Goal: Task Accomplishment & Management: Manage account settings

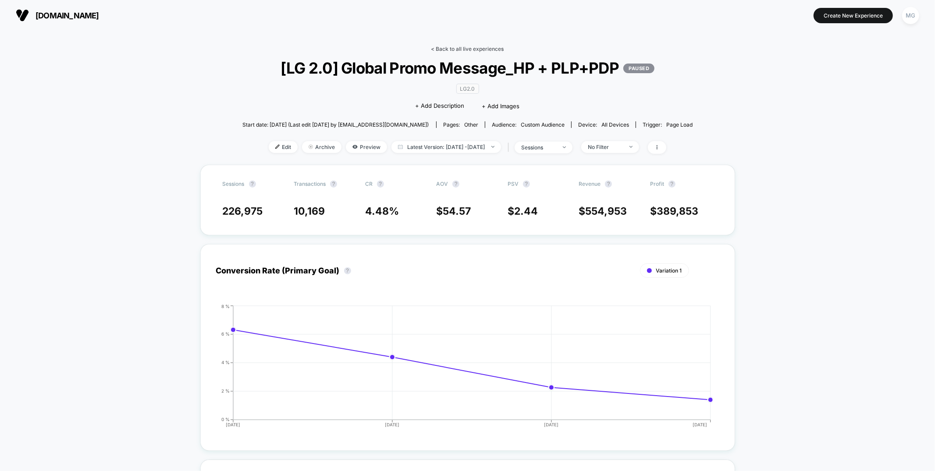
click at [485, 47] on link "< Back to all live experiences" at bounding box center [467, 49] width 73 height 7
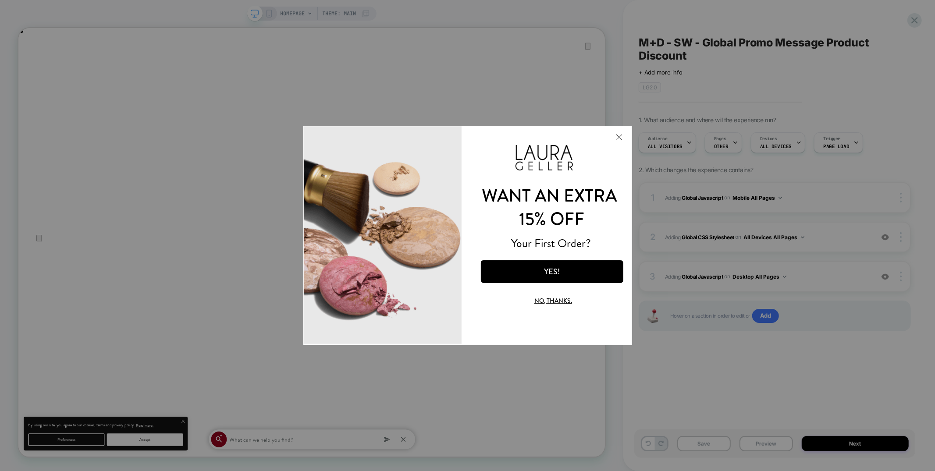
drag, startPoint x: 617, startPoint y: 135, endPoint x: 914, endPoint y: 243, distance: 315.9
click at [617, 135] on button "Close Modal" at bounding box center [619, 136] width 24 height 21
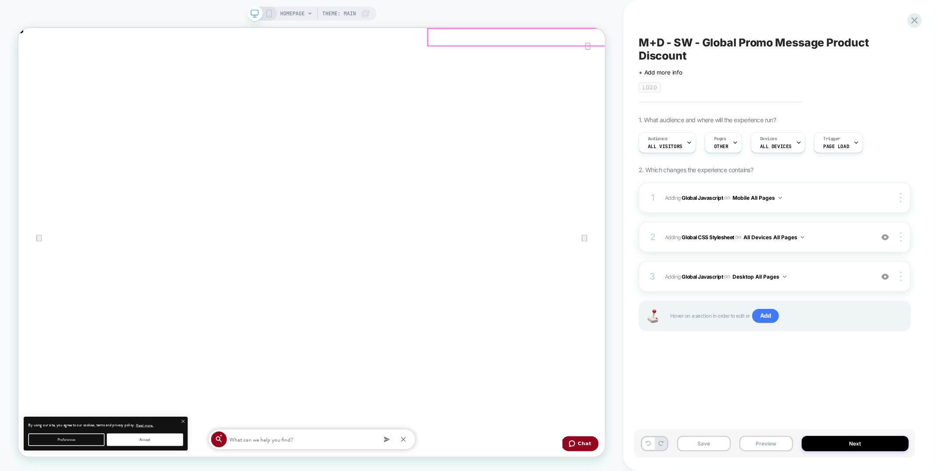
click at [794, 42] on div "your bag ( 1 )" at bounding box center [409, 55] width 783 height 54
click at [32, 67] on icon "Close" at bounding box center [27, 72] width 11 height 11
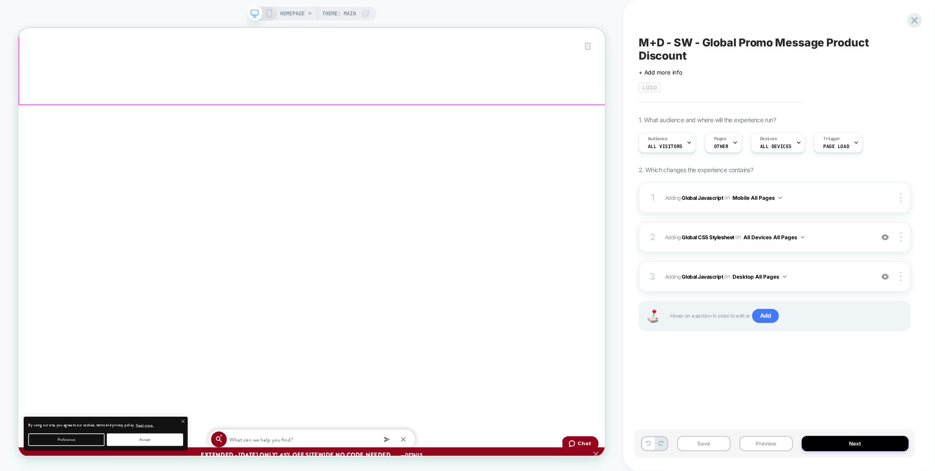
scroll to position [384, 0]
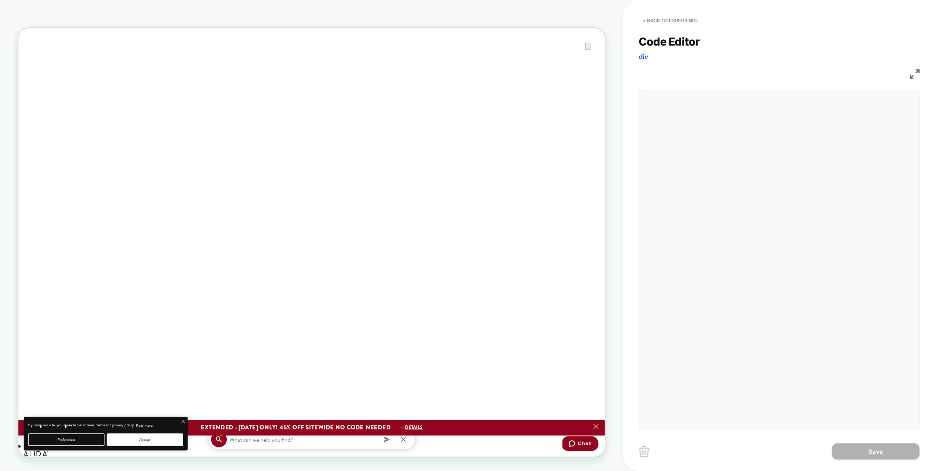
scroll to position [118, 0]
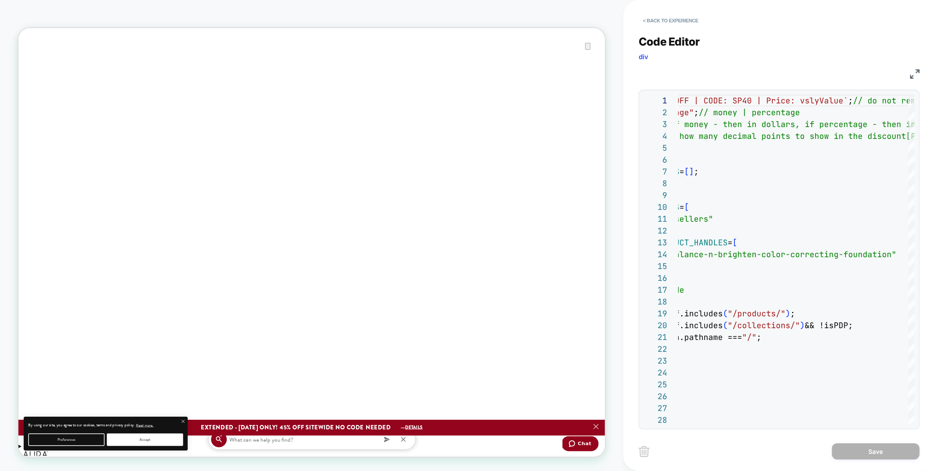
click at [916, 73] on img at bounding box center [915, 74] width 10 height 10
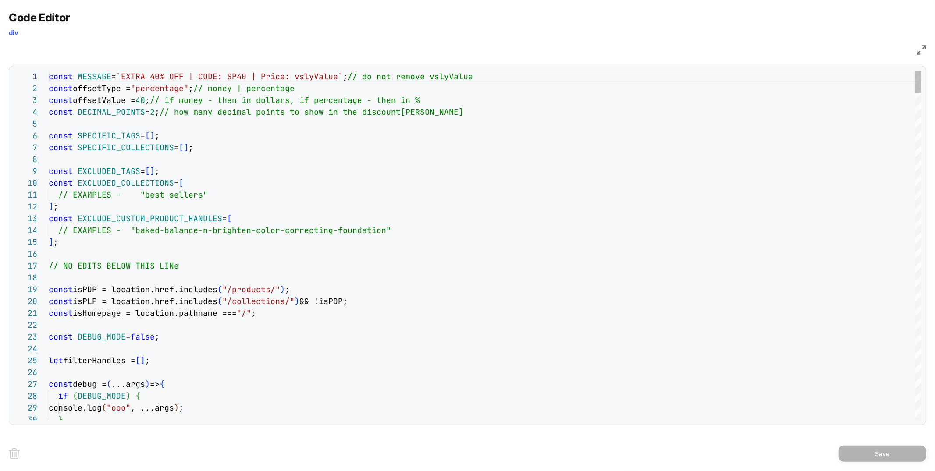
scroll to position [0, 783]
click at [924, 50] on img at bounding box center [922, 50] width 10 height 10
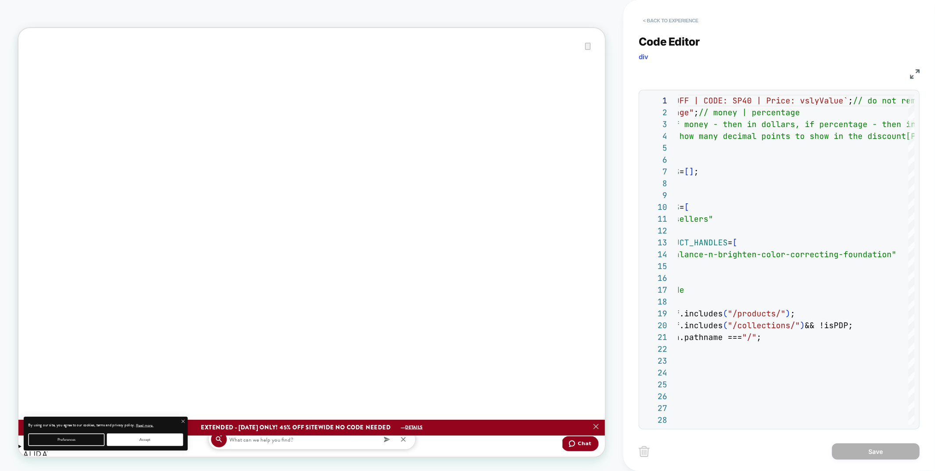
click at [673, 20] on button "< Back to experience" at bounding box center [671, 21] width 64 height 14
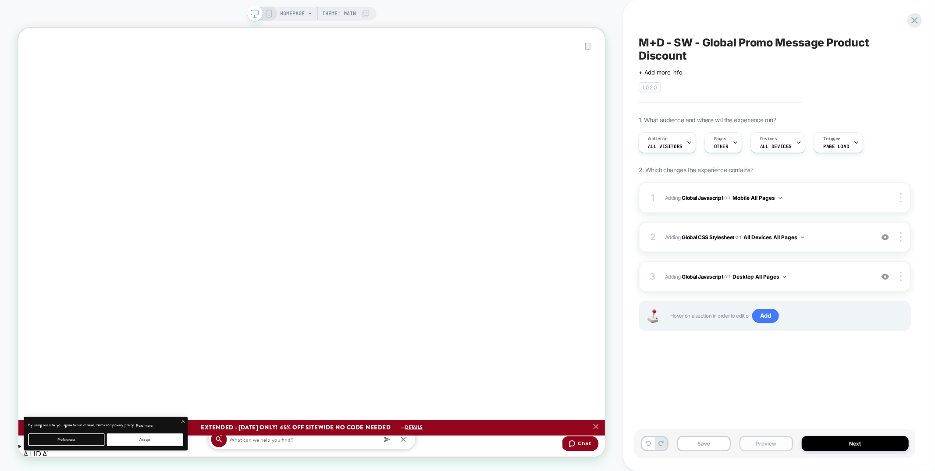
click at [0, 0] on button "Preview" at bounding box center [0, 0] width 0 height 0
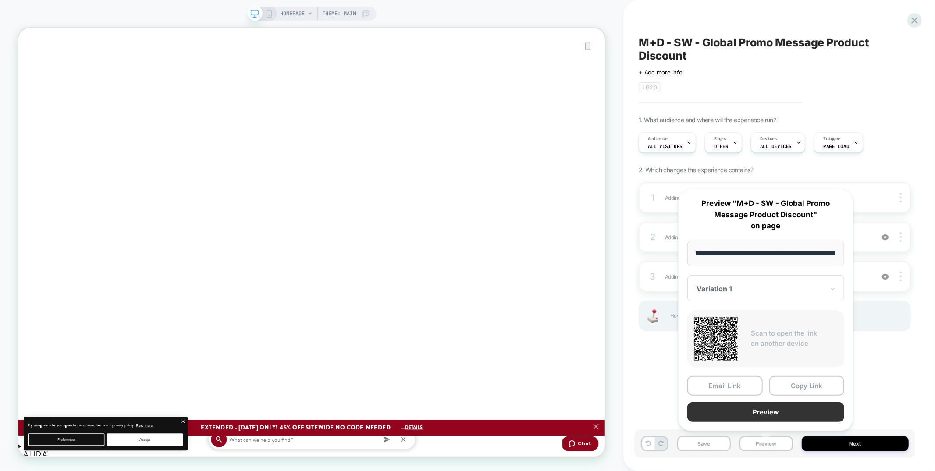
scroll to position [0, 0]
click at [0, 0] on button "Preview" at bounding box center [0, 0] width 0 height 0
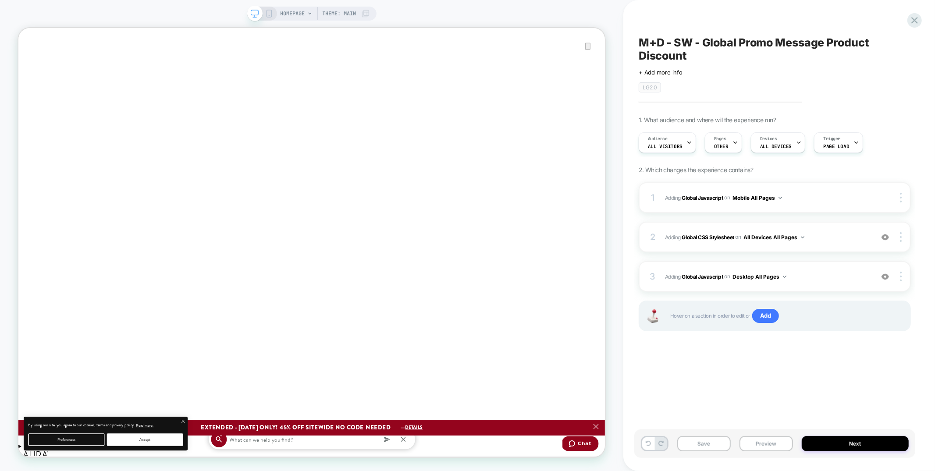
scroll to position [0, 1567]
click at [0, 0] on span "Adding Global Javascript on Desktop All Pages" at bounding box center [0, 0] width 0 height 0
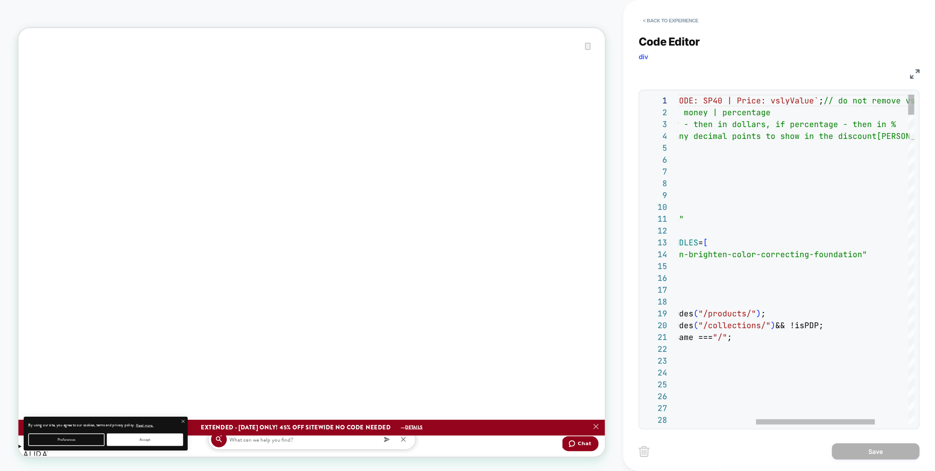
scroll to position [0, 0]
click at [911, 73] on img at bounding box center [915, 74] width 10 height 10
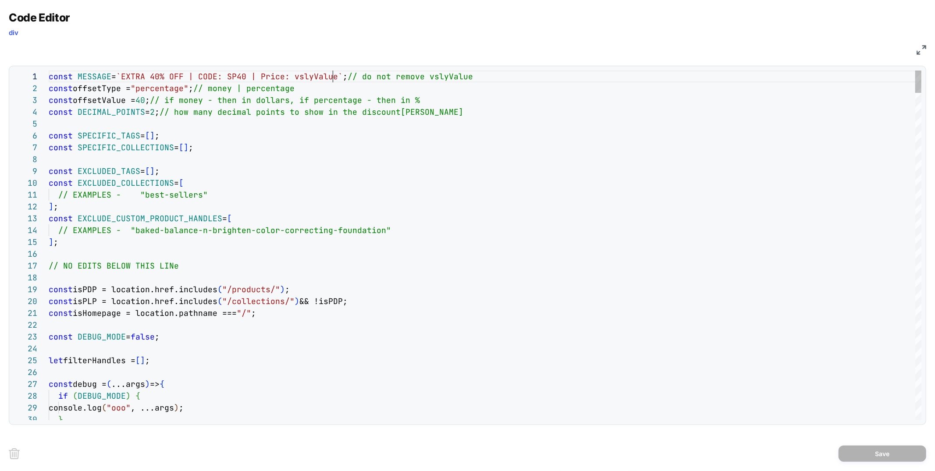
click at [0, 0] on div "const MESSAGE = `EXTRA 40% OFF | CODE: SP40 | Price: vslyValue` ; // do not rem…" at bounding box center [0, 0] width 0 height 0
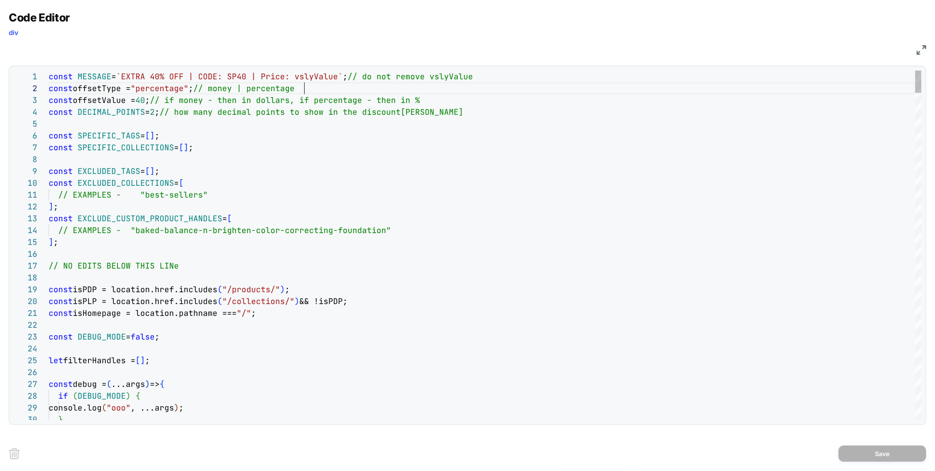
click at [0, 0] on div "const MESSAGE = `EXTRA 40% OFF | CODE: SP40 | Price: vslyValue` ; // do not rem…" at bounding box center [0, 0] width 0 height 0
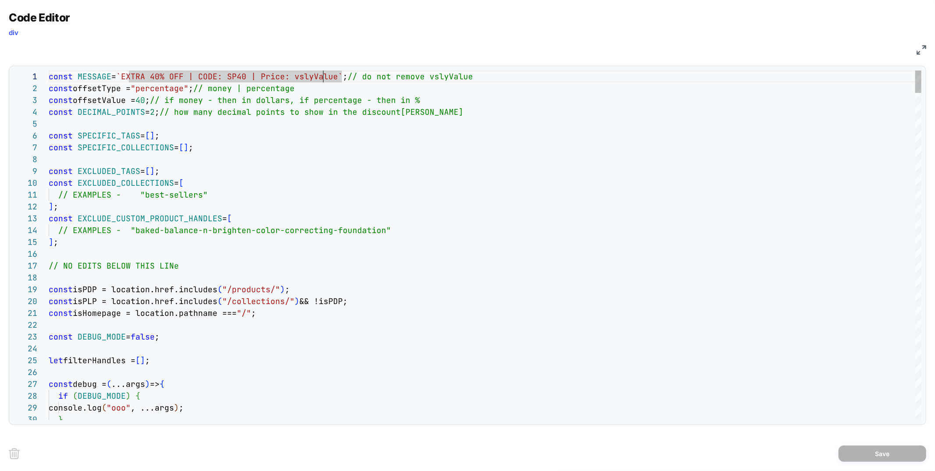
click at [0, 0] on div "const MESSAGE = `EXTRA 40% OFF | CODE: SP40 | Price: vslyValue` ; // do not rem…" at bounding box center [0, 0] width 0 height 0
click at [921, 51] on img at bounding box center [922, 50] width 10 height 10
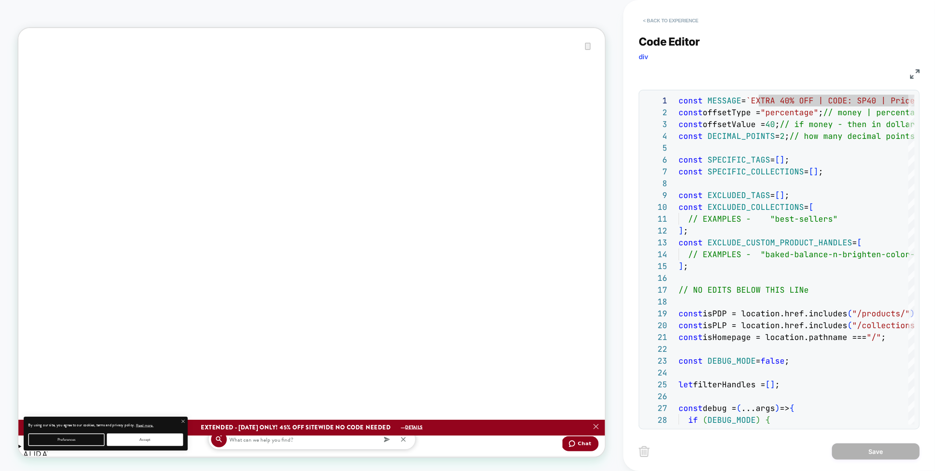
click at [661, 23] on button "< Back to experience" at bounding box center [671, 21] width 64 height 14
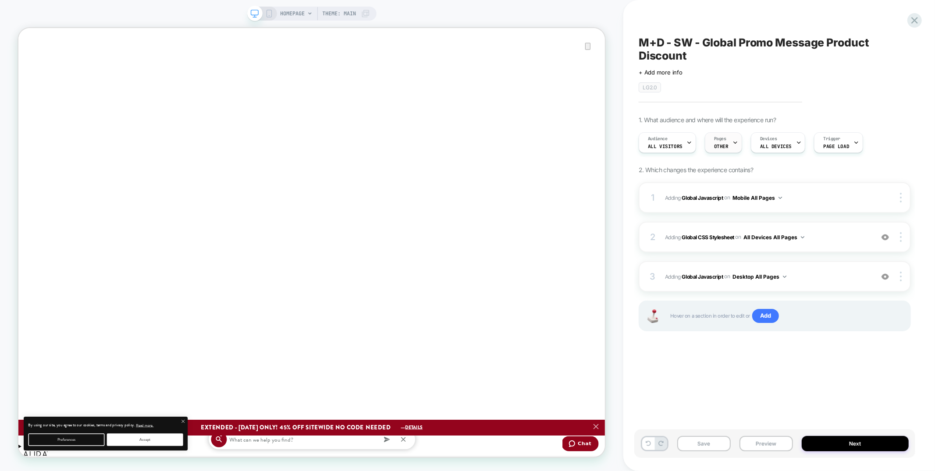
click at [0, 0] on div "Pages OTHER" at bounding box center [0, 0] width 0 height 0
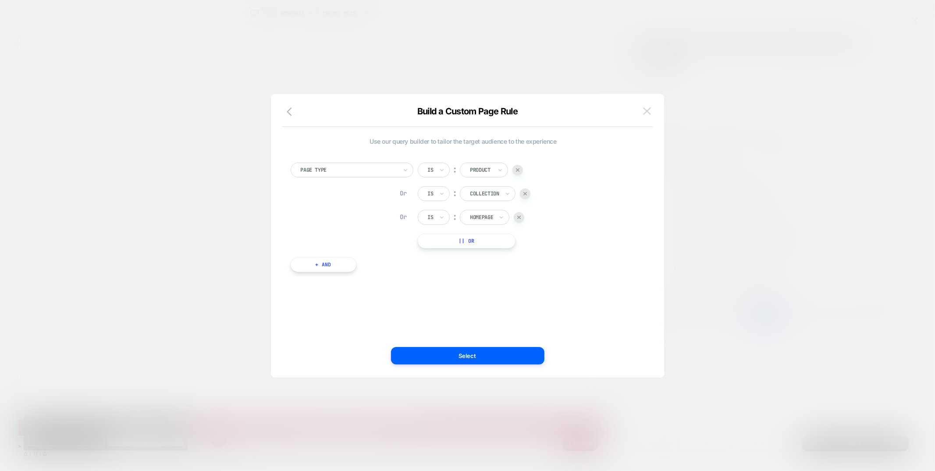
scroll to position [0, 1567]
click at [0, 0] on button at bounding box center [0, 0] width 0 height 0
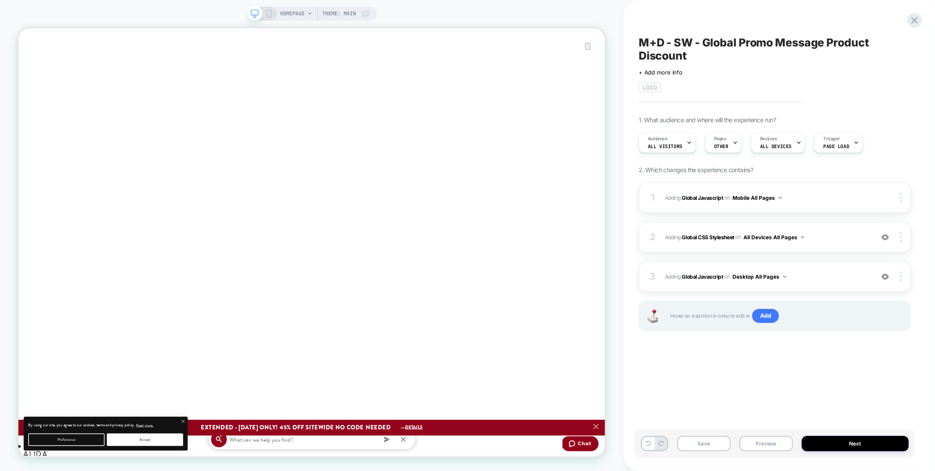
scroll to position [0, 0]
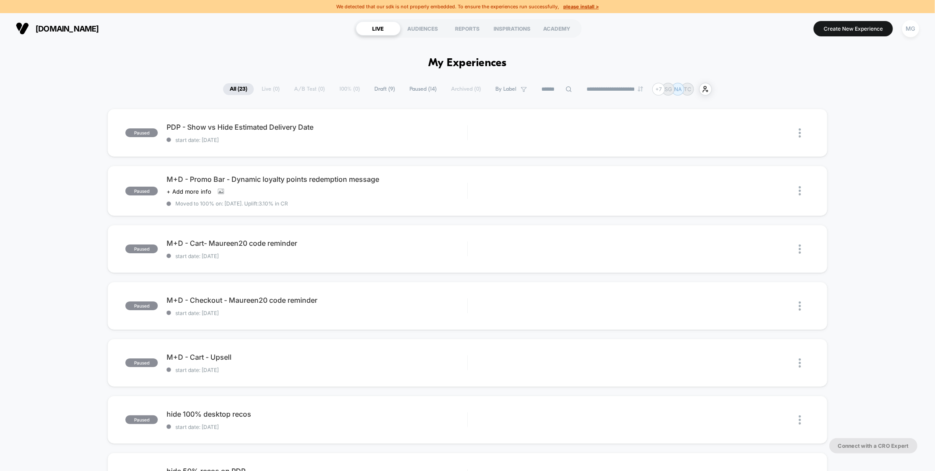
click at [415, 89] on span "Paused ( 14 )" at bounding box center [423, 89] width 40 height 12
click at [379, 131] on div "PDP - Show vs Hide Estimated Delivery Date Click to edit experience details Cli…" at bounding box center [317, 133] width 300 height 21
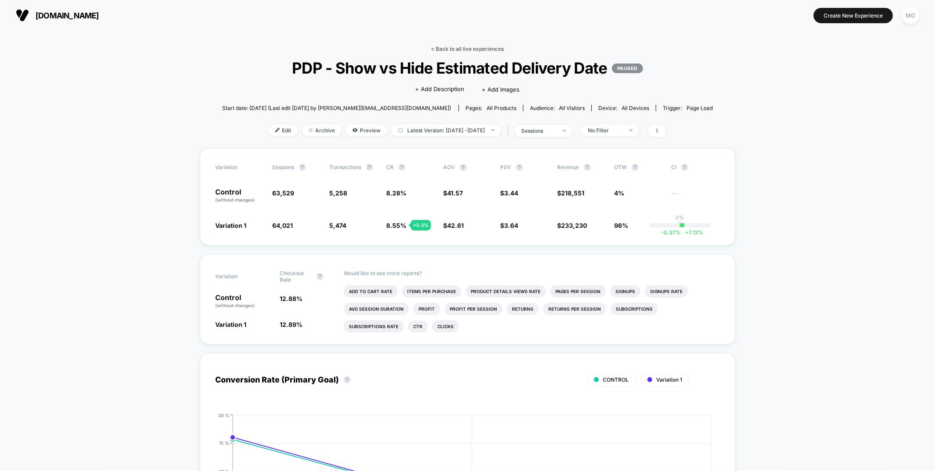
click at [473, 48] on link "< Back to all live experiences" at bounding box center [467, 49] width 73 height 7
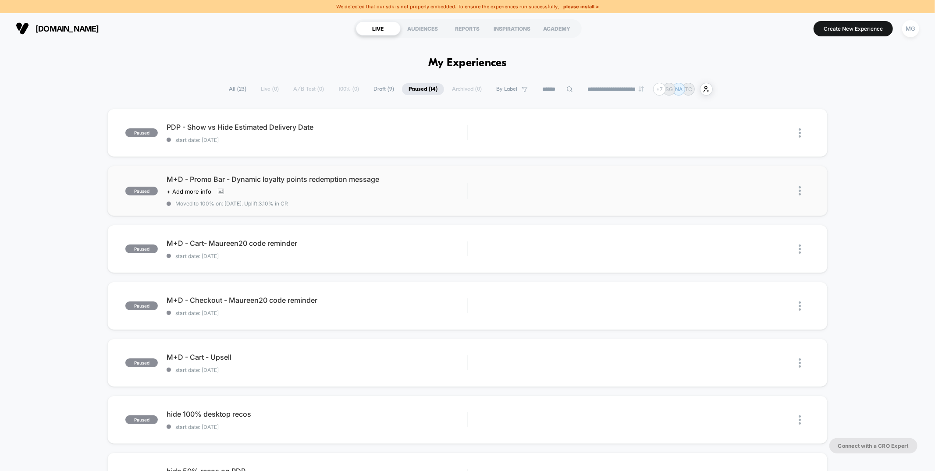
click at [396, 198] on div "M+D - Promo Bar - Dynamic loyalty points redemption message Click to view image…" at bounding box center [317, 191] width 300 height 32
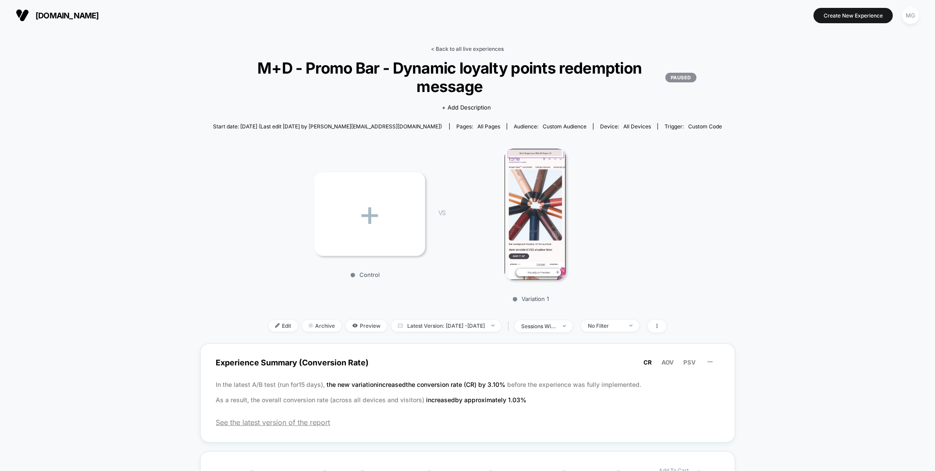
click at [463, 50] on link "< Back to all live experiences" at bounding box center [467, 49] width 73 height 7
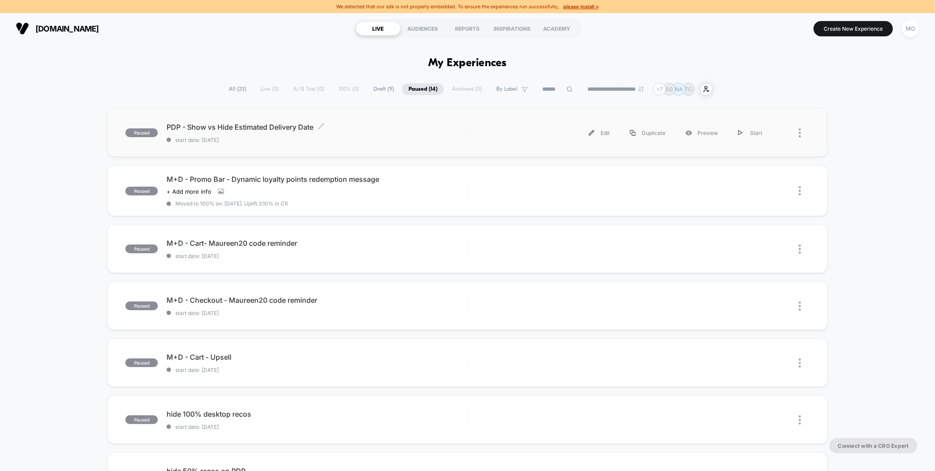
click at [373, 135] on div "PDP - Show vs Hide Estimated Delivery Date Click to edit experience details Cli…" at bounding box center [317, 133] width 300 height 21
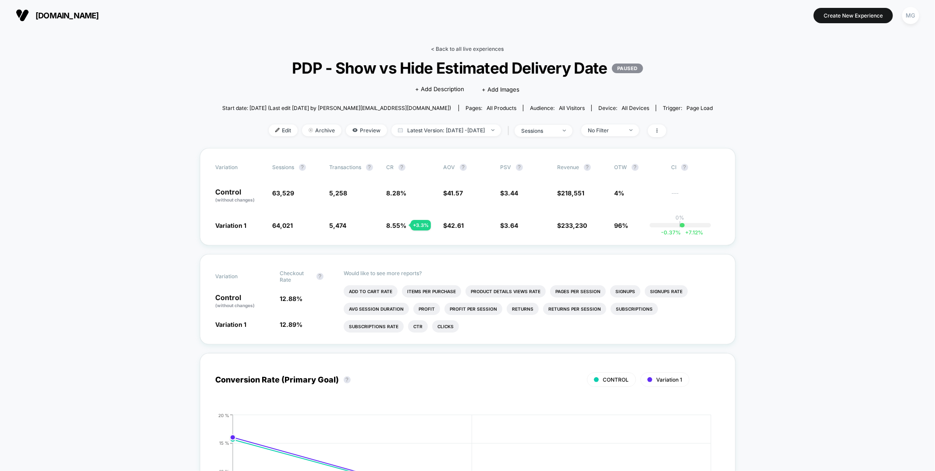
click at [496, 47] on link "< Back to all live experiences" at bounding box center [467, 49] width 73 height 7
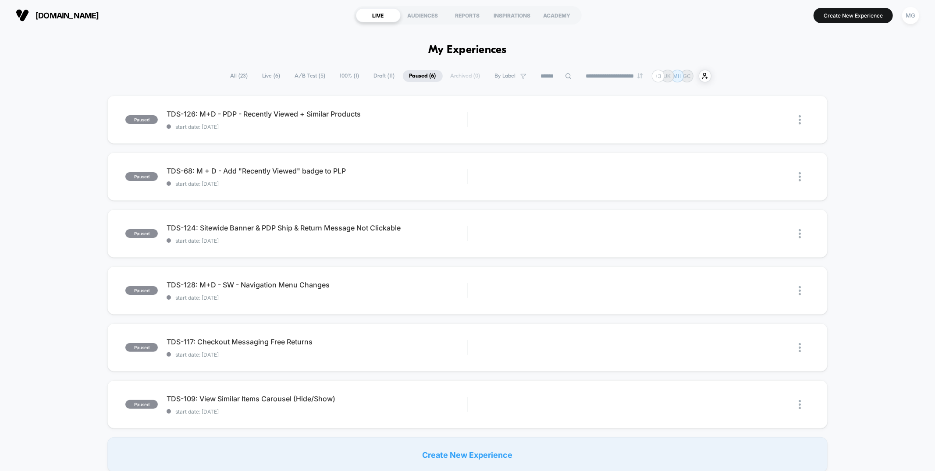
click at [311, 72] on span "A/B Test ( 5 )" at bounding box center [310, 76] width 44 height 12
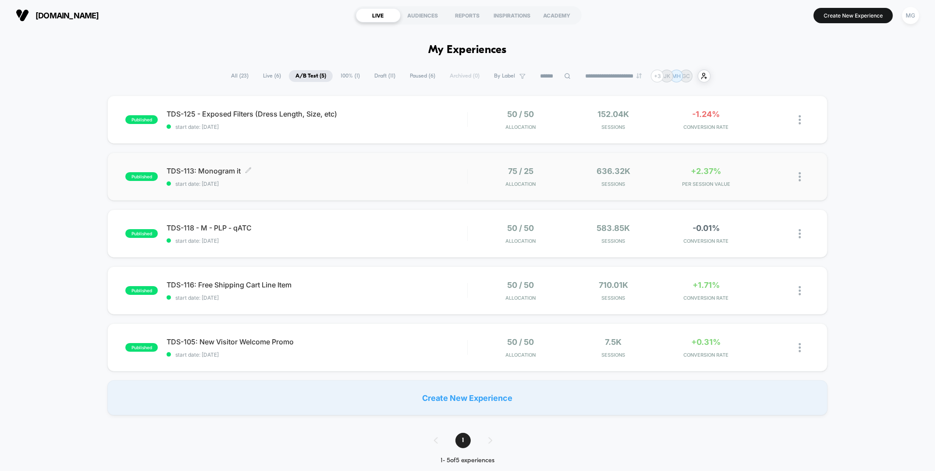
click at [397, 181] on span "start date: 9/2/2025" at bounding box center [317, 184] width 300 height 7
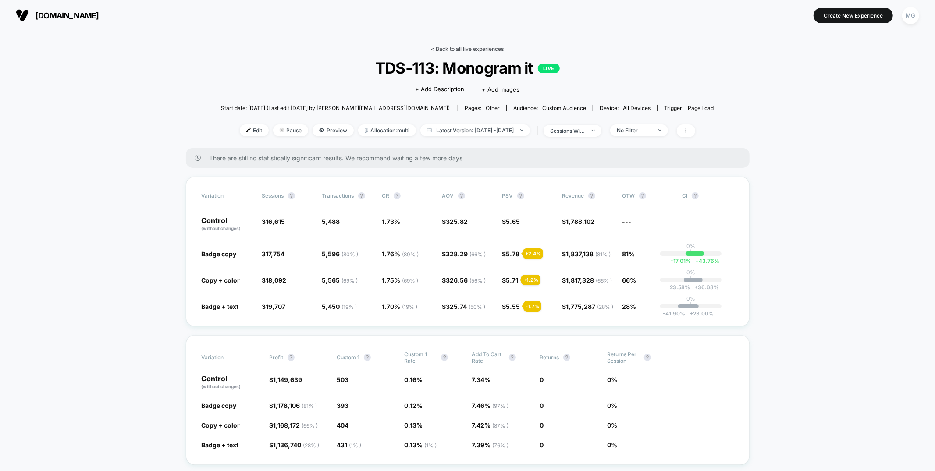
click at [466, 46] on link "< Back to all live experiences" at bounding box center [467, 49] width 73 height 7
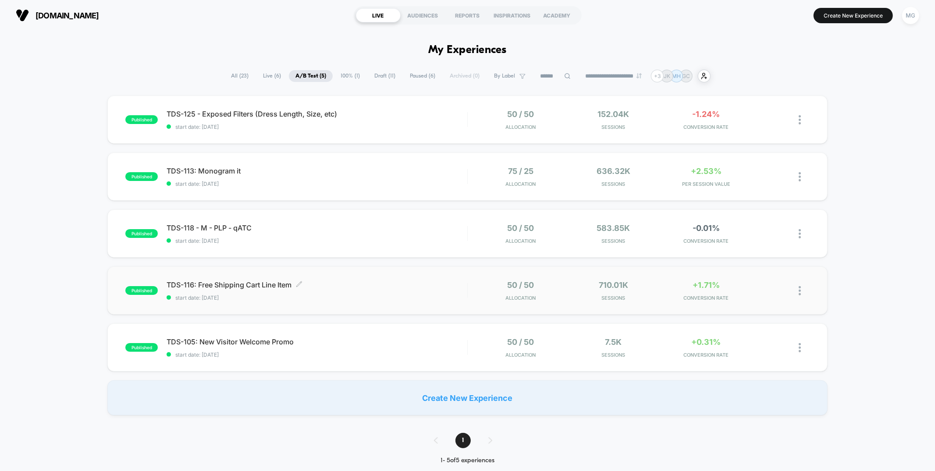
click at [434, 297] on span "start date: 8/27/2025" at bounding box center [317, 298] width 300 height 7
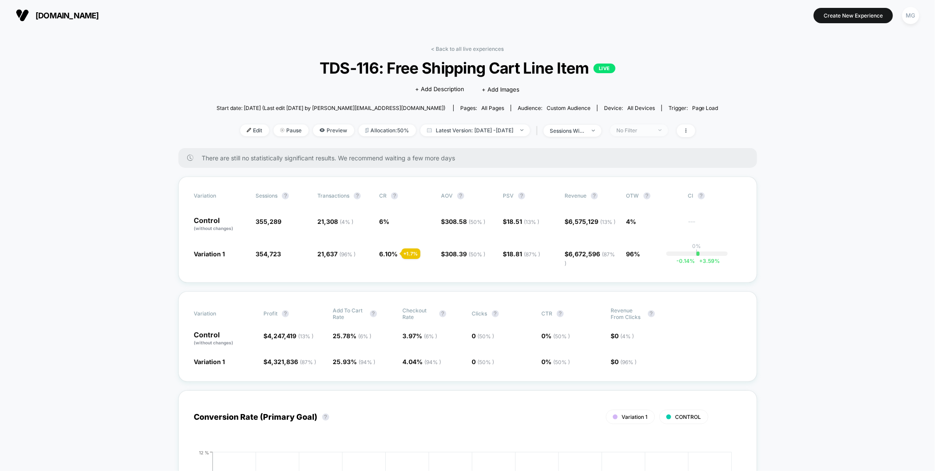
click at [652, 127] on div "No Filter" at bounding box center [634, 130] width 35 height 7
drag, startPoint x: 655, startPoint y: 162, endPoint x: 654, endPoint y: 190, distance: 27.6
click at [655, 162] on span "Mobile Visitors" at bounding box center [647, 162] width 42 height 7
click at [652, 261] on button "Save" at bounding box center [652, 257] width 80 height 14
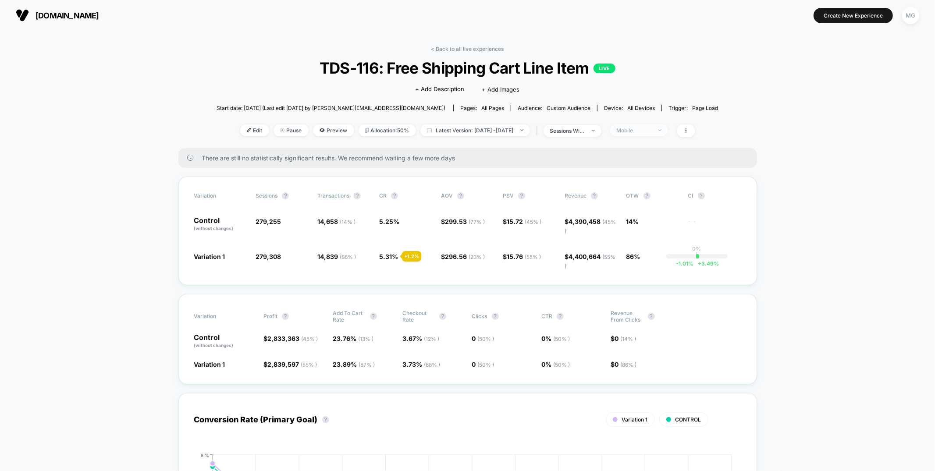
click at [652, 128] on div "Mobile" at bounding box center [634, 130] width 35 height 7
click at [656, 179] on span "Desktop Visitors" at bounding box center [649, 180] width 47 height 7
click at [649, 254] on button "Save" at bounding box center [652, 257] width 80 height 14
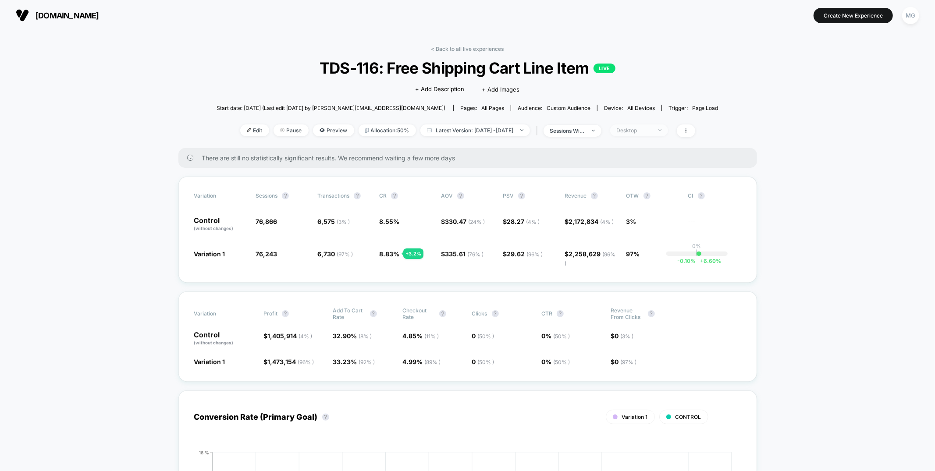
click at [649, 130] on div "Desktop" at bounding box center [634, 130] width 35 height 7
drag, startPoint x: 628, startPoint y: 232, endPoint x: 631, endPoint y: 256, distance: 24.3
click at [629, 233] on span "No Filter" at bounding box center [638, 232] width 24 height 7
click at [631, 260] on button "Save" at bounding box center [652, 257] width 80 height 14
click at [442, 47] on link "< Back to all live experiences" at bounding box center [467, 49] width 73 height 7
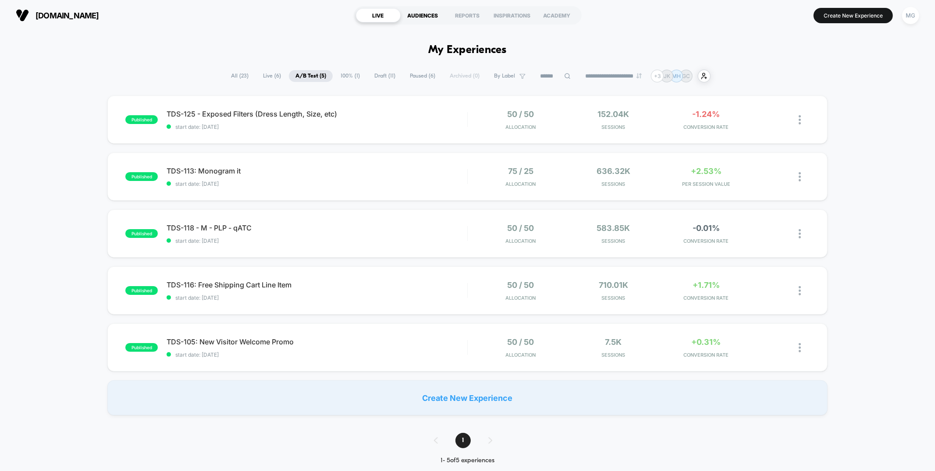
click at [415, 20] on div "AUDIENCES" at bounding box center [423, 15] width 45 height 14
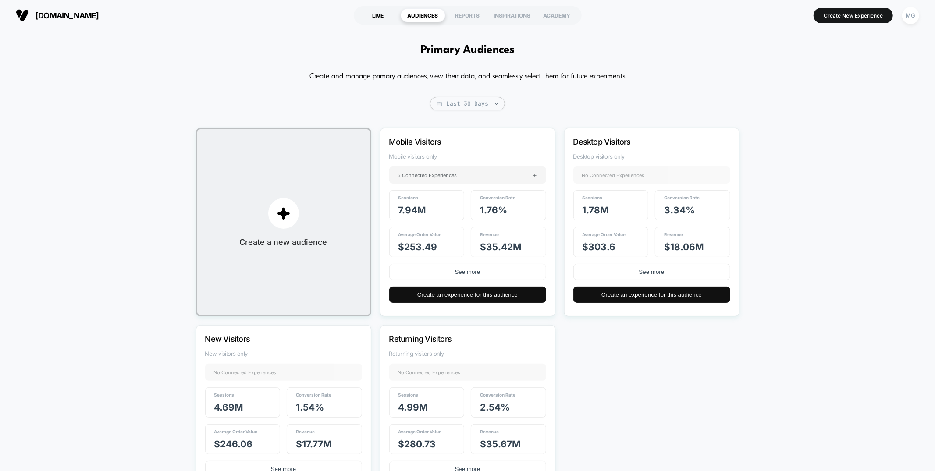
click at [380, 16] on div "LIVE" at bounding box center [378, 15] width 45 height 14
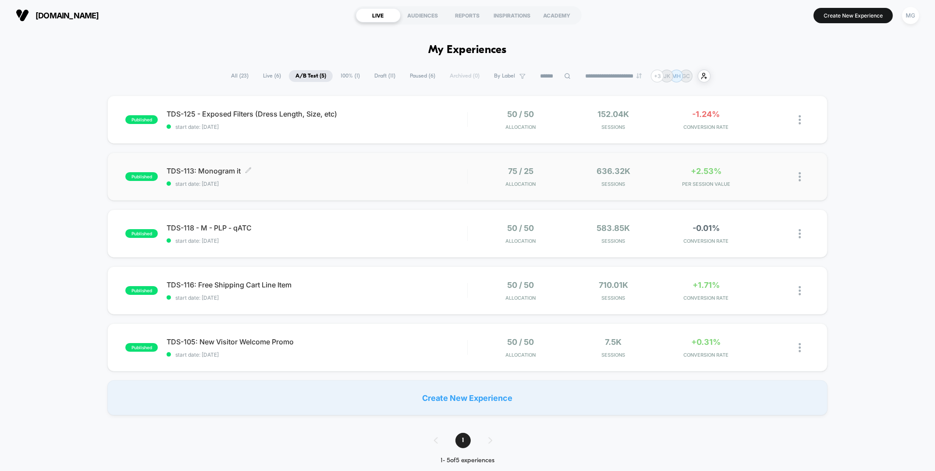
click at [388, 183] on span "start date: 9/2/2025" at bounding box center [317, 184] width 300 height 7
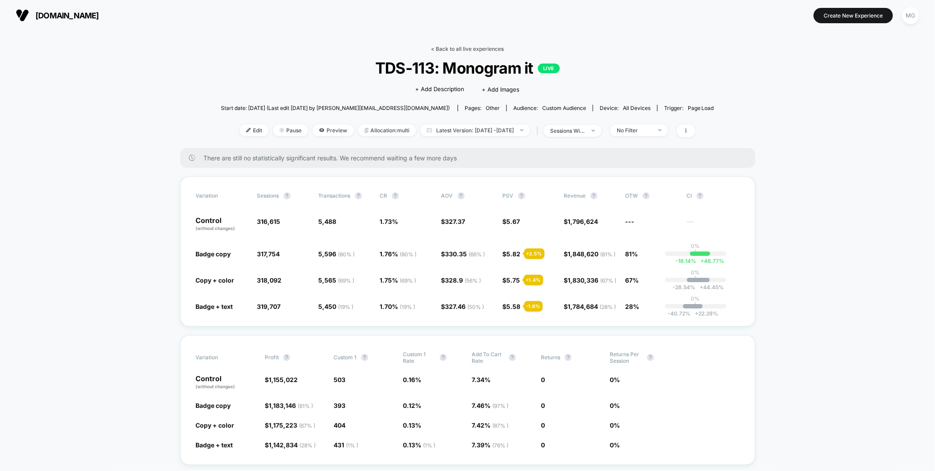
click at [488, 46] on link "< Back to all live experiences" at bounding box center [467, 49] width 73 height 7
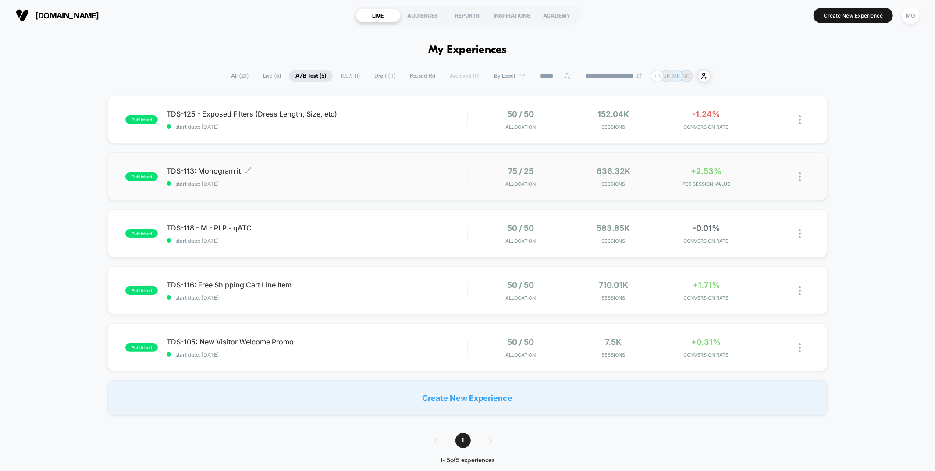
click at [384, 181] on span "start date: 9/2/2025" at bounding box center [317, 184] width 300 height 7
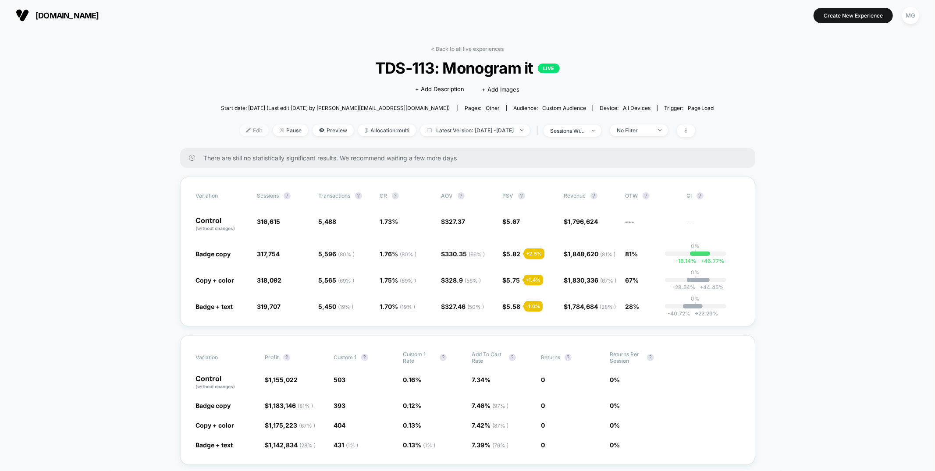
click at [240, 131] on span "Edit" at bounding box center [254, 131] width 29 height 12
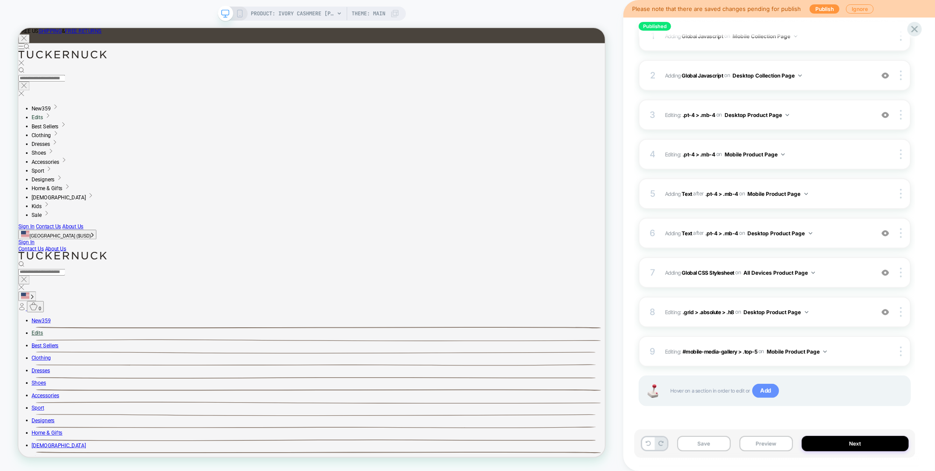
click at [765, 393] on span "Add" at bounding box center [765, 391] width 27 height 14
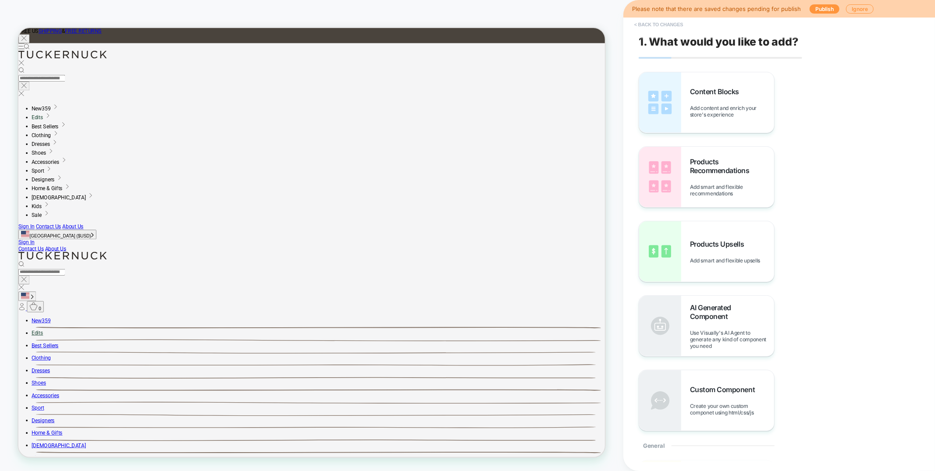
click at [649, 22] on button "< Back to changes" at bounding box center [659, 25] width 58 height 14
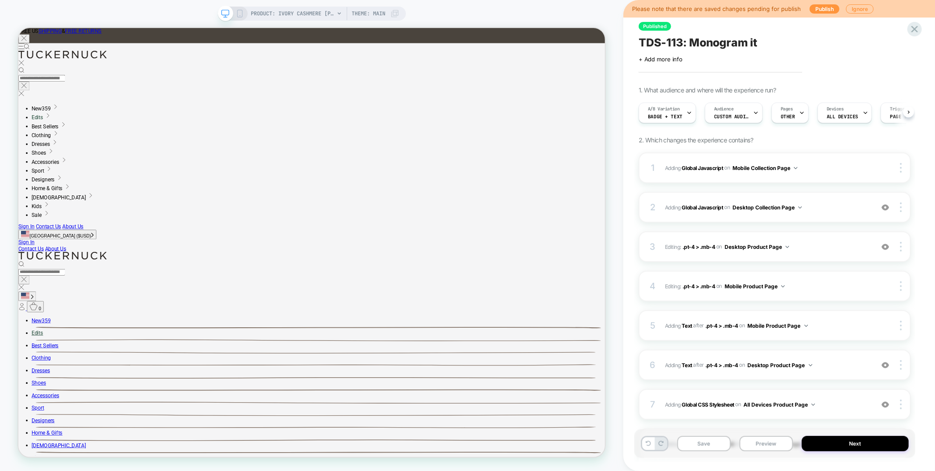
scroll to position [0, 0]
click at [918, 28] on icon at bounding box center [915, 29] width 12 height 12
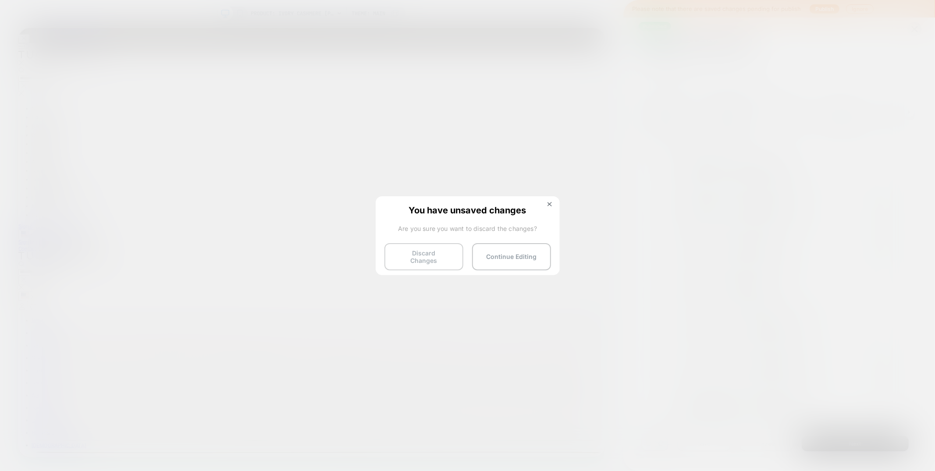
click at [426, 263] on button "Discard Changes" at bounding box center [423, 256] width 79 height 27
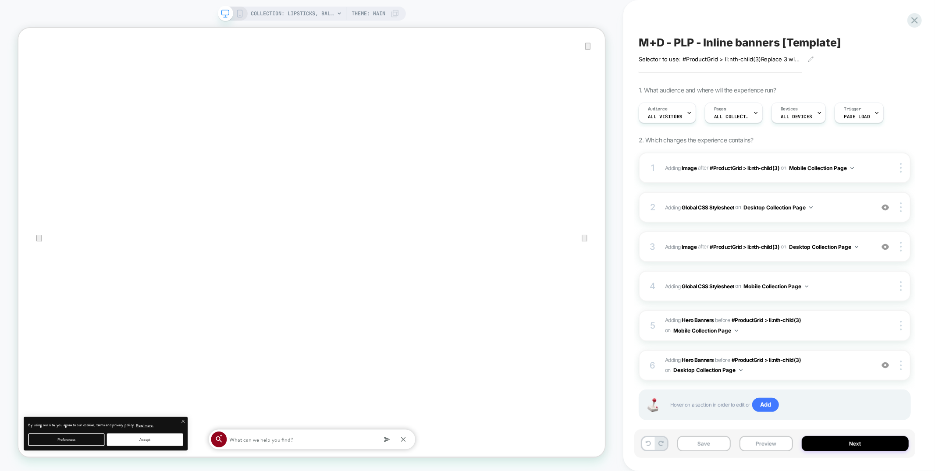
scroll to position [0, 0]
click at [32, 67] on icon "Close" at bounding box center [27, 72] width 11 height 11
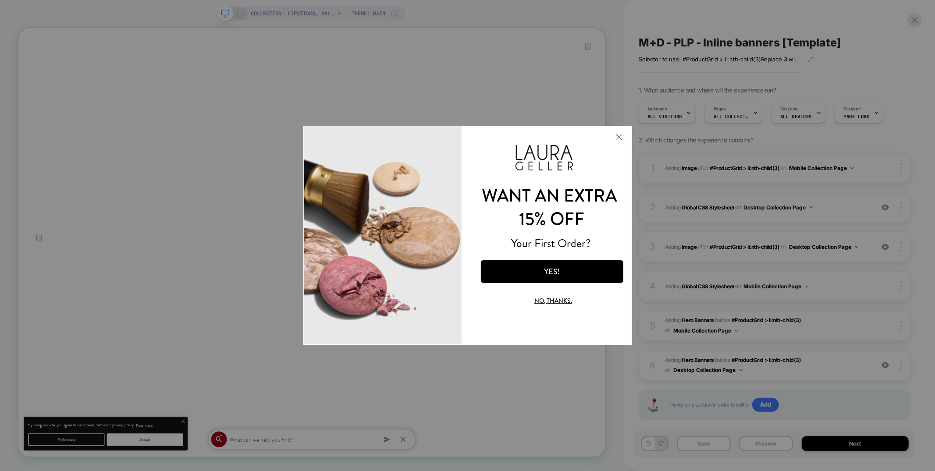
scroll to position [0, 0]
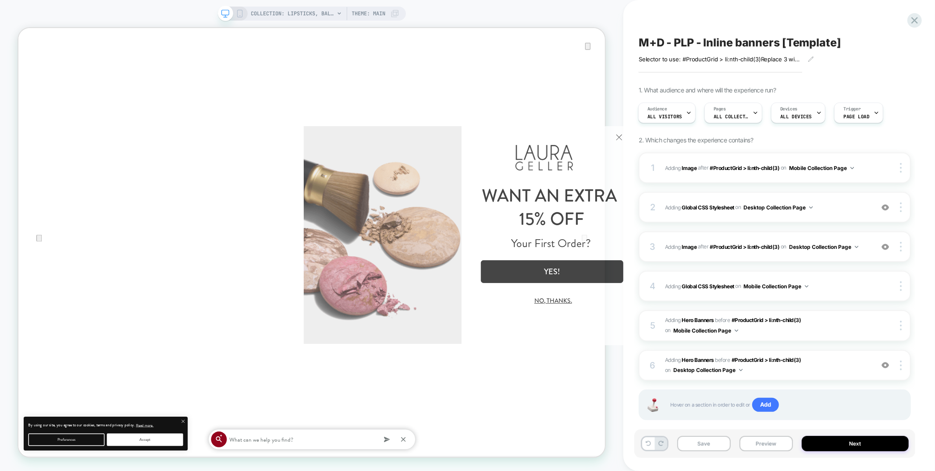
click at [614, 135] on button "Close Modal" at bounding box center [619, 136] width 24 height 21
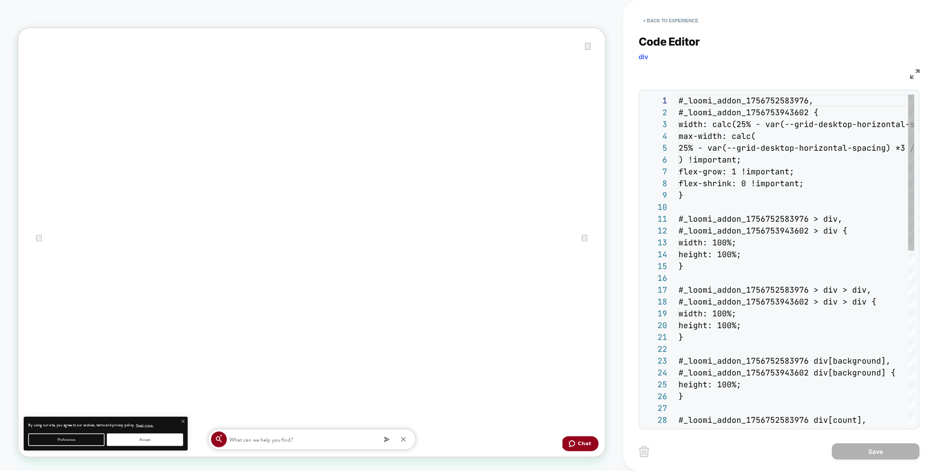
scroll to position [118, 0]
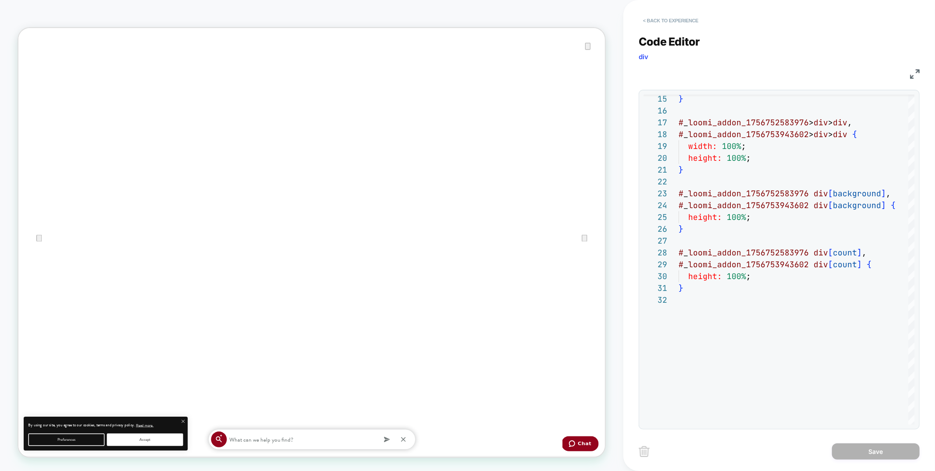
click at [0, 0] on button "< Back to experience" at bounding box center [0, 0] width 0 height 0
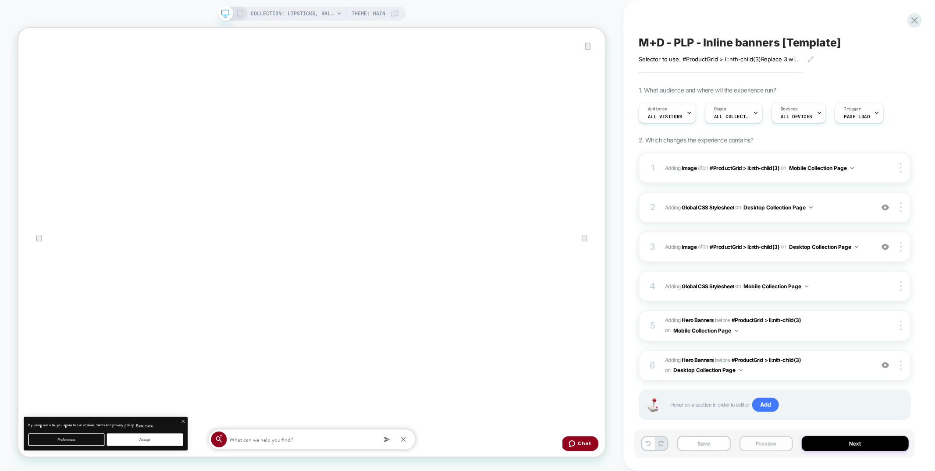
scroll to position [0, 0]
click at [754, 444] on button "Preview" at bounding box center [766, 443] width 53 height 15
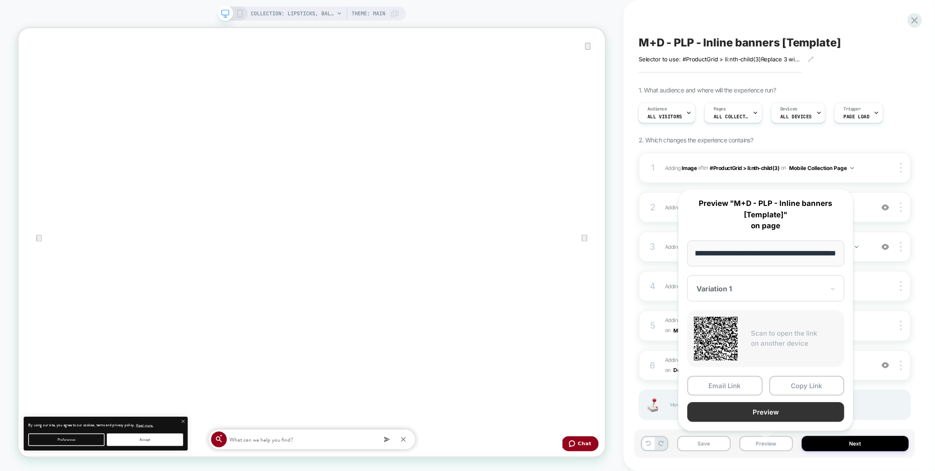
scroll to position [0, 0]
click at [755, 418] on button "Preview" at bounding box center [765, 412] width 157 height 20
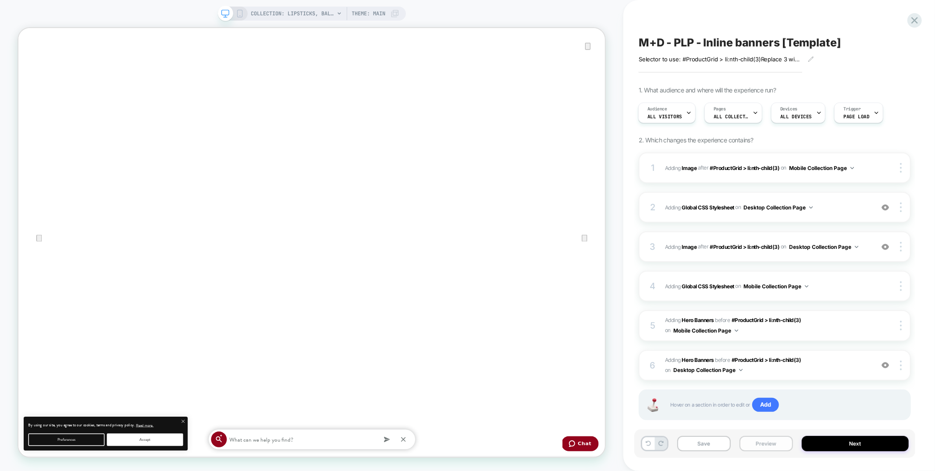
click at [772, 450] on button "Preview" at bounding box center [766, 443] width 53 height 15
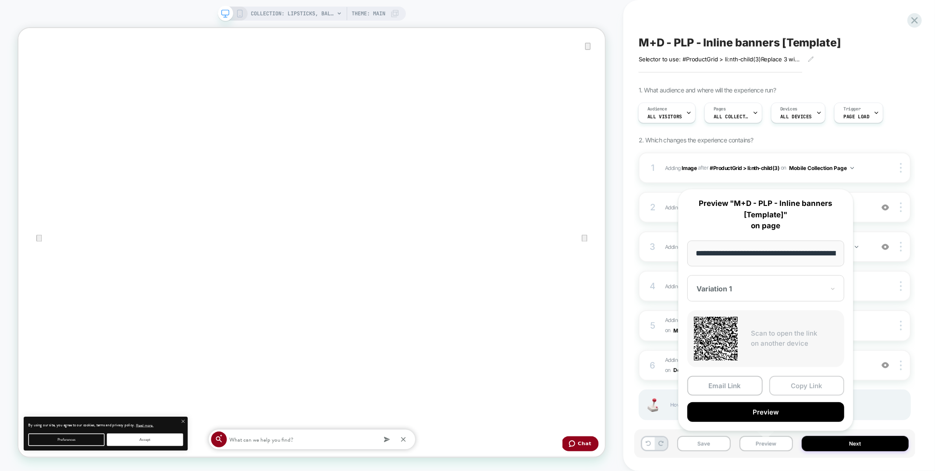
click at [803, 387] on button "Copy Link" at bounding box center [806, 386] width 75 height 20
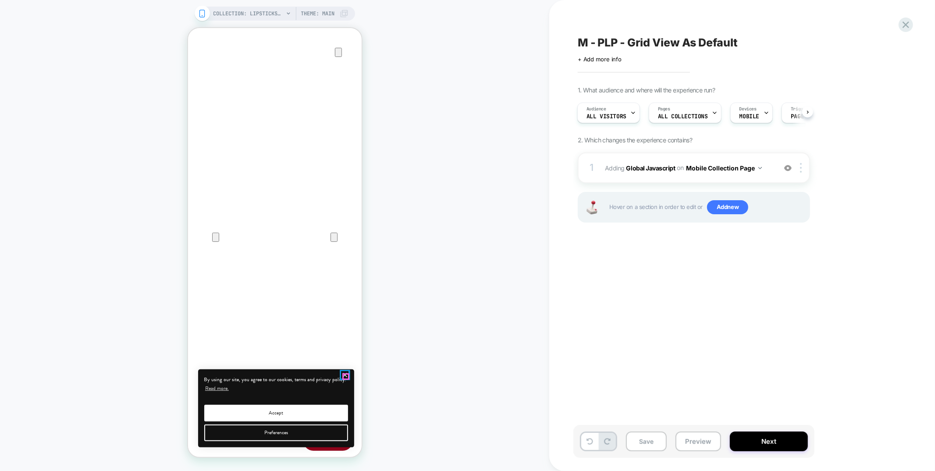
click at [344, 376] on icon "close" at bounding box center [344, 374] width 7 height 7
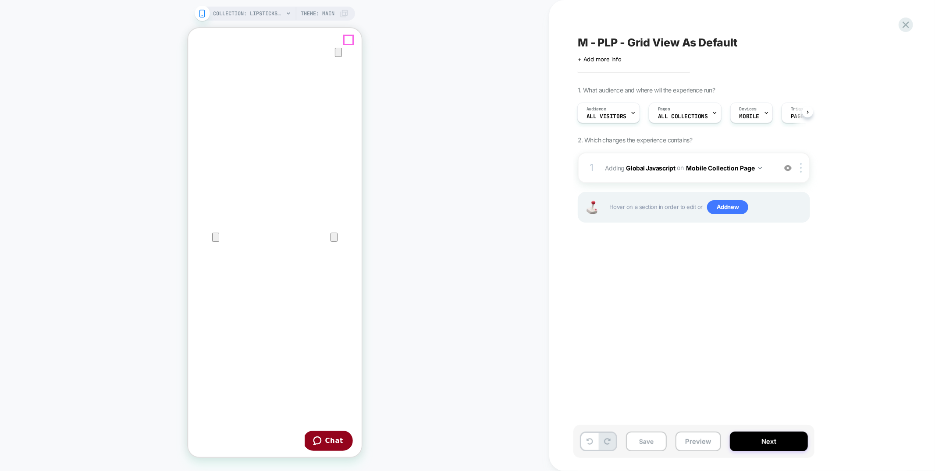
click at [202, 64] on icon "Close" at bounding box center [196, 69] width 11 height 11
click at [0, 0] on div "1 Adding Global Javascript on Mobile Collection Page Add Before Add After Copy …" at bounding box center [0, 0] width 0 height 0
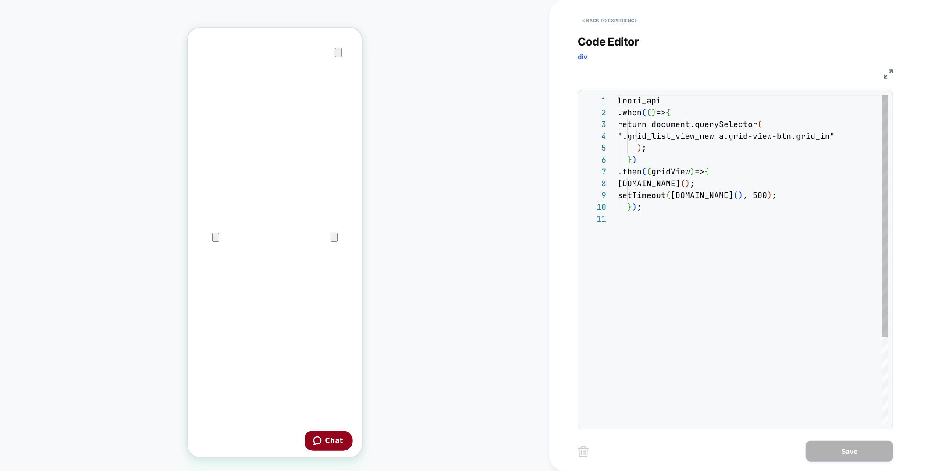
scroll to position [118, 0]
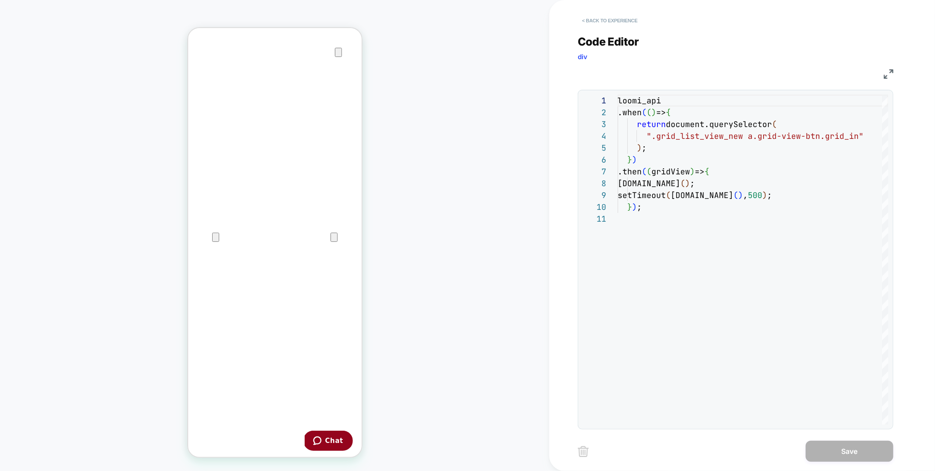
click at [594, 22] on button "< Back to experience" at bounding box center [610, 21] width 64 height 14
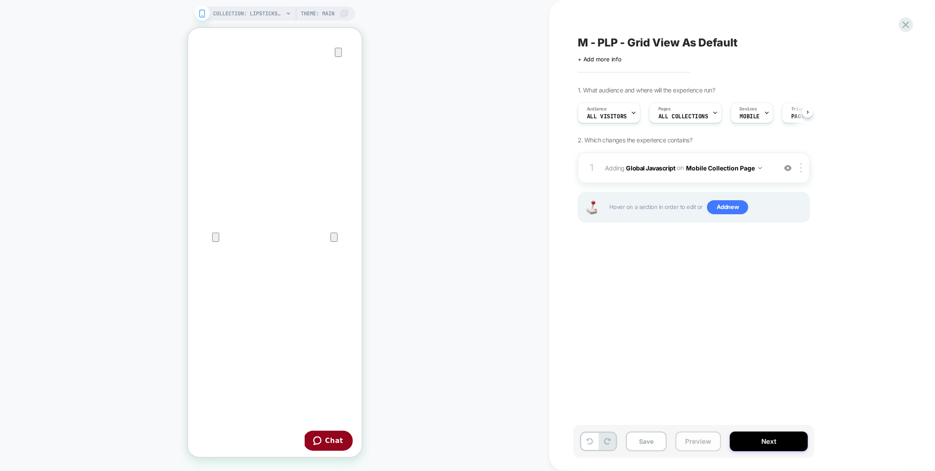
scroll to position [0, 0]
click at [704, 444] on button "Preview" at bounding box center [699, 442] width 46 height 20
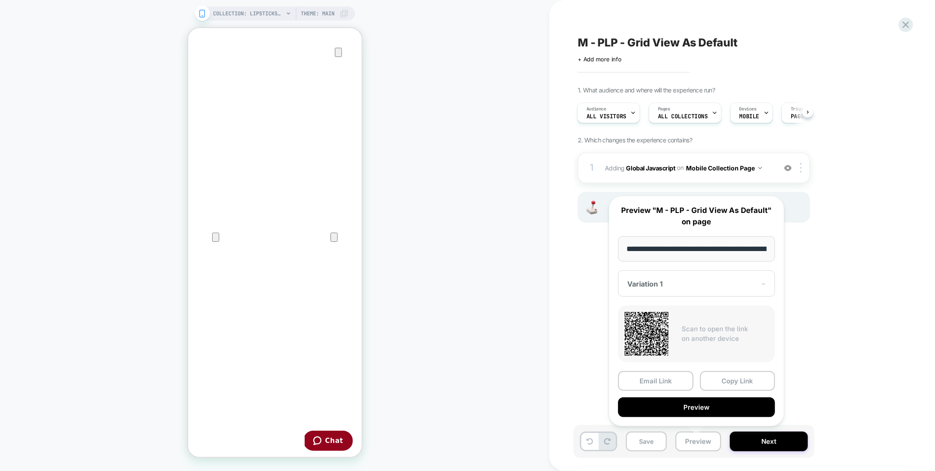
scroll to position [0, 145]
click at [702, 406] on button "Preview" at bounding box center [696, 408] width 157 height 20
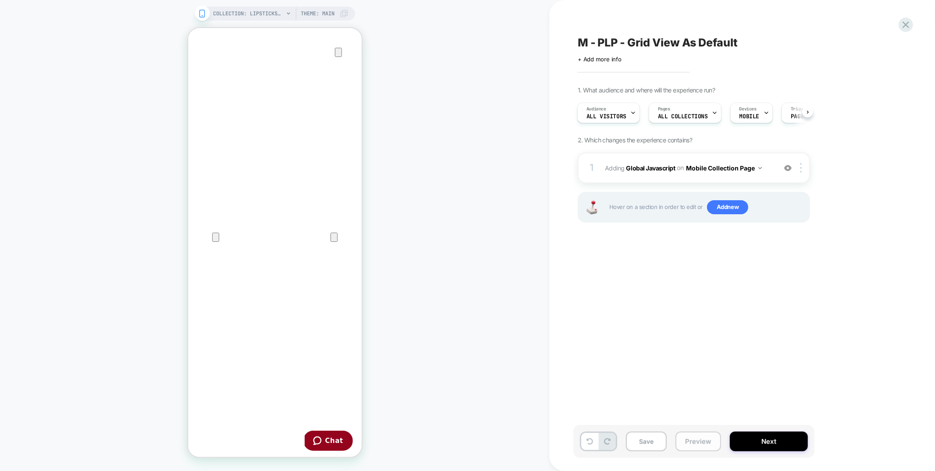
drag, startPoint x: 708, startPoint y: 453, endPoint x: 707, endPoint y: 448, distance: 5.3
click at [708, 453] on div "Save Preview Next" at bounding box center [693, 441] width 241 height 33
click at [706, 445] on button "Preview" at bounding box center [699, 442] width 46 height 20
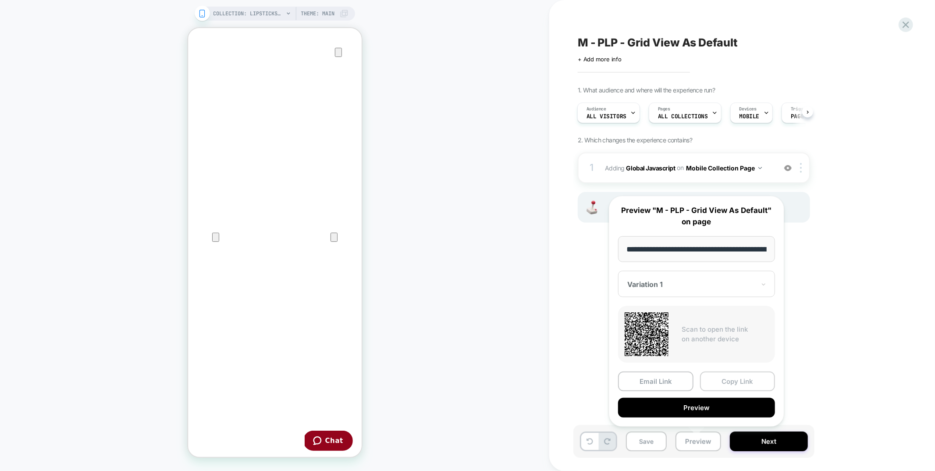
click at [736, 384] on button "Copy Link" at bounding box center [737, 382] width 75 height 20
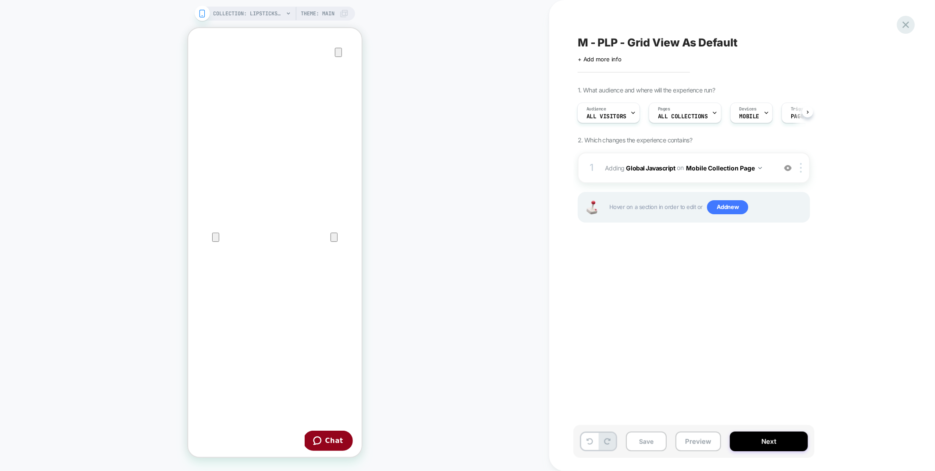
click at [906, 25] on icon at bounding box center [906, 24] width 7 height 7
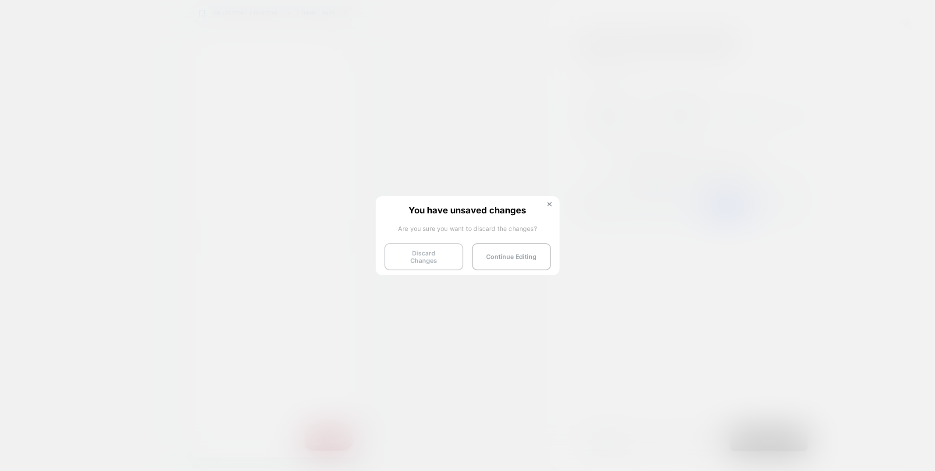
click at [441, 247] on button "Discard Changes" at bounding box center [423, 256] width 79 height 27
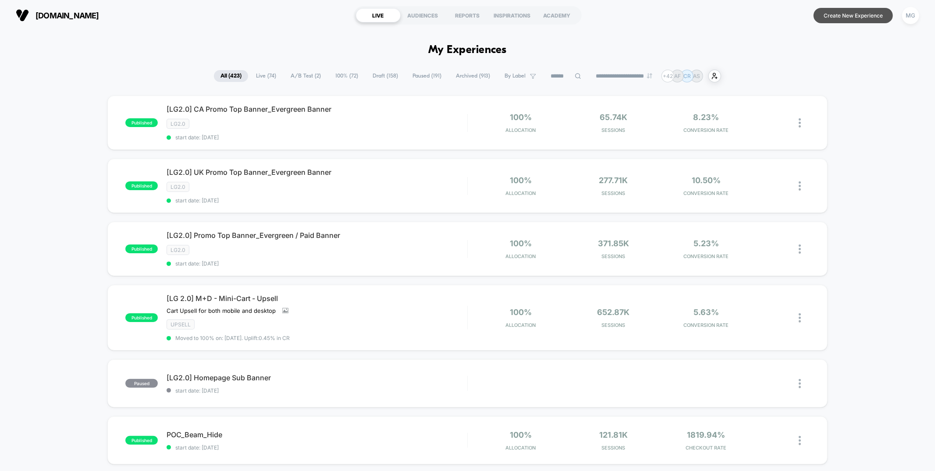
click at [865, 17] on button "Create New Experience" at bounding box center [853, 15] width 79 height 15
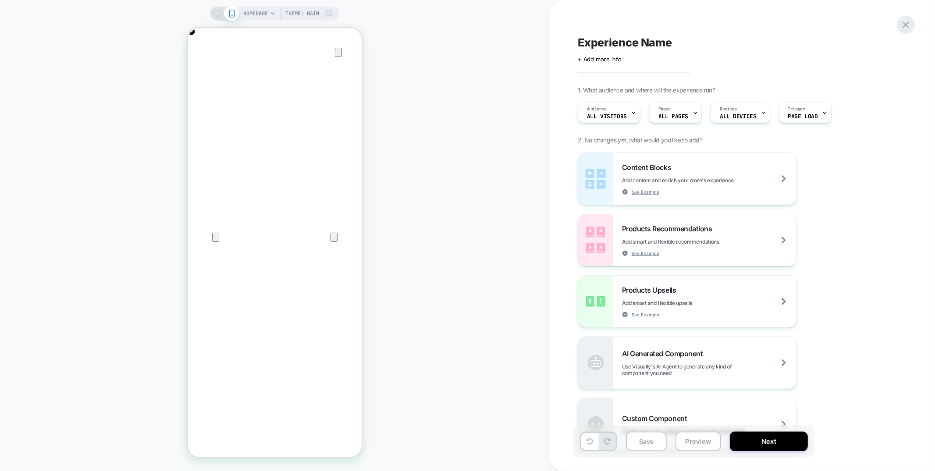
click at [0, 0] on icon at bounding box center [0, 0] width 0 height 0
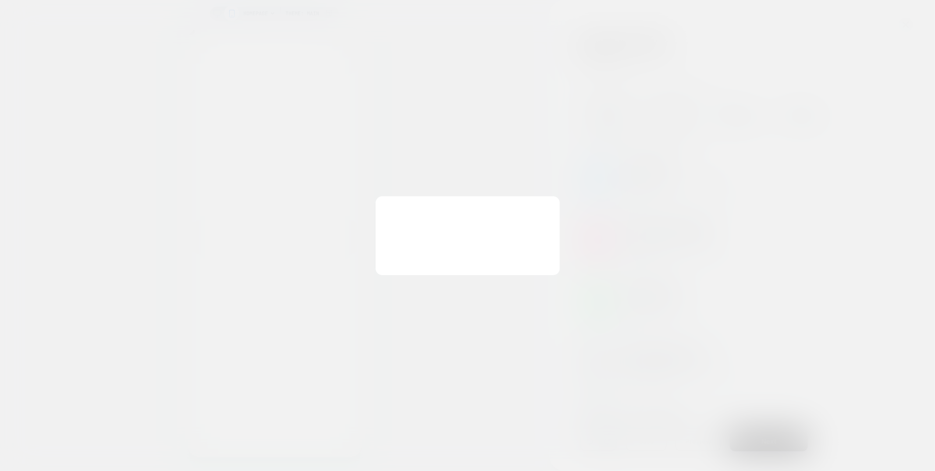
scroll to position [0, 174]
click at [401, 257] on button "Discard Changes" at bounding box center [423, 256] width 79 height 27
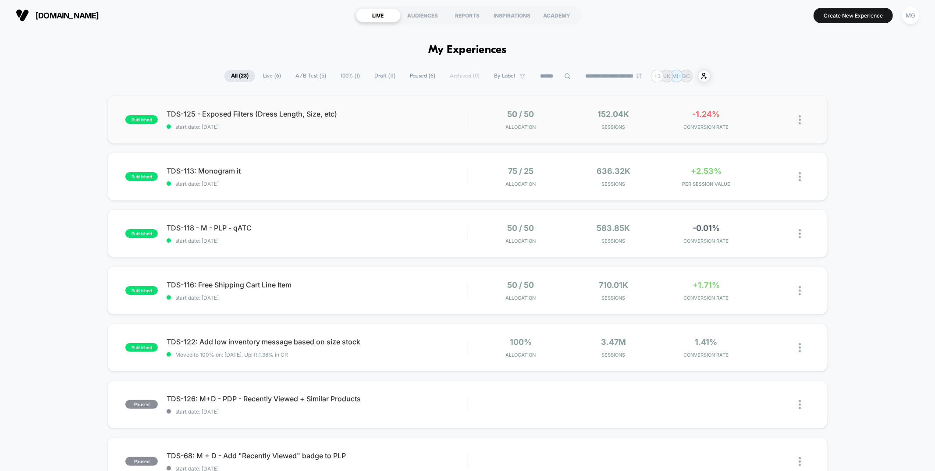
click at [404, 135] on div "published TDS-125 - Exposed Filters (Dress Length, Size, etc) start date: [DATE…" at bounding box center [467, 120] width 720 height 48
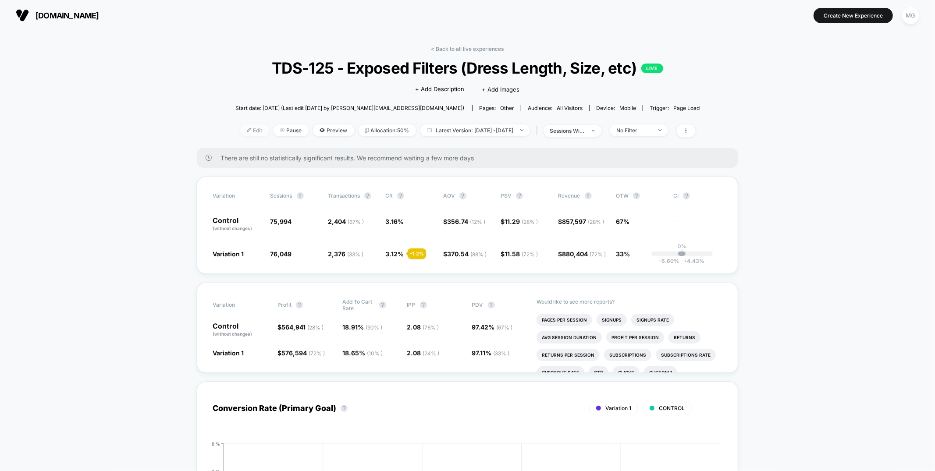
click at [250, 128] on span "Edit" at bounding box center [254, 131] width 29 height 12
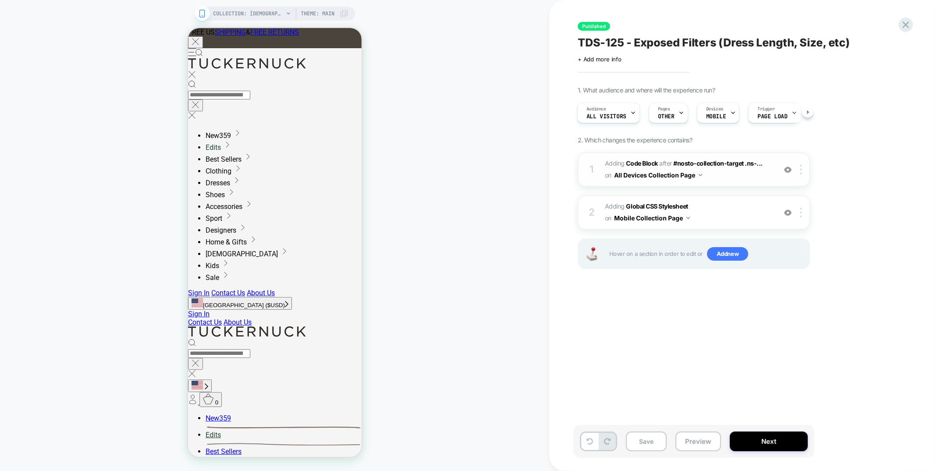
click at [722, 178] on span "Adding Code Block AFTER #nosto-collection-target .ns-... #nosto-collection-targ…" at bounding box center [688, 170] width 167 height 24
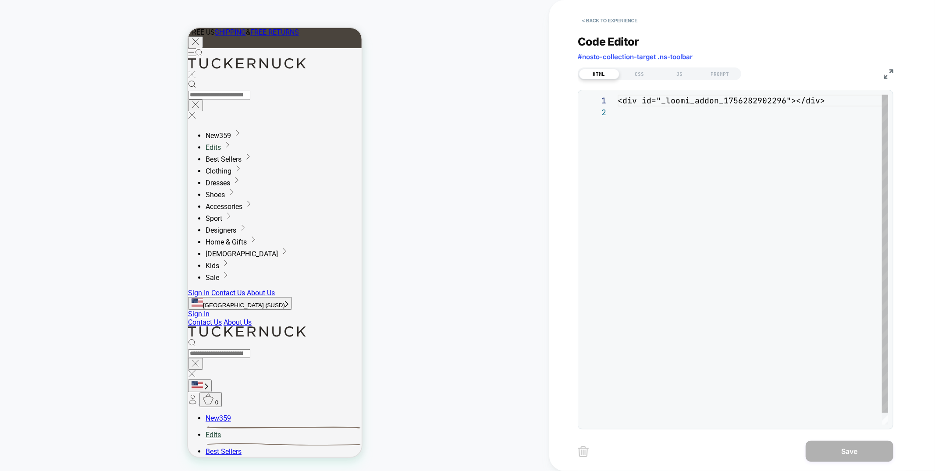
scroll to position [11, 0]
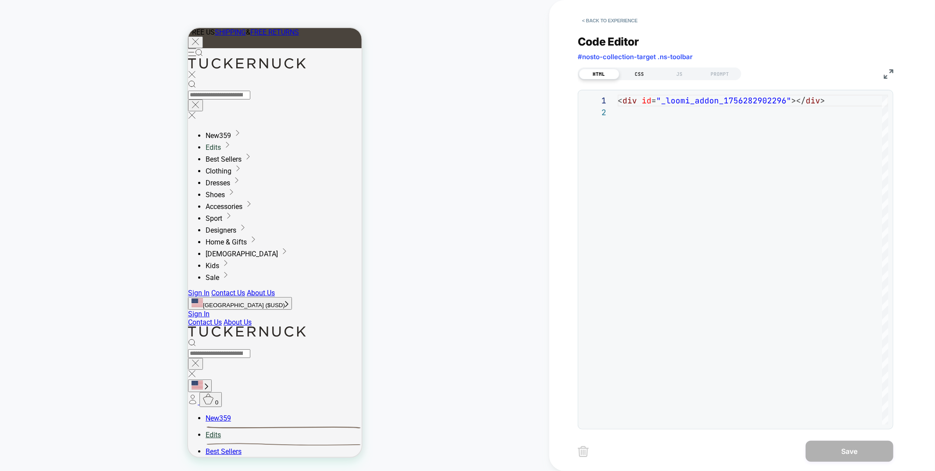
click at [649, 71] on div "CSS" at bounding box center [639, 74] width 40 height 11
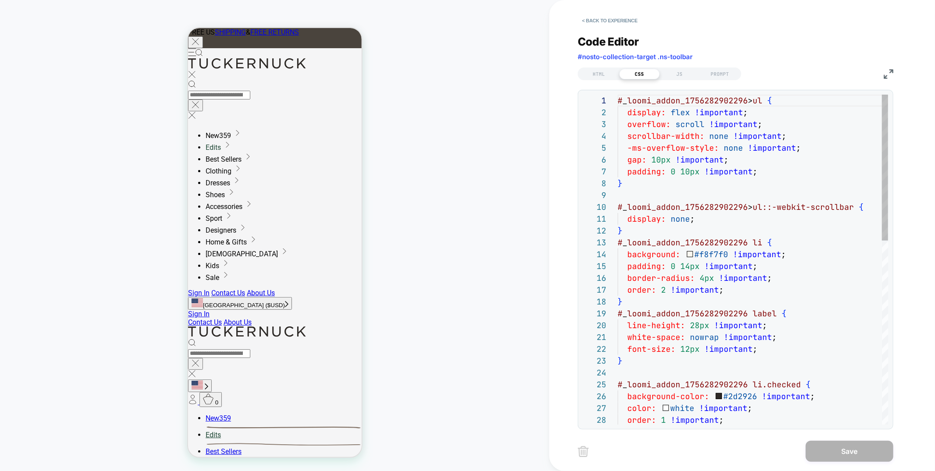
scroll to position [118, 0]
click at [684, 73] on div "JS" at bounding box center [680, 74] width 40 height 11
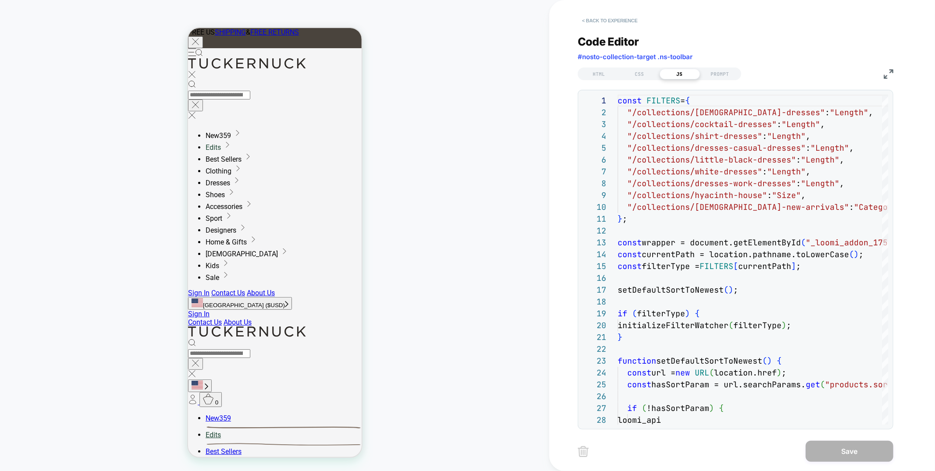
click at [0, 0] on button "< Back to experience" at bounding box center [0, 0] width 0 height 0
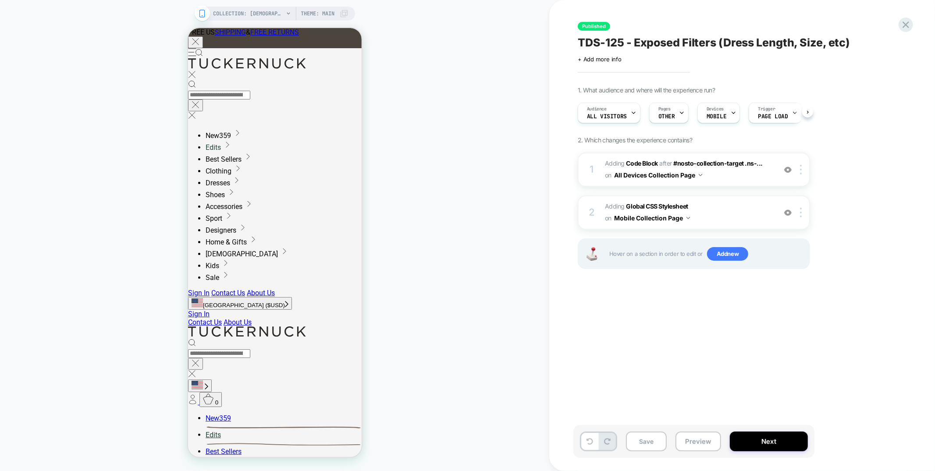
scroll to position [0, 0]
click at [736, 254] on span "Add new" at bounding box center [727, 254] width 41 height 14
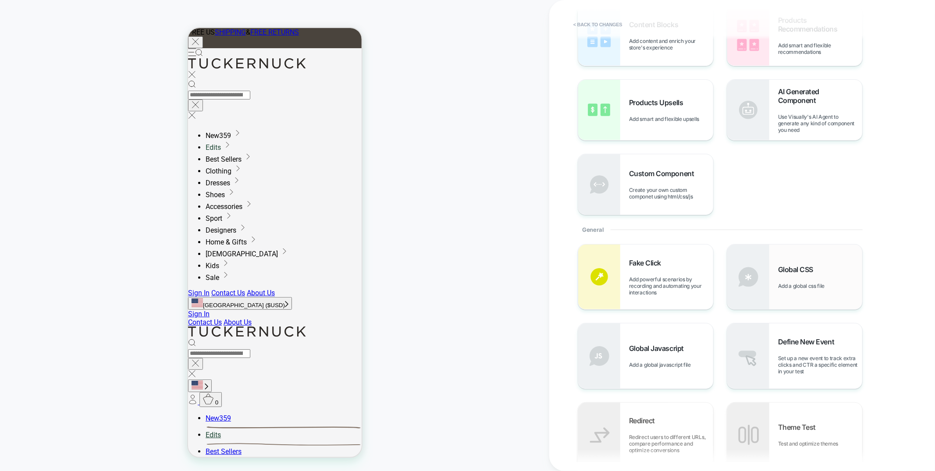
scroll to position [73, 0]
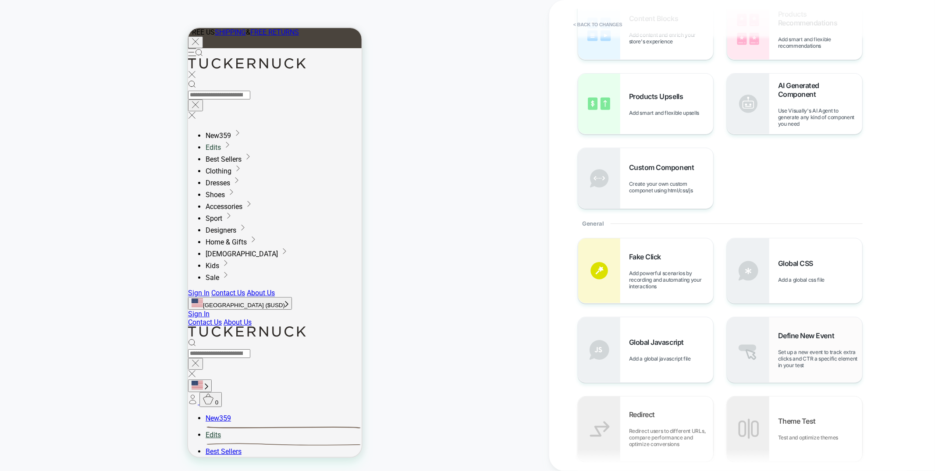
click at [769, 346] on img at bounding box center [748, 349] width 42 height 65
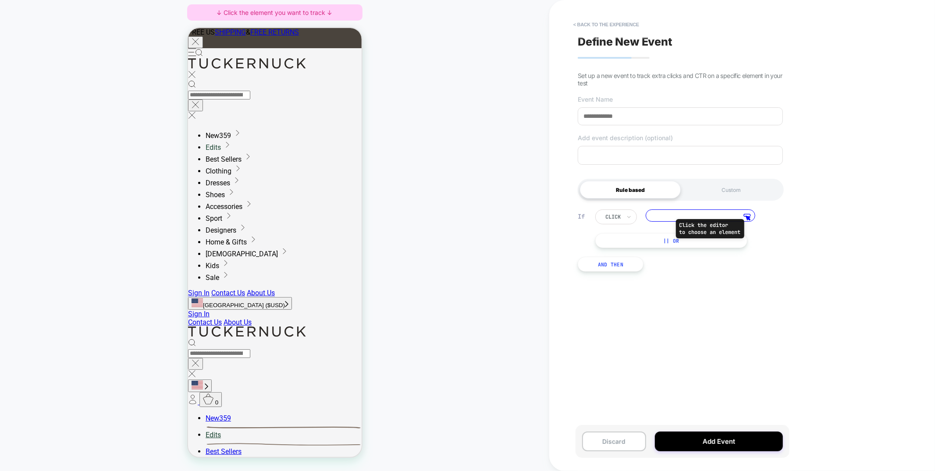
click at [750, 219] on polygon at bounding box center [748, 218] width 4 height 4
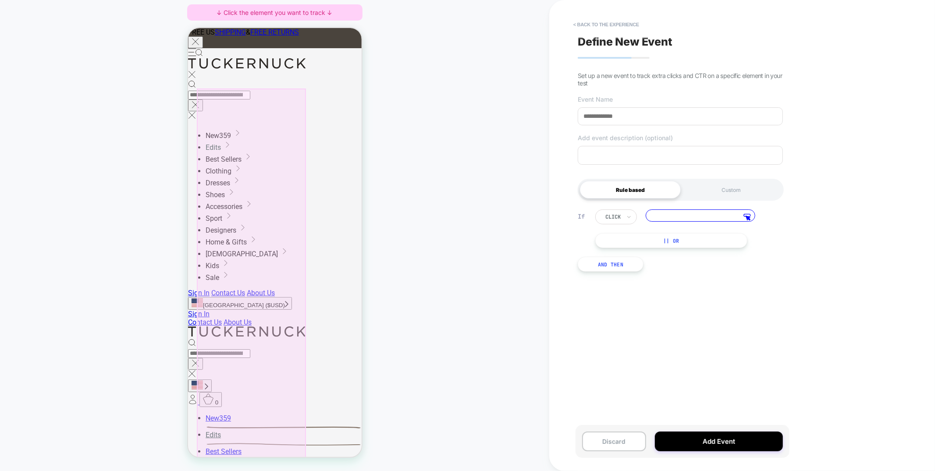
click at [235, 100] on div at bounding box center [250, 431] width 109 height 686
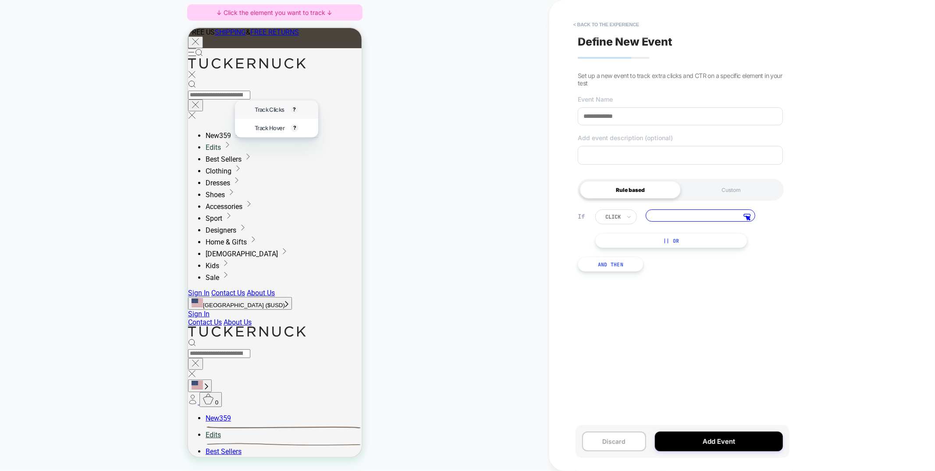
click at [248, 108] on div "Track Clicks ? Tracks clicks on the selected element." at bounding box center [276, 109] width 83 height 18
click at [278, 111] on span "Track Clicks" at bounding box center [268, 109] width 29 height 7
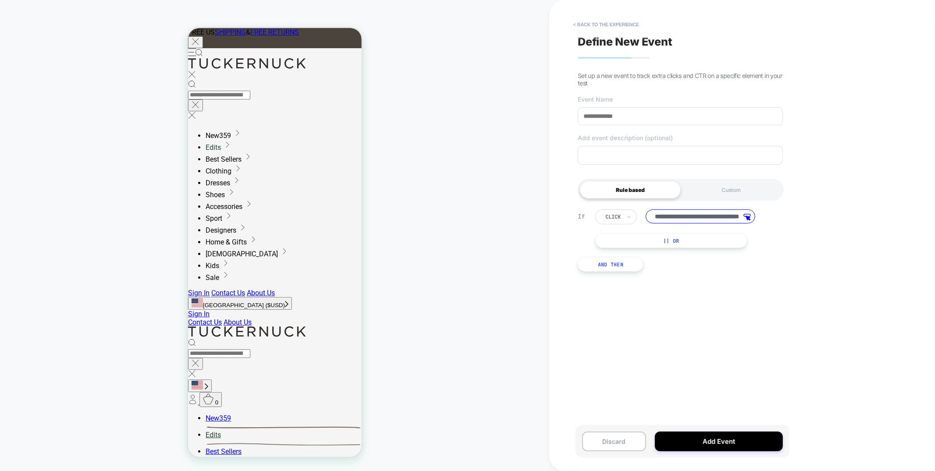
scroll to position [0, 0]
click at [662, 118] on input at bounding box center [680, 116] width 205 height 18
type input "**********"
type textarea "*"
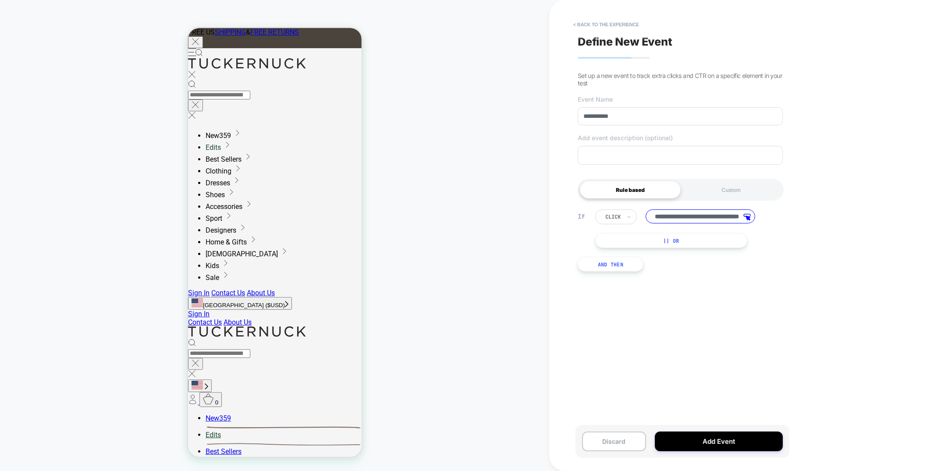
type textarea "*"
type textarea "**"
type textarea "*"
type textarea "***"
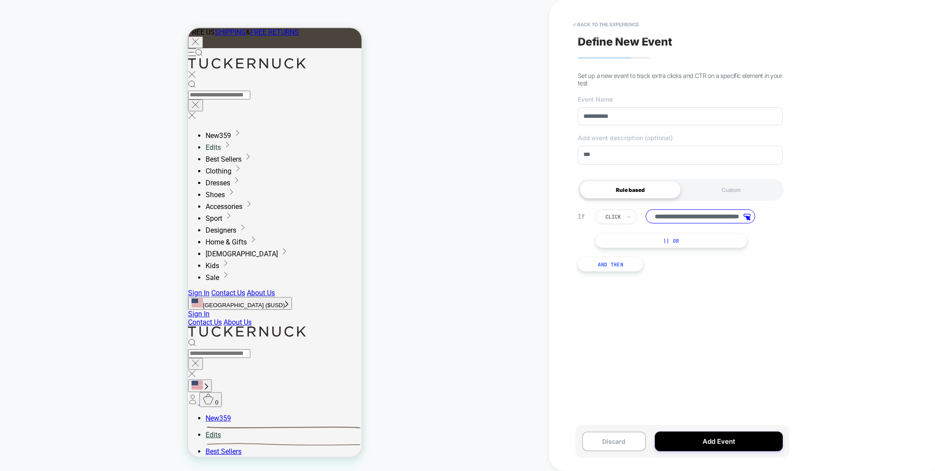
type textarea "*"
type textarea "****"
type textarea "*"
type textarea "*****"
type textarea "*"
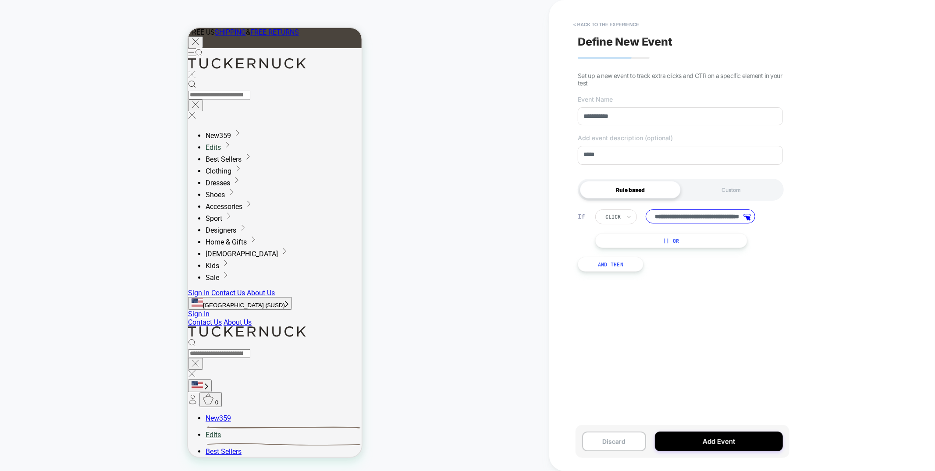
type textarea "******"
type textarea "*"
type textarea "*******"
type textarea "*"
type textarea "*******"
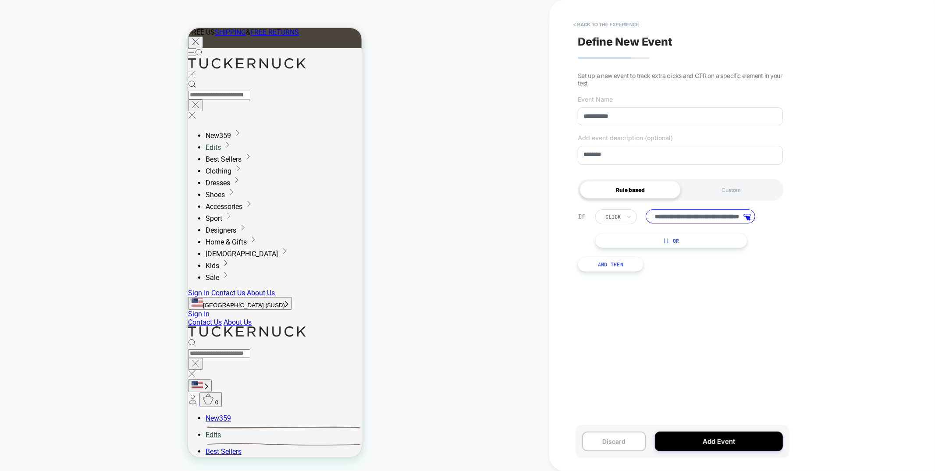
type textarea "*"
type textarea "*********"
type textarea "*"
type textarea "**********"
type textarea "*"
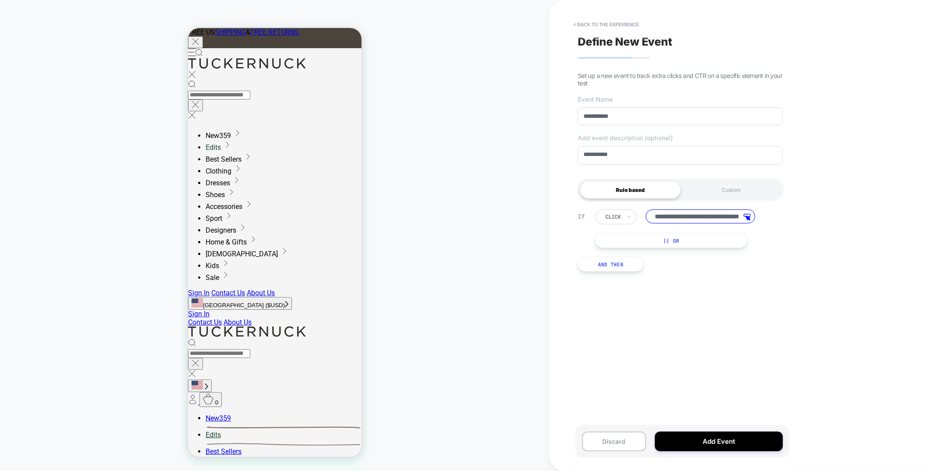
type textarea "**********"
type textarea "*"
type textarea "**********"
type textarea "*"
type textarea "**********"
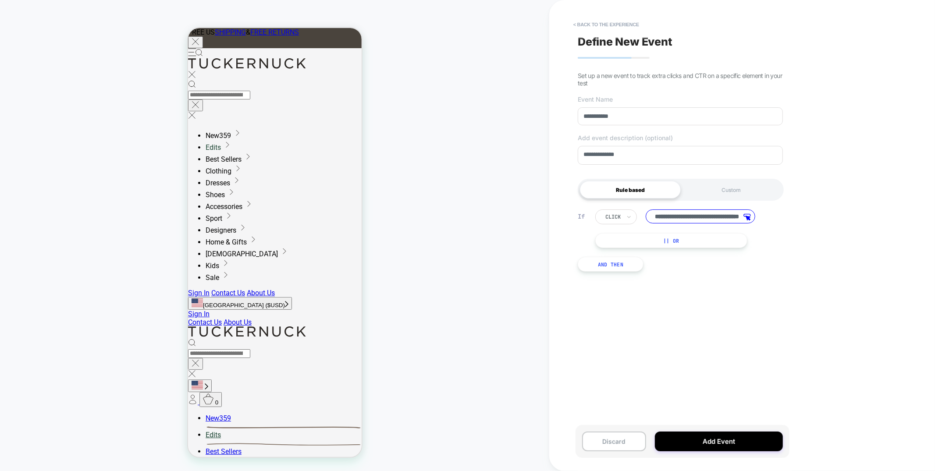
type textarea "*"
type textarea "**********"
type textarea "*"
type textarea "**********"
type textarea "*"
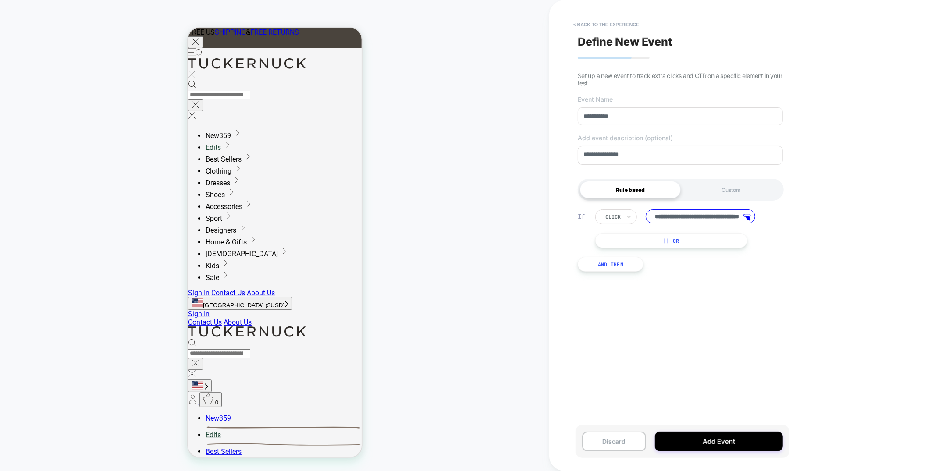
type textarea "**********"
type textarea "*"
type textarea "**********"
type textarea "*"
type textarea "**********"
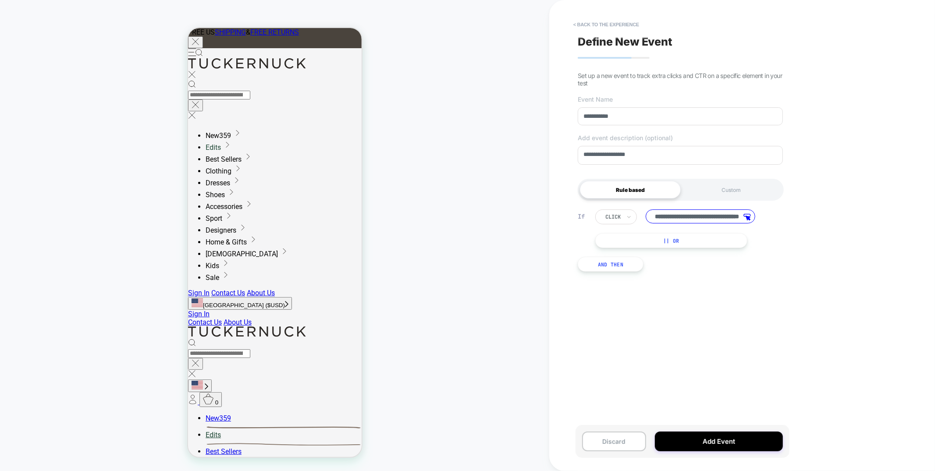
type textarea "*"
type textarea "**********"
type textarea "*"
type textarea "**********"
type textarea "*"
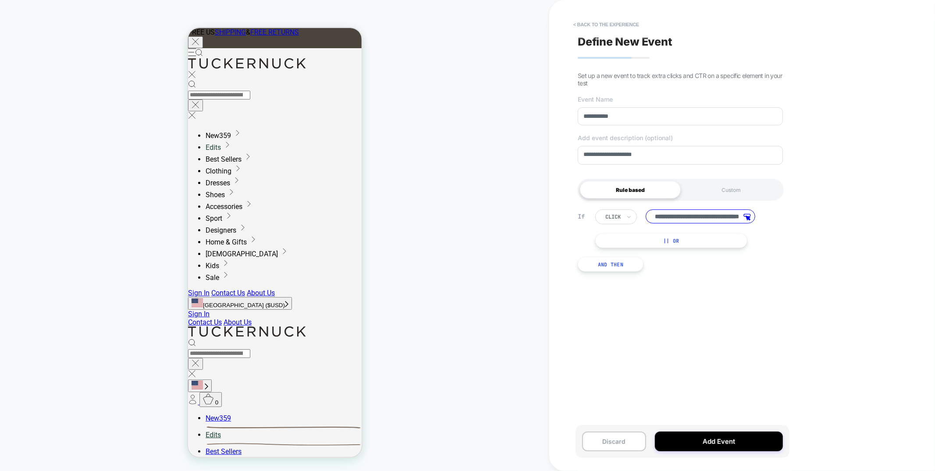
type textarea "**********"
type textarea "*"
type textarea "**********"
click at [723, 447] on button "Add Event" at bounding box center [719, 442] width 128 height 20
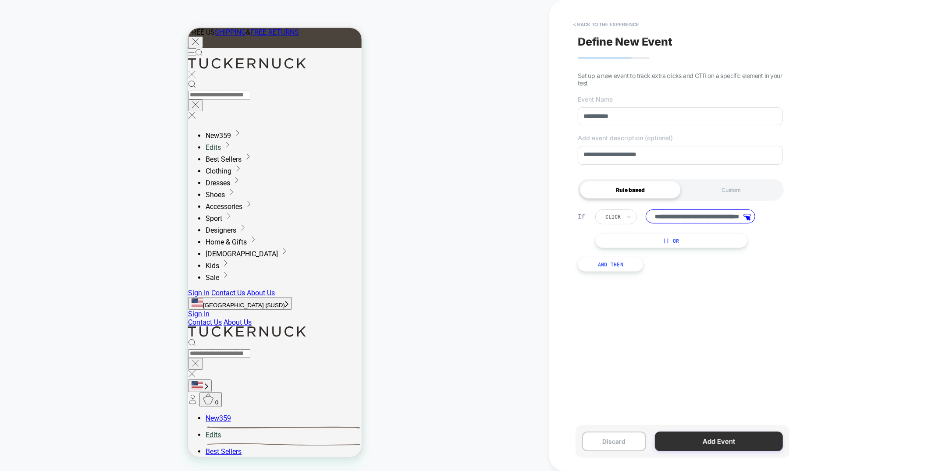
type textarea "*"
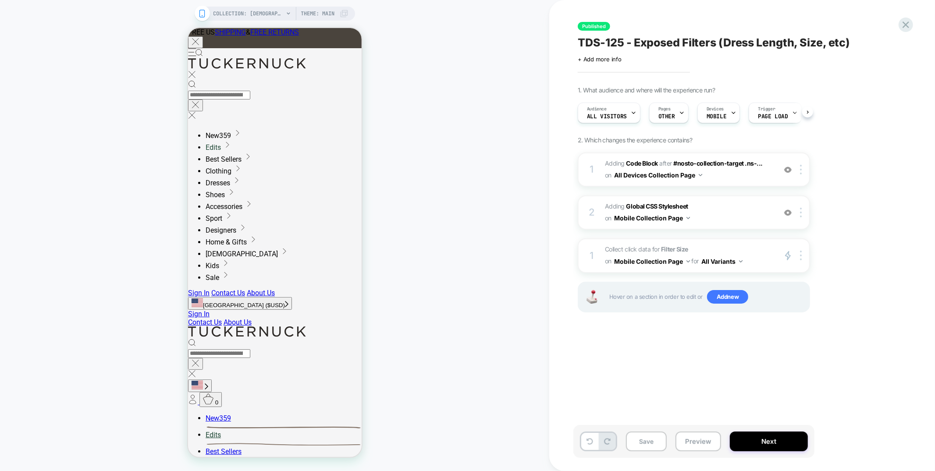
scroll to position [0, 0]
click at [739, 175] on span "Adding Code Block AFTER #nosto-collection-target .ns-... #nosto-collection-targ…" at bounding box center [688, 170] width 167 height 24
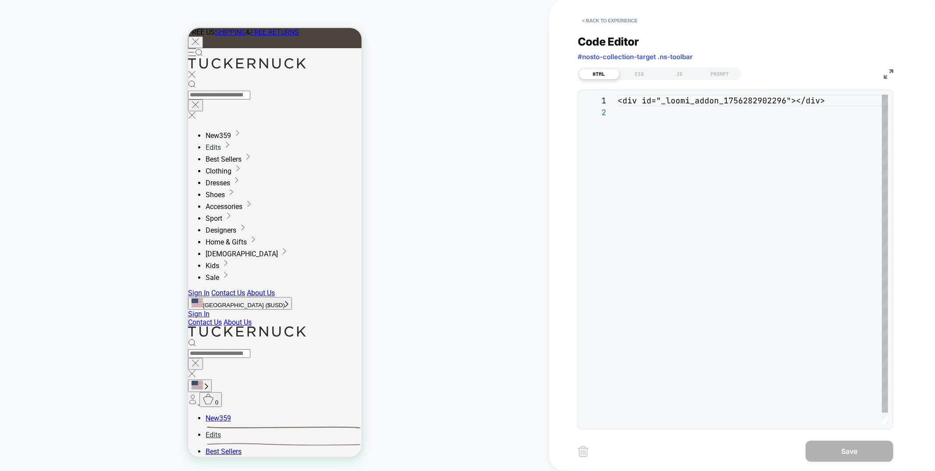
scroll to position [11, 0]
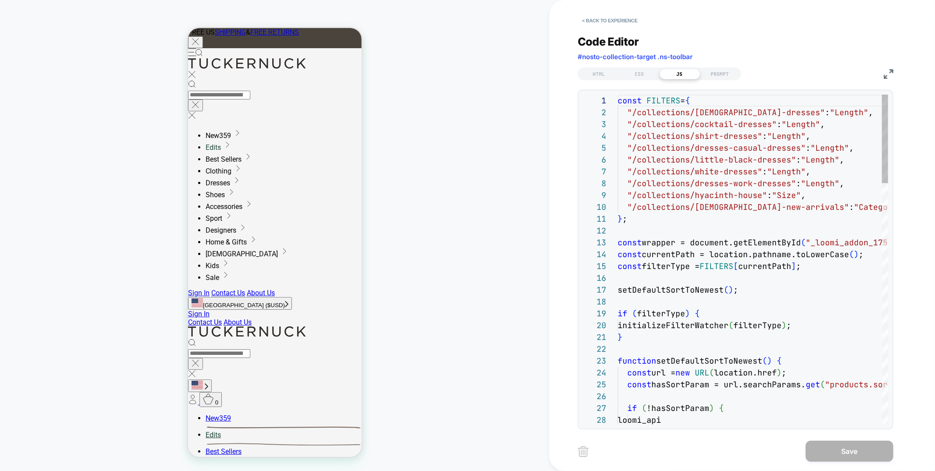
scroll to position [118, 0]
click at [889, 75] on img at bounding box center [889, 74] width 10 height 10
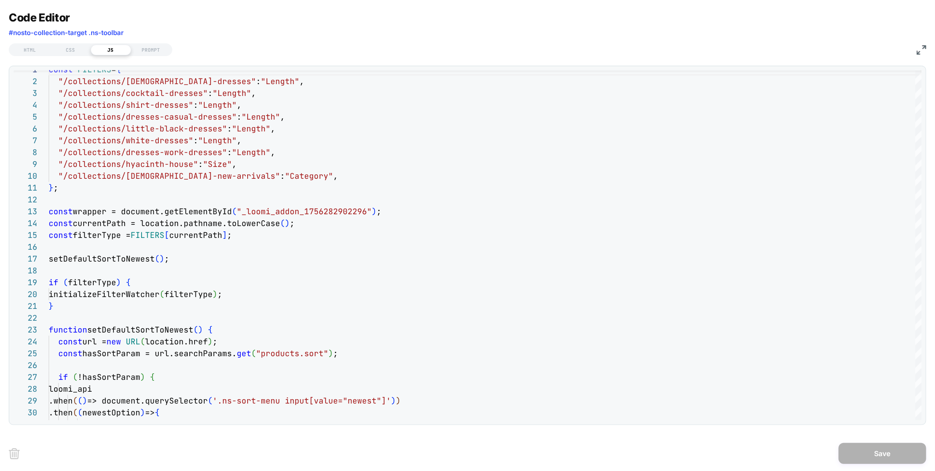
click at [921, 46] on img at bounding box center [922, 50] width 10 height 10
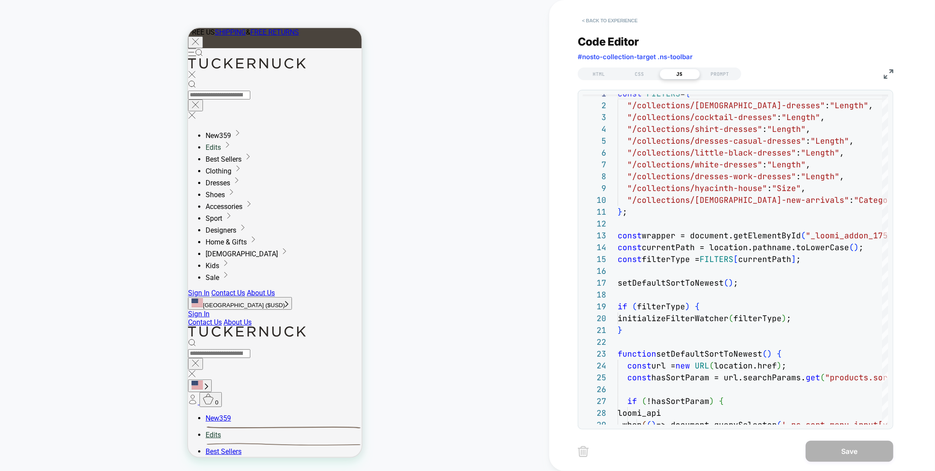
click at [612, 21] on button "< Back to experience" at bounding box center [610, 21] width 64 height 14
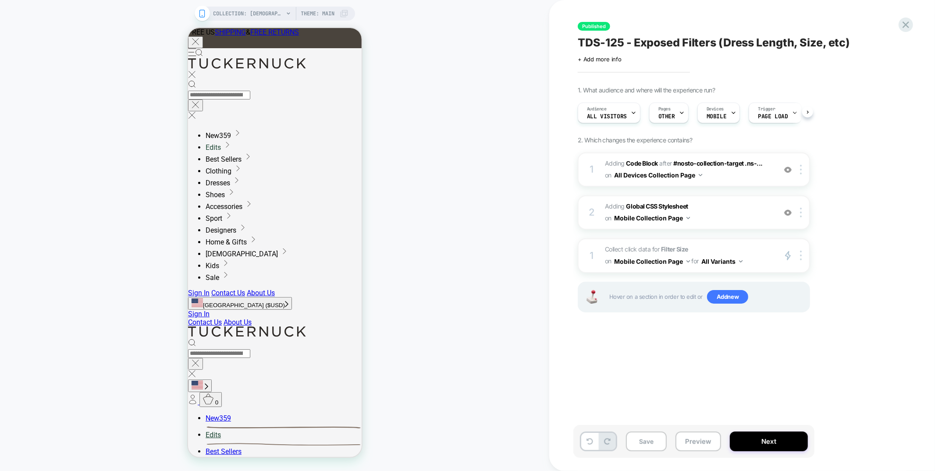
scroll to position [0, 0]
click at [901, 27] on icon at bounding box center [906, 25] width 12 height 12
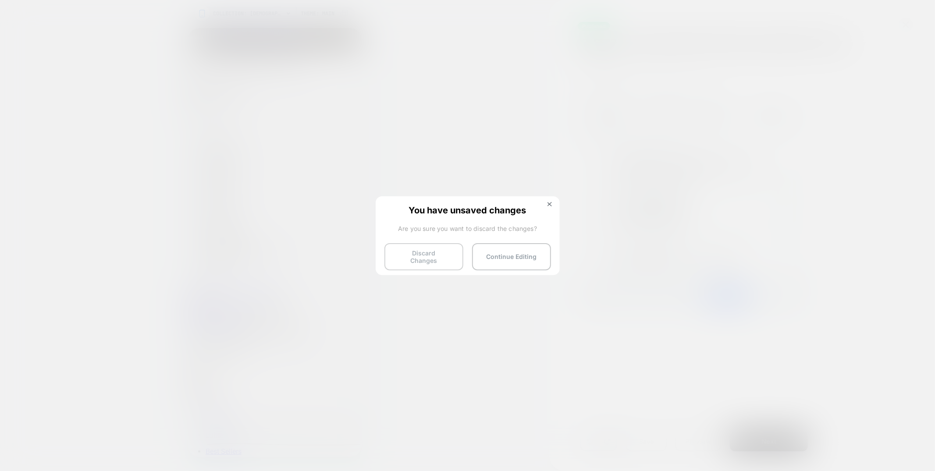
click at [413, 246] on button "Discard Changes" at bounding box center [423, 256] width 79 height 27
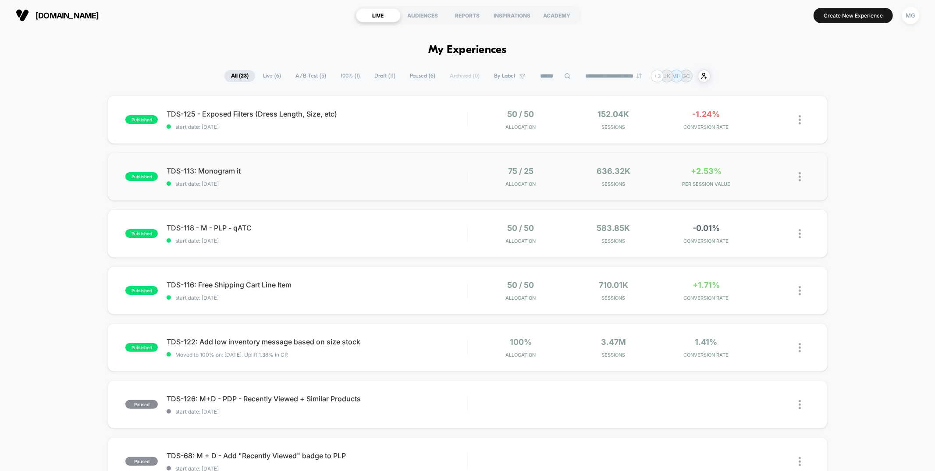
click at [360, 163] on div "published TDS-113: Monogram it start date: 9/2/2025 75 / 25 Allocation 636.32k …" at bounding box center [467, 177] width 720 height 48
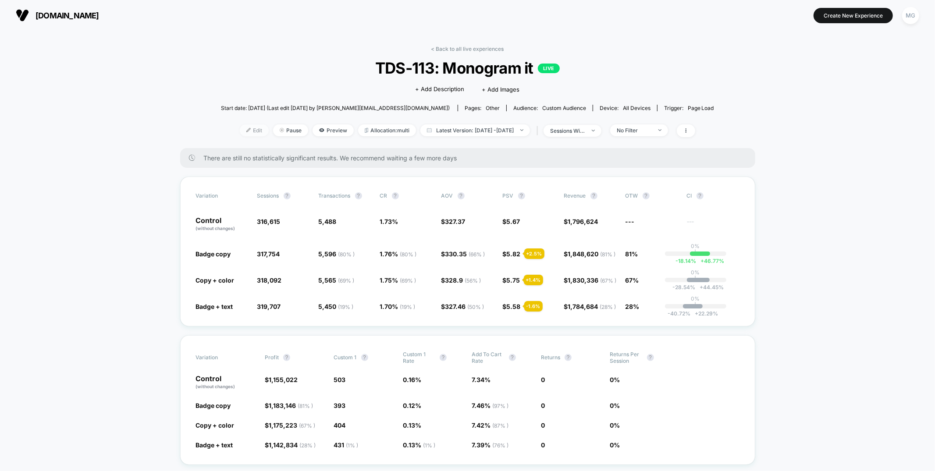
click at [245, 131] on span "Edit" at bounding box center [254, 131] width 29 height 12
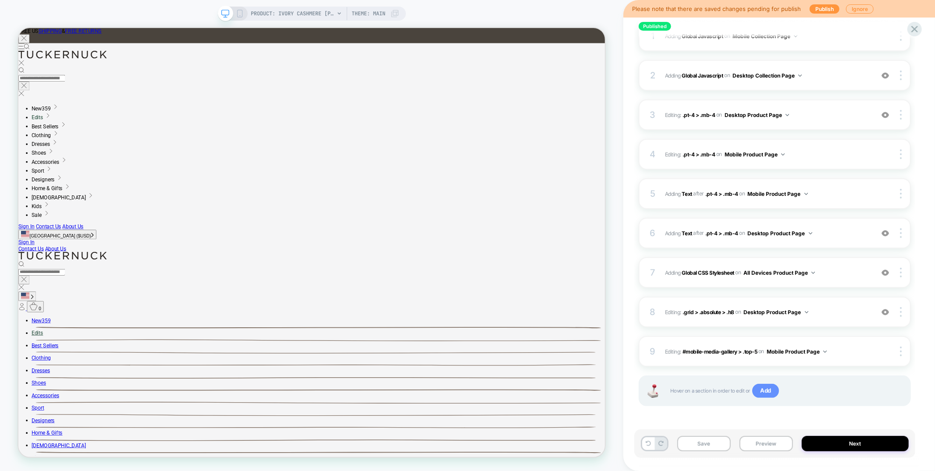
click at [766, 388] on span "Add" at bounding box center [765, 391] width 27 height 14
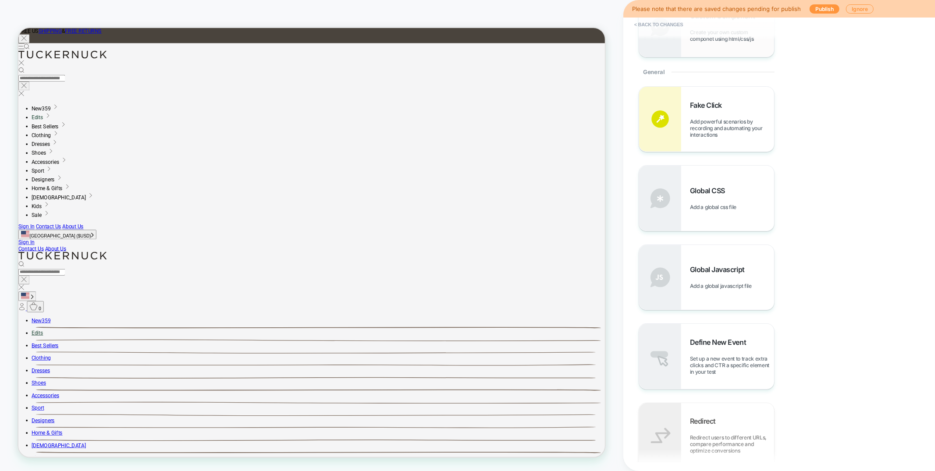
scroll to position [391, 0]
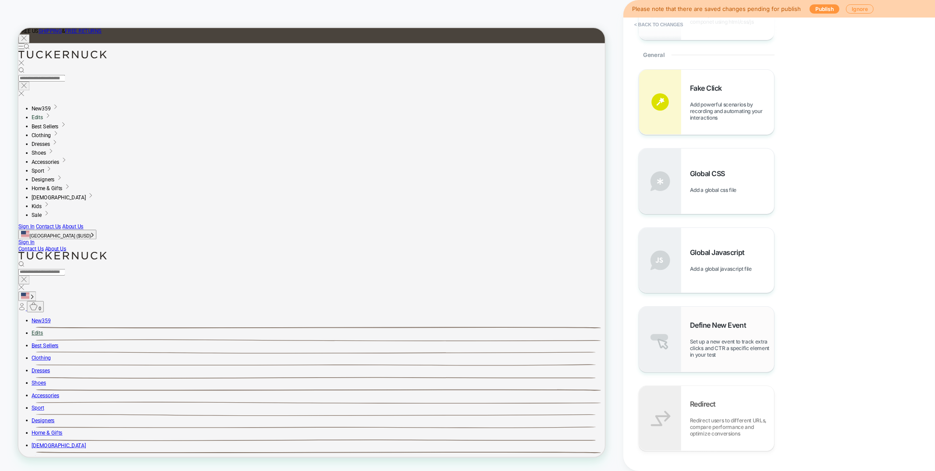
click at [743, 332] on div "Define New Event Set up a new event to track extra clicks and CTR a specific el…" at bounding box center [732, 339] width 84 height 37
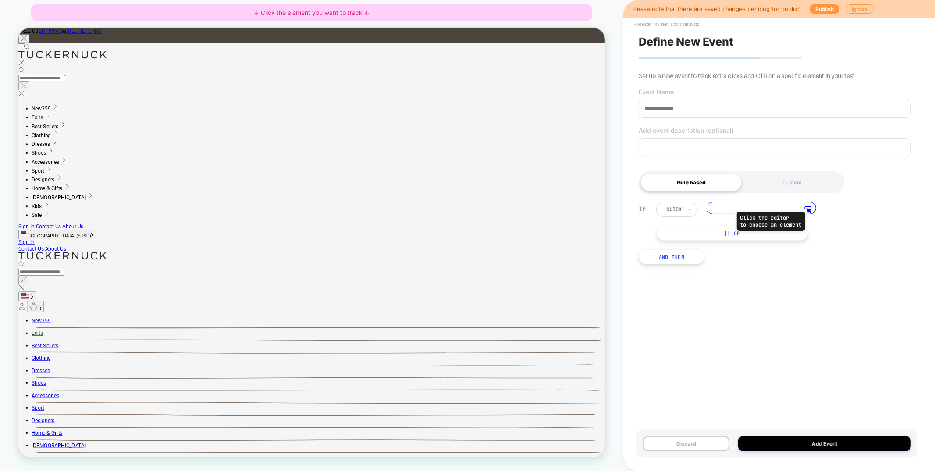
click at [809, 209] on icon at bounding box center [807, 209] width 7 height 7
click at [580, 325] on div at bounding box center [649, 325] width 243 height 11
click at [595, 333] on div "Track Clicks ? Tracks clicks on the selected element." at bounding box center [622, 335] width 64 height 21
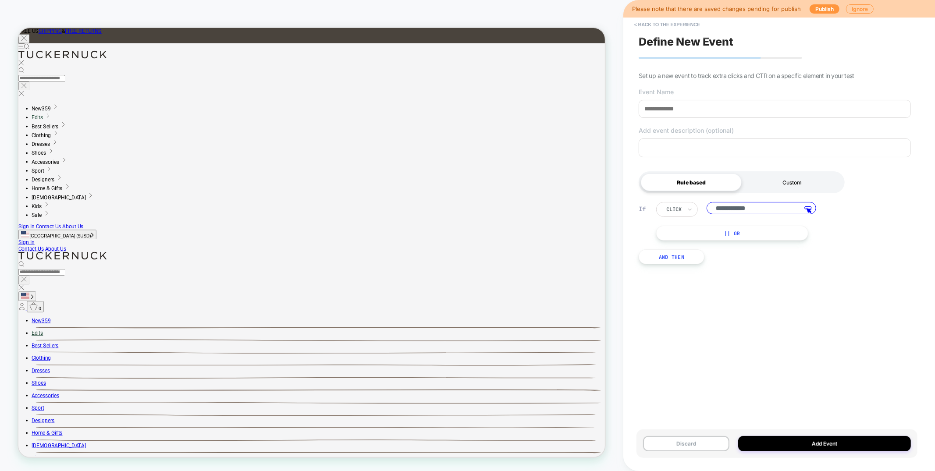
click at [808, 188] on div "Custom" at bounding box center [792, 183] width 101 height 18
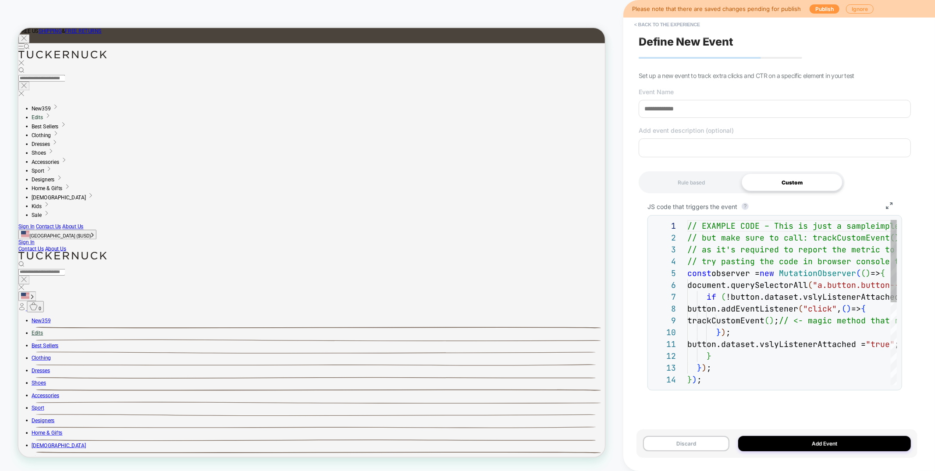
scroll to position [94, 0]
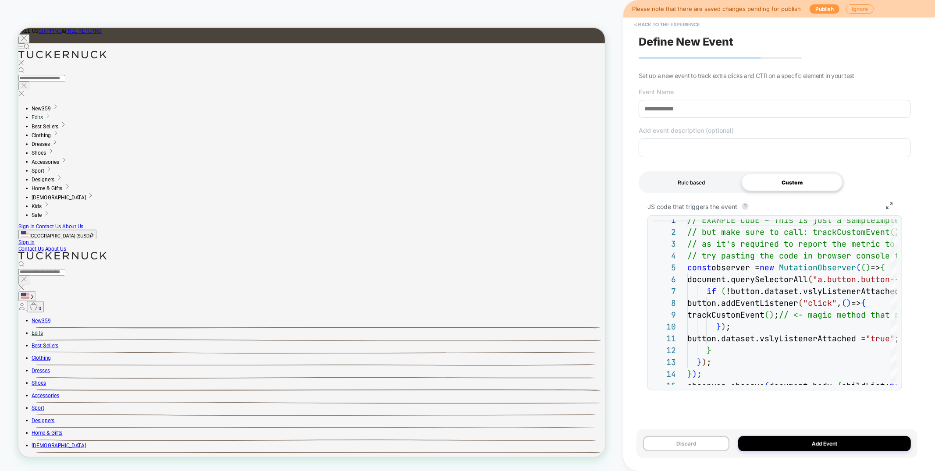
click at [676, 179] on div "Rule based" at bounding box center [691, 183] width 101 height 18
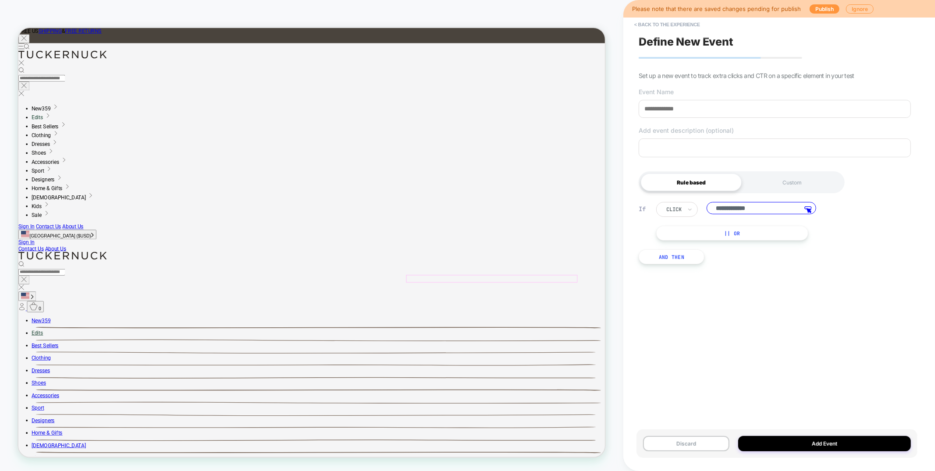
scroll to position [0, 0]
click at [663, 23] on button "< back to the experience" at bounding box center [667, 25] width 75 height 14
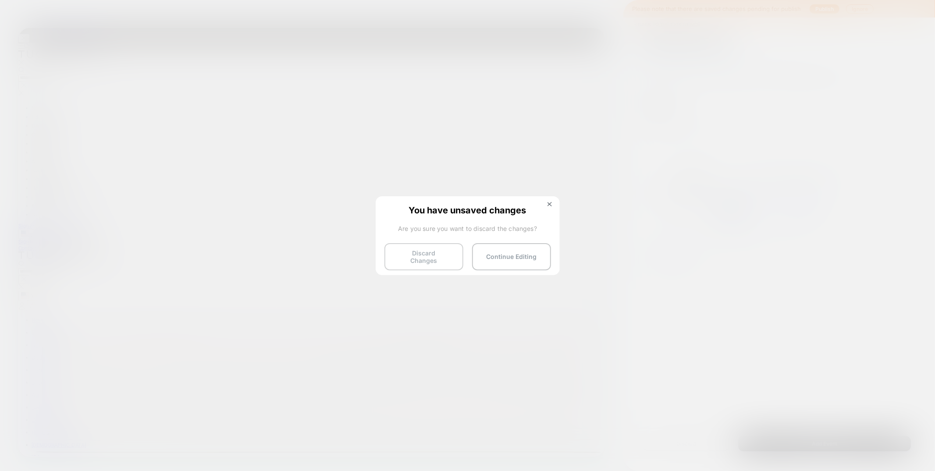
click at [419, 259] on button "Discard Changes" at bounding box center [423, 256] width 79 height 27
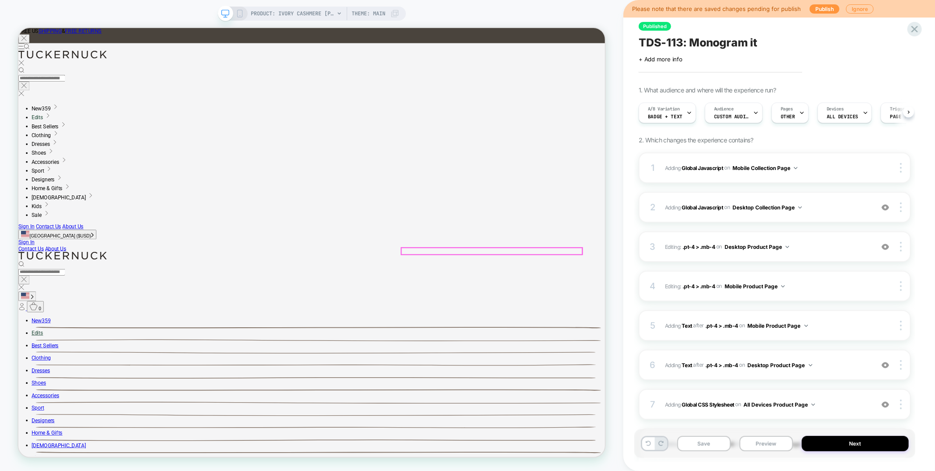
scroll to position [0, 0]
click at [766, 445] on button "Preview" at bounding box center [766, 443] width 53 height 15
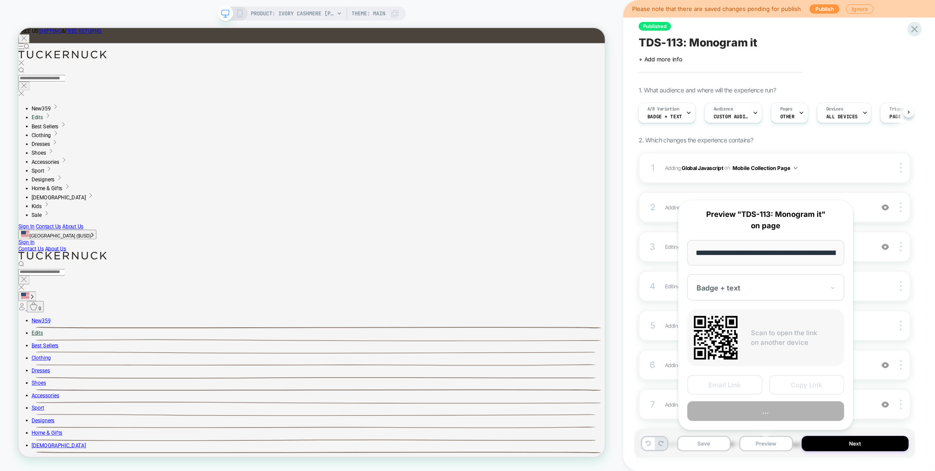
scroll to position [0, 131]
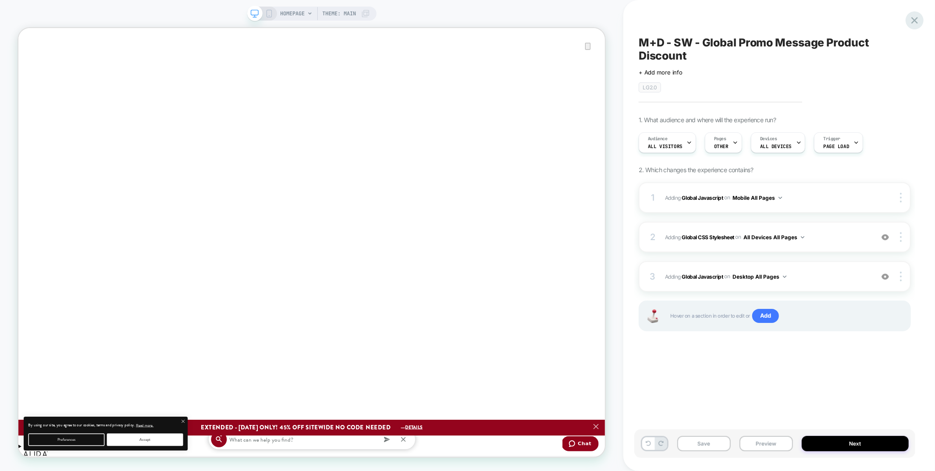
scroll to position [0, 783]
click at [0, 0] on icon at bounding box center [0, 0] width 0 height 0
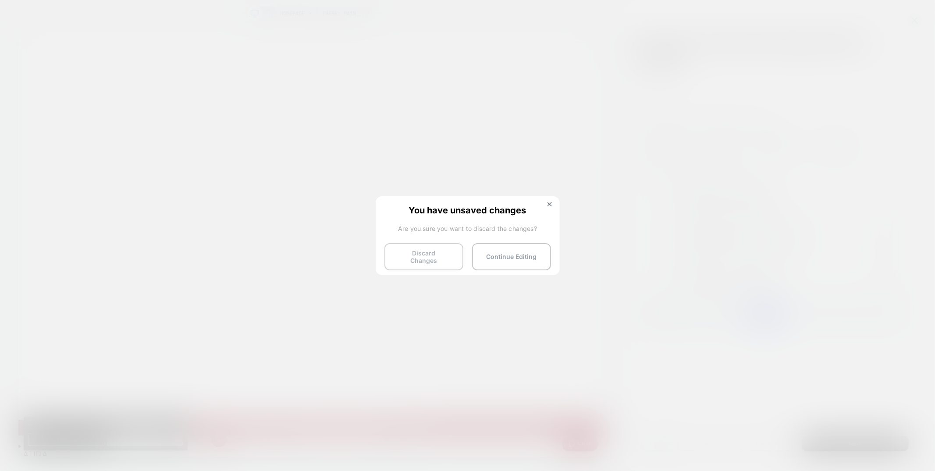
click at [0, 0] on button "Discard Changes" at bounding box center [0, 0] width 0 height 0
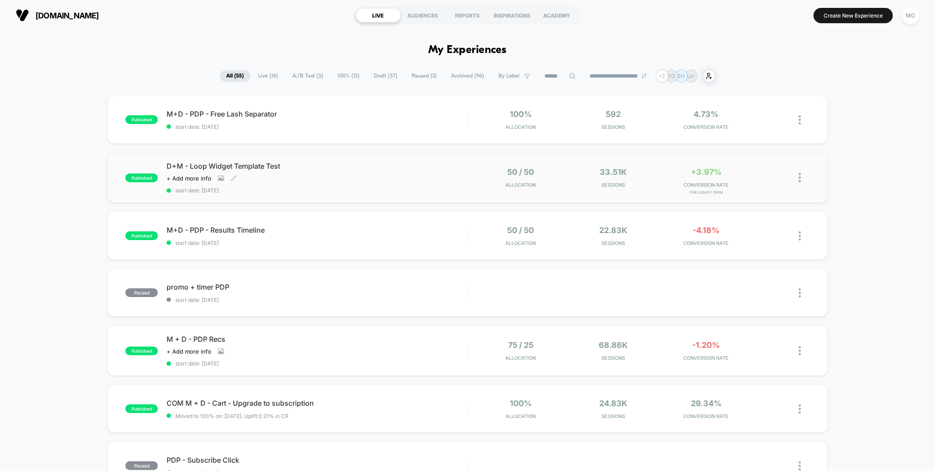
click at [362, 179] on div "Click to view images Click to edit experience details + Add more info" at bounding box center [272, 178] width 210 height 7
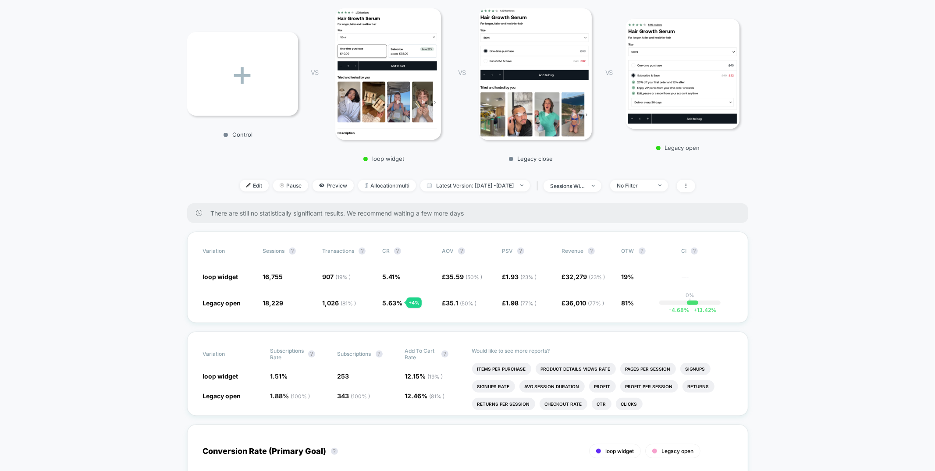
scroll to position [103, 0]
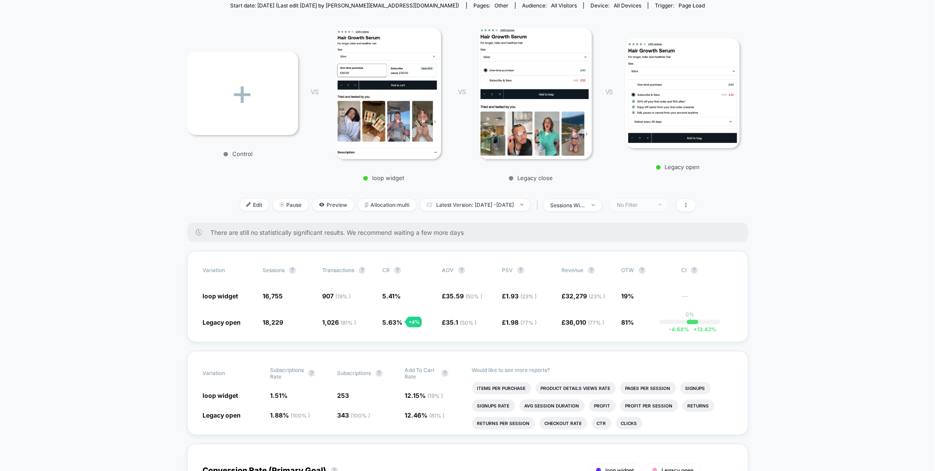
click at [666, 208] on span "No Filter" at bounding box center [639, 205] width 58 height 12
click at [640, 274] on span "Returning Visitors" at bounding box center [650, 271] width 50 height 7
click at [647, 327] on button "Save" at bounding box center [651, 331] width 80 height 14
click at [652, 204] on div "Returning Visitors" at bounding box center [634, 205] width 35 height 7
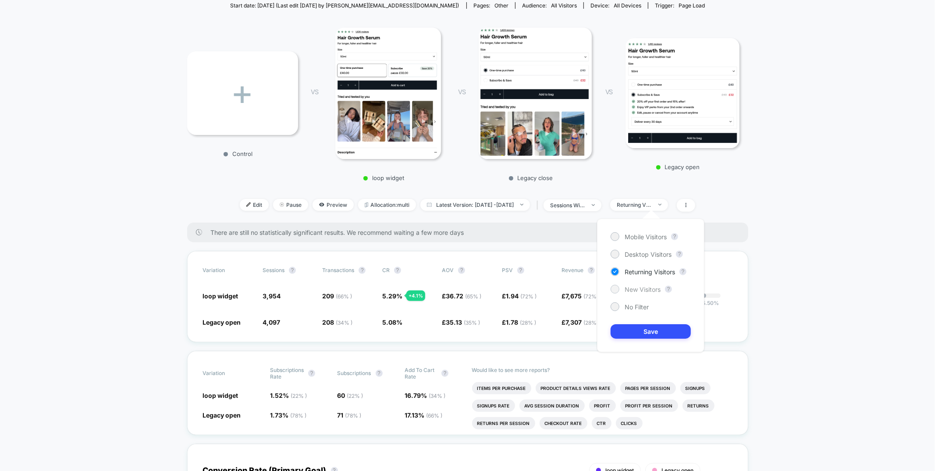
click at [629, 291] on span "New Visitors" at bounding box center [643, 289] width 36 height 7
click at [633, 331] on button "Save" at bounding box center [651, 331] width 80 height 14
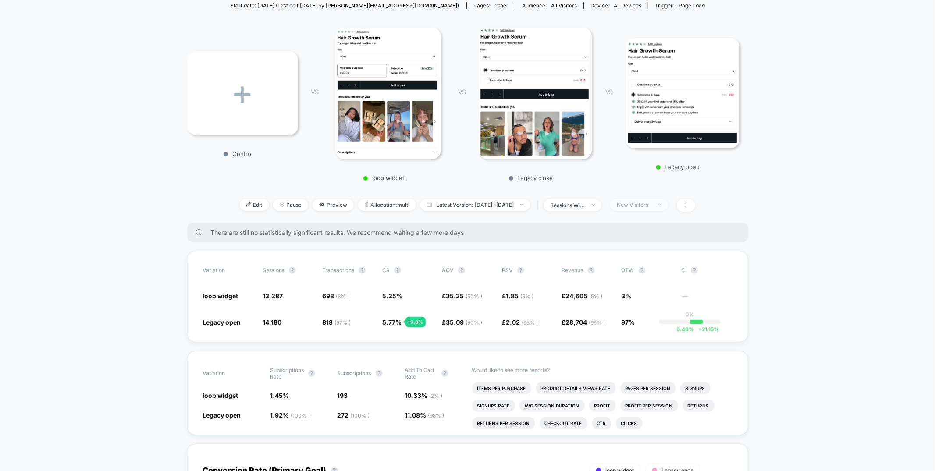
click at [652, 206] on div "New Visitors" at bounding box center [634, 205] width 35 height 7
click at [648, 240] on span "Mobile Visitors" at bounding box center [646, 236] width 42 height 7
click at [644, 330] on button "Save" at bounding box center [651, 331] width 80 height 14
click at [652, 203] on div "Mobile" at bounding box center [634, 205] width 35 height 7
click at [639, 257] on span "Desktop Visitors" at bounding box center [648, 254] width 47 height 7
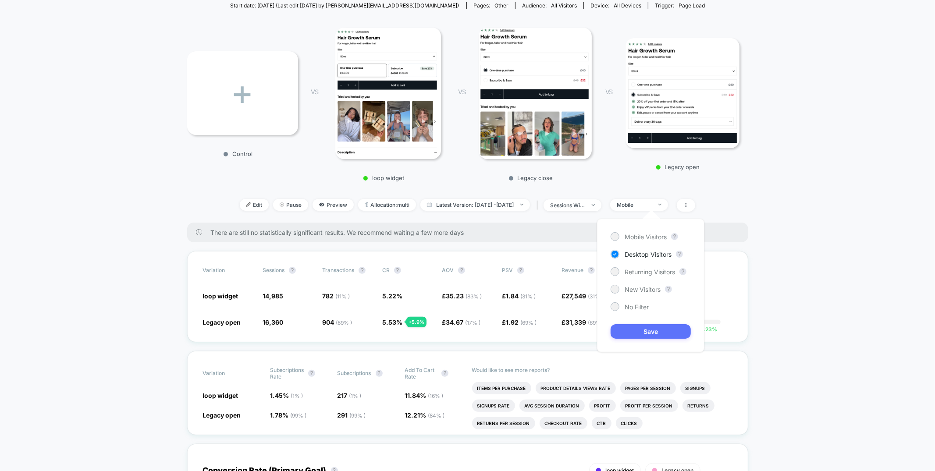
click at [639, 331] on button "Save" at bounding box center [651, 331] width 80 height 14
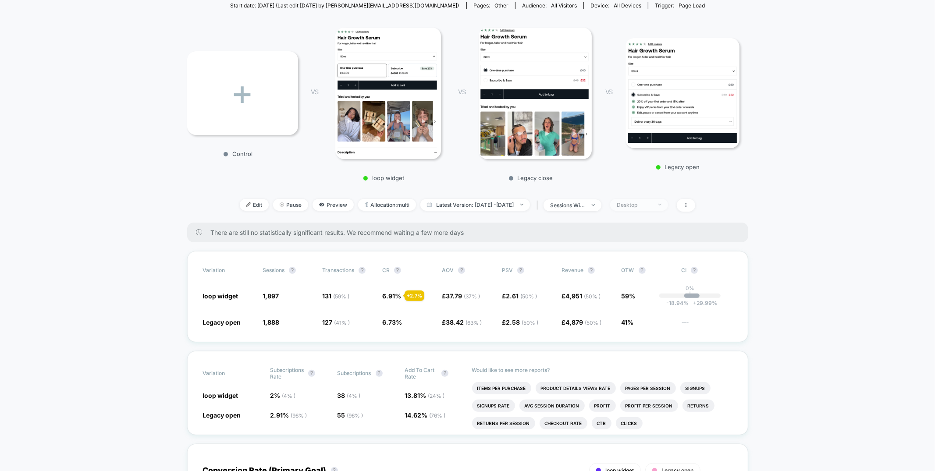
click at [652, 202] on div "Desktop" at bounding box center [634, 205] width 35 height 7
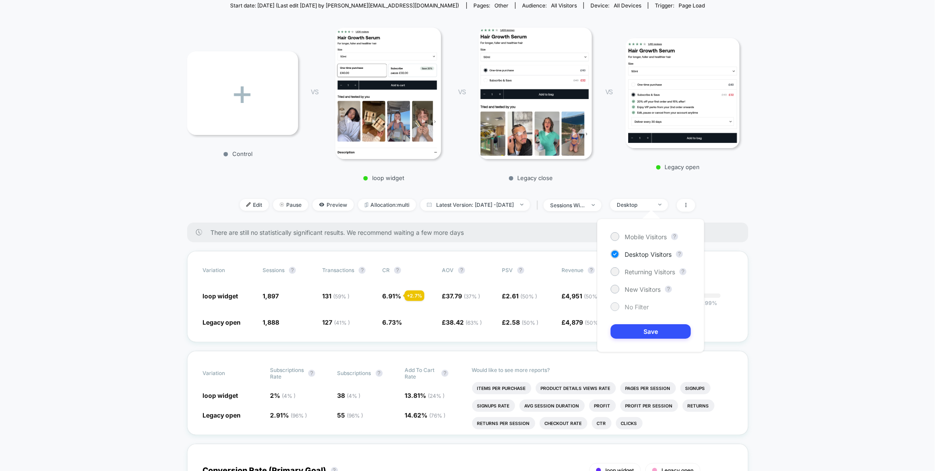
click at [616, 306] on div at bounding box center [615, 306] width 7 height 7
click at [628, 331] on button "Save" at bounding box center [651, 331] width 80 height 14
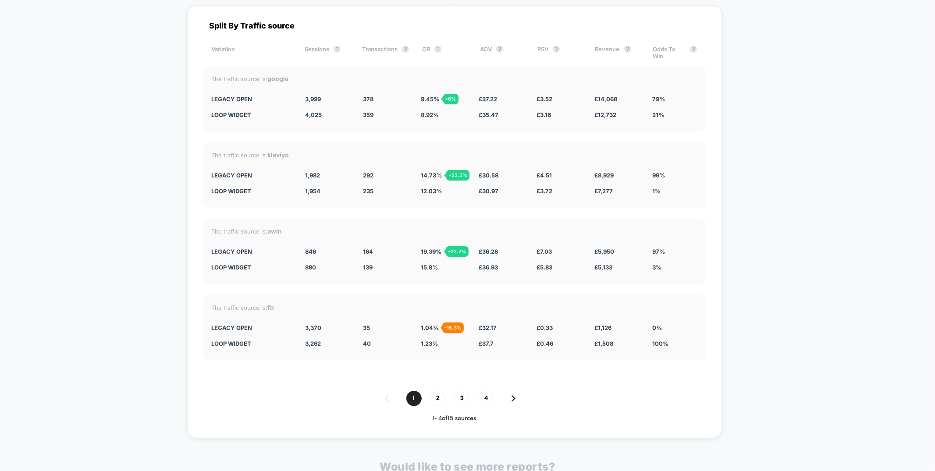
scroll to position [2115, 0]
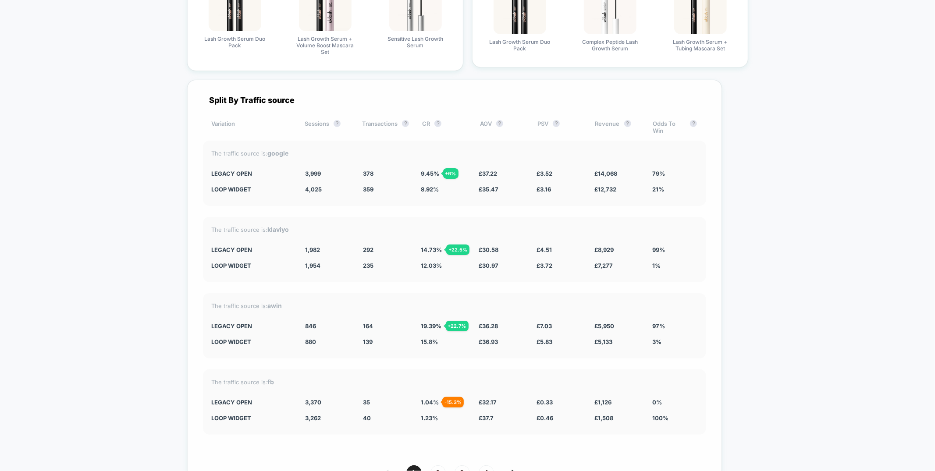
click at [219, 170] on div "Legacy open" at bounding box center [252, 173] width 81 height 7
click at [426, 171] on span "9.45 % + 6 %" at bounding box center [430, 173] width 18 height 7
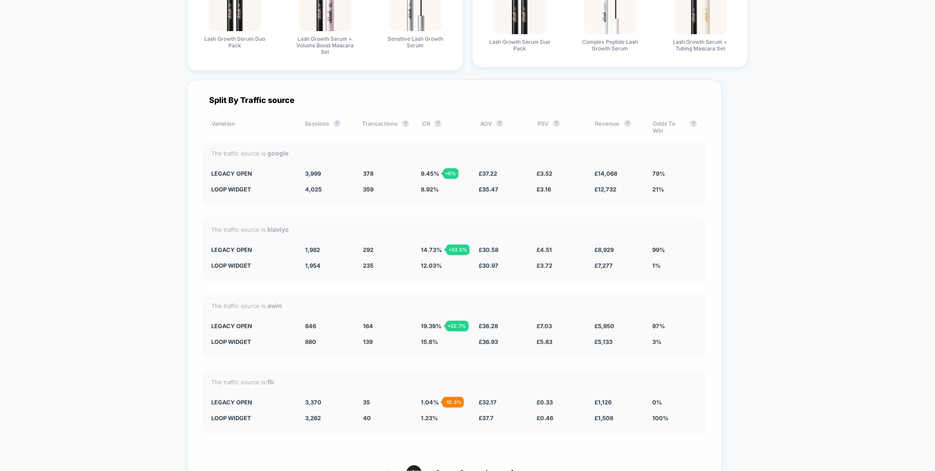
click at [426, 171] on span "9.45 % + 6 %" at bounding box center [430, 173] width 18 height 7
click at [427, 246] on span "14.73 % + 22.5 %" at bounding box center [431, 249] width 21 height 7
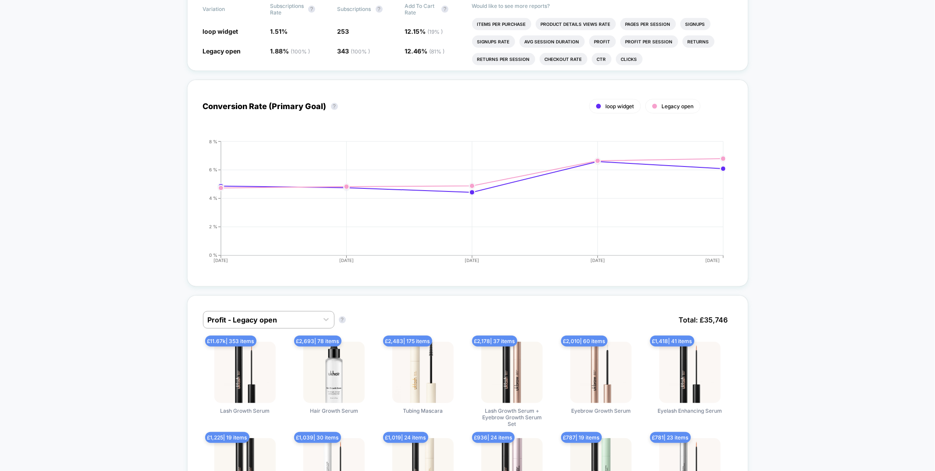
scroll to position [0, 0]
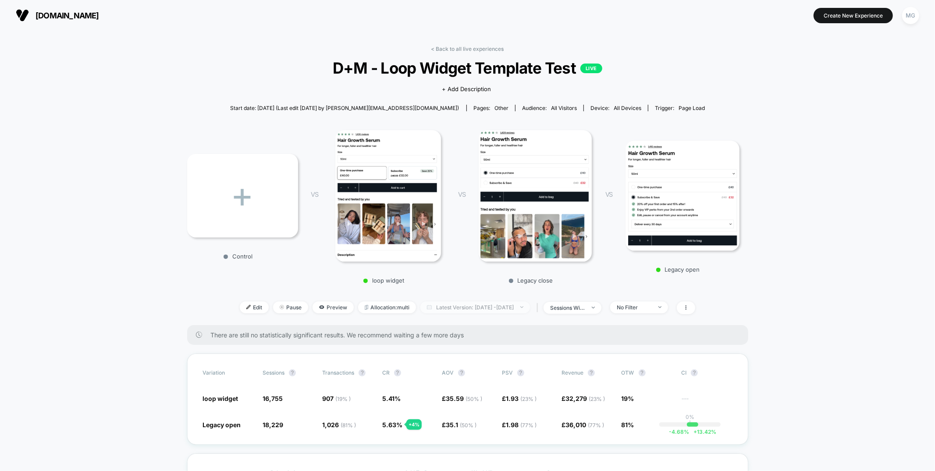
click at [489, 310] on span "Latest Version: Sep 4, 2025 - Sep 8, 2025" at bounding box center [475, 308] width 110 height 12
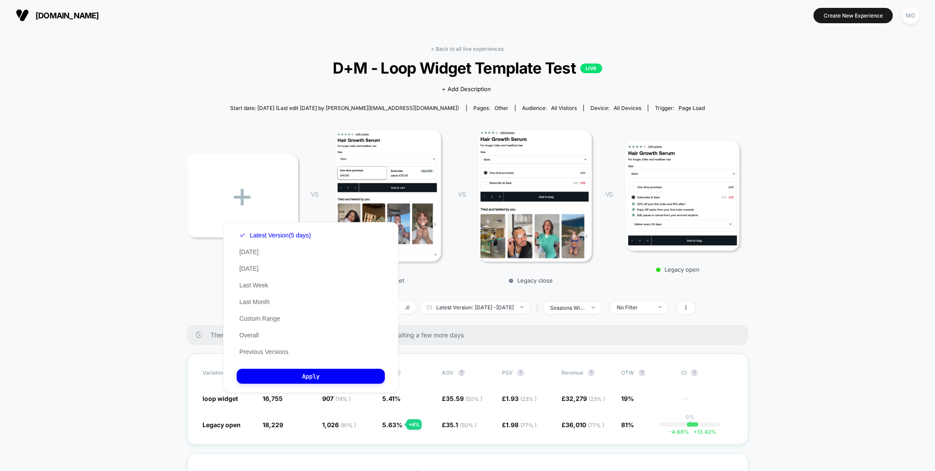
click at [261, 345] on div "Latest Version (5 days) Today Yesterday Last Week Last Month Custom Range Overa…" at bounding box center [275, 293] width 77 height 133
click at [259, 348] on button "Previous Versions" at bounding box center [264, 352] width 54 height 8
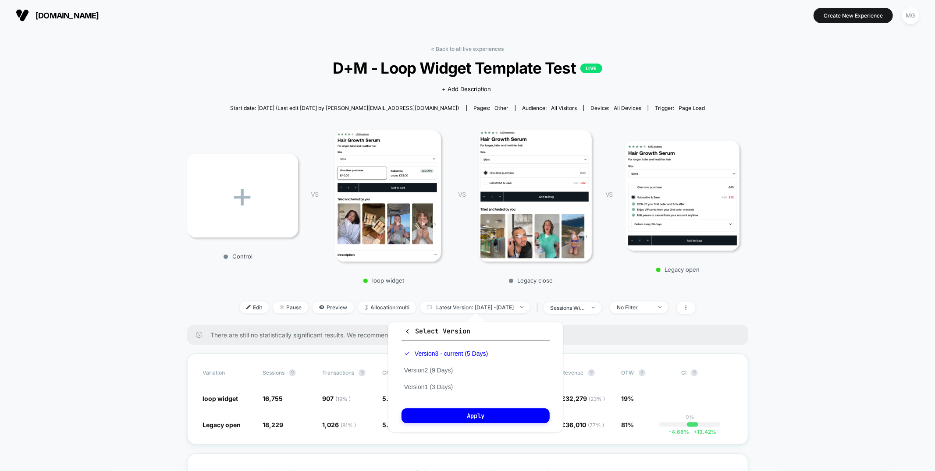
drag, startPoint x: 419, startPoint y: 370, endPoint x: 426, endPoint y: 391, distance: 22.5
click at [420, 370] on button "Version 2 (9 Days)" at bounding box center [429, 371] width 54 height 8
click at [431, 424] on div "Select Version Version 3 - current (5 Days) Version 2 (9 Days) Version 1 (3 Day…" at bounding box center [475, 377] width 175 height 111
click at [431, 418] on button "Apply" at bounding box center [476, 416] width 148 height 15
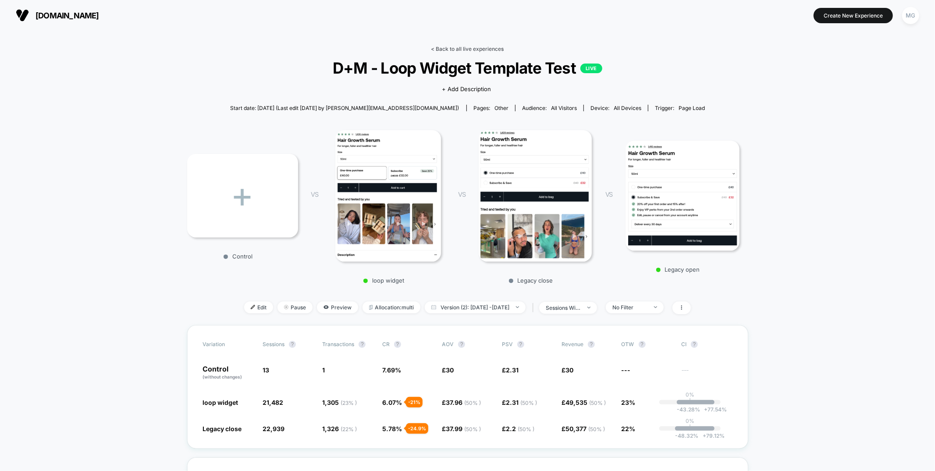
click at [458, 49] on link "< Back to all live experiences" at bounding box center [467, 49] width 73 height 7
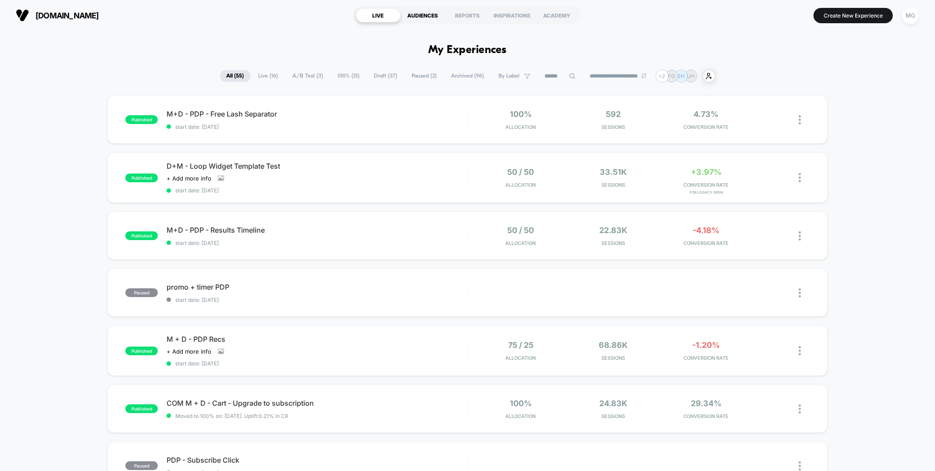
click at [432, 18] on div "AUDIENCES" at bounding box center [423, 15] width 45 height 14
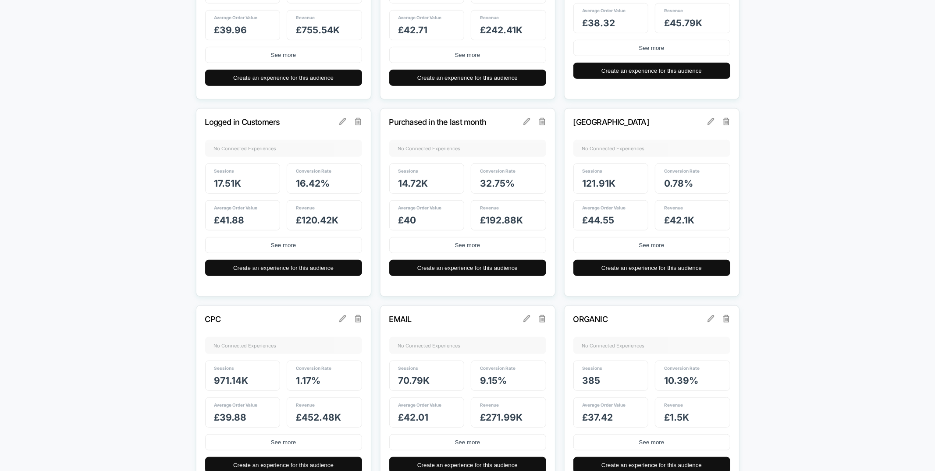
scroll to position [405, 0]
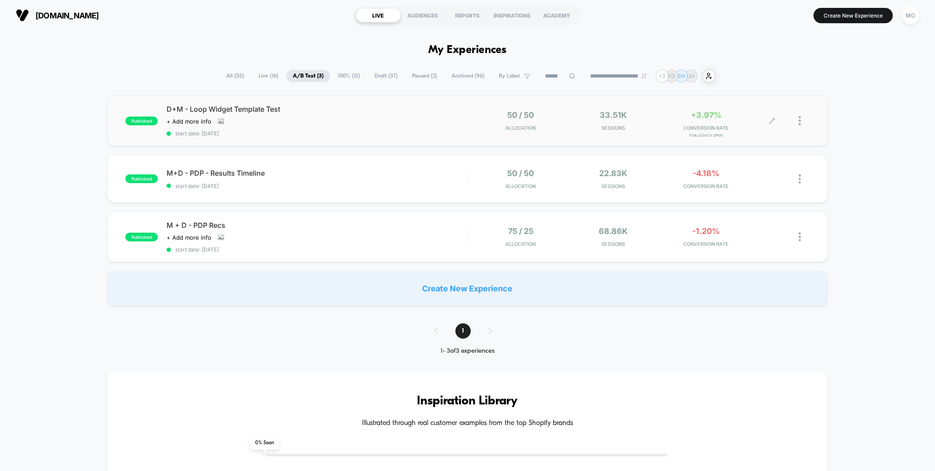
click at [801, 120] on div at bounding box center [804, 120] width 11 height 21
click at [732, 133] on div "Preview Link" at bounding box center [754, 131] width 79 height 20
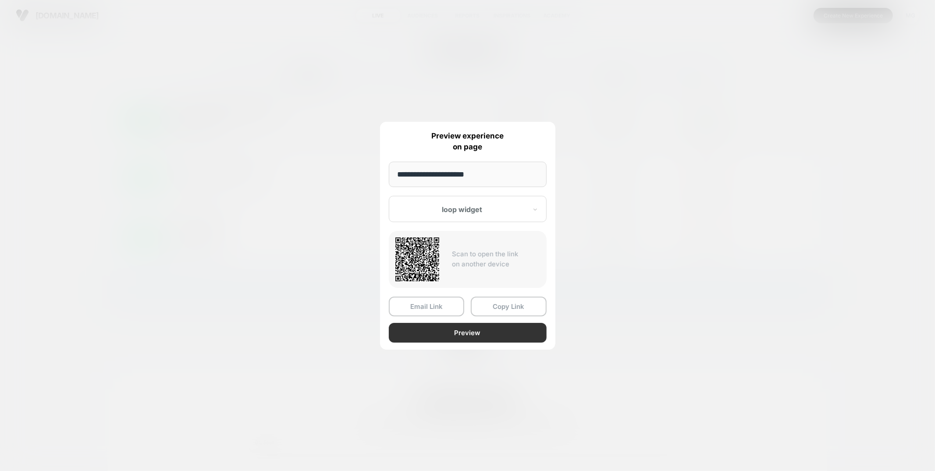
click at [483, 333] on button "Preview" at bounding box center [468, 333] width 158 height 20
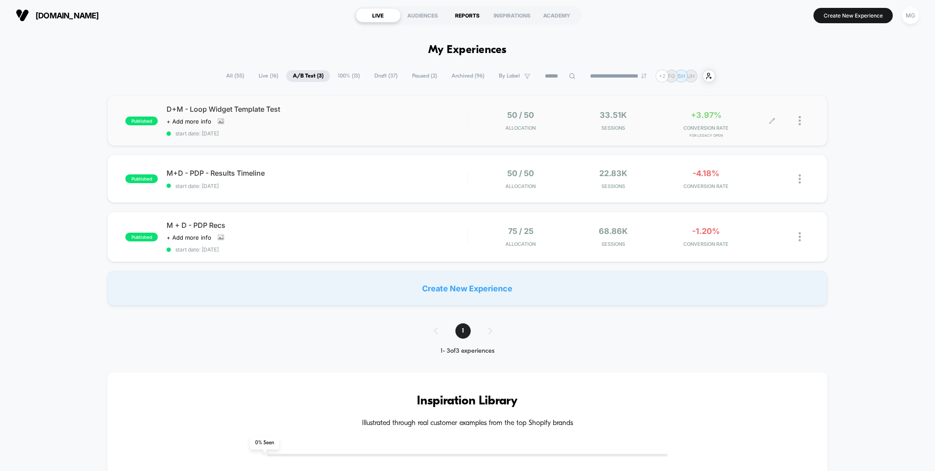
click at [463, 15] on div "REPORTS" at bounding box center [467, 15] width 45 height 14
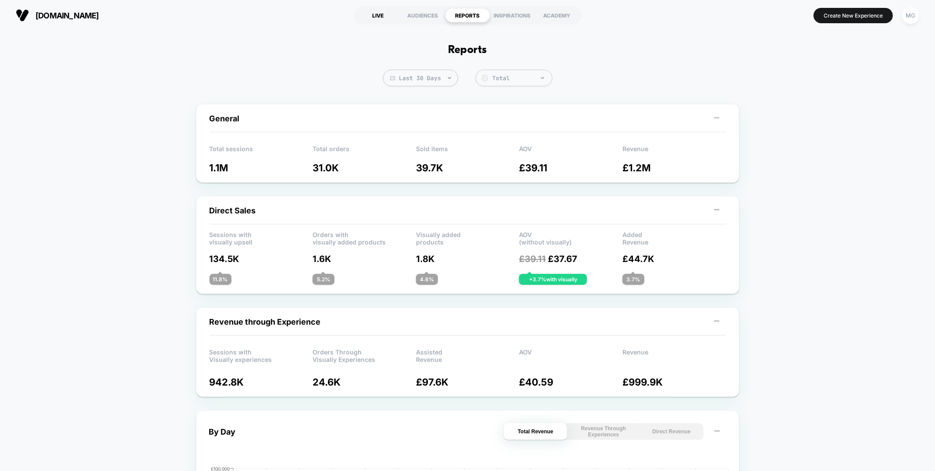
click at [381, 18] on div "LIVE" at bounding box center [378, 15] width 45 height 14
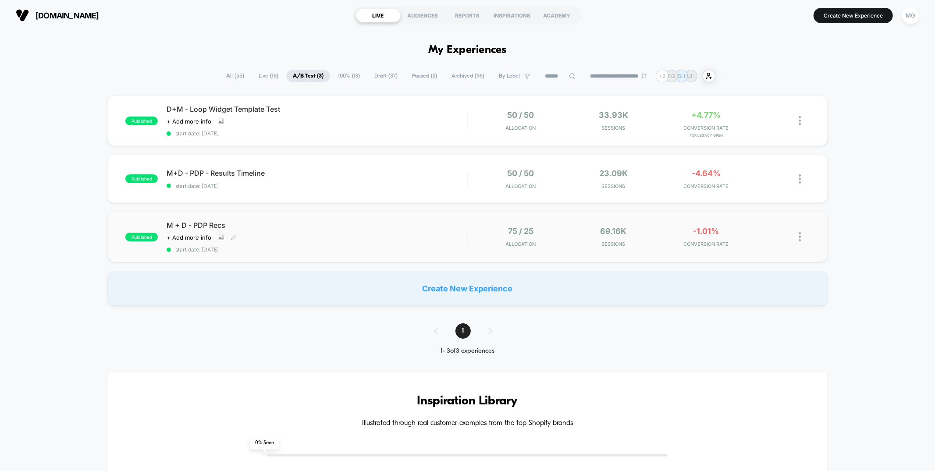
click at [419, 239] on div "M + D - PDP Recs Click to view images Click to edit experience details + Add mo…" at bounding box center [317, 237] width 300 height 32
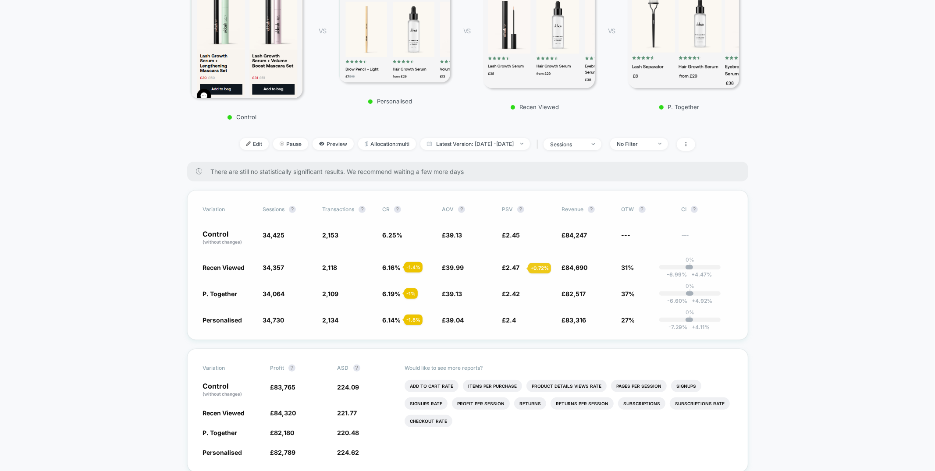
scroll to position [167, 0]
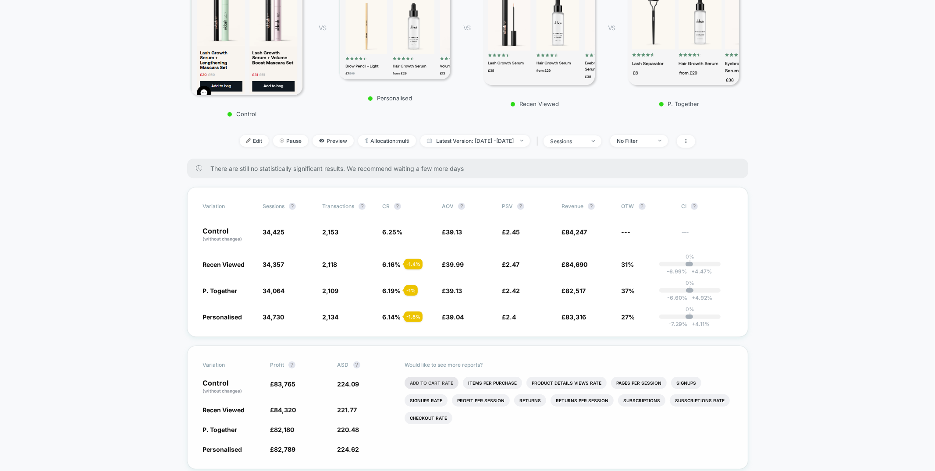
click at [443, 381] on li "Add To Cart Rate" at bounding box center [432, 383] width 54 height 12
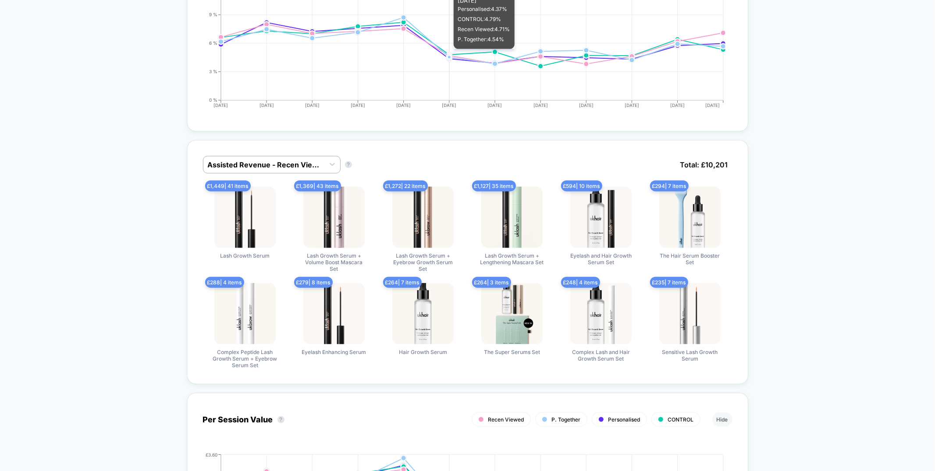
scroll to position [737, 0]
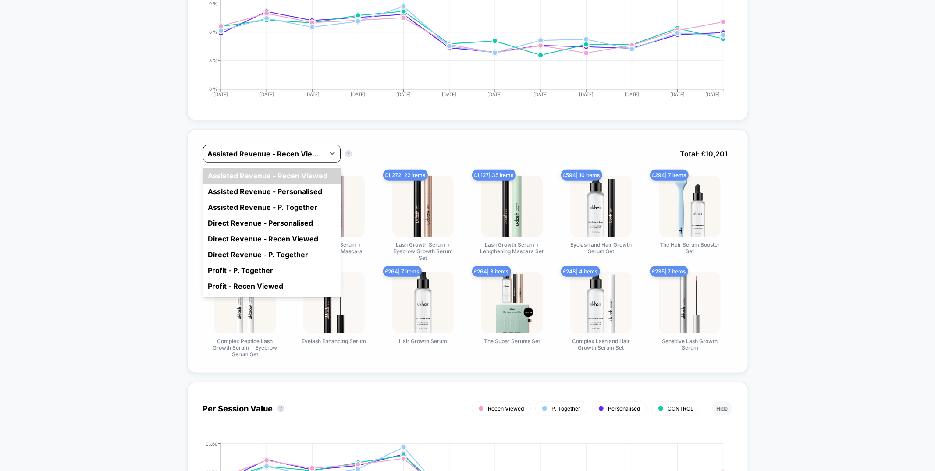
click at [299, 152] on div at bounding box center [264, 154] width 112 height 11
click at [286, 221] on div "Direct Revenue - Personalised" at bounding box center [272, 223] width 138 height 16
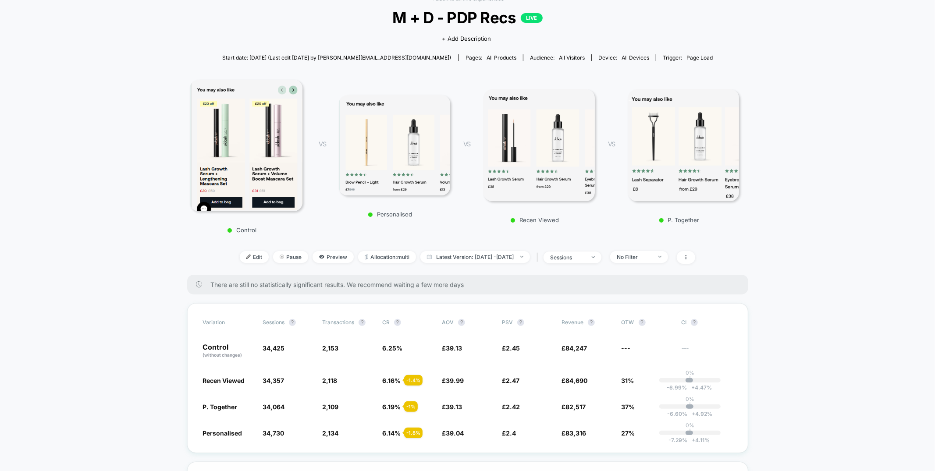
scroll to position [0, 0]
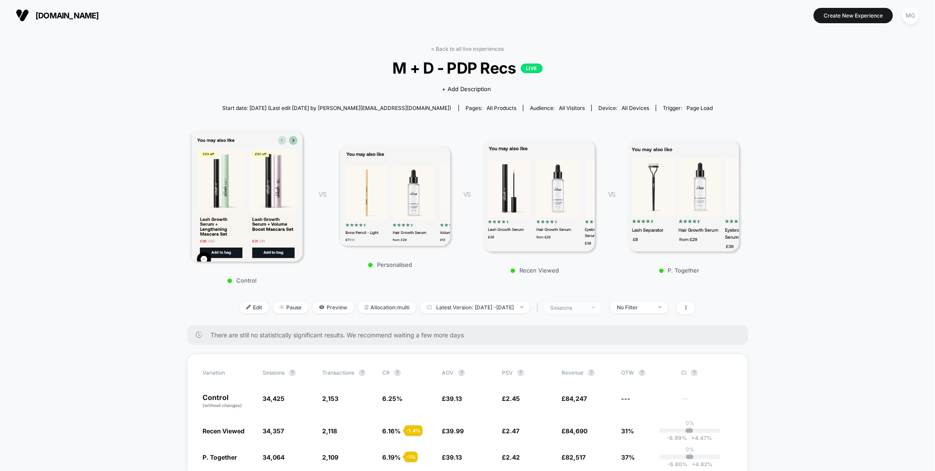
drag, startPoint x: 594, startPoint y: 306, endPoint x: 591, endPoint y: 311, distance: 6.1
click at [585, 306] on div "sessions" at bounding box center [567, 308] width 35 height 7
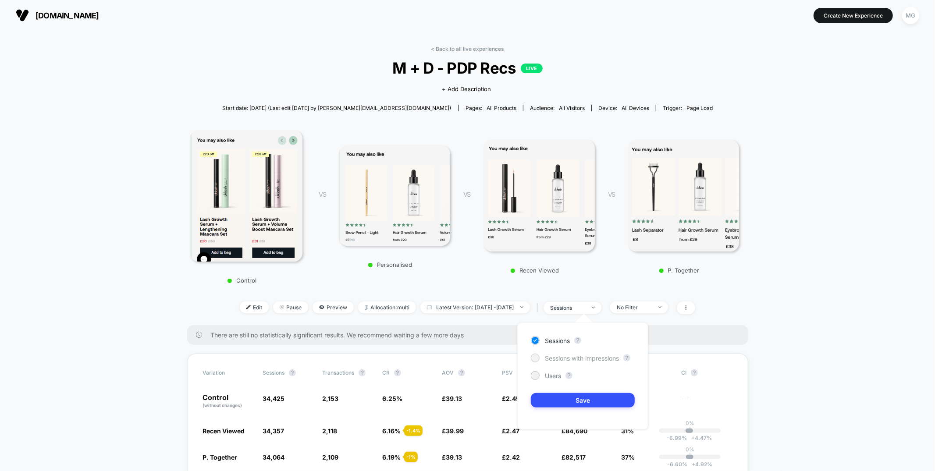
click at [561, 361] on span "Sessions with impressions" at bounding box center [582, 358] width 74 height 7
click at [566, 395] on button "Save" at bounding box center [583, 400] width 104 height 14
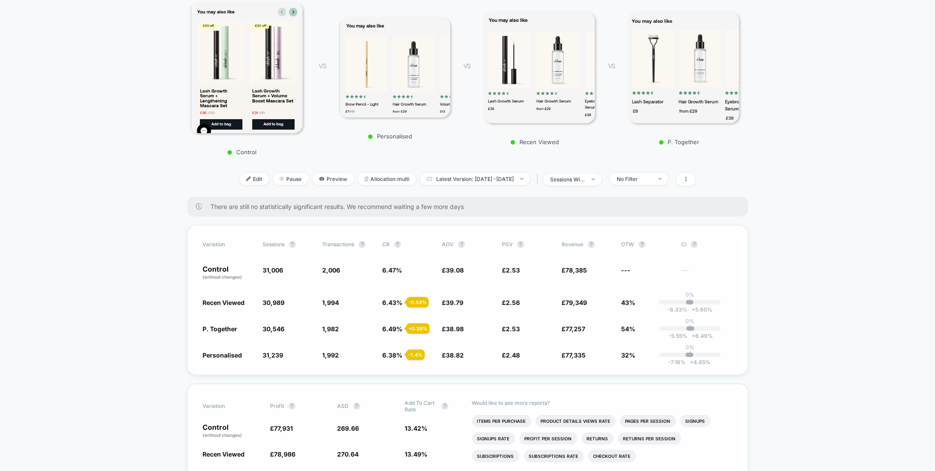
scroll to position [97, 0]
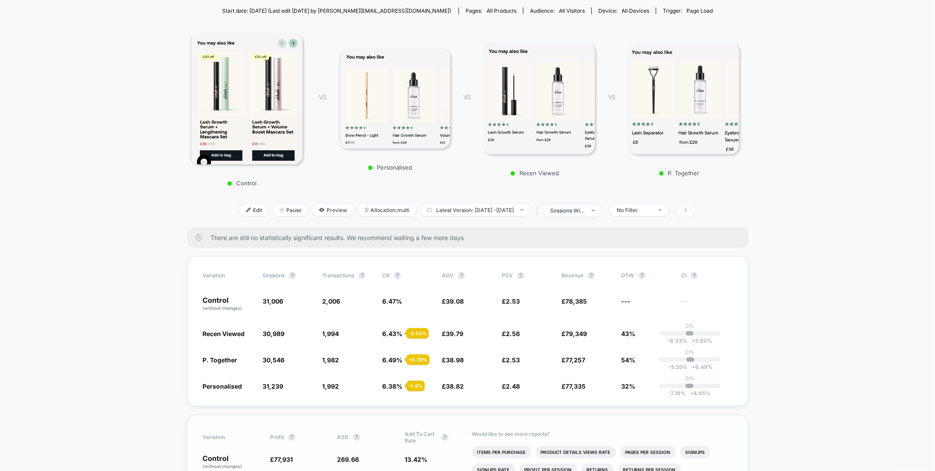
click at [695, 212] on span at bounding box center [686, 210] width 18 height 13
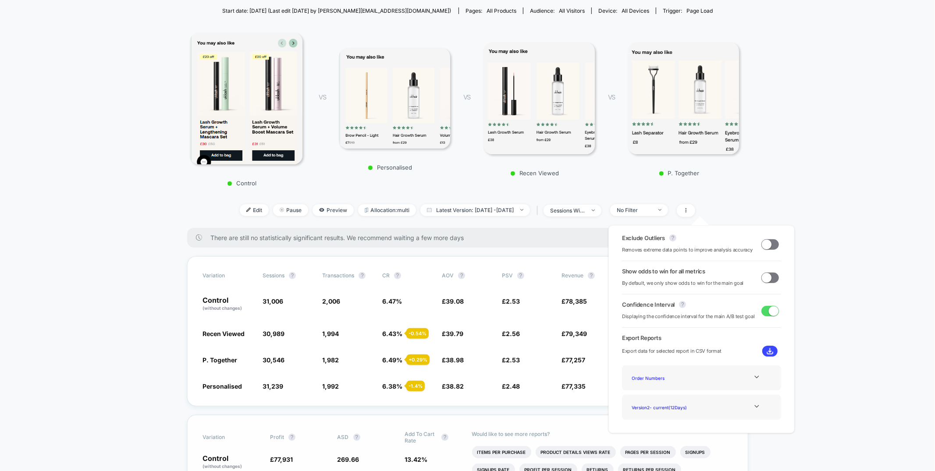
click at [762, 243] on span at bounding box center [767, 244] width 10 height 10
click at [768, 281] on span at bounding box center [771, 278] width 18 height 11
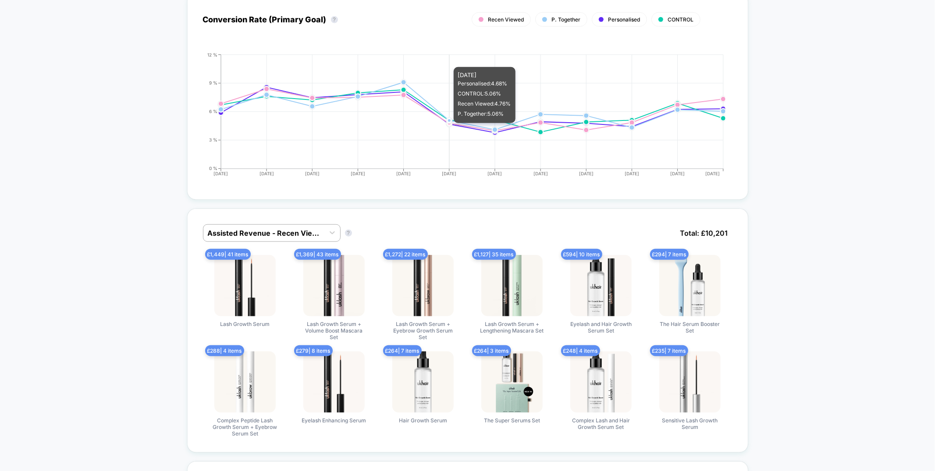
scroll to position [663, 0]
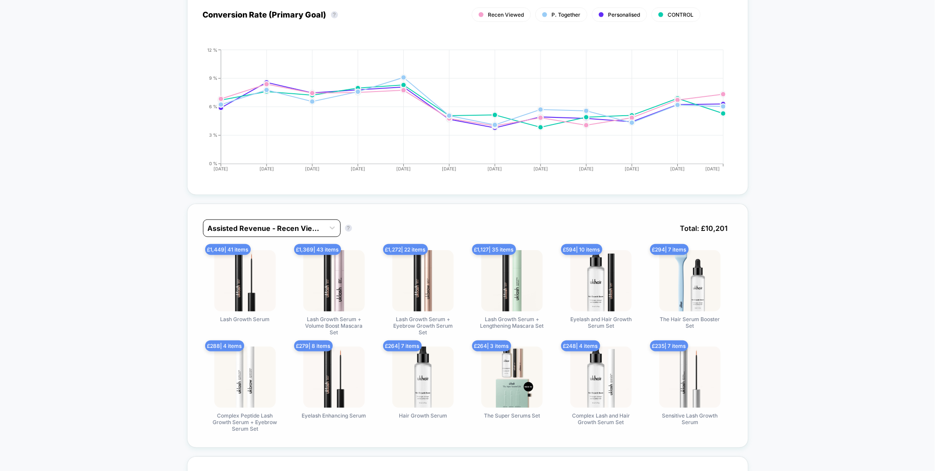
click at [292, 225] on div at bounding box center [264, 228] width 112 height 11
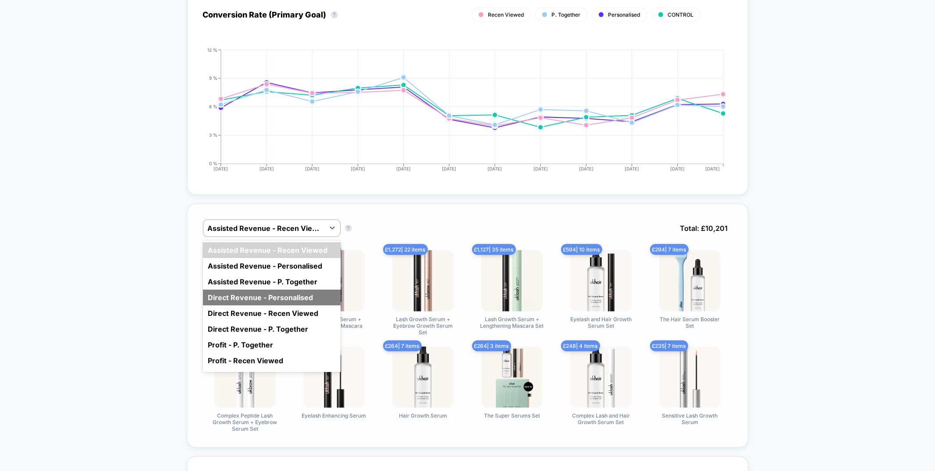
click at [294, 292] on div "Direct Revenue - Personalised" at bounding box center [272, 298] width 138 height 16
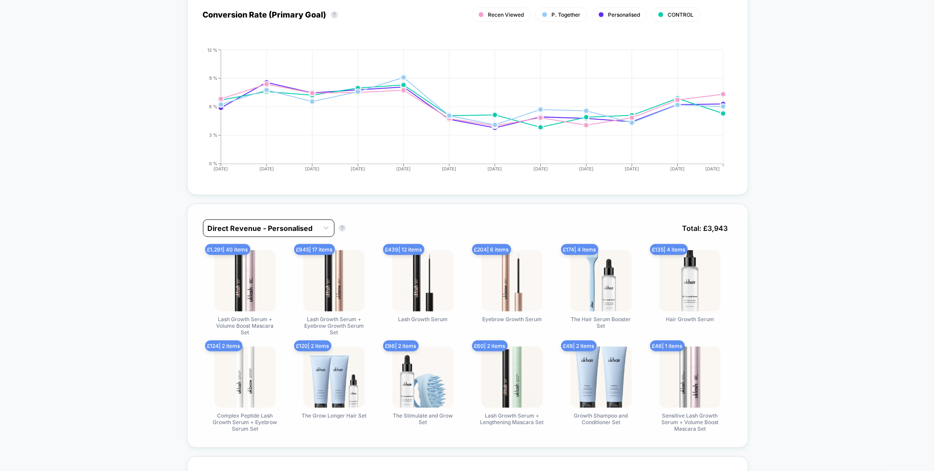
click at [302, 224] on div at bounding box center [261, 228] width 106 height 11
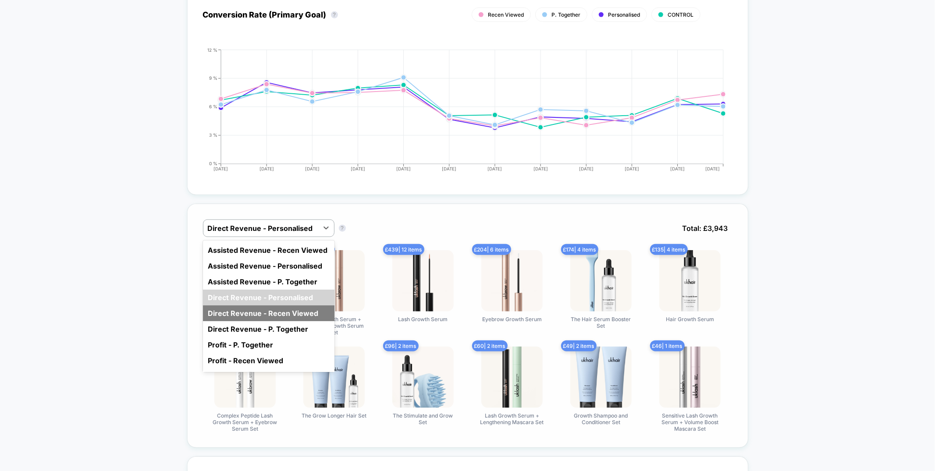
click at [285, 311] on div "Direct Revenue - Recen Viewed" at bounding box center [269, 314] width 132 height 16
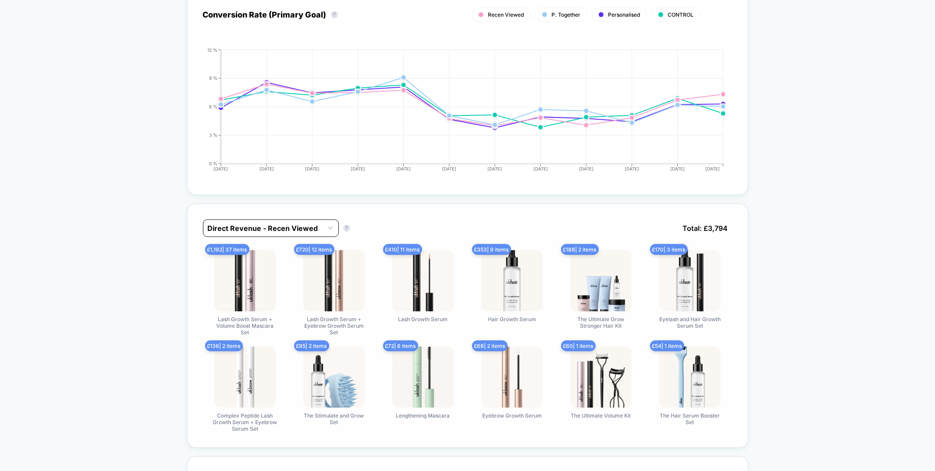
click at [282, 228] on div at bounding box center [263, 228] width 110 height 11
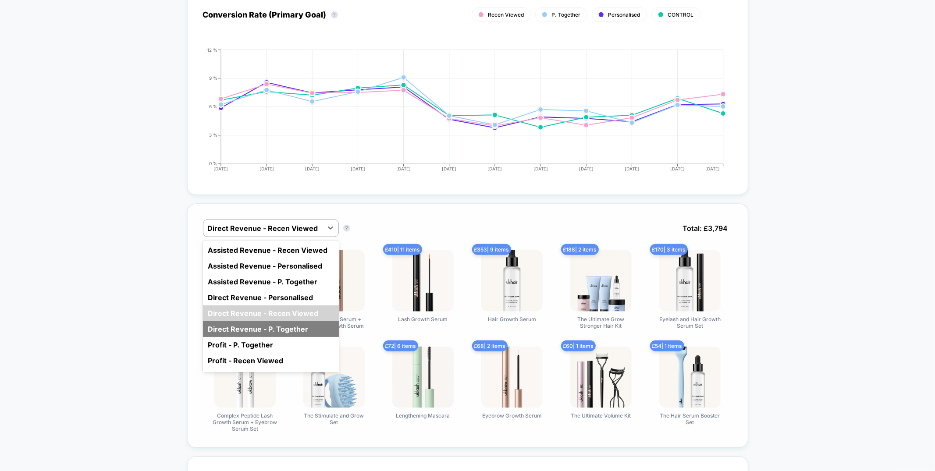
click at [284, 321] on div "Direct Revenue - P. Together" at bounding box center [271, 329] width 136 height 16
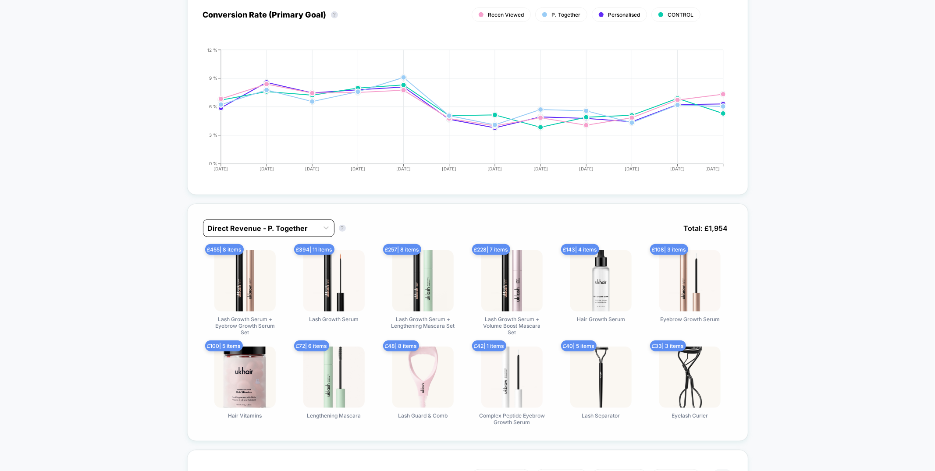
click at [302, 223] on div at bounding box center [261, 228] width 106 height 11
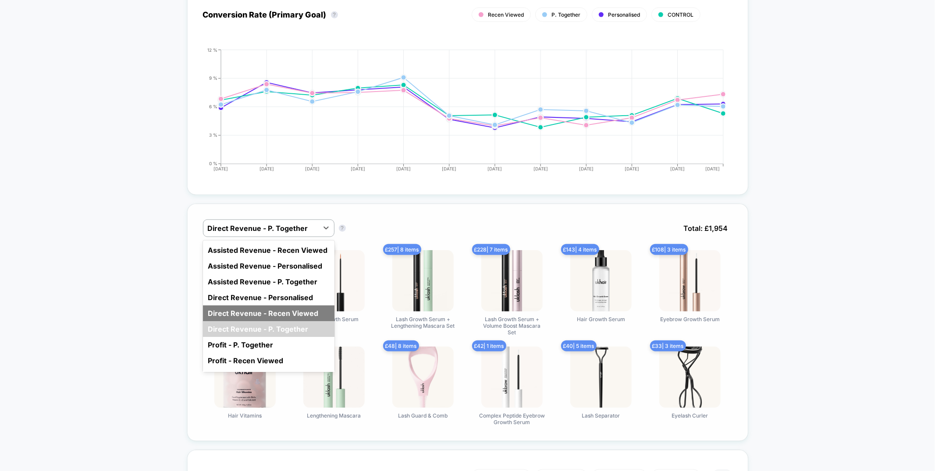
click at [277, 306] on div "Direct Revenue - Recen Viewed" at bounding box center [269, 314] width 132 height 16
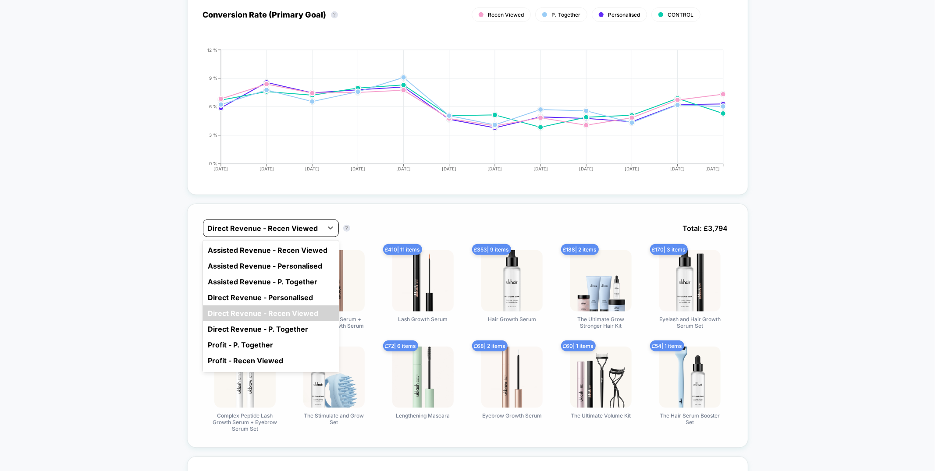
click at [283, 223] on div at bounding box center [263, 228] width 110 height 11
click at [281, 293] on div "Direct Revenue - Personalised" at bounding box center [271, 298] width 136 height 16
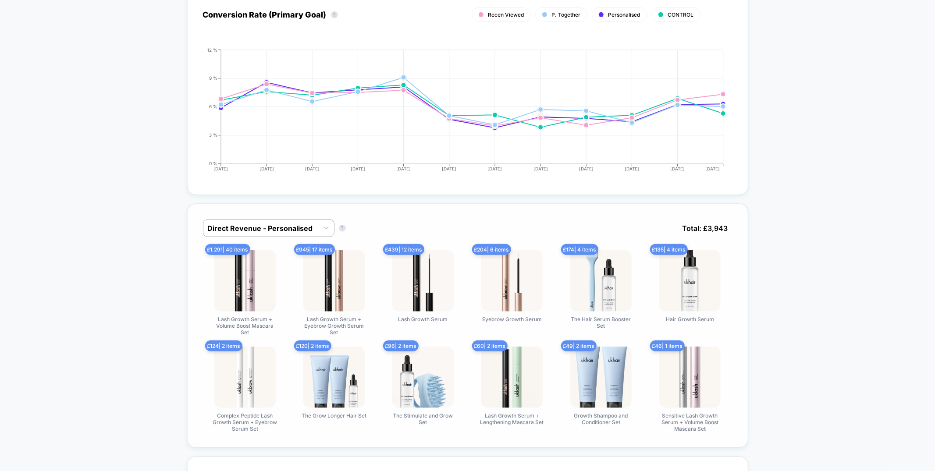
scroll to position [0, 0]
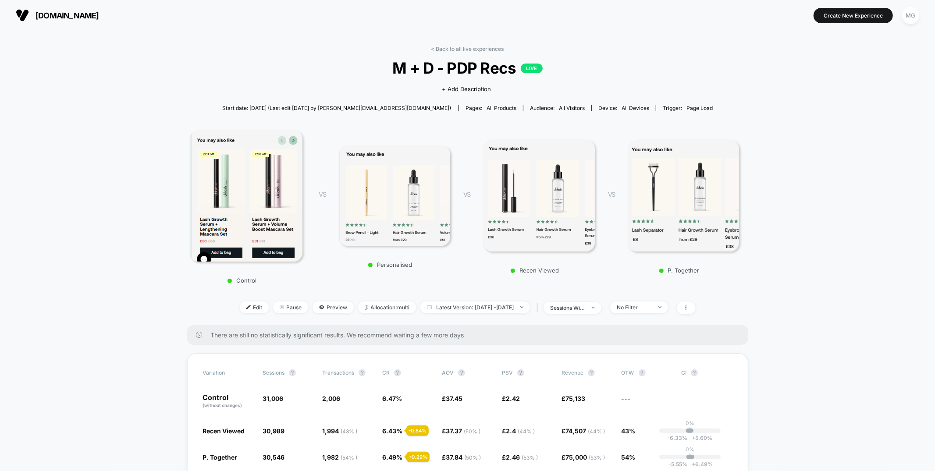
click at [439, 49] on link "< Back to all live experiences" at bounding box center [467, 49] width 73 height 7
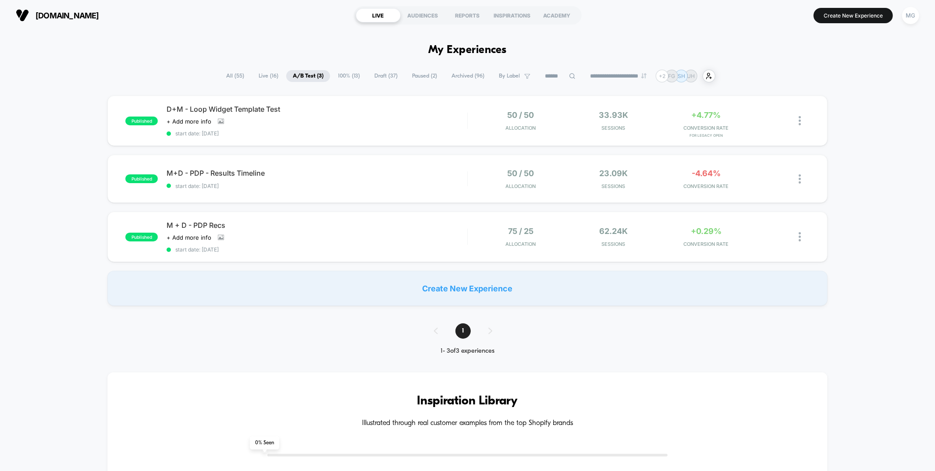
click at [376, 77] on span "Draft ( 37 )" at bounding box center [386, 76] width 36 height 12
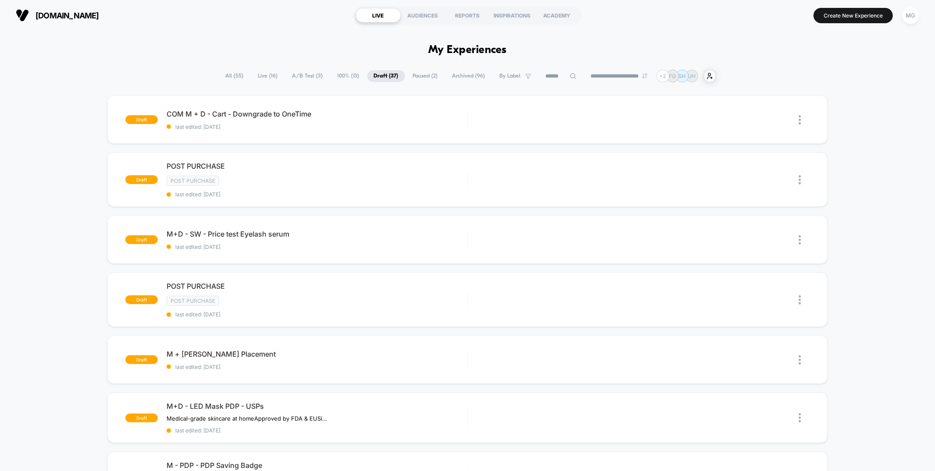
click at [340, 77] on span "100% ( 13 )" at bounding box center [348, 76] width 35 height 12
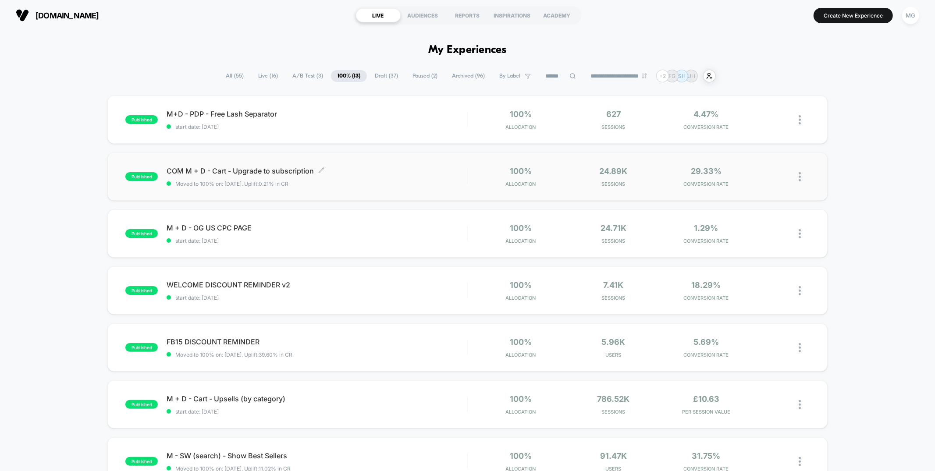
click at [368, 177] on div "COM M + D - Cart - Upgrade to subscription Click to edit experience details Cli…" at bounding box center [317, 177] width 300 height 21
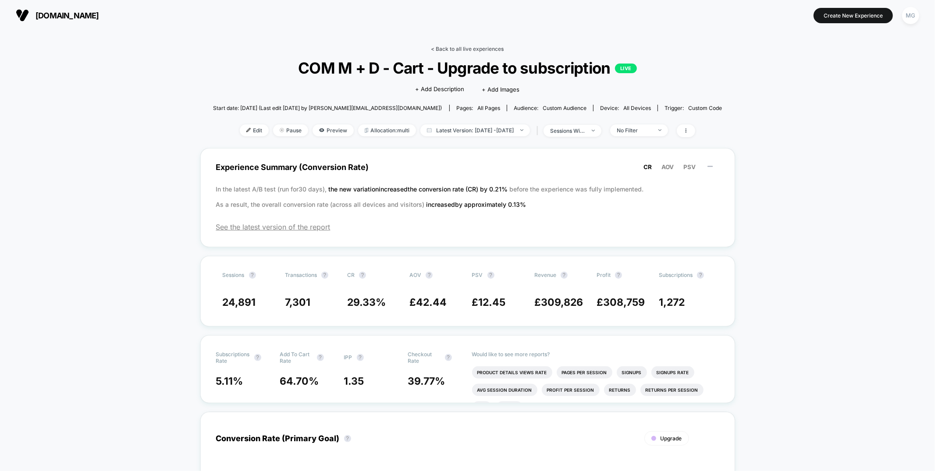
click at [476, 49] on link "< Back to all live experiences" at bounding box center [467, 49] width 73 height 7
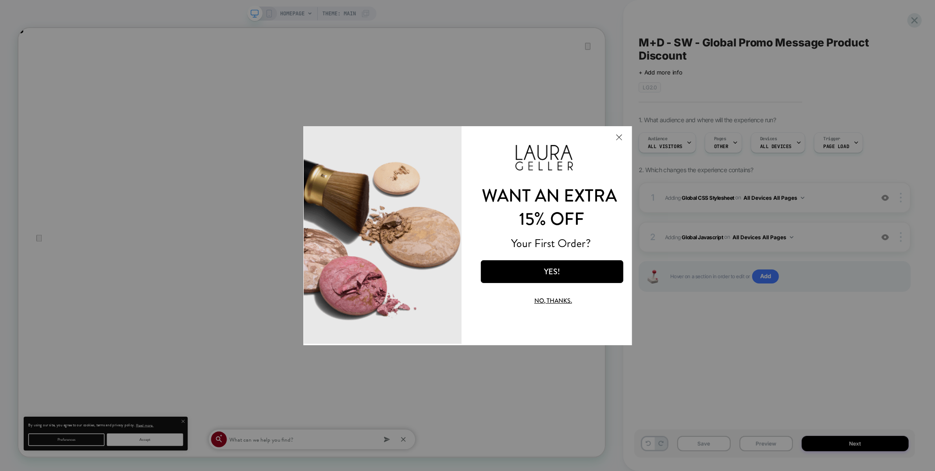
click at [619, 137] on button "Close Modal" at bounding box center [619, 136] width 24 height 21
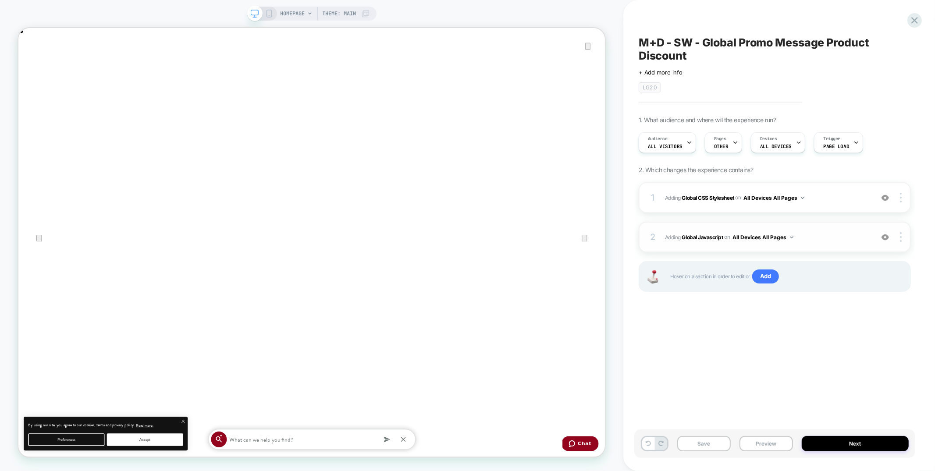
click at [0, 0] on span "Adding Global Javascript on All Devices All Pages" at bounding box center [0, 0] width 0 height 0
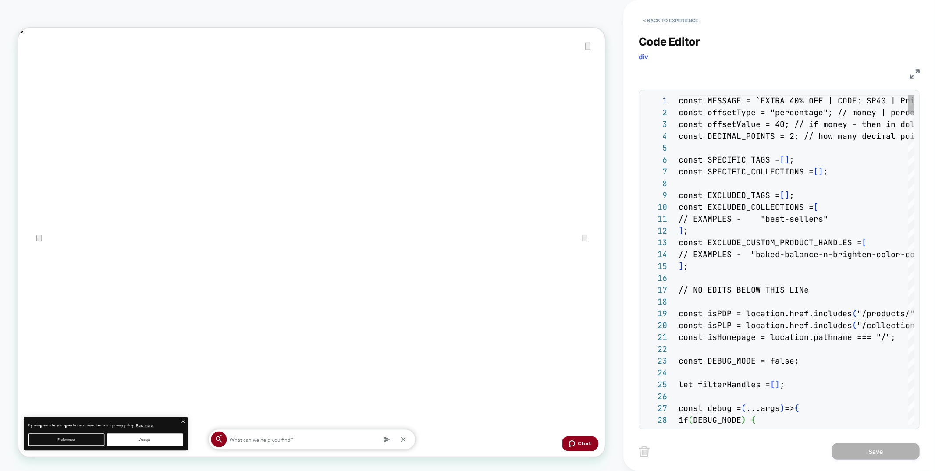
scroll to position [118, 0]
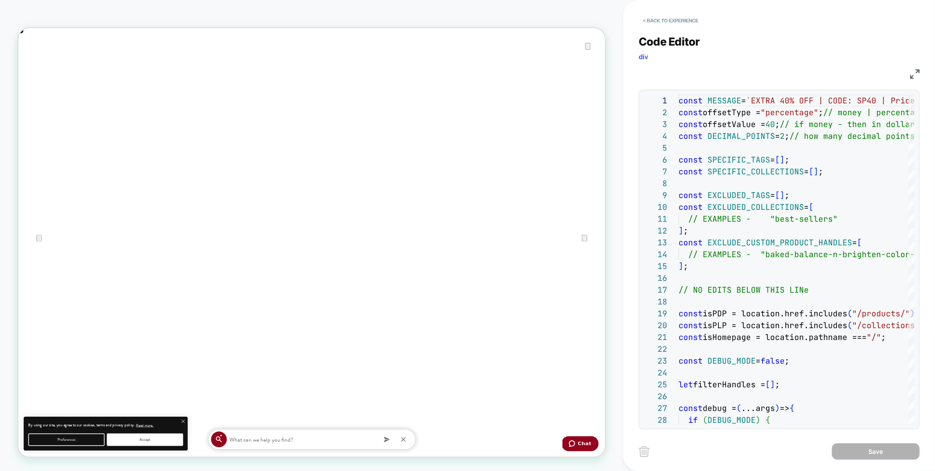
click at [0, 0] on img at bounding box center [0, 0] width 0 height 0
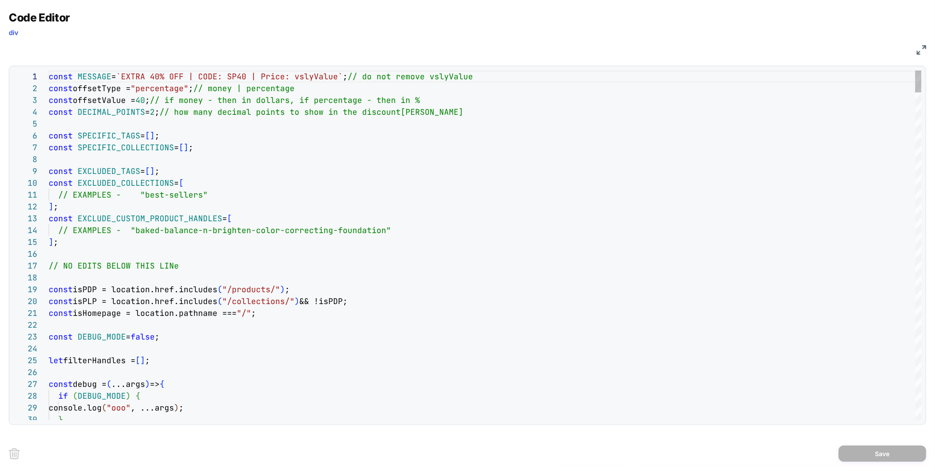
click at [0, 0] on img at bounding box center [0, 0] width 0 height 0
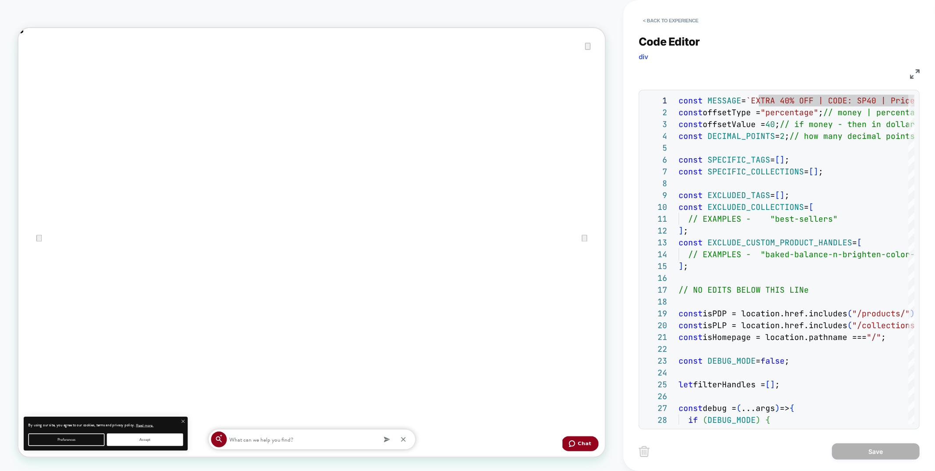
click at [711, 23] on div "< Back to experience" at bounding box center [795, 13] width 312 height 26
click at [687, 24] on button "< Back to experience" at bounding box center [671, 21] width 64 height 14
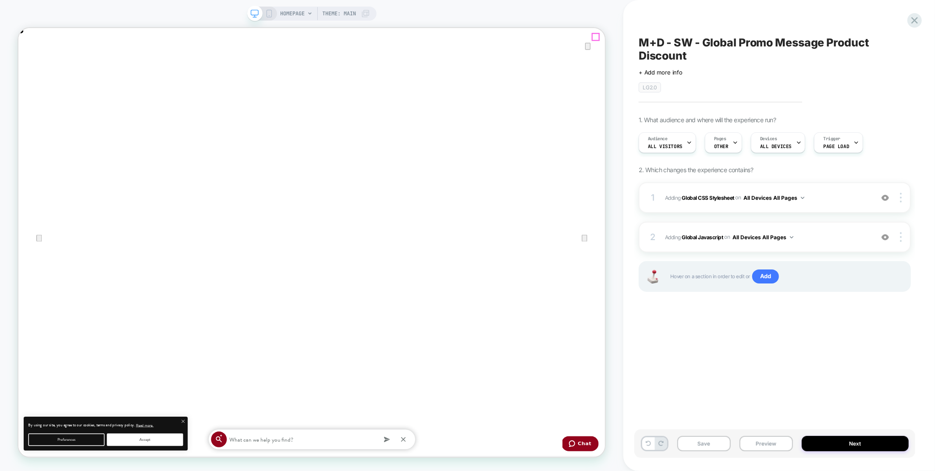
click at [30, 69] on icon "Close" at bounding box center [27, 72] width 6 height 6
click at [0, 0] on icon at bounding box center [0, 0] width 0 height 0
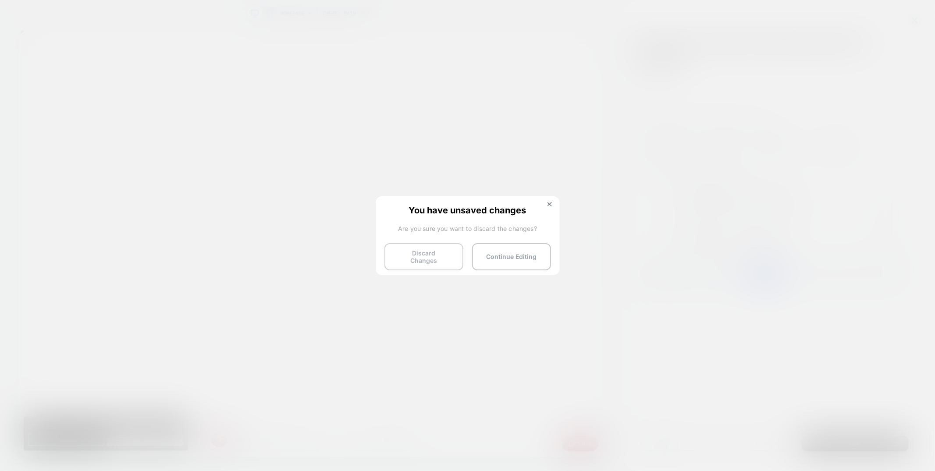
scroll to position [0, 783]
click at [0, 0] on button "Discard Changes" at bounding box center [0, 0] width 0 height 0
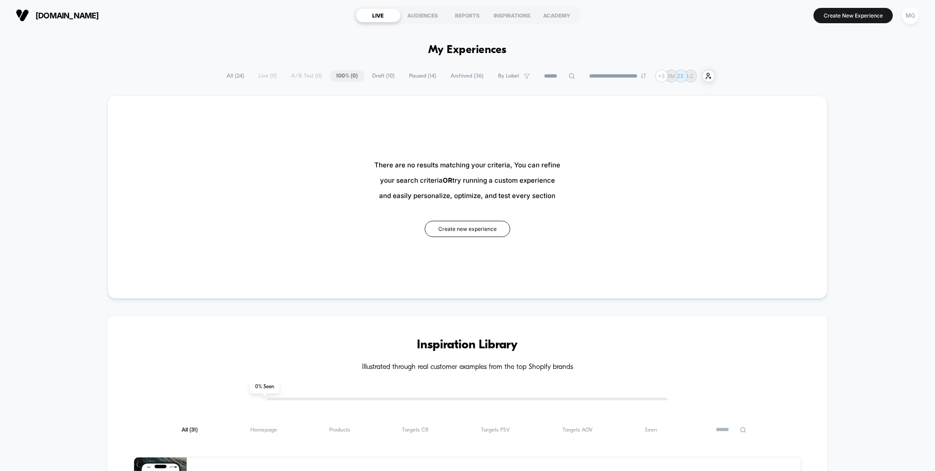
click at [379, 77] on span "Draft ( 10 )" at bounding box center [384, 76] width 36 height 12
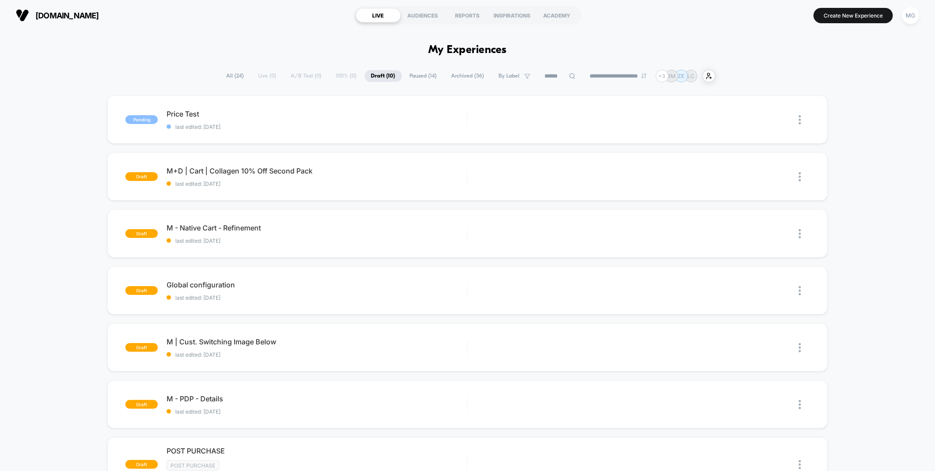
click at [423, 80] on span "Paused ( 14 )" at bounding box center [423, 76] width 40 height 12
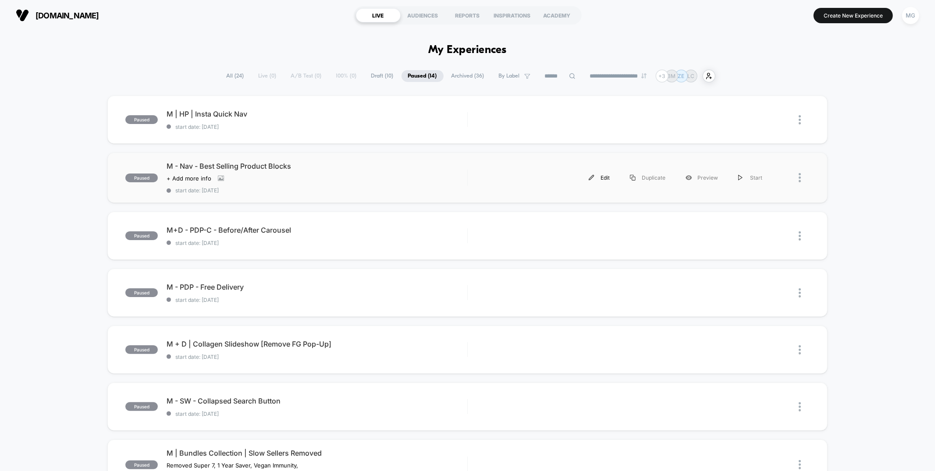
click at [594, 177] on img at bounding box center [592, 178] width 6 height 6
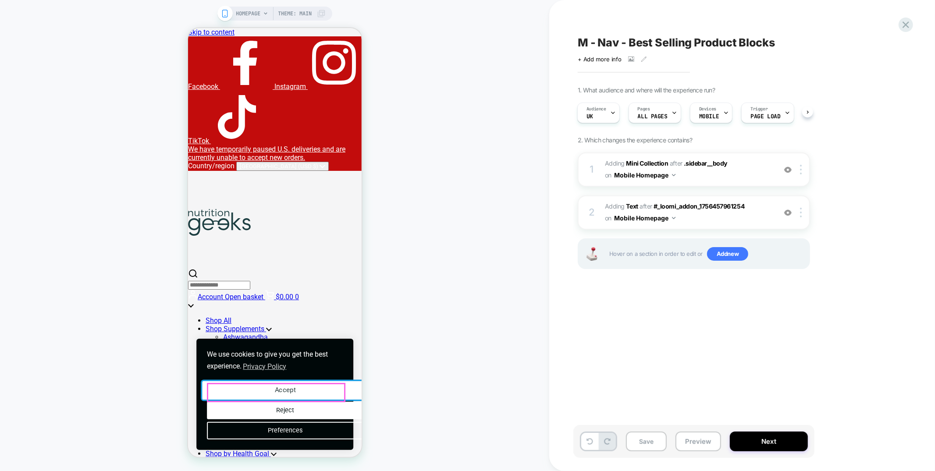
click at [309, 395] on button "Accept" at bounding box center [285, 390] width 166 height 18
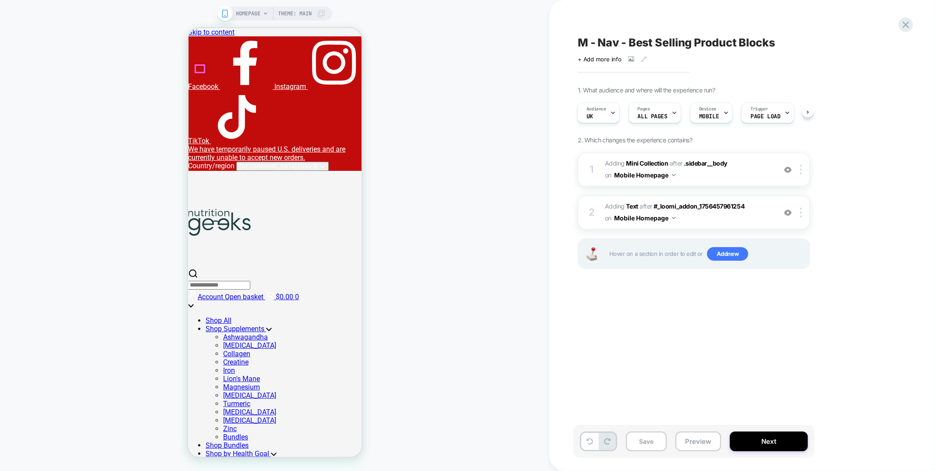
click at [188, 28] on icon at bounding box center [188, 28] width 0 height 0
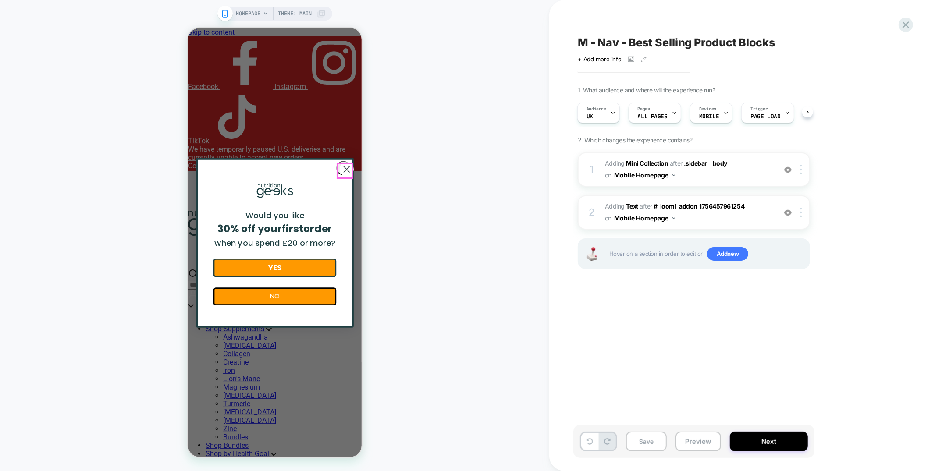
click at [342, 166] on circle "Close dialog" at bounding box center [347, 169] width 14 height 14
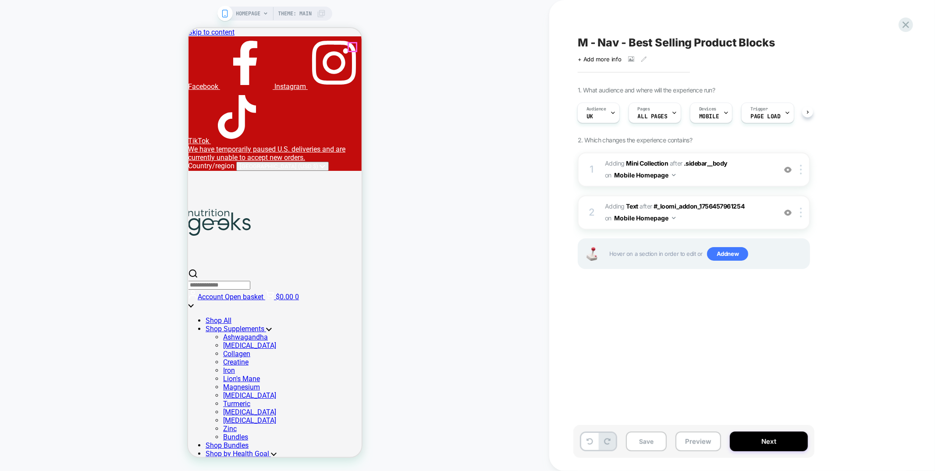
click at [188, 28] on icon at bounding box center [188, 28] width 0 height 0
drag, startPoint x: 349, startPoint y: 43, endPoint x: 345, endPoint y: 50, distance: 8.0
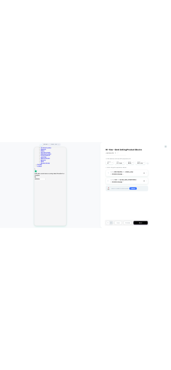
scroll to position [452, 0]
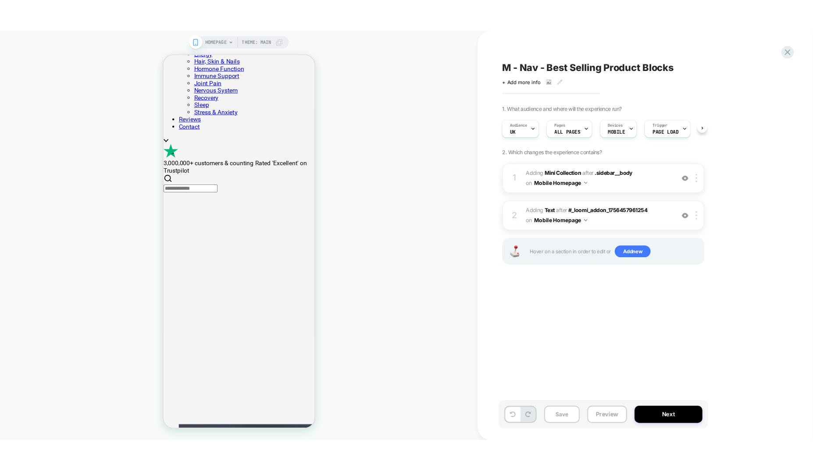
scroll to position [0, 0]
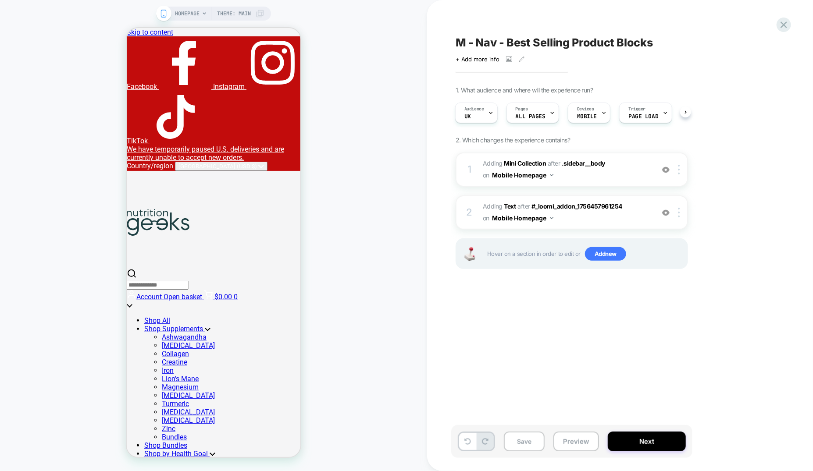
click at [779, 28] on icon at bounding box center [784, 25] width 12 height 12
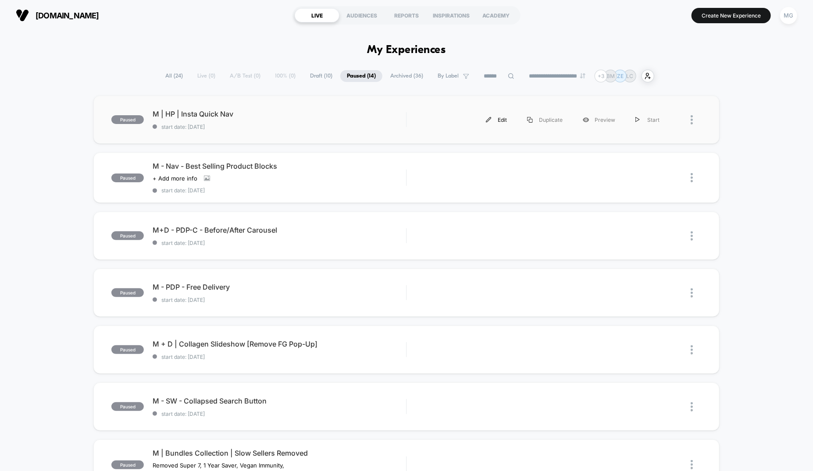
click at [503, 122] on div "Edit" at bounding box center [496, 120] width 41 height 20
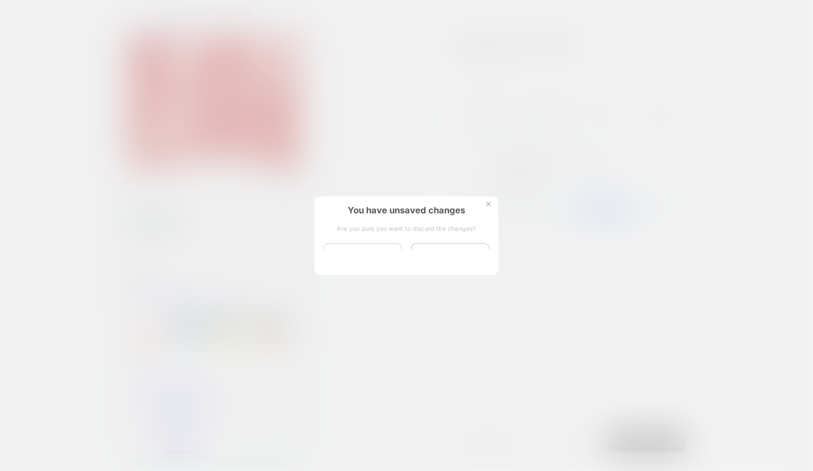
click at [345, 262] on button "Discard Changes" at bounding box center [362, 256] width 79 height 27
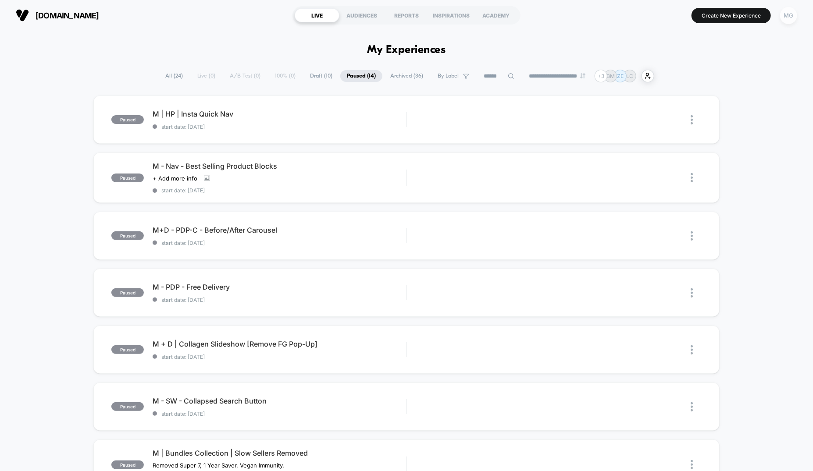
click at [789, 14] on div "MG" at bounding box center [788, 15] width 17 height 17
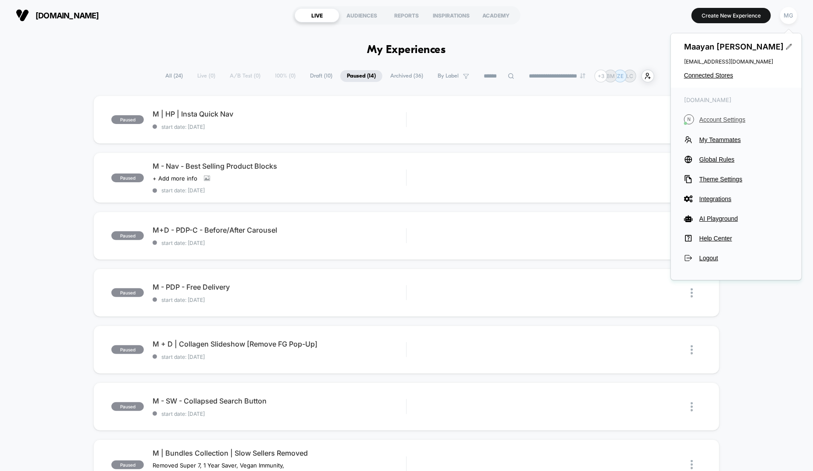
click at [721, 119] on span "Account Settings" at bounding box center [743, 119] width 89 height 7
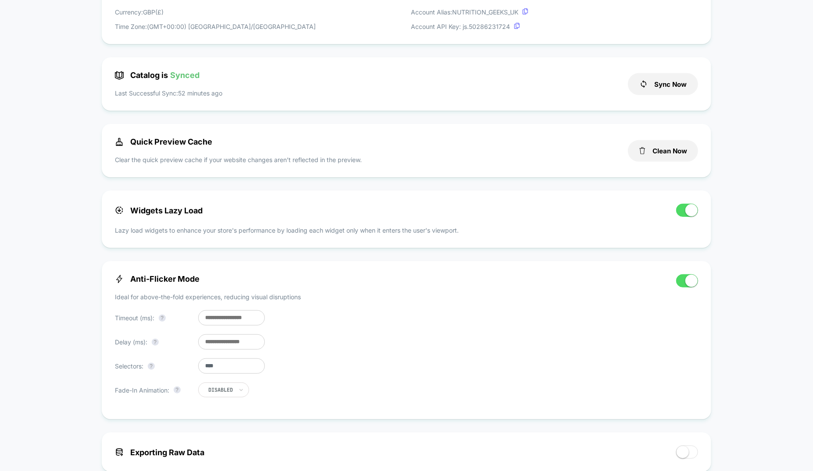
scroll to position [199, 0]
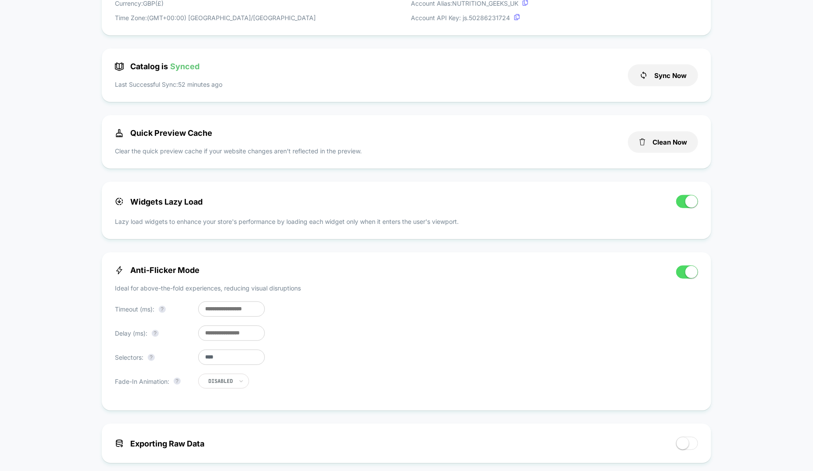
click at [681, 277] on span at bounding box center [687, 272] width 22 height 13
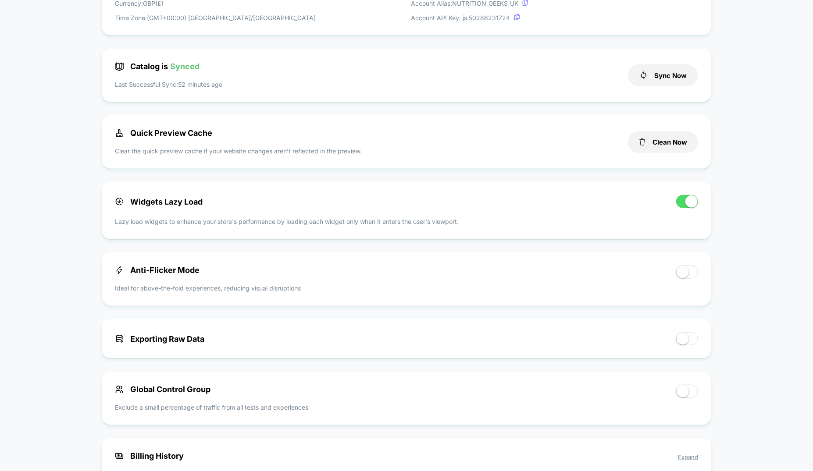
scroll to position [0, 0]
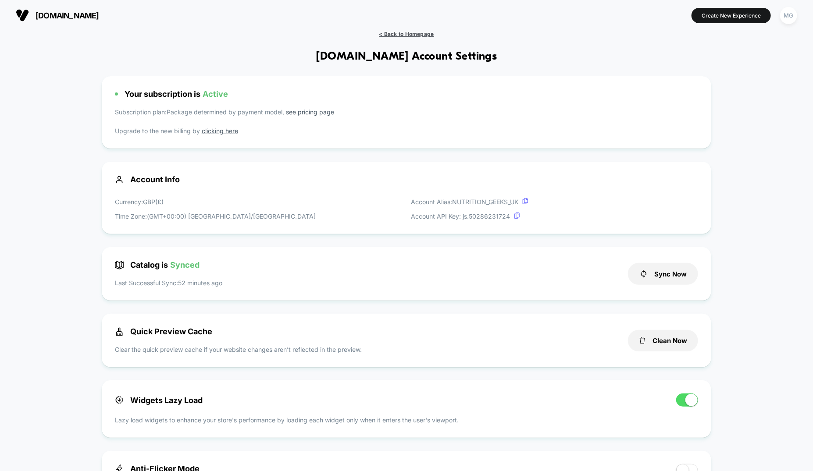
click at [387, 33] on span "< Back to Homepage" at bounding box center [406, 34] width 55 height 7
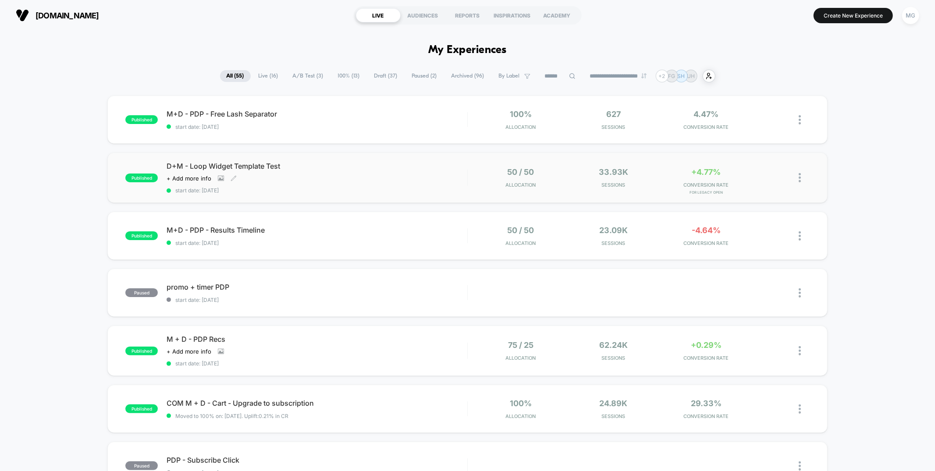
click at [328, 182] on div "D+M - Loop Widget Template Test Click to view images Click to edit experience d…" at bounding box center [317, 178] width 300 height 32
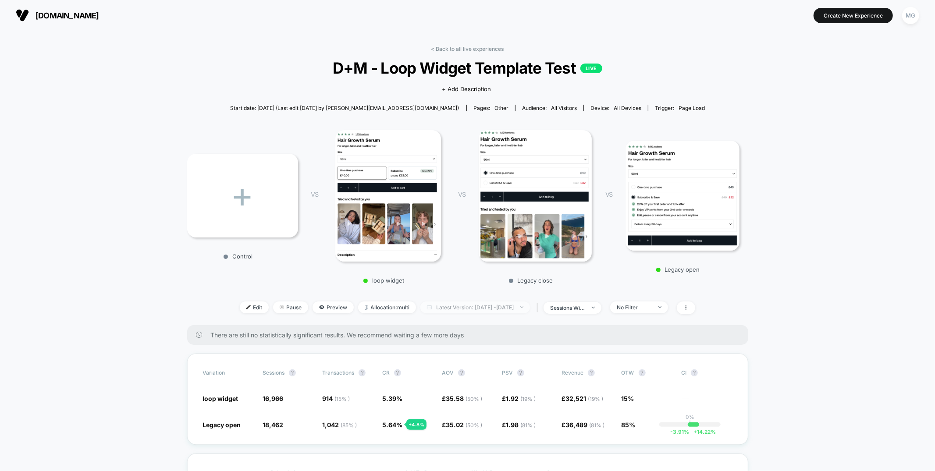
click at [431, 304] on span "Latest Version: [DATE] - [DATE]" at bounding box center [475, 308] width 110 height 12
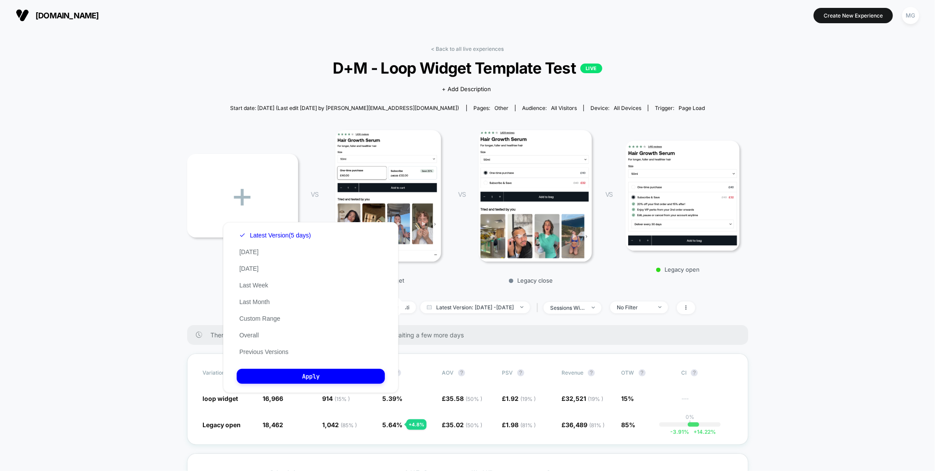
click at [268, 344] on div "Latest Version (5 days) [DATE] [DATE] Last Week Last Month Custom Range Overall…" at bounding box center [275, 293] width 77 height 133
click at [267, 352] on button "Previous Versions" at bounding box center [264, 352] width 54 height 8
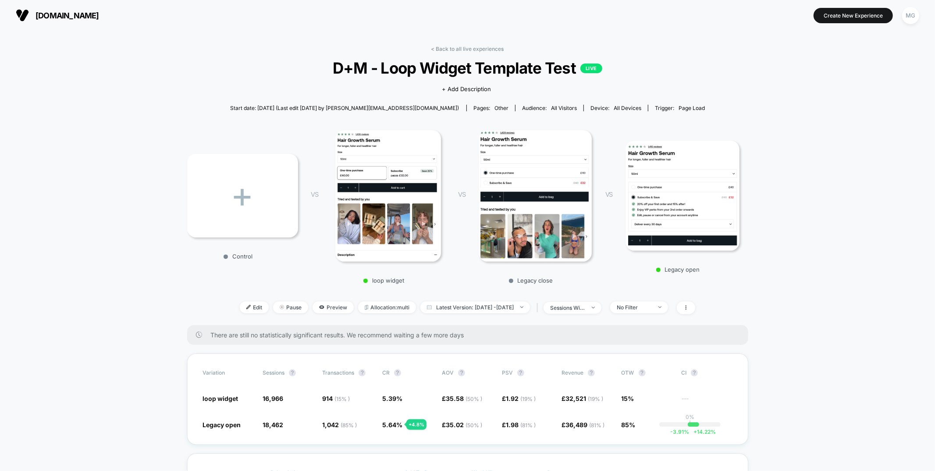
click at [510, 180] on img at bounding box center [535, 196] width 113 height 132
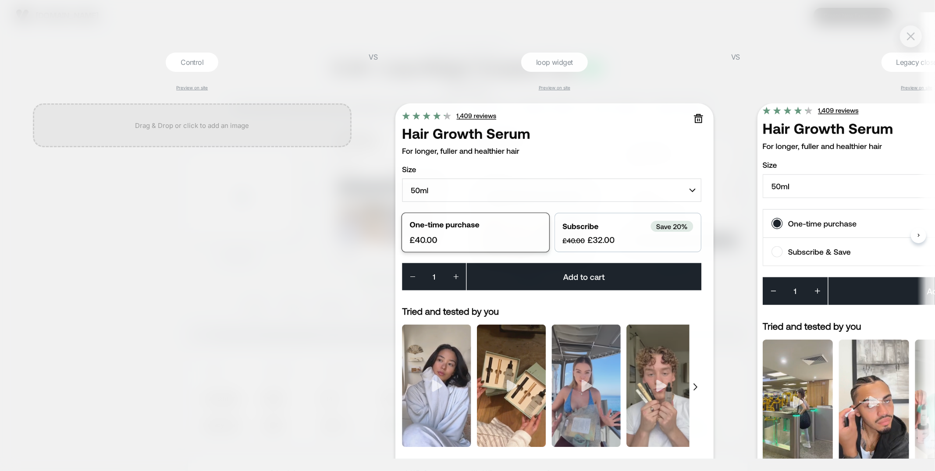
scroll to position [0, 1]
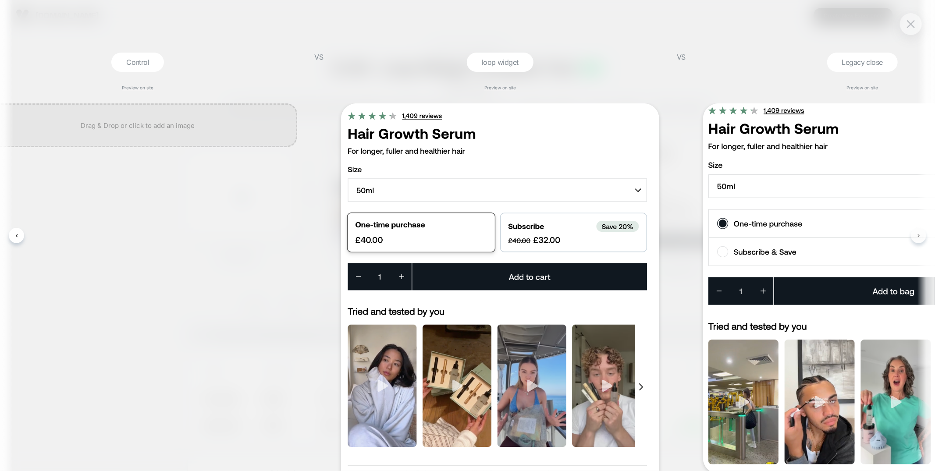
click at [918, 236] on icon at bounding box center [919, 235] width 2 height 3
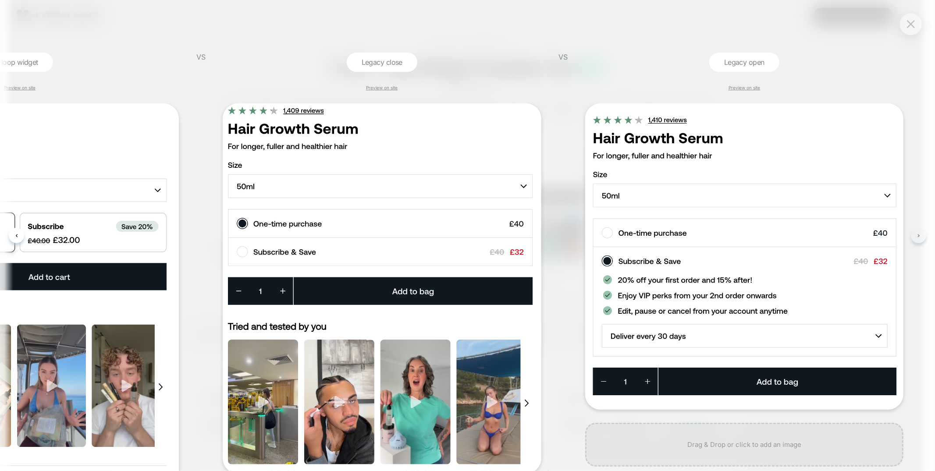
scroll to position [0, 536]
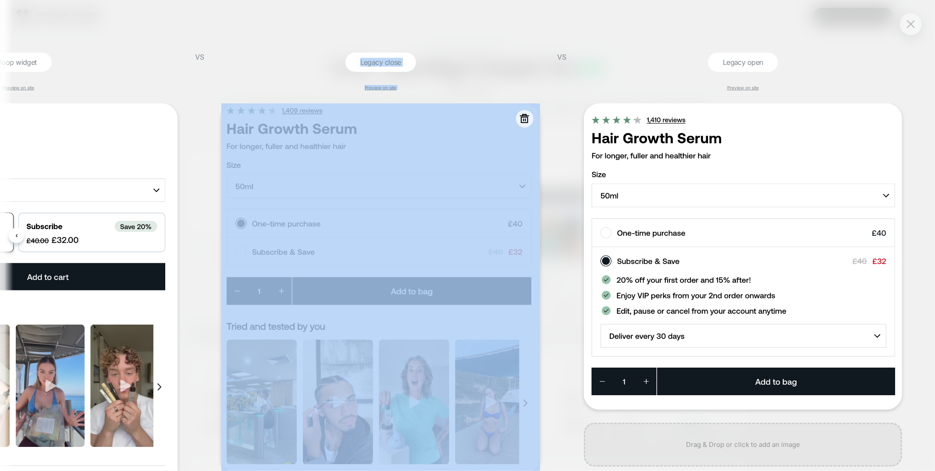
drag, startPoint x: 191, startPoint y: 231, endPoint x: 389, endPoint y: 230, distance: 198.2
click at [408, 230] on div "Control Preview on site VS loop widget Preview on site VS Legacy close Preview …" at bounding box center [467, 235] width 935 height 471
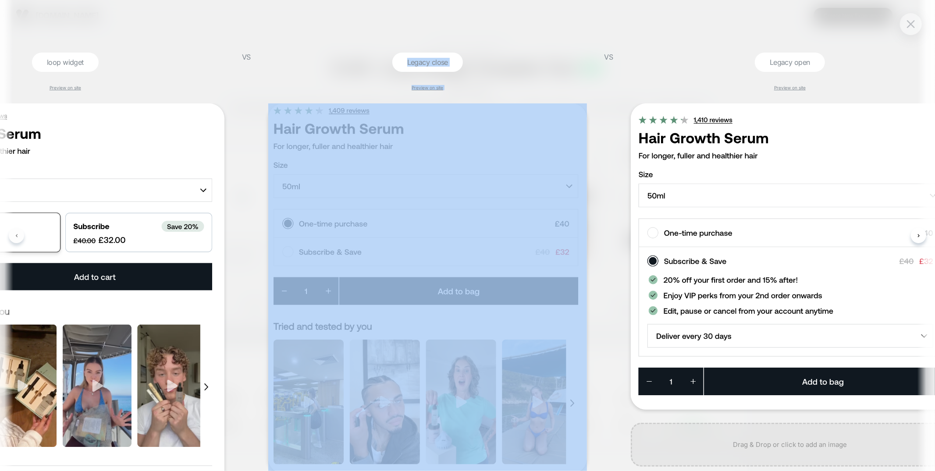
click at [10, 237] on button at bounding box center [16, 235] width 15 height 15
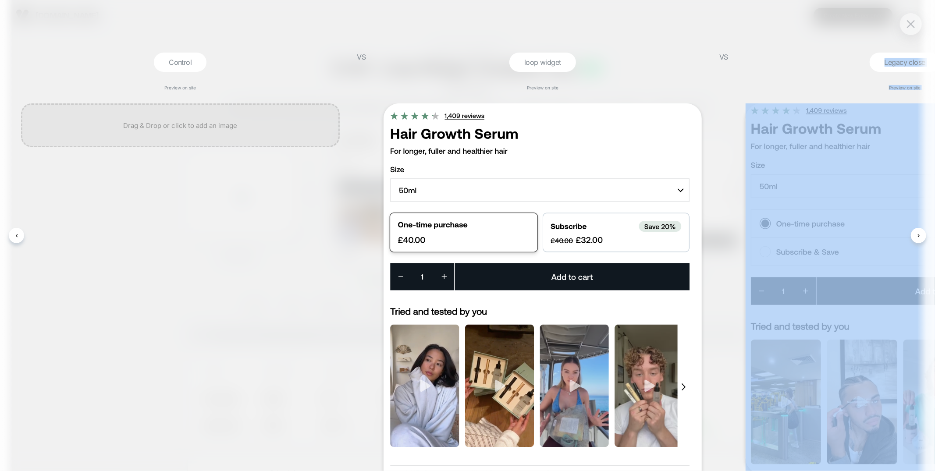
scroll to position [0, 3]
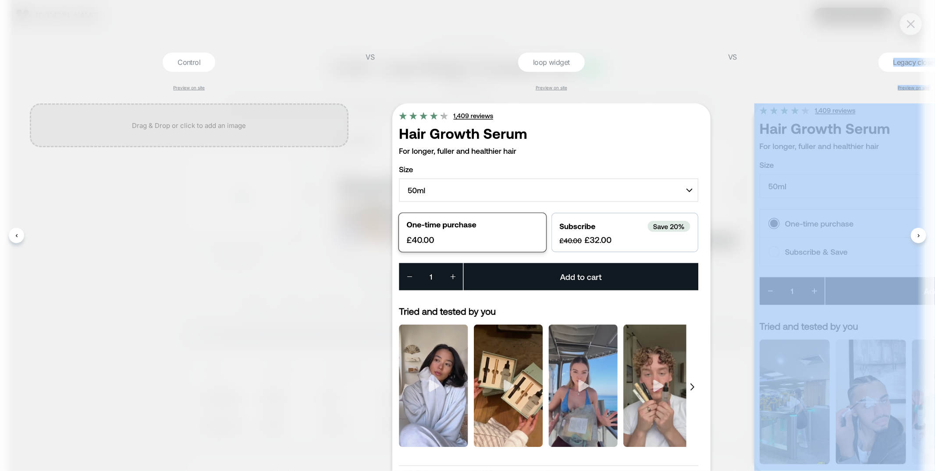
click at [911, 23] on img at bounding box center [911, 23] width 8 height 7
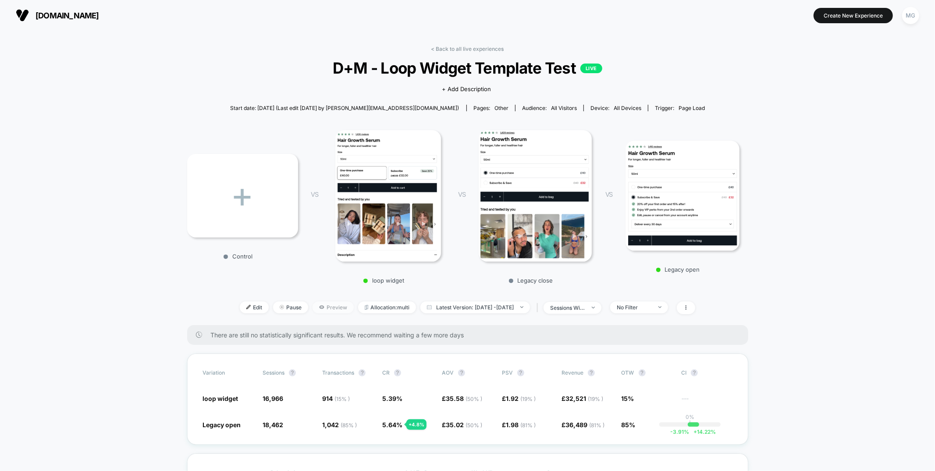
click at [319, 309] on icon at bounding box center [321, 307] width 5 height 5
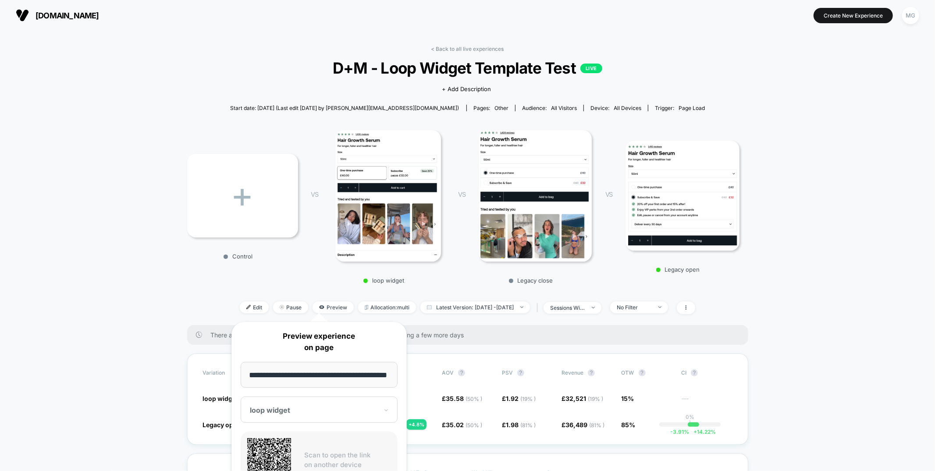
scroll to position [0, 0]
click at [468, 292] on div "< Back to all live experiences D+M - Loop Widget Template Test LIVE Click to vi…" at bounding box center [467, 186] width 561 height 280
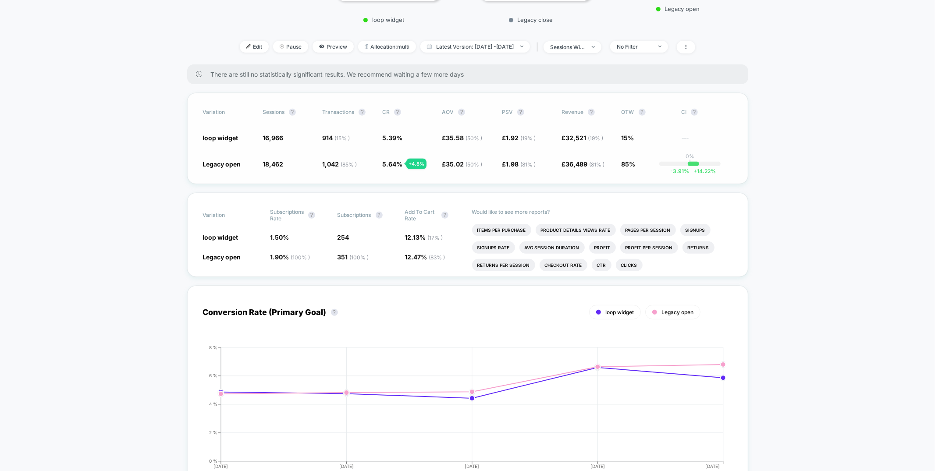
scroll to position [261, 0]
click at [322, 44] on span "Preview" at bounding box center [333, 47] width 41 height 12
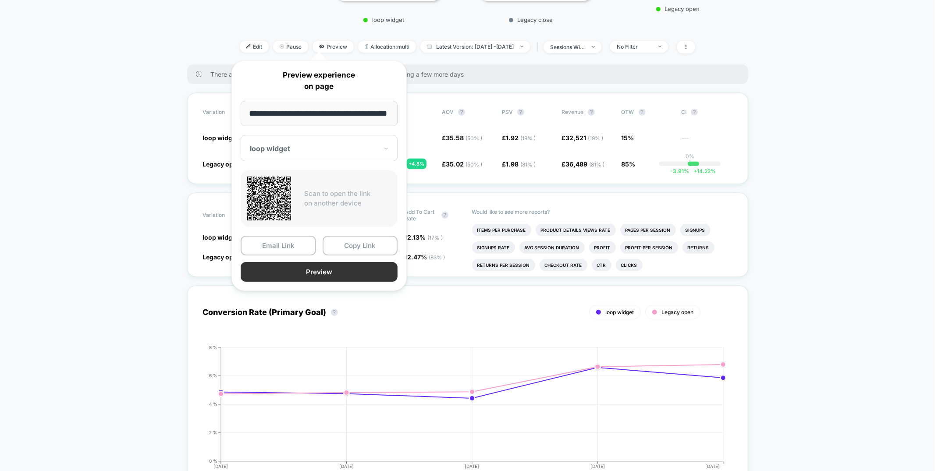
scroll to position [0, 28]
click at [322, 268] on button "Preview" at bounding box center [319, 273] width 157 height 20
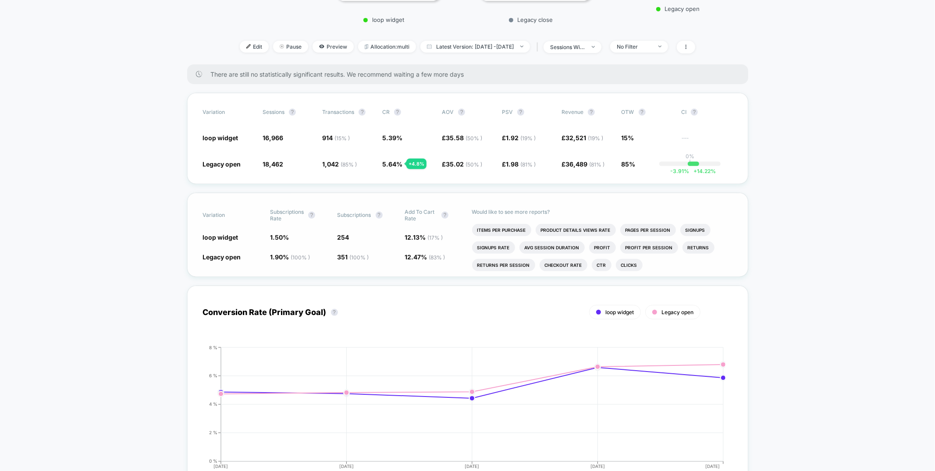
click at [345, 245] on div "Variation Subscriptions Rate ? Subscriptions ? Add To Cart Rate ? loop widget 1…" at bounding box center [467, 235] width 561 height 84
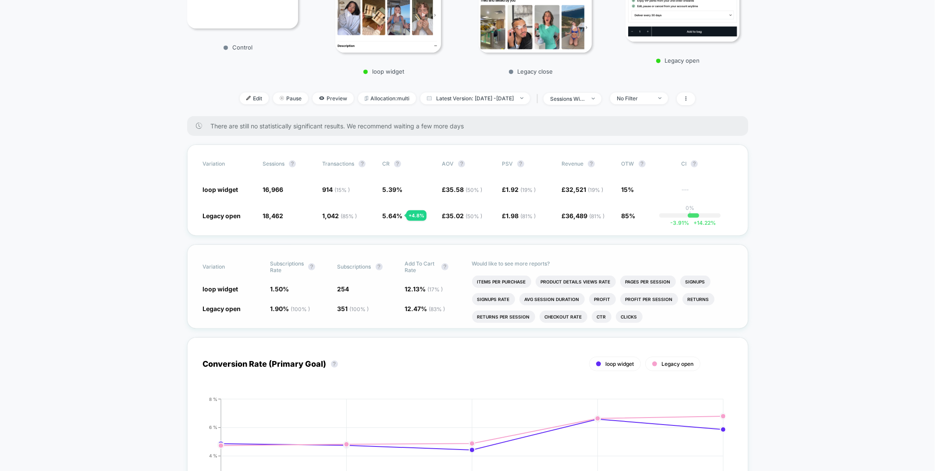
scroll to position [206, 0]
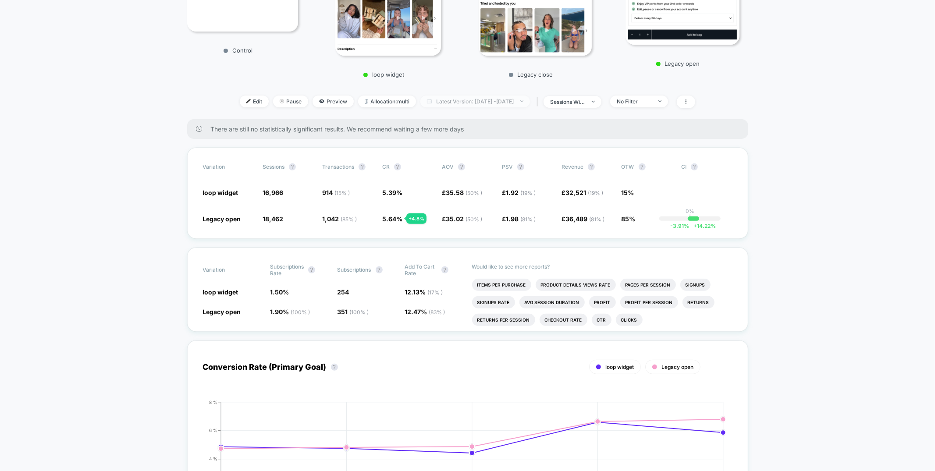
click at [456, 103] on span "Latest Version: [DATE] - [DATE]" at bounding box center [475, 102] width 110 height 12
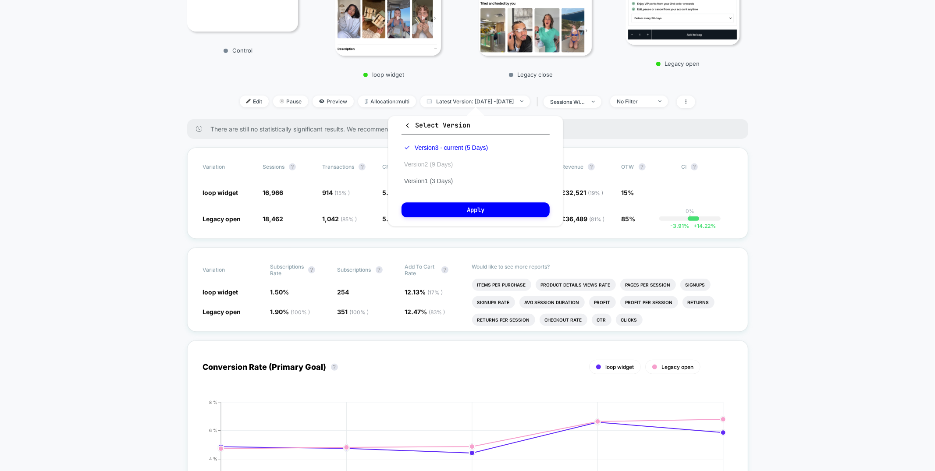
click at [427, 166] on button "Version 2 (9 Days)" at bounding box center [429, 164] width 54 height 8
click at [424, 204] on button "Apply" at bounding box center [476, 210] width 148 height 15
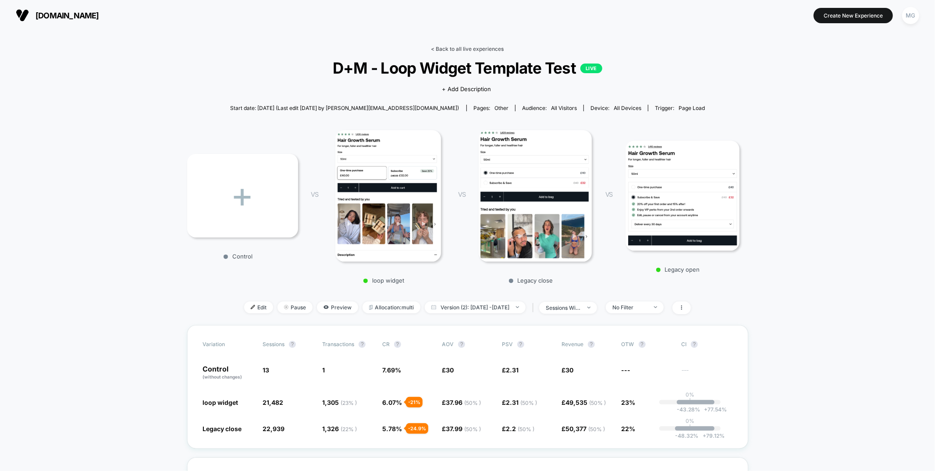
click at [461, 50] on link "< Back to all live experiences" at bounding box center [467, 49] width 73 height 7
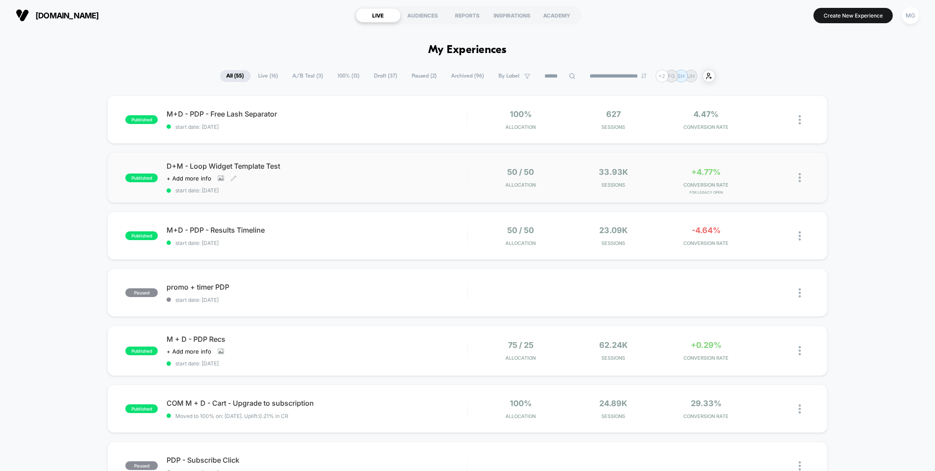
click at [381, 171] on div "D+M - Loop Widget Template Test Click to view images Click to edit experience d…" at bounding box center [317, 178] width 300 height 32
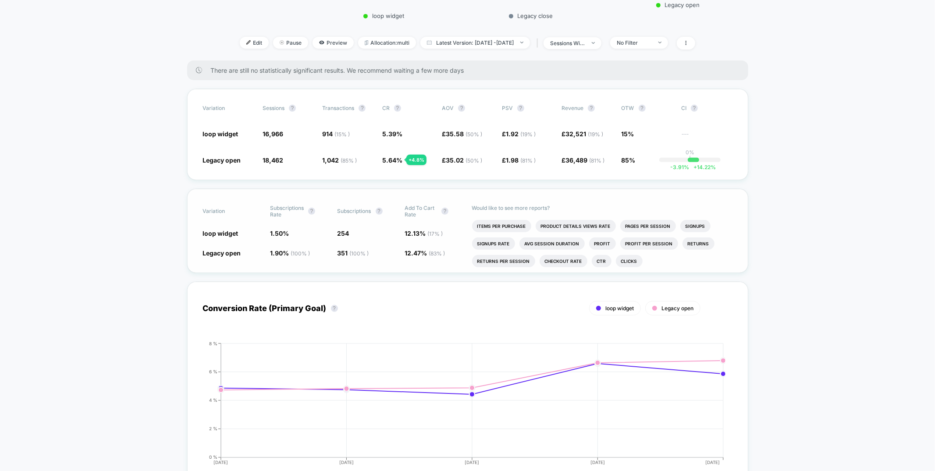
scroll to position [265, 0]
click at [322, 43] on span "Preview" at bounding box center [333, 42] width 41 height 12
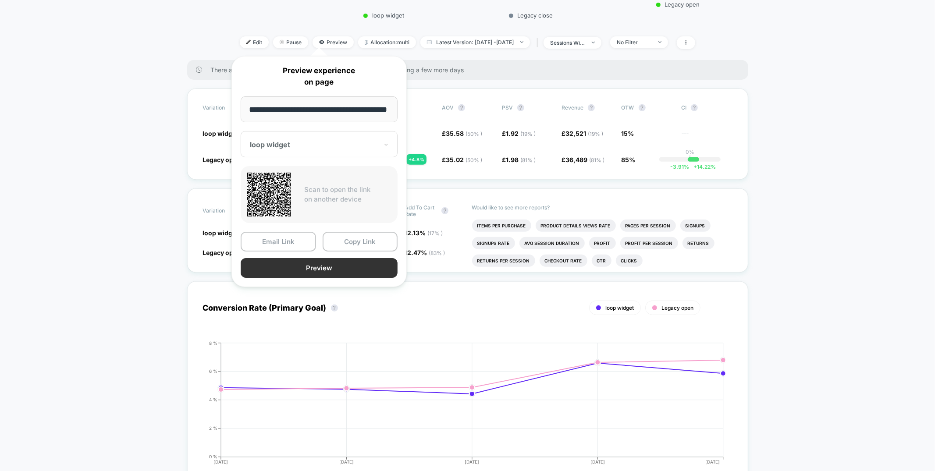
scroll to position [0, 0]
click at [319, 265] on button "Preview" at bounding box center [319, 268] width 157 height 20
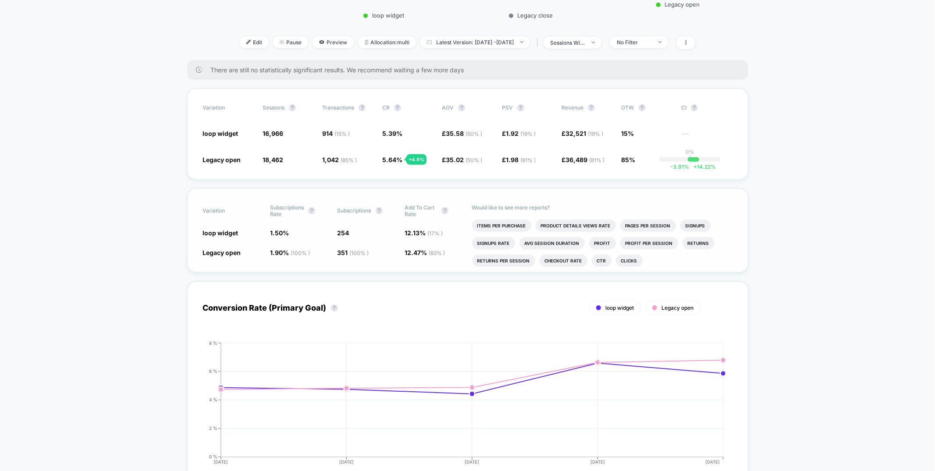
click at [533, 242] on li "Avg Session Duration" at bounding box center [552, 243] width 65 height 12
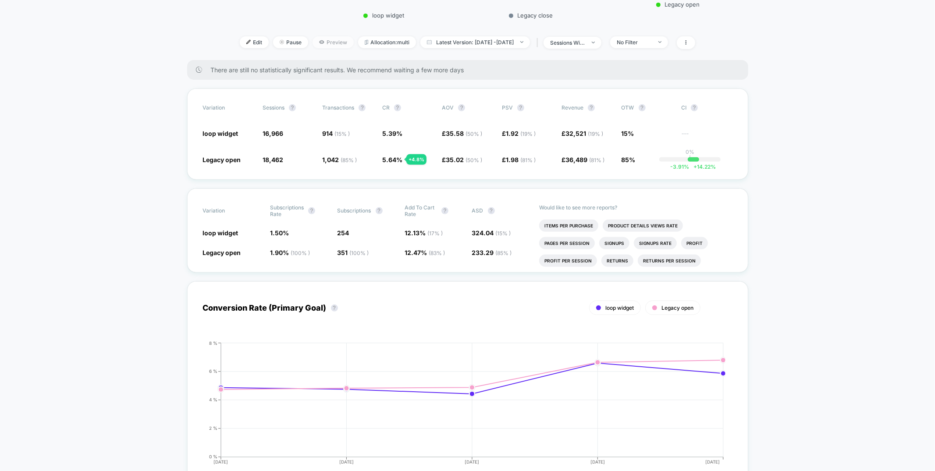
click at [323, 43] on span "Preview" at bounding box center [333, 42] width 41 height 12
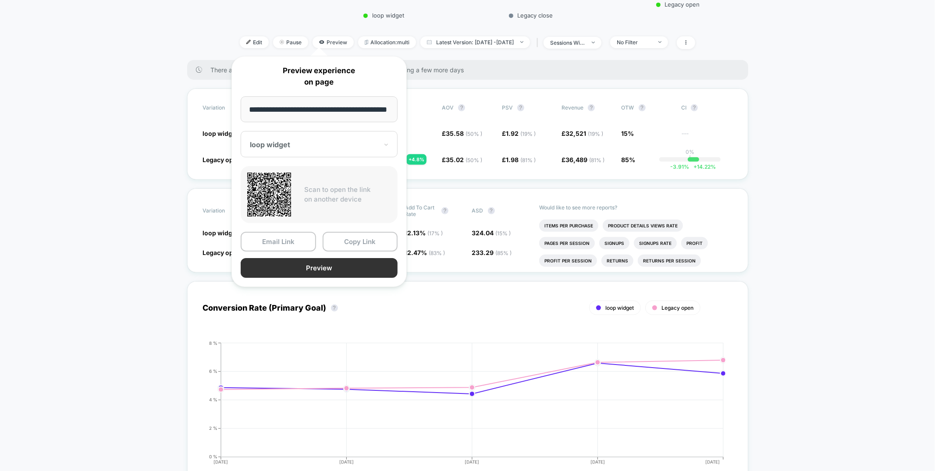
click at [336, 267] on button "Preview" at bounding box center [319, 268] width 157 height 20
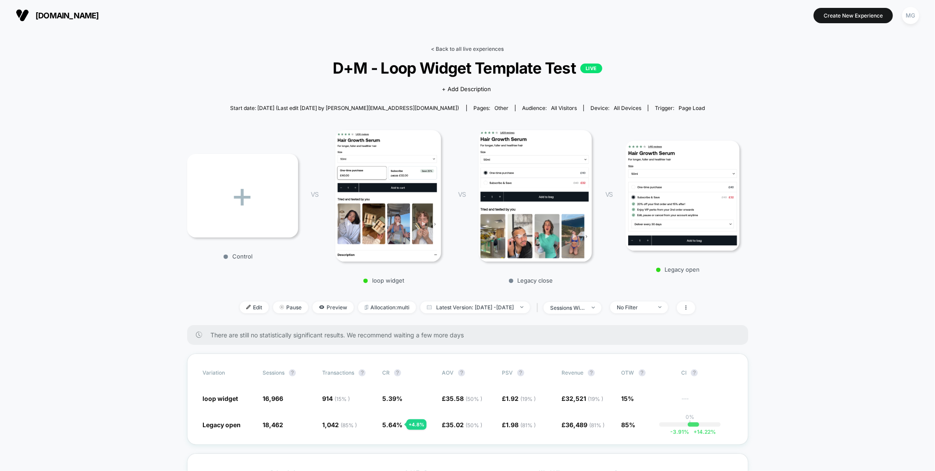
click at [444, 49] on link "< Back to all live experiences" at bounding box center [467, 49] width 73 height 7
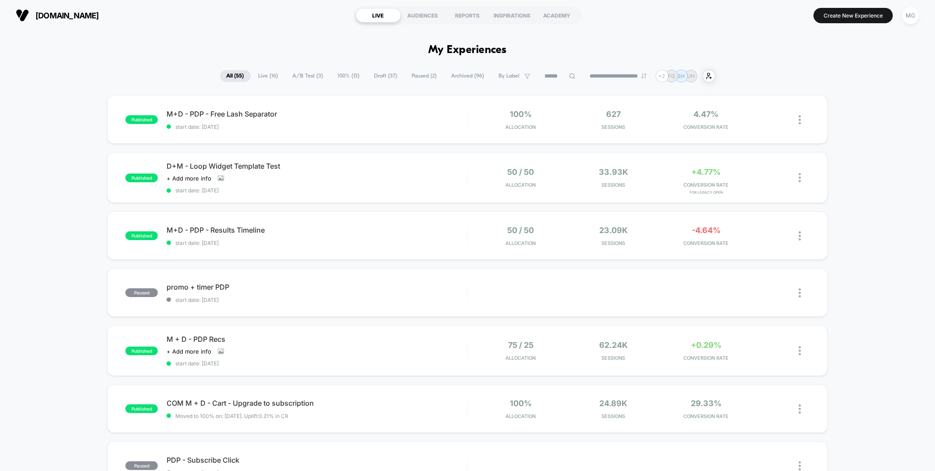
drag, startPoint x: 289, startPoint y: 76, endPoint x: 294, endPoint y: 75, distance: 4.8
click at [289, 76] on span "A/B Test ( 3 )" at bounding box center [308, 76] width 44 height 12
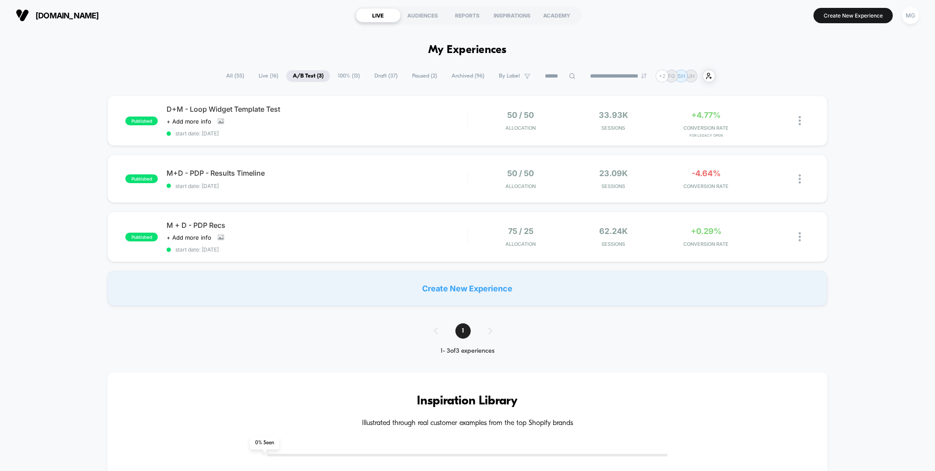
click at [347, 75] on span "100% ( 13 )" at bounding box center [348, 76] width 35 height 12
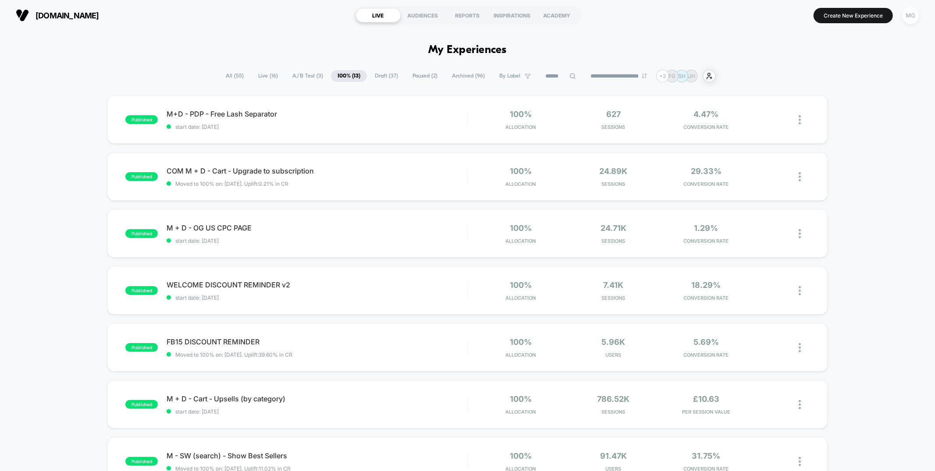
click at [911, 19] on div "MG" at bounding box center [910, 15] width 17 height 17
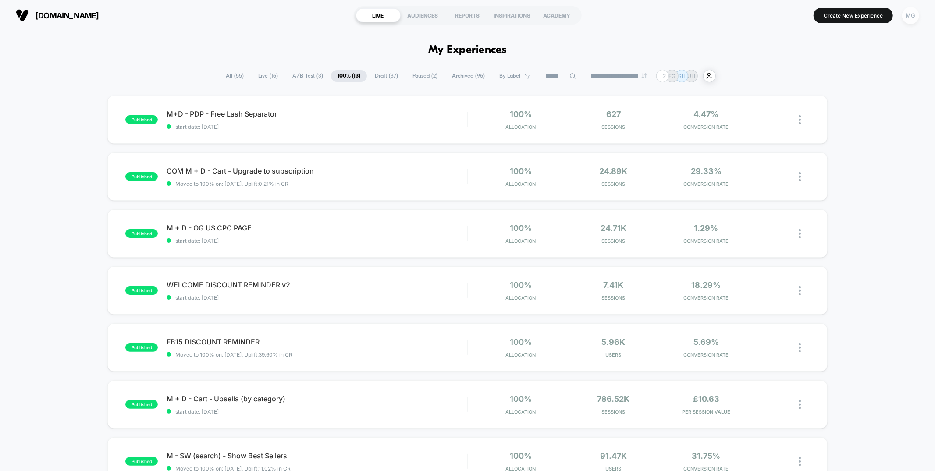
click at [909, 19] on div "MG" at bounding box center [910, 15] width 17 height 17
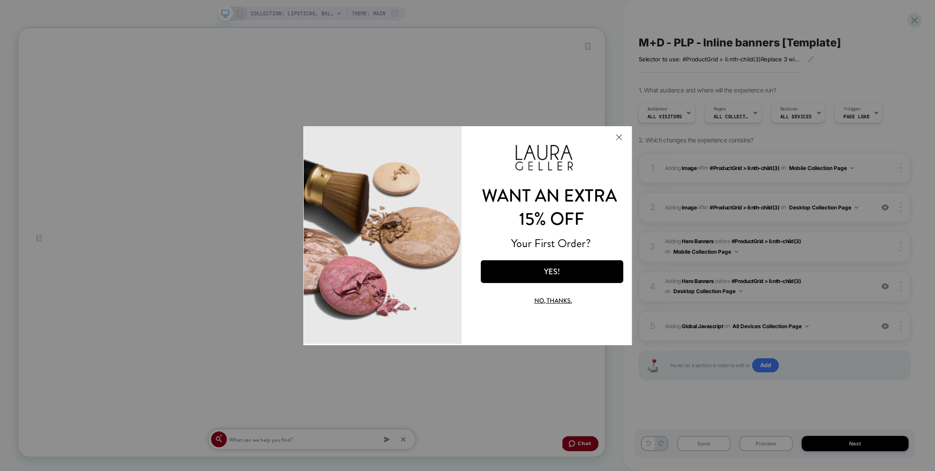
click at [616, 138] on button "Close Modal" at bounding box center [619, 136] width 24 height 21
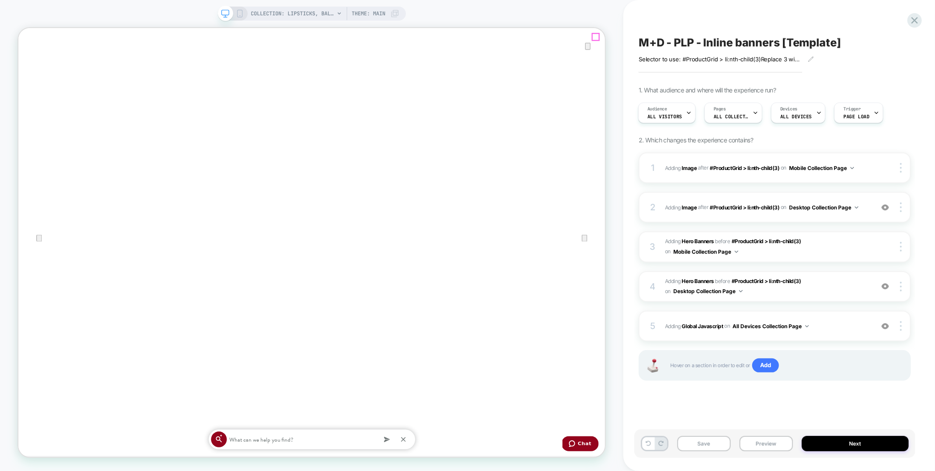
click at [30, 69] on icon "Close" at bounding box center [27, 72] width 6 height 6
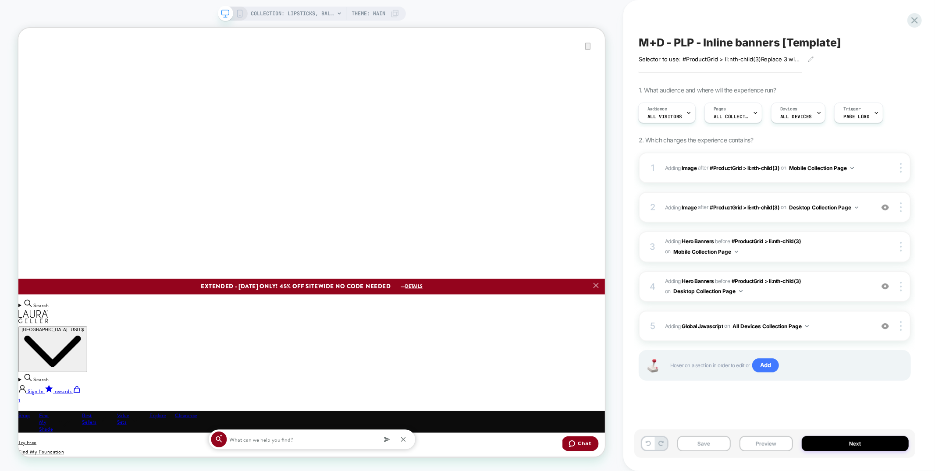
scroll to position [139, 0]
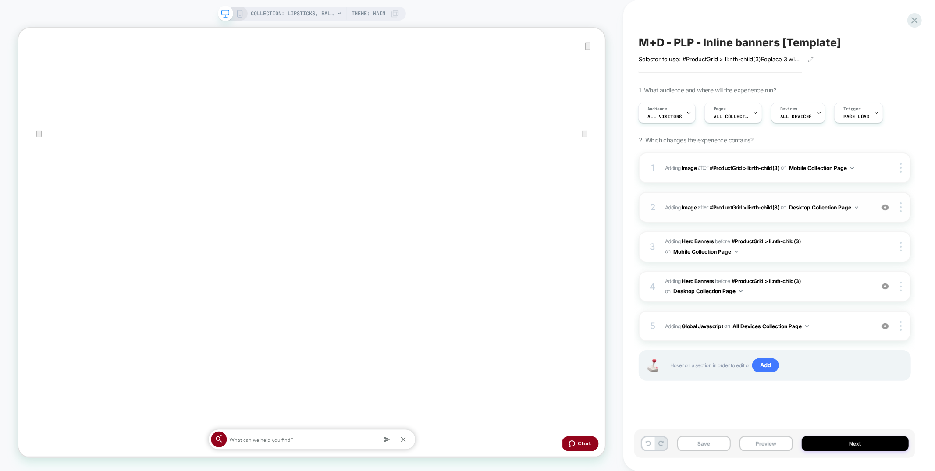
click at [0, 0] on div "2 #_loomi_addon_1756752583976 Adding Image AFTER #ProductGrid > li:nth-child(3)…" at bounding box center [0, 0] width 0 height 0
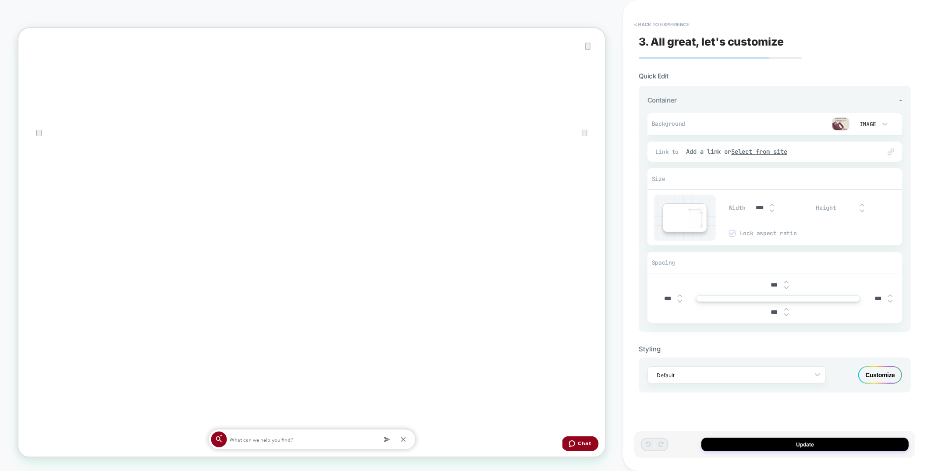
scroll to position [253, 0]
click at [667, 25] on button "< Back to experience" at bounding box center [662, 25] width 64 height 14
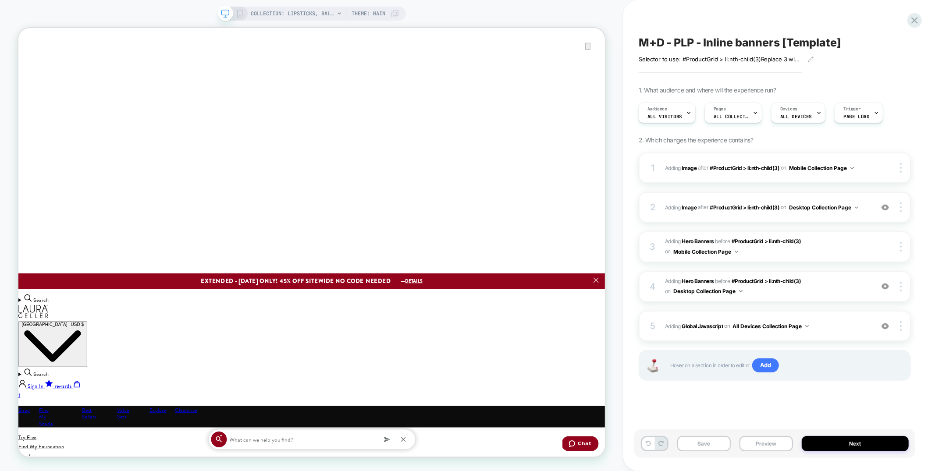
scroll to position [0, 0]
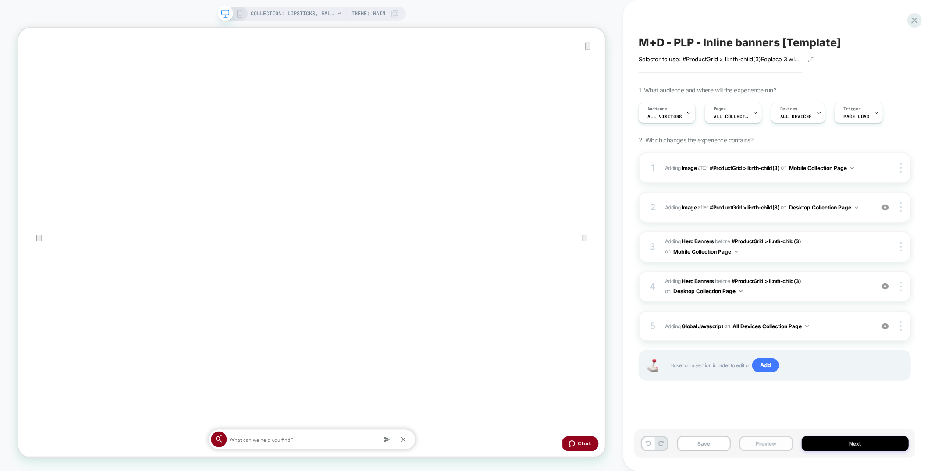
click at [769, 441] on button "Preview" at bounding box center [766, 443] width 53 height 15
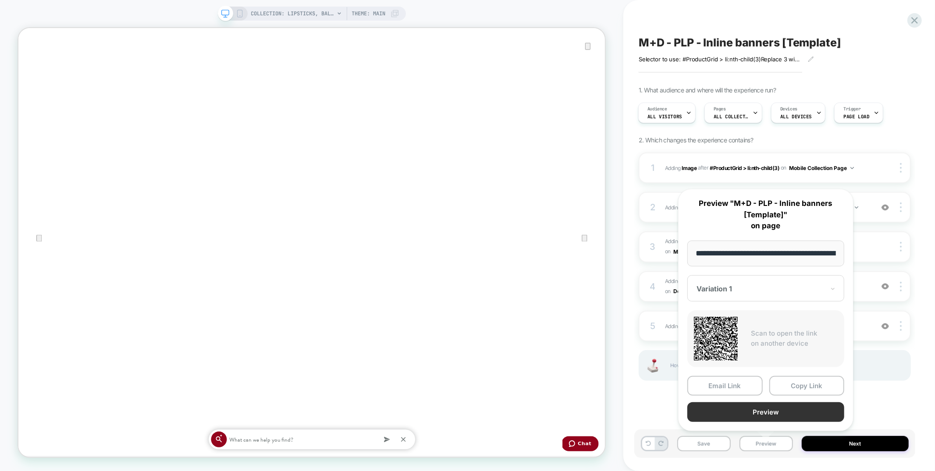
click at [0, 0] on button "Preview" at bounding box center [0, 0] width 0 height 0
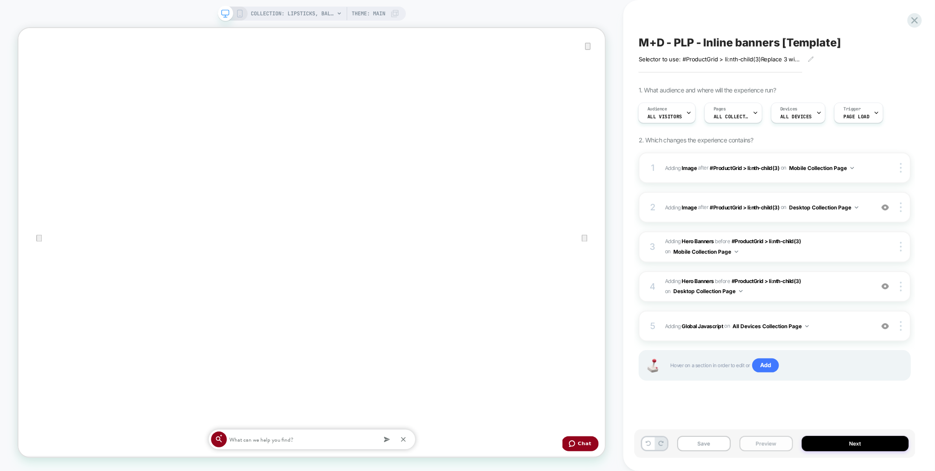
click at [747, 441] on button "Preview" at bounding box center [766, 443] width 53 height 15
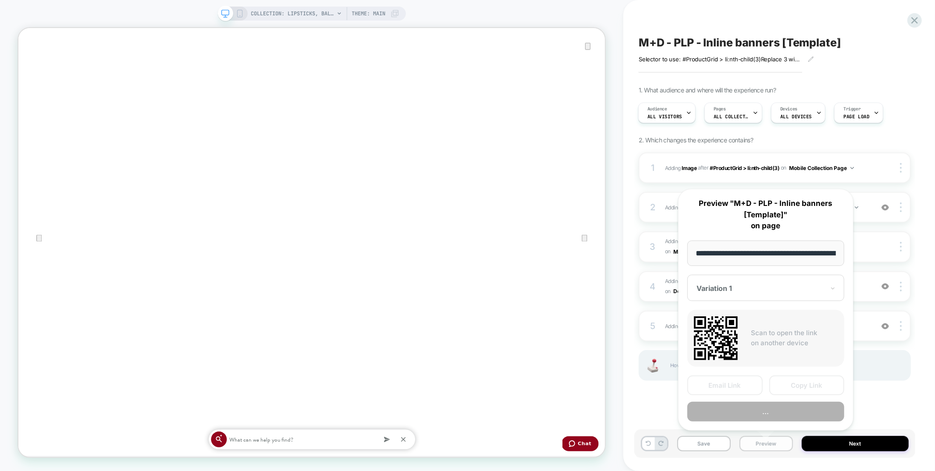
scroll to position [0, 145]
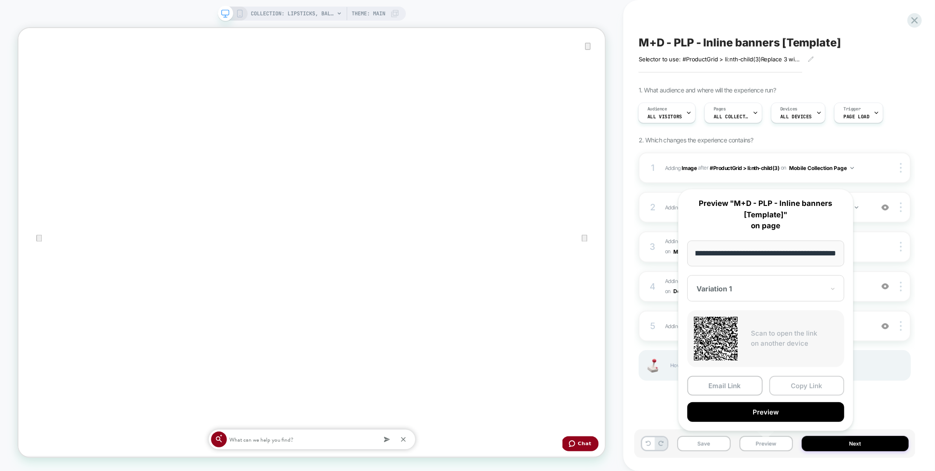
click at [0, 0] on button "Copy Link" at bounding box center [0, 0] width 0 height 0
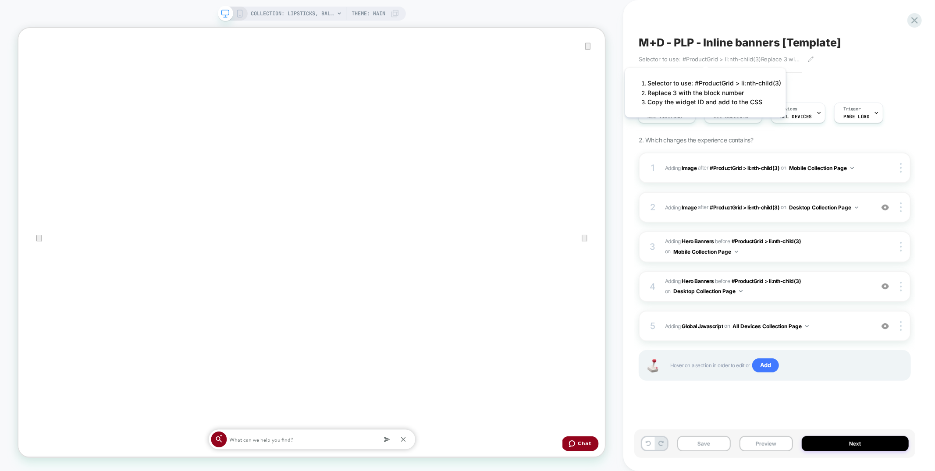
click at [0, 0] on span "Selector to use: #ProductGrid > li:nth-child(3)Replace 3 with the block number﻿…" at bounding box center [0, 0] width 0 height 0
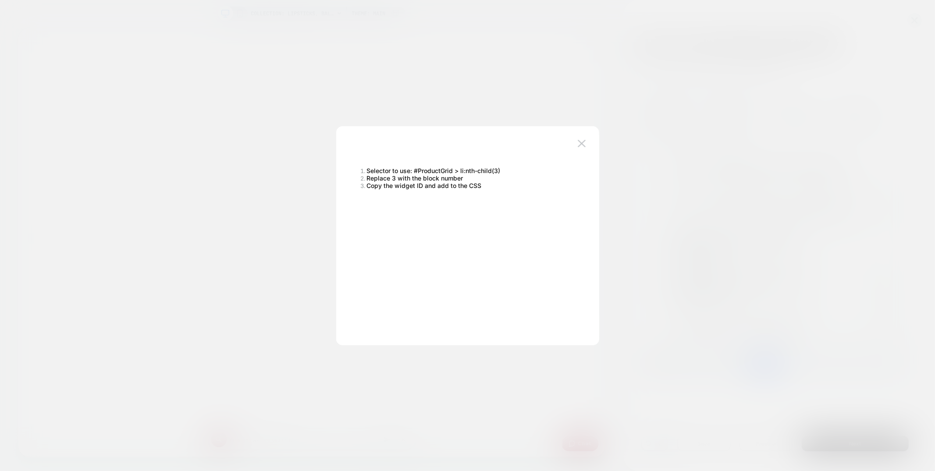
click at [0, 0] on span "﻿Copy the widget ID and add to the CSS" at bounding box center [0, 0] width 0 height 0
click at [0, 0] on div "Selector to use: #ProductGrid > li:nth-child(3) Replace 3 with the block number…" at bounding box center [0, 0] width 0 height 0
click at [0, 0] on button at bounding box center [0, 0] width 0 height 0
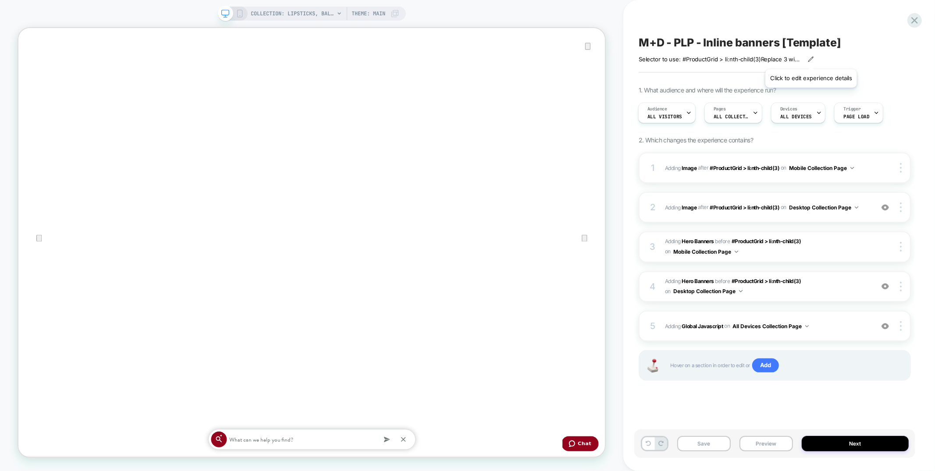
click at [0, 0] on icon at bounding box center [0, 0] width 0 height 0
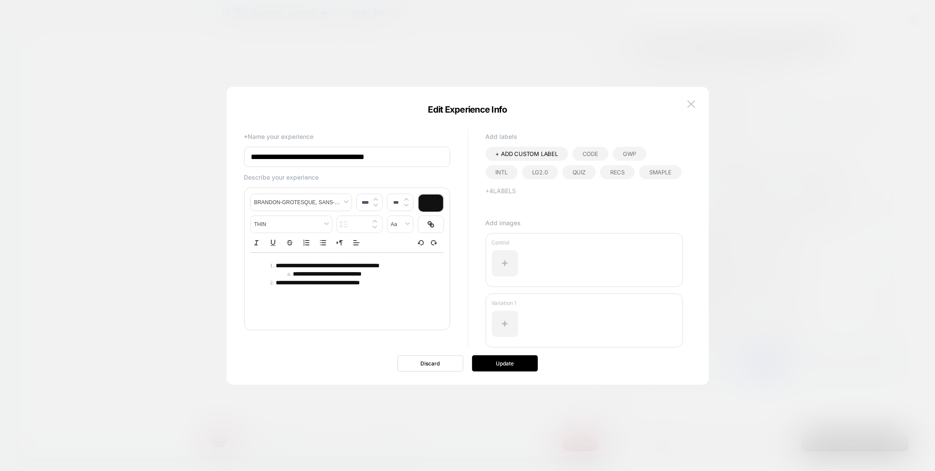
click at [0, 0] on span "**********" at bounding box center [0, 0] width 0 height 0
click at [0, 0] on li "**********" at bounding box center [0, 0] width 0 height 0
click at [521, 363] on button "Update" at bounding box center [505, 364] width 66 height 16
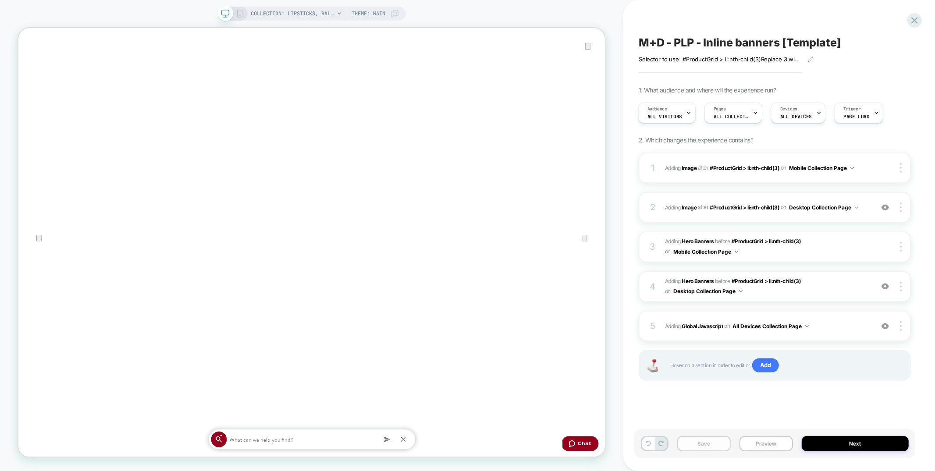
click at [703, 443] on button "Save" at bounding box center [703, 443] width 53 height 15
click at [914, 20] on icon at bounding box center [914, 20] width 7 height 7
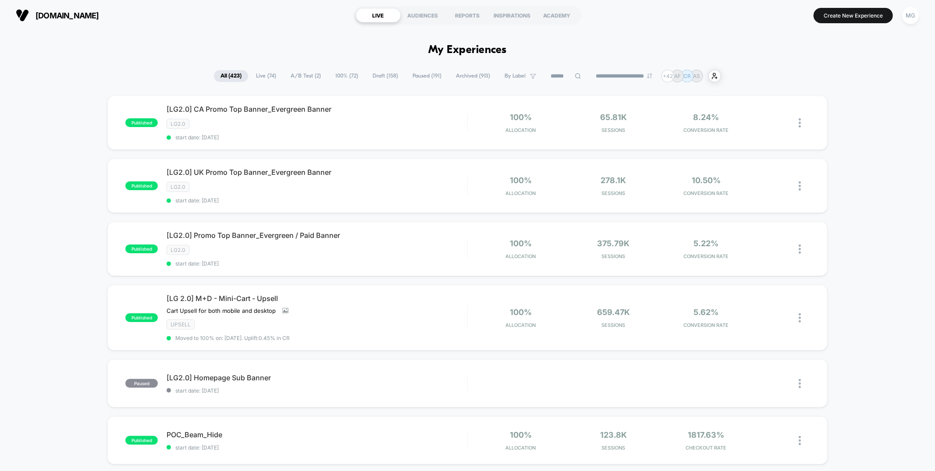
click at [311, 72] on span "A/B Test ( 2 )" at bounding box center [305, 76] width 43 height 12
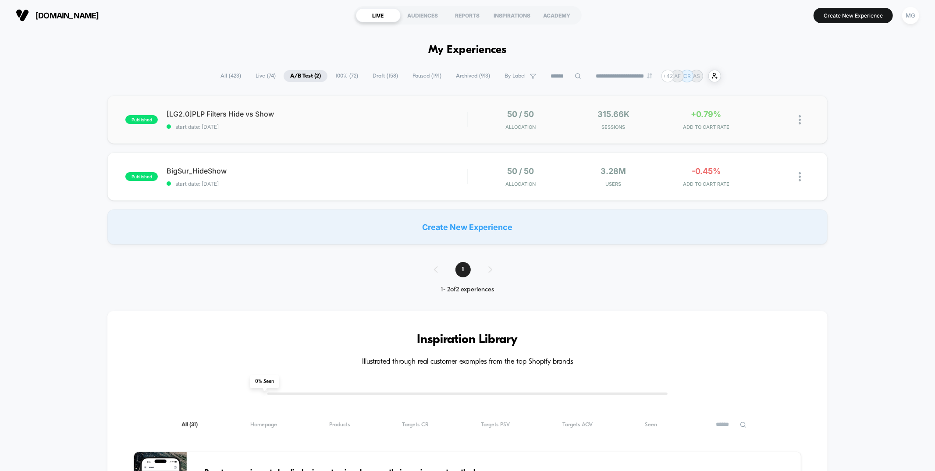
click at [410, 134] on div "published [LG2.0]PLP Filters Hide vs Show start date: 9/4/2025 50 / 50 Allocati…" at bounding box center [467, 120] width 720 height 48
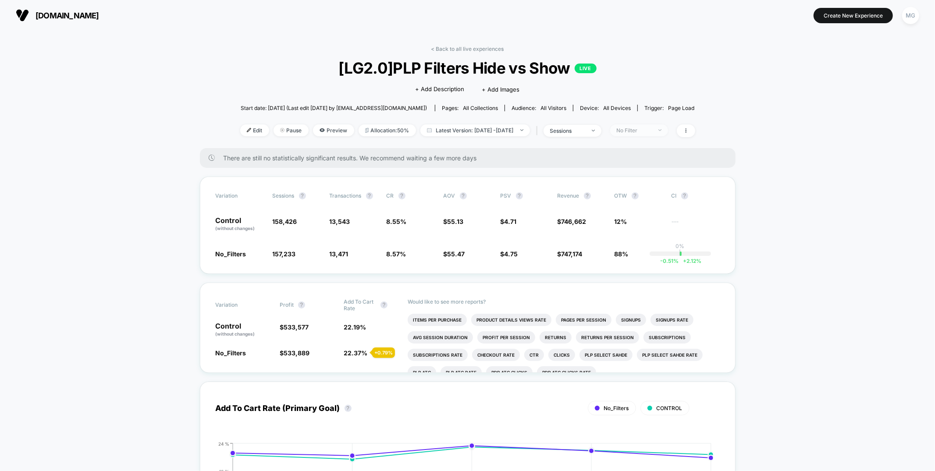
click at [648, 127] on div "No Filter" at bounding box center [634, 130] width 35 height 7
click at [638, 177] on span "Desktop Visitors" at bounding box center [647, 180] width 47 height 7
click at [634, 250] on button "Save" at bounding box center [650, 257] width 80 height 14
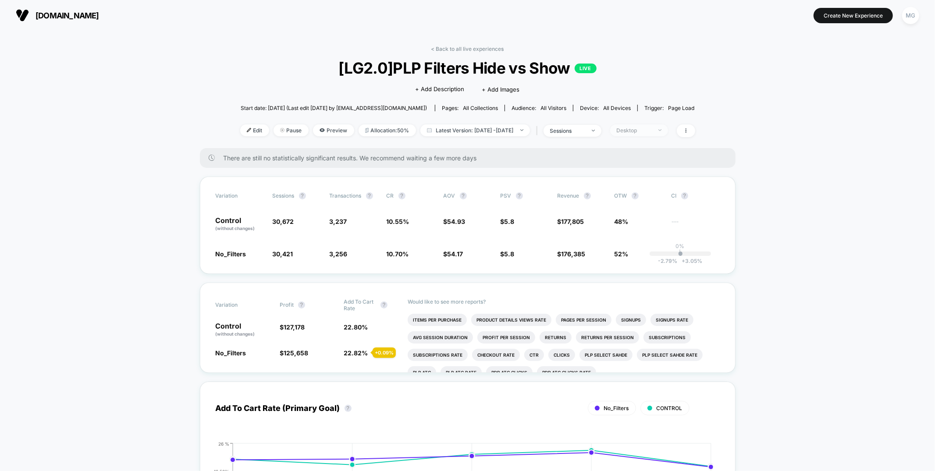
click at [648, 125] on span "Desktop" at bounding box center [639, 131] width 58 height 12
click at [636, 163] on span "Mobile Visitors" at bounding box center [645, 162] width 42 height 7
click at [628, 260] on button "Save" at bounding box center [650, 257] width 80 height 14
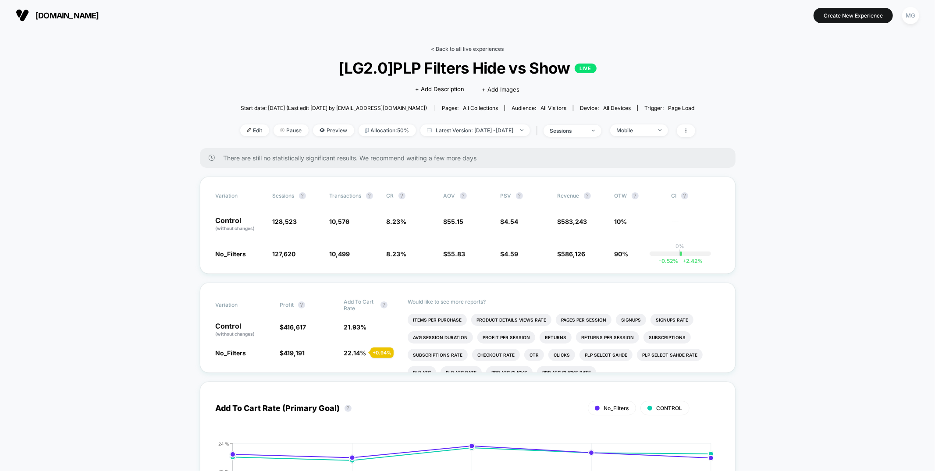
click at [463, 48] on link "< Back to all live experiences" at bounding box center [467, 49] width 73 height 7
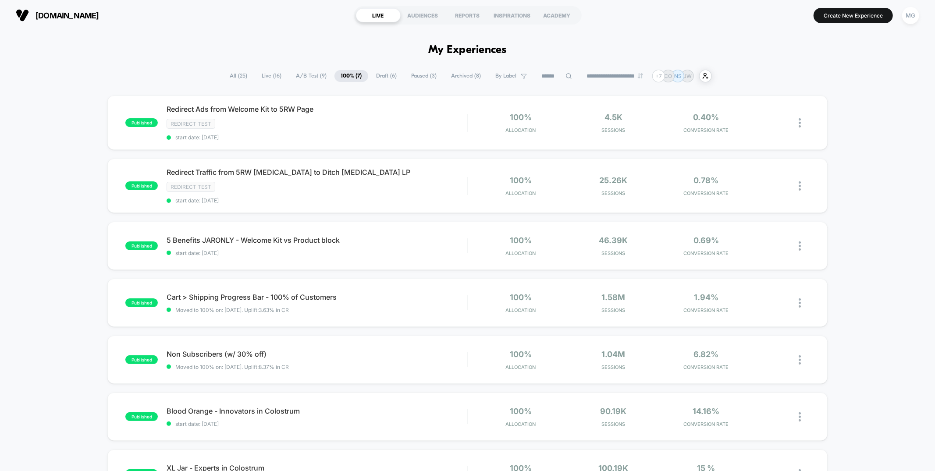
click at [310, 77] on span "A/B Test ( 9 )" at bounding box center [311, 76] width 44 height 12
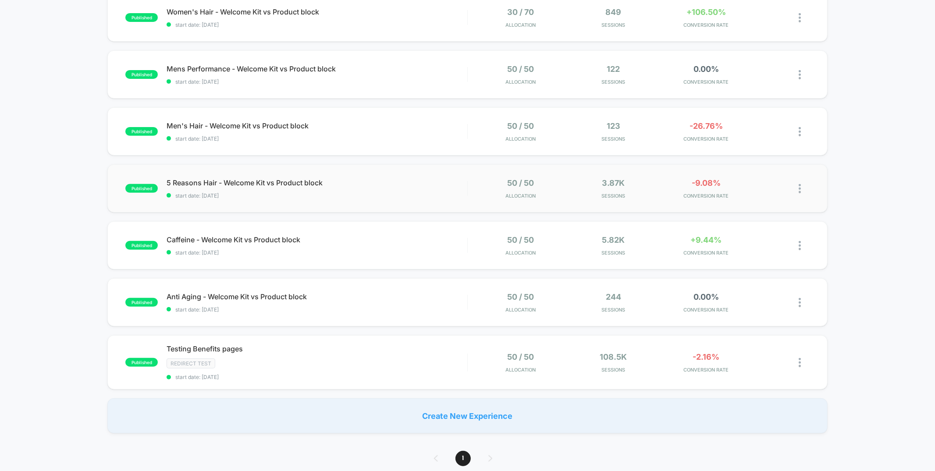
scroll to position [202, 0]
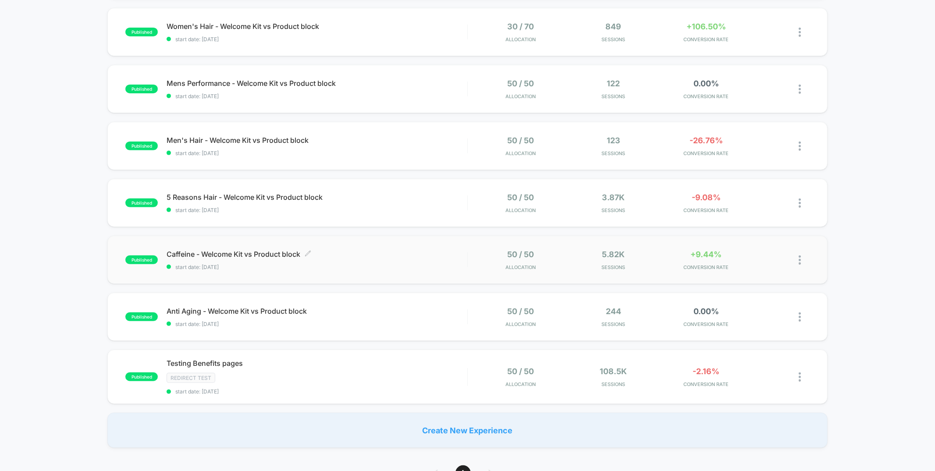
click at [352, 264] on span "start date: [DATE]" at bounding box center [317, 267] width 300 height 7
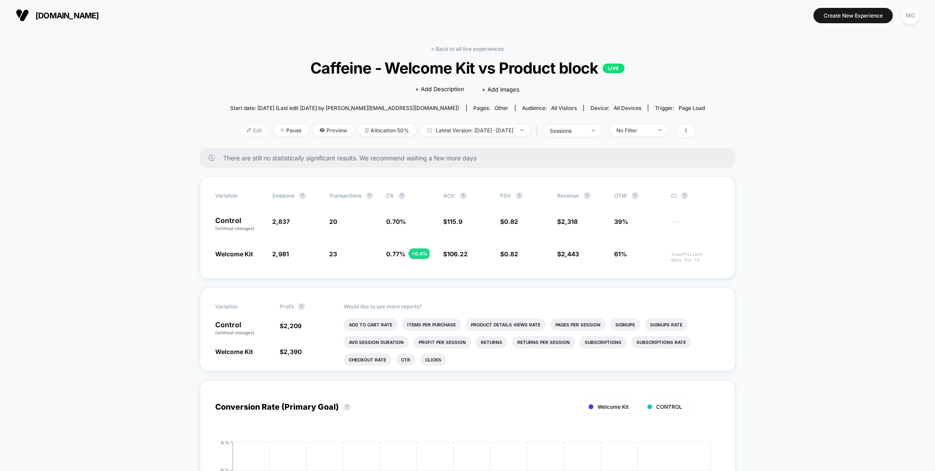
click at [246, 127] on span "Edit" at bounding box center [254, 131] width 29 height 12
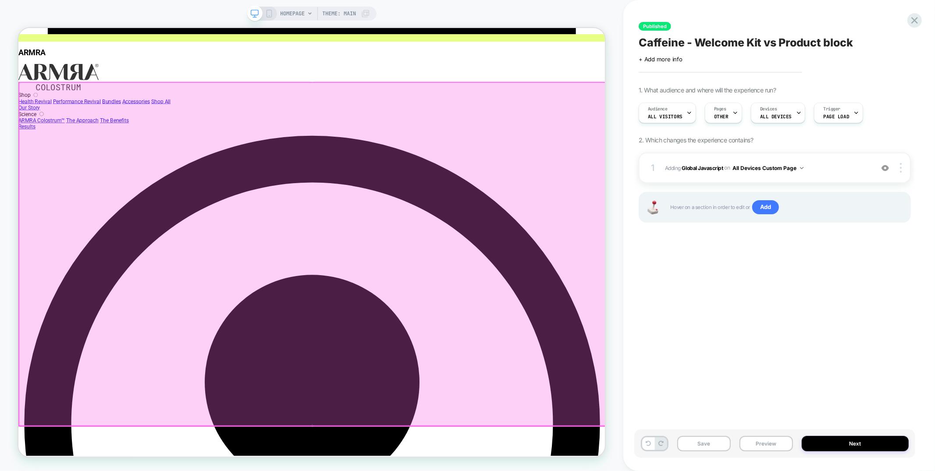
scroll to position [35, 0]
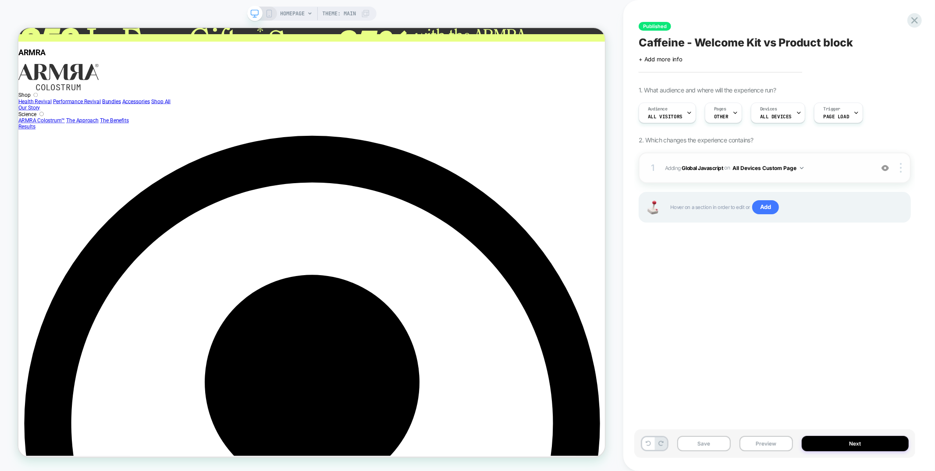
click at [832, 178] on div "1 Adding Global Javascript on All Devices Custom Page Add Before Add After Targ…" at bounding box center [775, 168] width 272 height 31
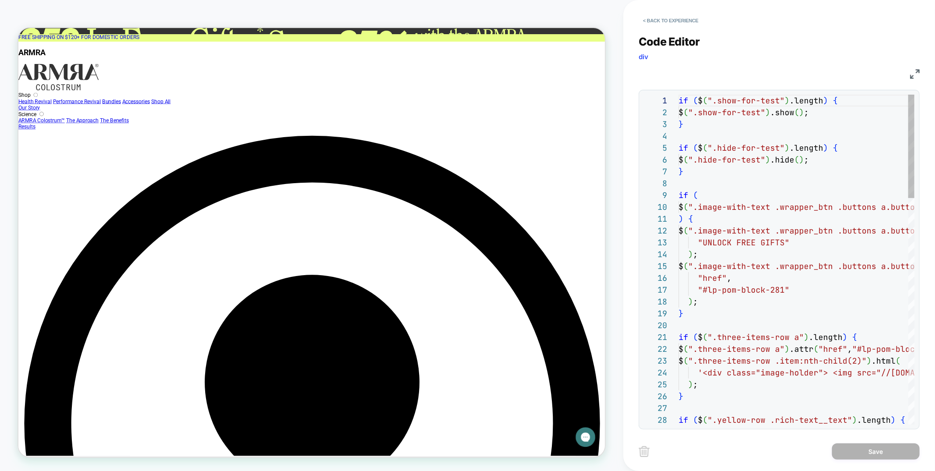
scroll to position [118, 0]
click at [669, 21] on button "< Back to experience" at bounding box center [671, 21] width 64 height 14
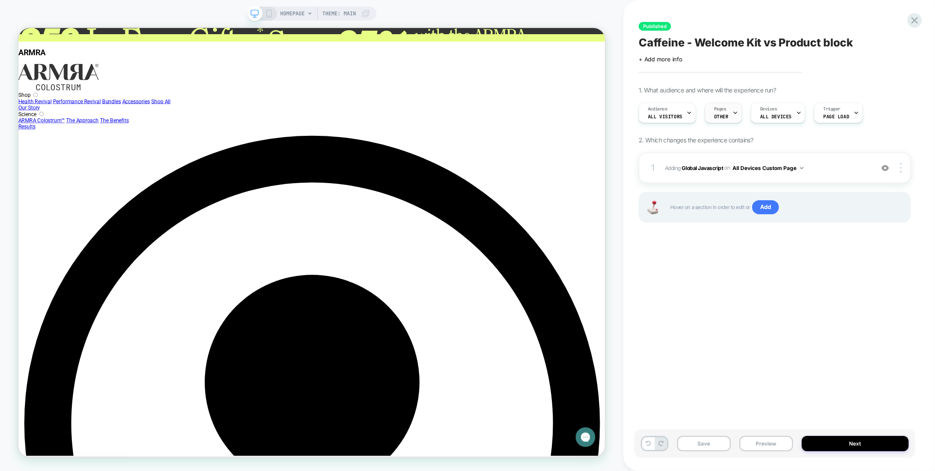
click at [719, 107] on span "Pages" at bounding box center [720, 109] width 12 height 6
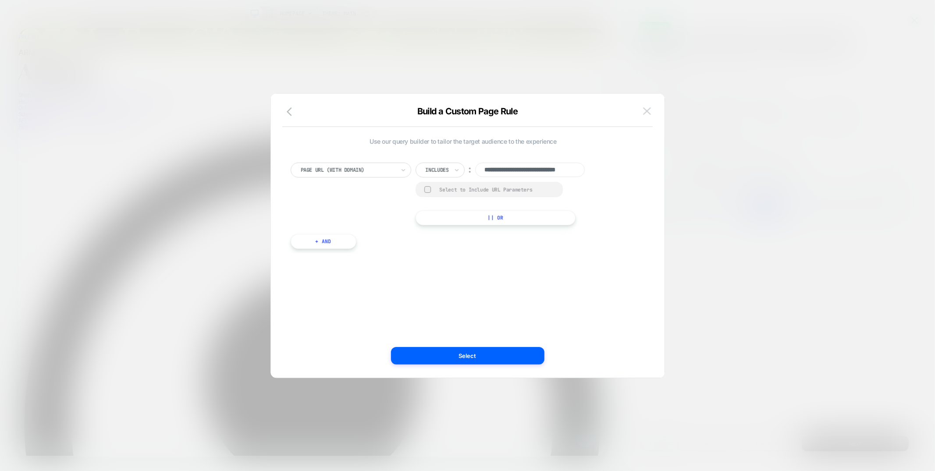
scroll to position [0, 0]
click at [649, 108] on img at bounding box center [647, 110] width 8 height 7
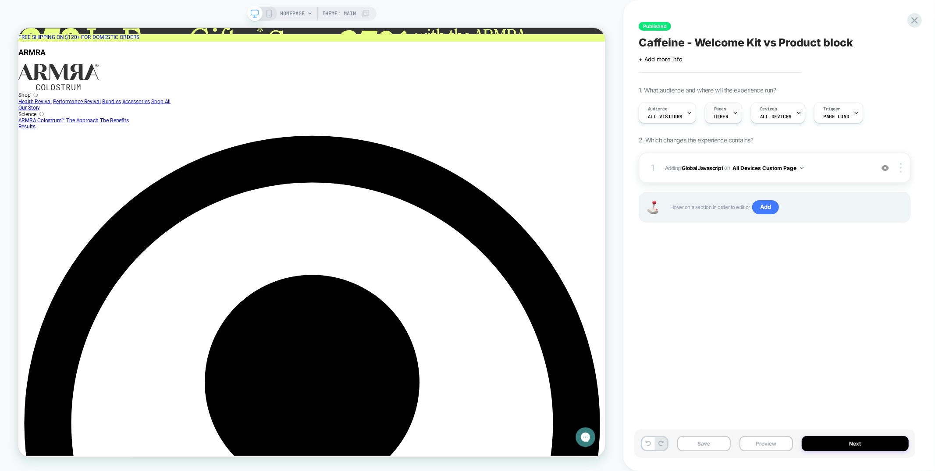
click at [0, 0] on span "OTHER" at bounding box center [0, 0] width 0 height 0
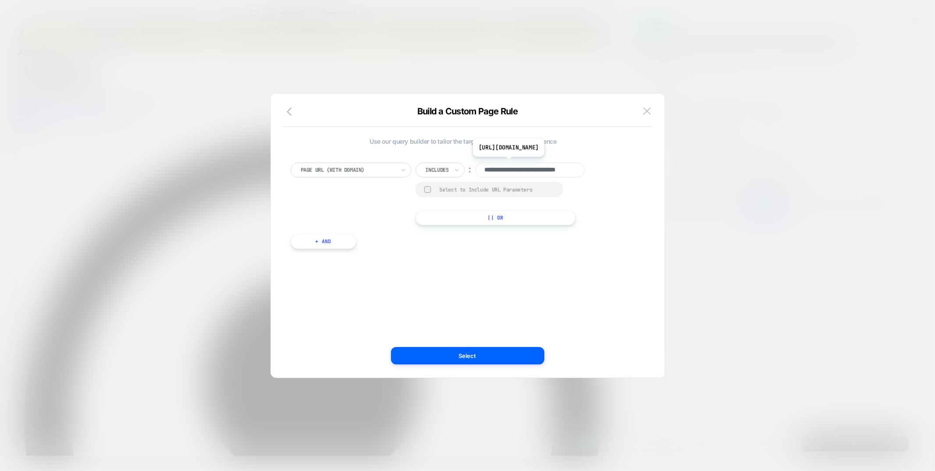
scroll to position [0, 27]
click at [518, 171] on input "**********" at bounding box center [530, 170] width 110 height 15
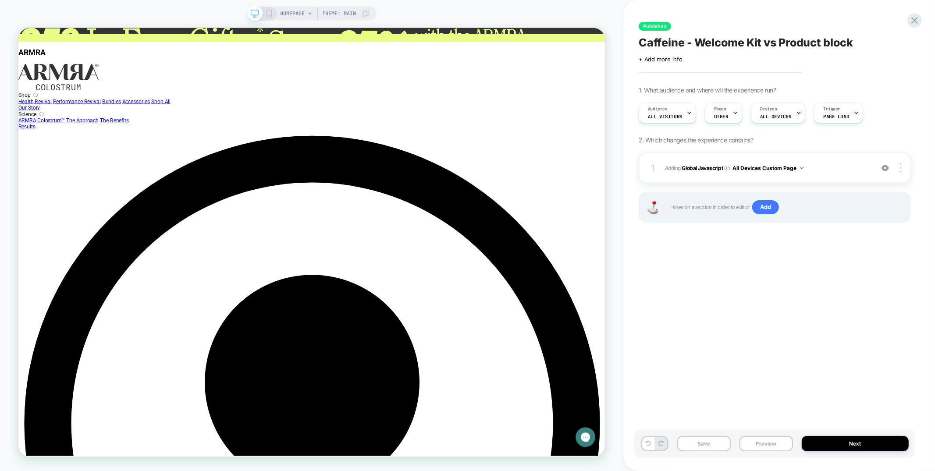
click at [287, 15] on span "HOMEPAGE" at bounding box center [293, 14] width 25 height 14
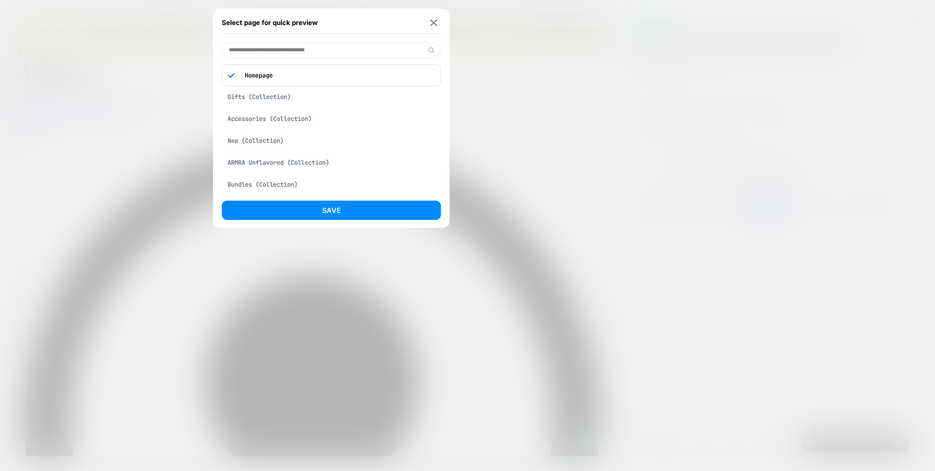
click at [296, 53] on input at bounding box center [331, 50] width 219 height 15
paste input "**********"
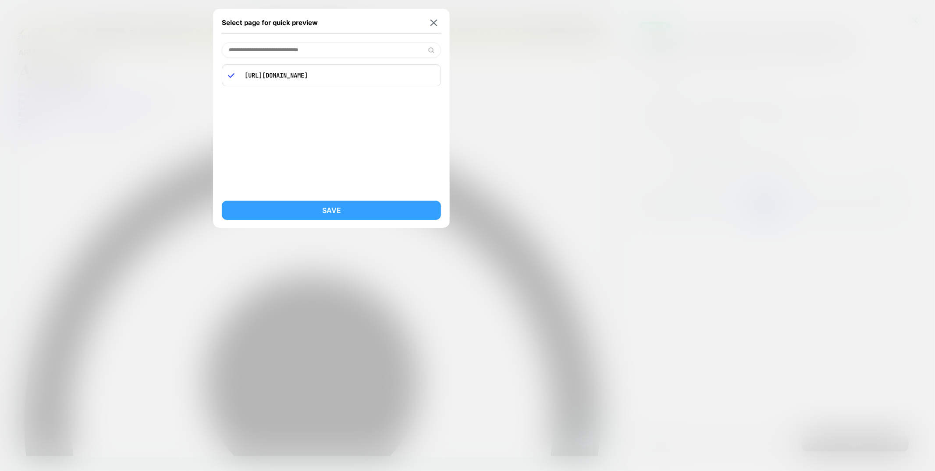
type input "**********"
click at [328, 213] on button "Save" at bounding box center [331, 210] width 219 height 19
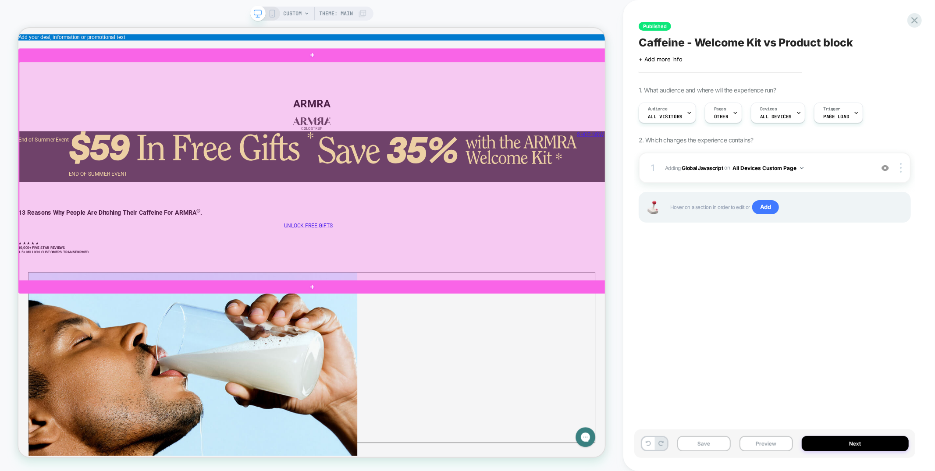
scroll to position [31, 0]
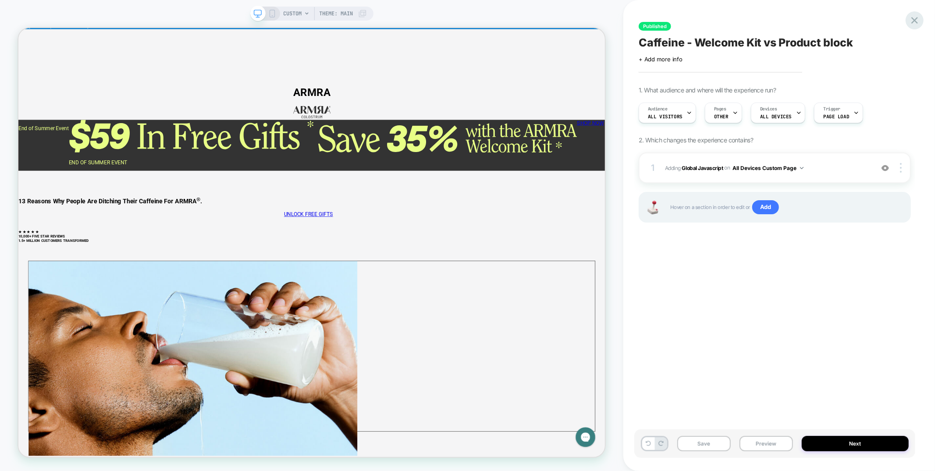
click at [919, 20] on icon at bounding box center [915, 20] width 12 height 12
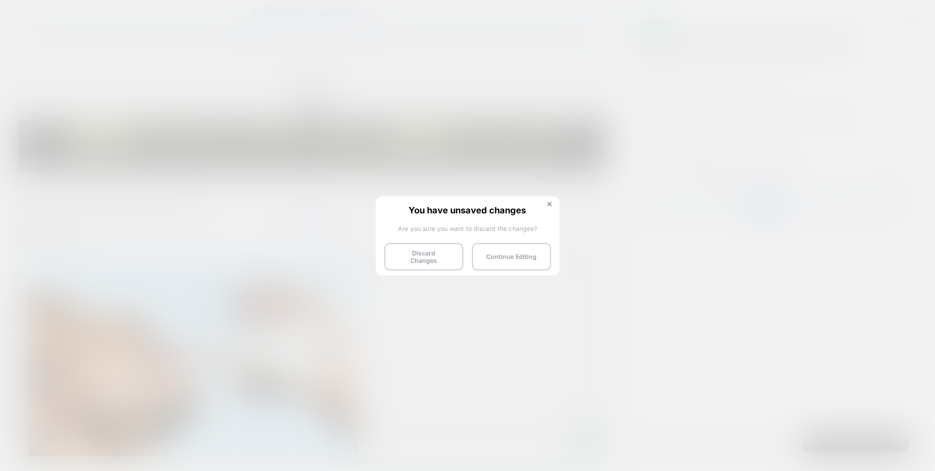
drag, startPoint x: 551, startPoint y: 204, endPoint x: 628, endPoint y: 277, distance: 105.8
click at [551, 204] on img at bounding box center [550, 204] width 4 height 4
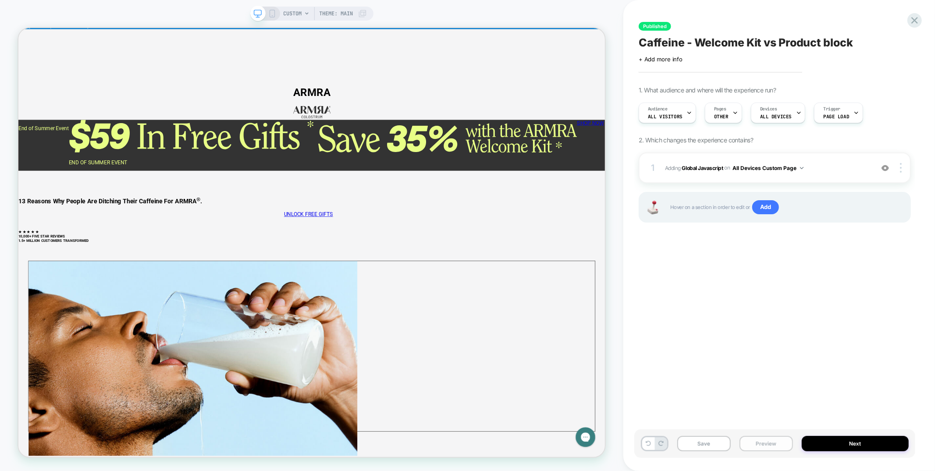
drag, startPoint x: 716, startPoint y: 444, endPoint x: 784, endPoint y: 442, distance: 68.0
click at [719, 443] on button "Save" at bounding box center [703, 443] width 53 height 15
click at [784, 442] on button "Preview" at bounding box center [766, 443] width 53 height 15
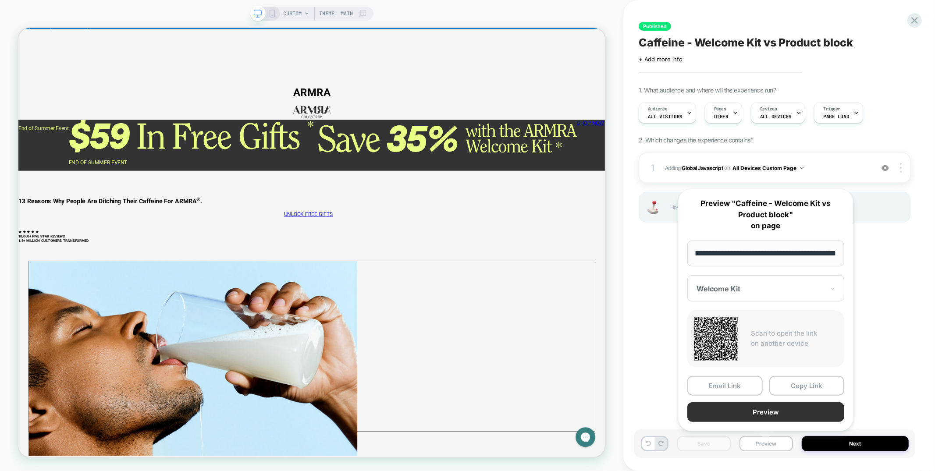
scroll to position [0, 0]
click at [763, 411] on button "Preview" at bounding box center [765, 412] width 157 height 20
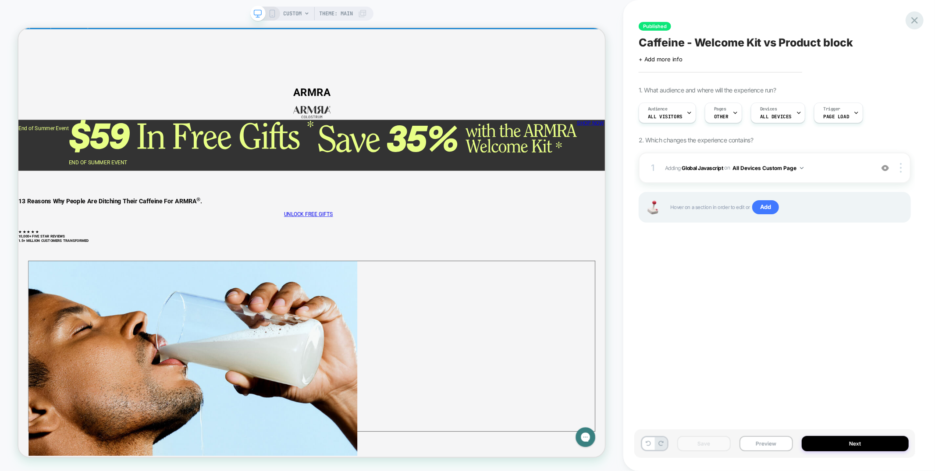
click at [0, 0] on icon at bounding box center [0, 0] width 0 height 0
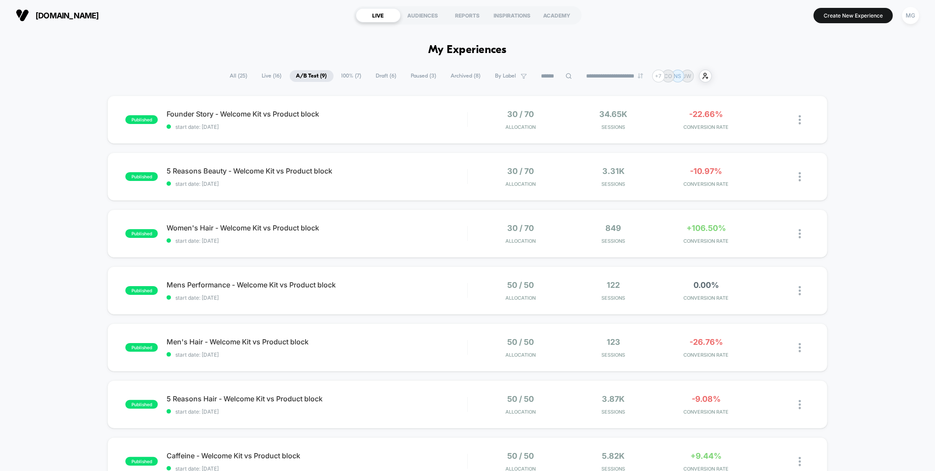
click at [341, 76] on span "100% ( 7 )" at bounding box center [351, 76] width 33 height 12
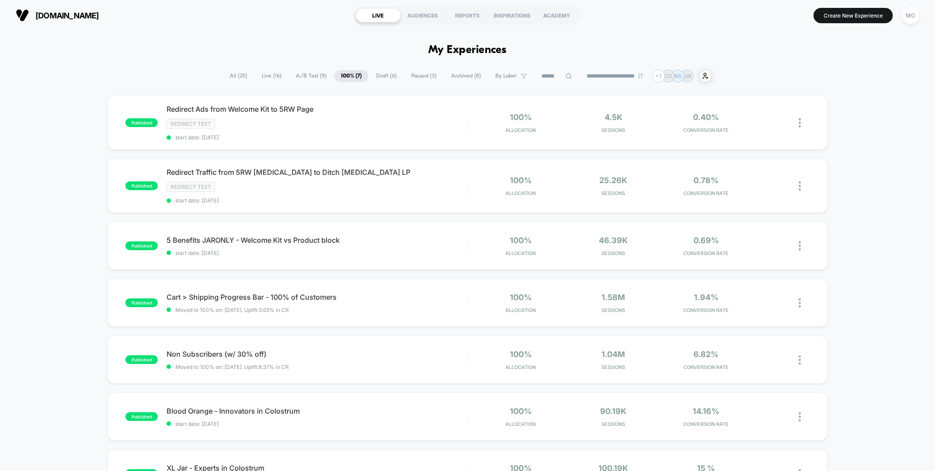
click at [309, 75] on span "A/B Test ( 9 )" at bounding box center [311, 76] width 44 height 12
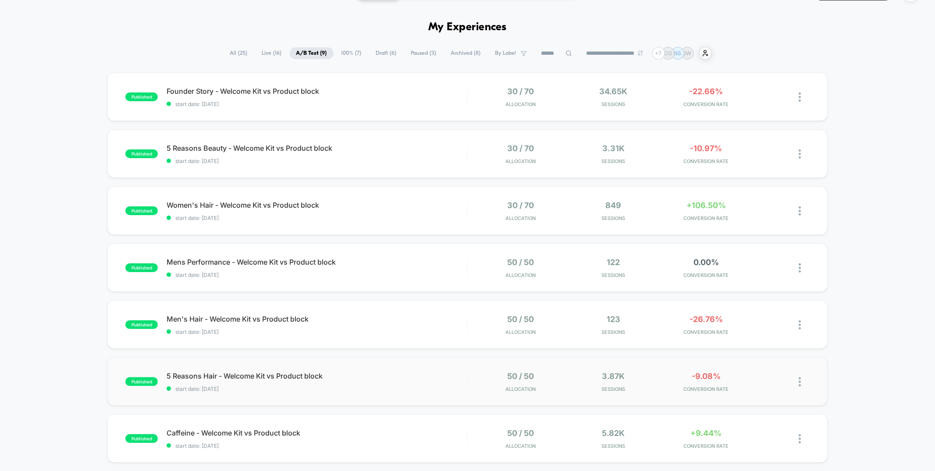
scroll to position [27, 0]
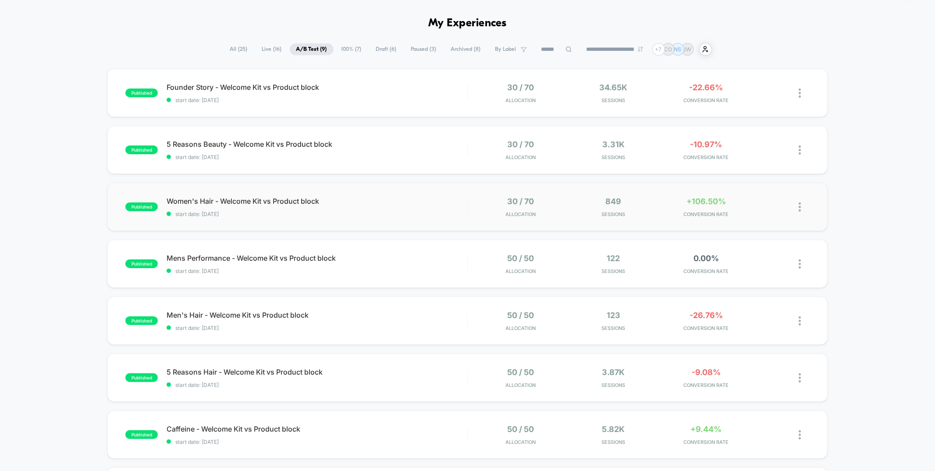
click at [377, 218] on div "published Women's Hair - Welcome Kit vs Product block start date: [DATE] 30 / 7…" at bounding box center [467, 207] width 720 height 48
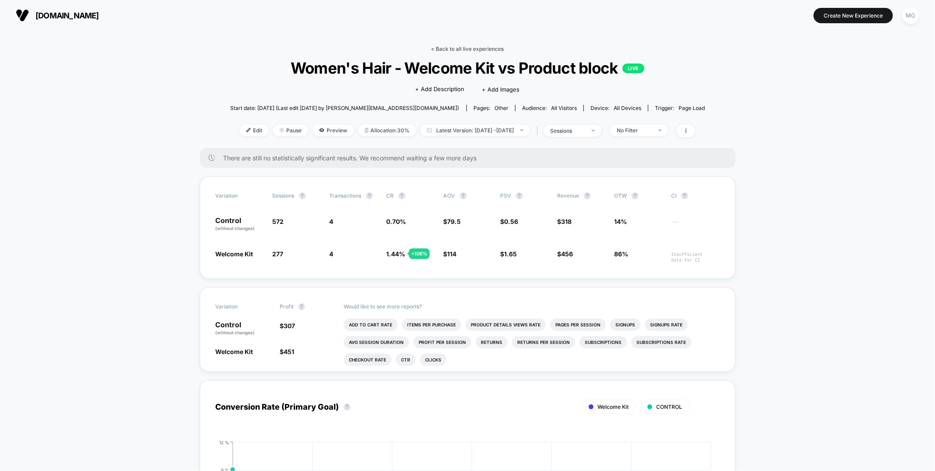
click at [440, 46] on link "< Back to all live experiences" at bounding box center [467, 49] width 73 height 7
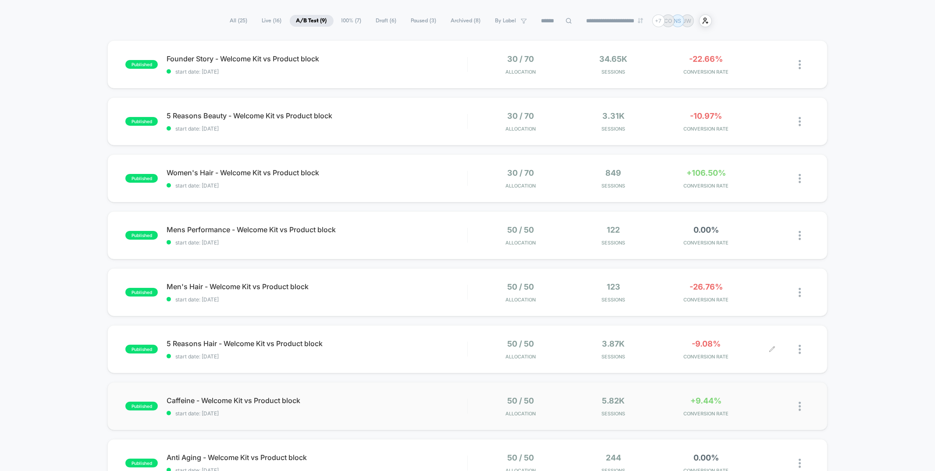
scroll to position [11, 0]
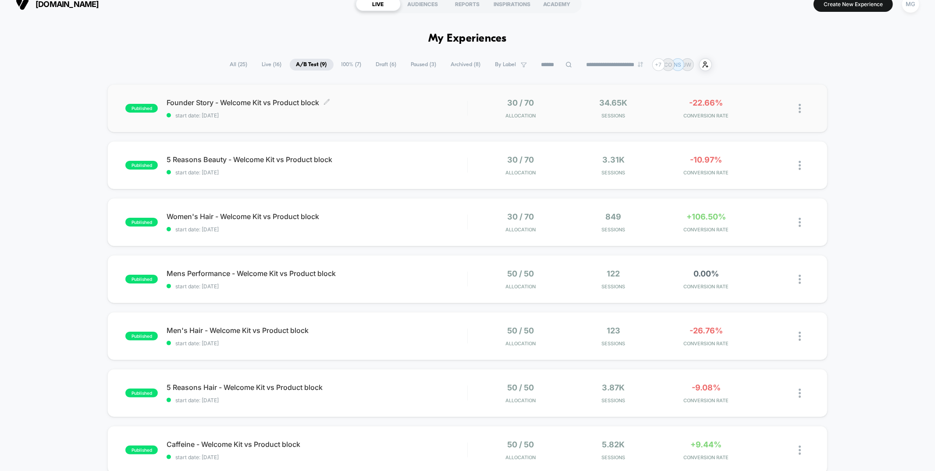
click at [437, 112] on span "start date: [DATE]" at bounding box center [317, 115] width 300 height 7
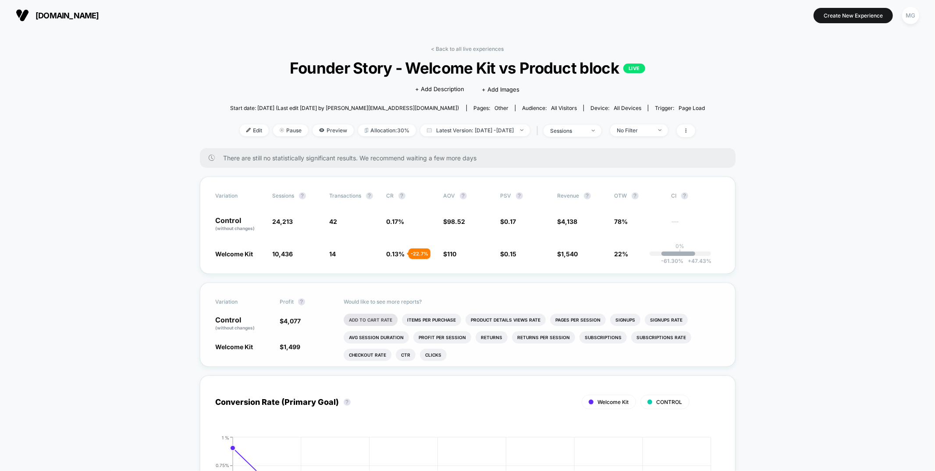
click at [382, 317] on li "Add To Cart Rate" at bounding box center [371, 320] width 54 height 12
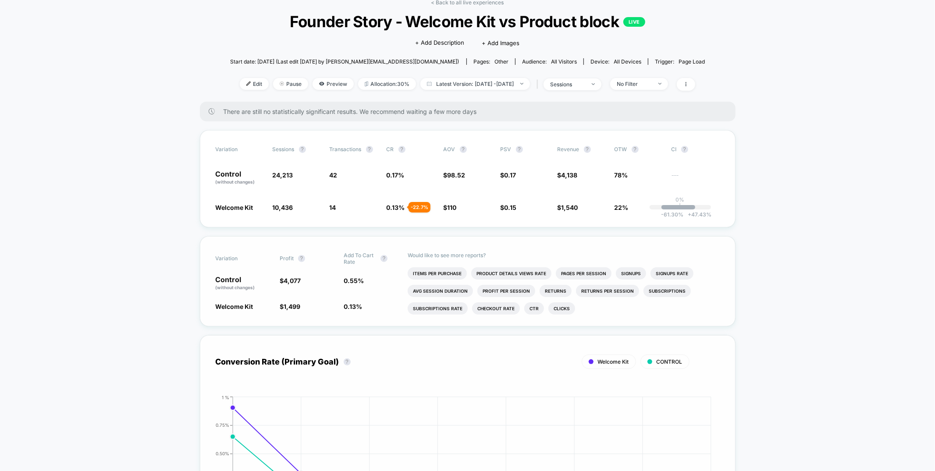
scroll to position [48, 0]
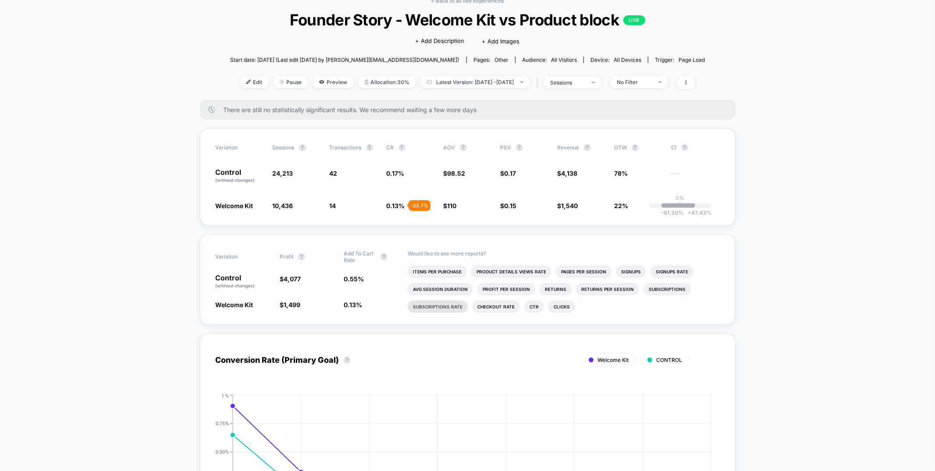
click at [445, 303] on li "Subscriptions Rate" at bounding box center [438, 307] width 60 height 12
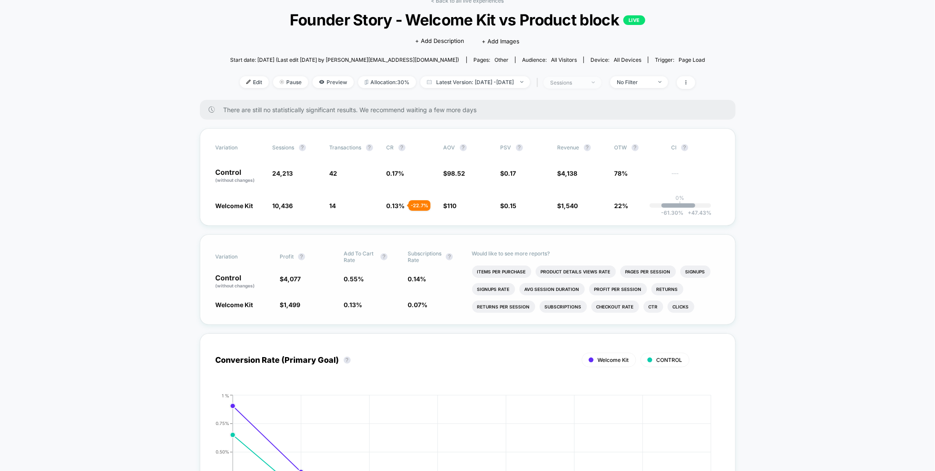
click at [601, 85] on span "sessions" at bounding box center [573, 83] width 58 height 12
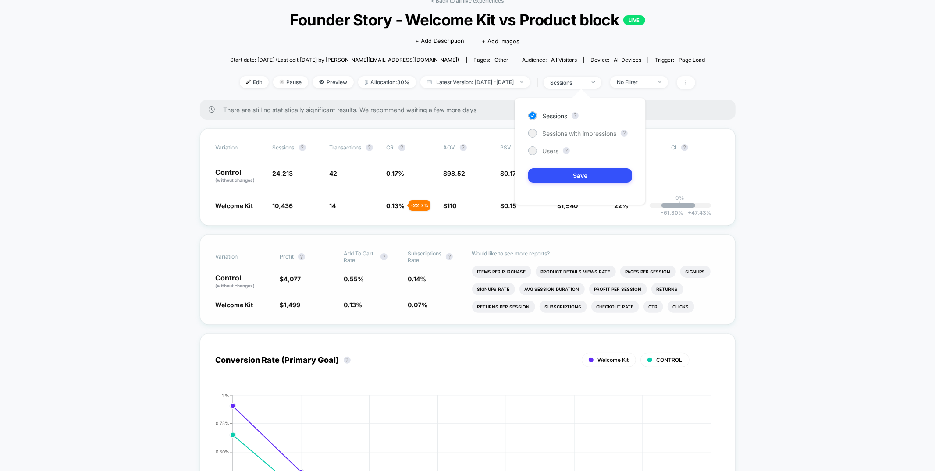
click at [591, 138] on div "Sessions ? Sessions with impressions ? Users ? Save" at bounding box center [580, 151] width 131 height 107
click at [594, 131] on span "Sessions with impressions" at bounding box center [579, 133] width 74 height 7
click at [546, 149] on span "Users" at bounding box center [550, 150] width 16 height 7
click at [567, 175] on button "Save" at bounding box center [580, 175] width 104 height 14
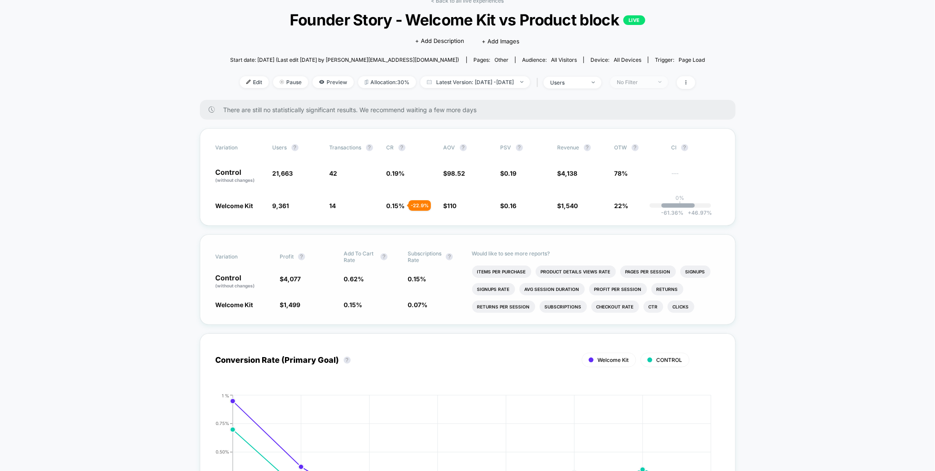
click at [650, 81] on div "No Filter" at bounding box center [634, 82] width 35 height 7
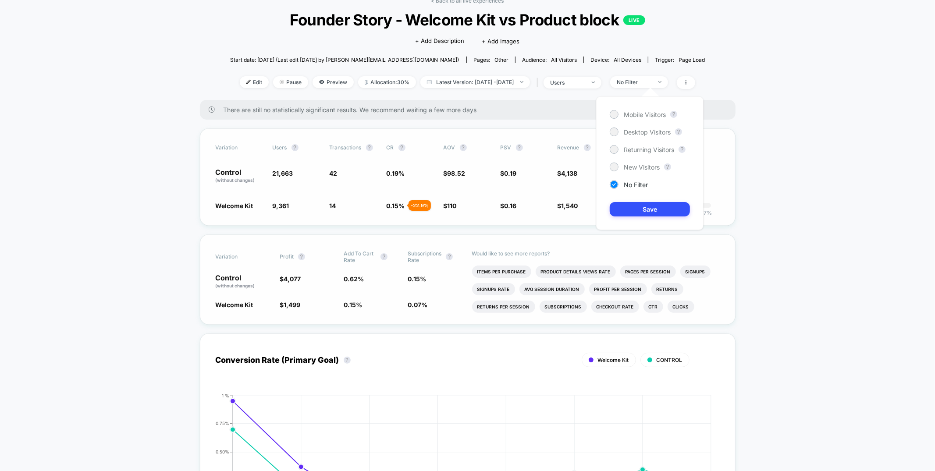
click at [495, 215] on div "Variation users ? Transactions ? CR ? AOV ? PSV ? Revenue ? OTW ? CI ? Control …" at bounding box center [468, 176] width 536 height 97
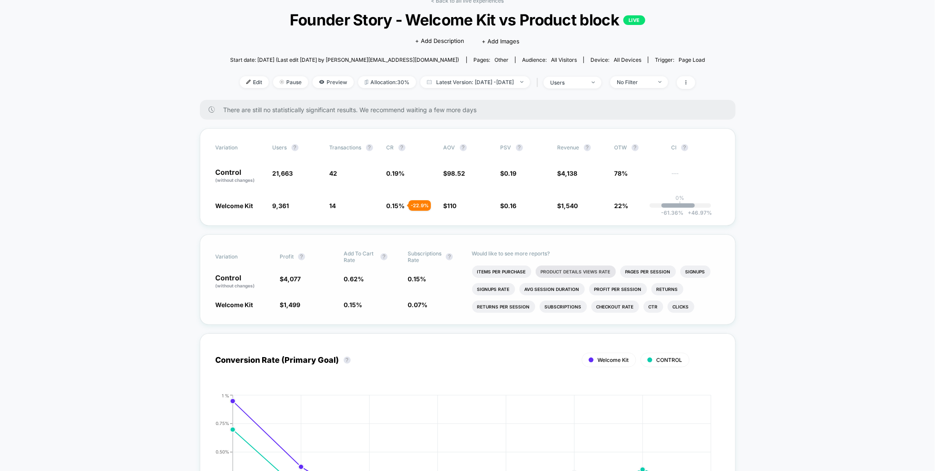
click at [571, 269] on li "Product Details Views Rate" at bounding box center [576, 272] width 80 height 12
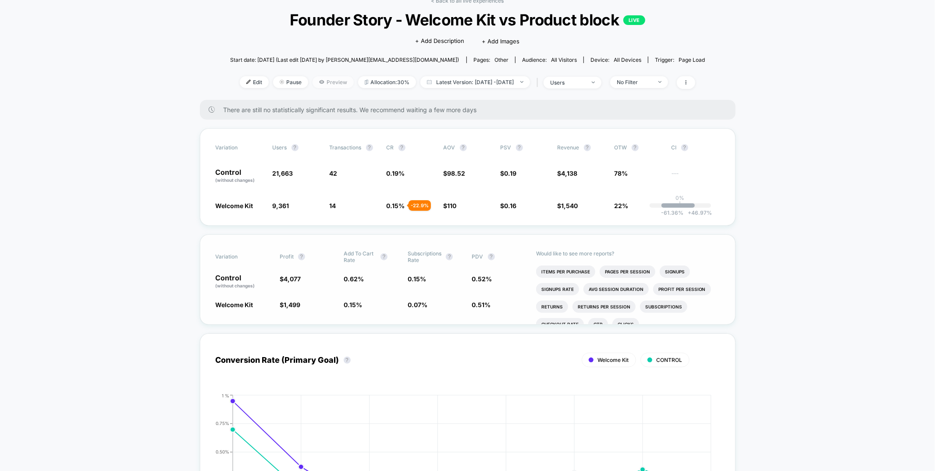
click at [320, 85] on span "Preview" at bounding box center [333, 82] width 41 height 12
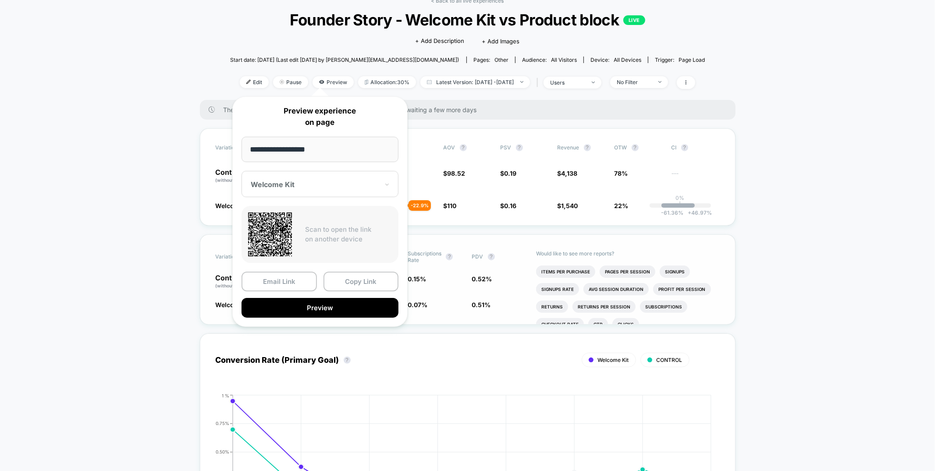
click at [355, 282] on button "Copy Link" at bounding box center [361, 282] width 75 height 20
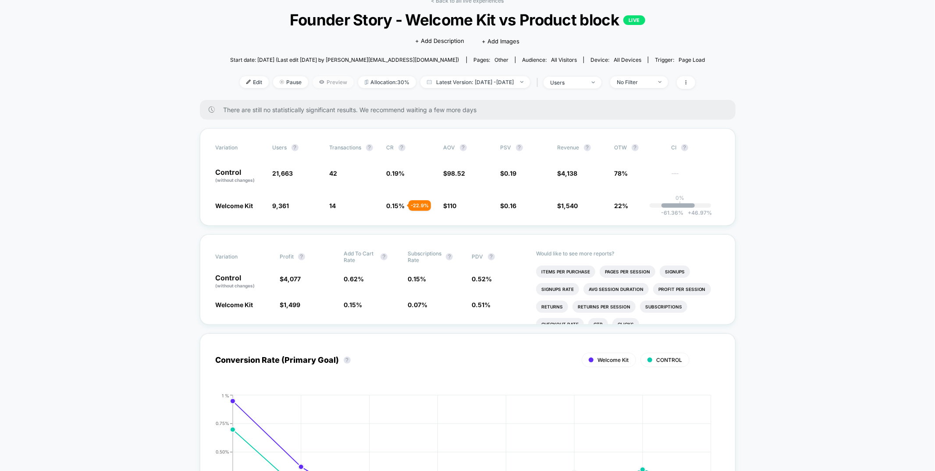
click at [314, 79] on span "Preview" at bounding box center [333, 82] width 41 height 12
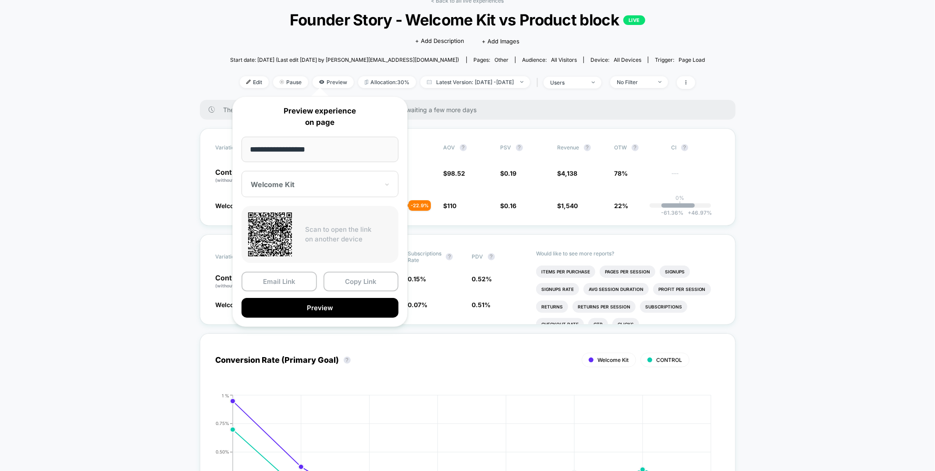
click at [310, 191] on div "Welcome Kit" at bounding box center [320, 184] width 157 height 26
click at [270, 234] on div "CONTROL" at bounding box center [320, 231] width 148 height 16
drag, startPoint x: 369, startPoint y: 282, endPoint x: 362, endPoint y: 258, distance: 25.5
click at [369, 282] on button "Copy Link" at bounding box center [361, 282] width 75 height 20
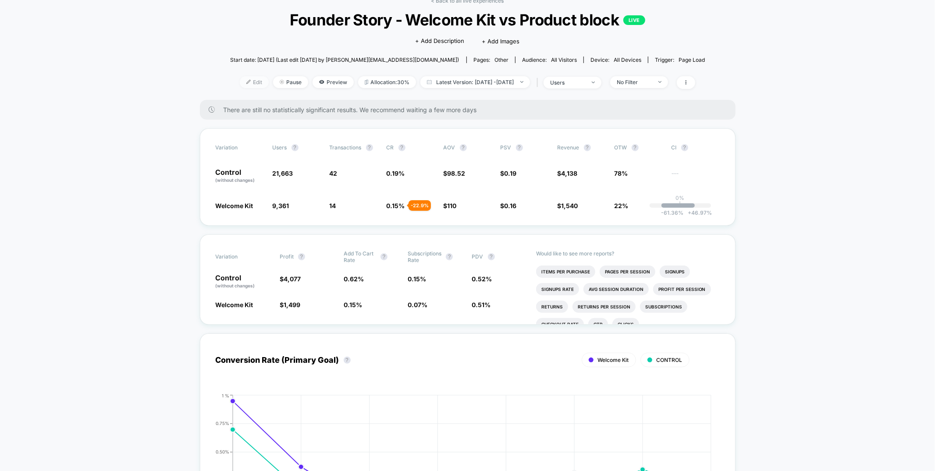
click at [245, 80] on span "Edit" at bounding box center [254, 82] width 29 height 12
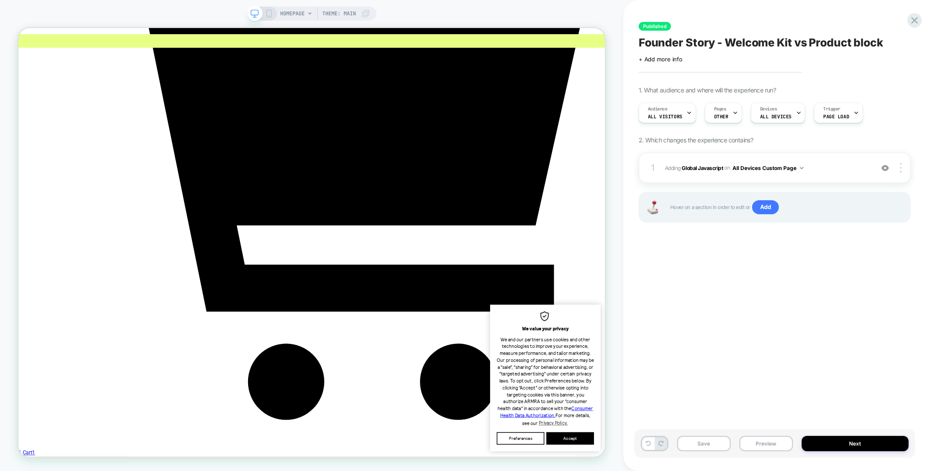
click at [722, 110] on span "Pages" at bounding box center [720, 109] width 12 height 6
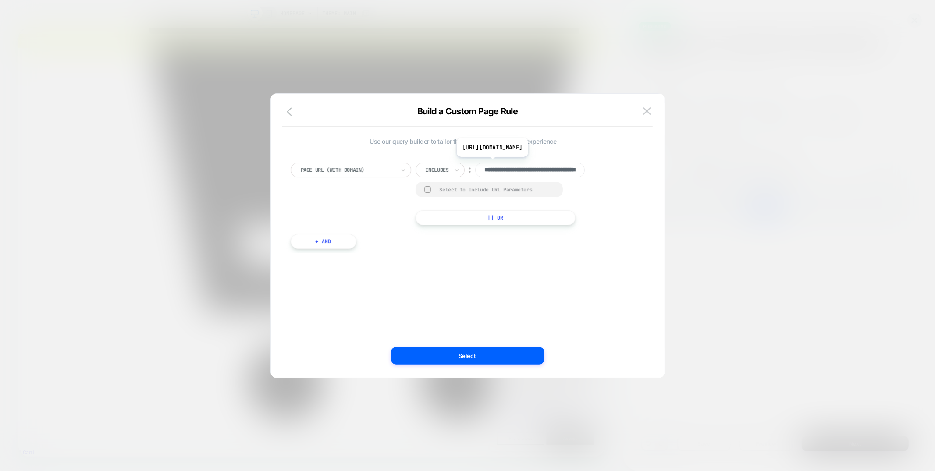
scroll to position [0, 64]
click at [513, 170] on input "**********" at bounding box center [530, 170] width 110 height 15
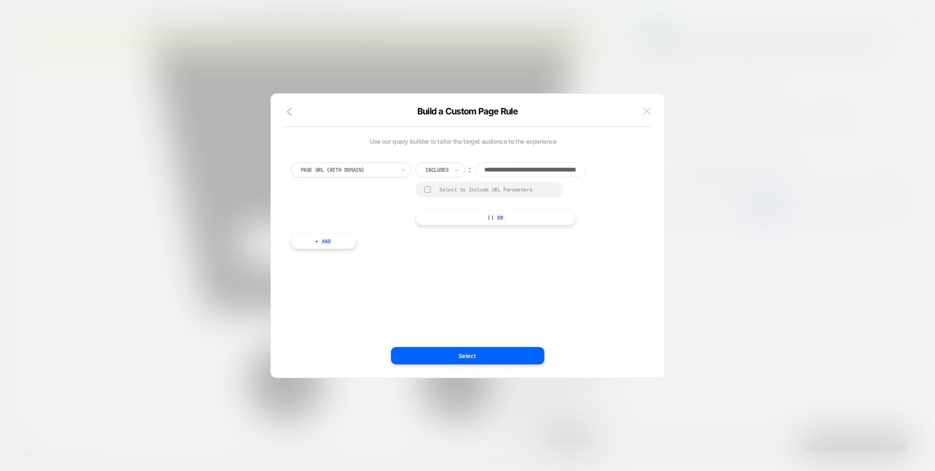
click at [649, 107] on img at bounding box center [647, 110] width 8 height 7
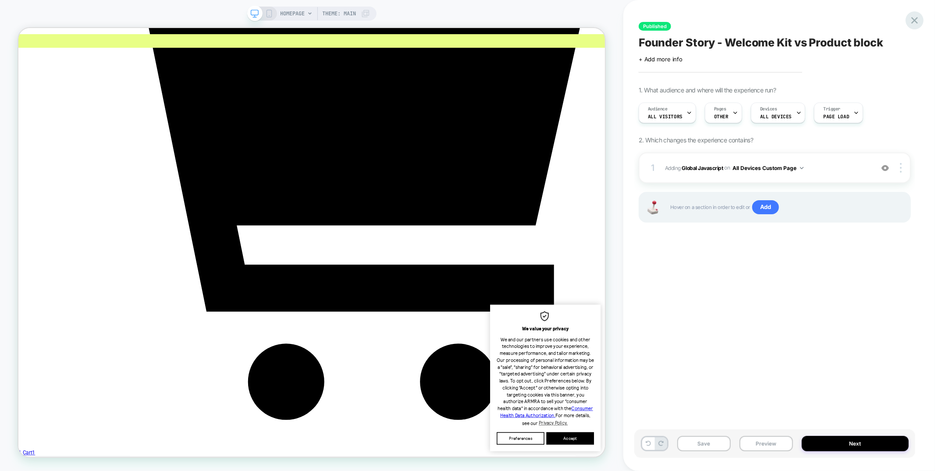
click at [914, 26] on icon at bounding box center [915, 20] width 12 height 12
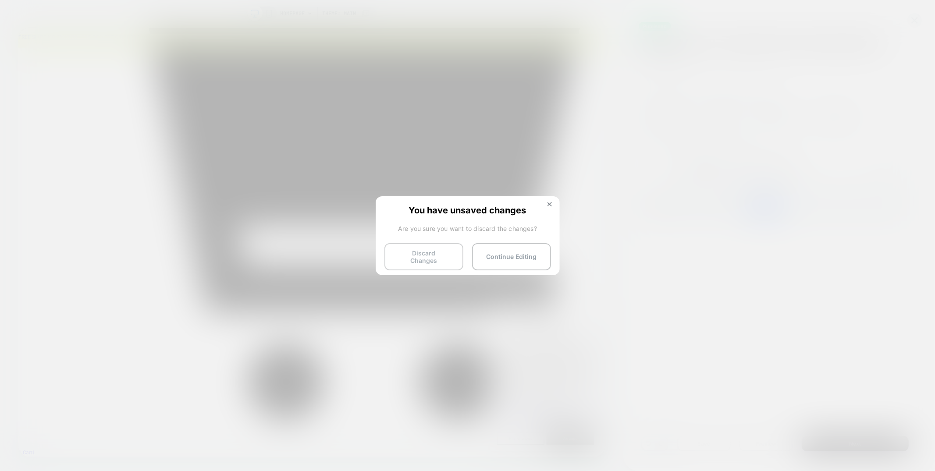
click at [401, 255] on button "Discard Changes" at bounding box center [423, 256] width 79 height 27
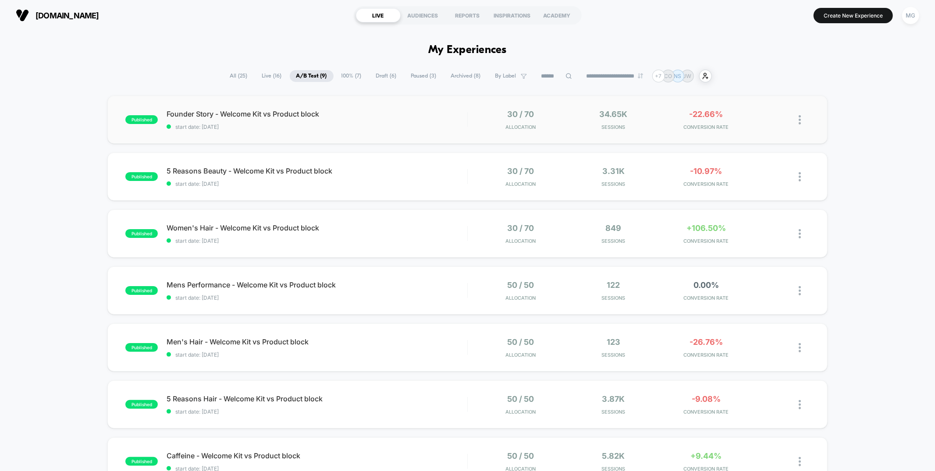
click at [398, 106] on div "published Founder Story - Welcome Kit vs Product block start date: [DATE] 30 / …" at bounding box center [467, 120] width 720 height 48
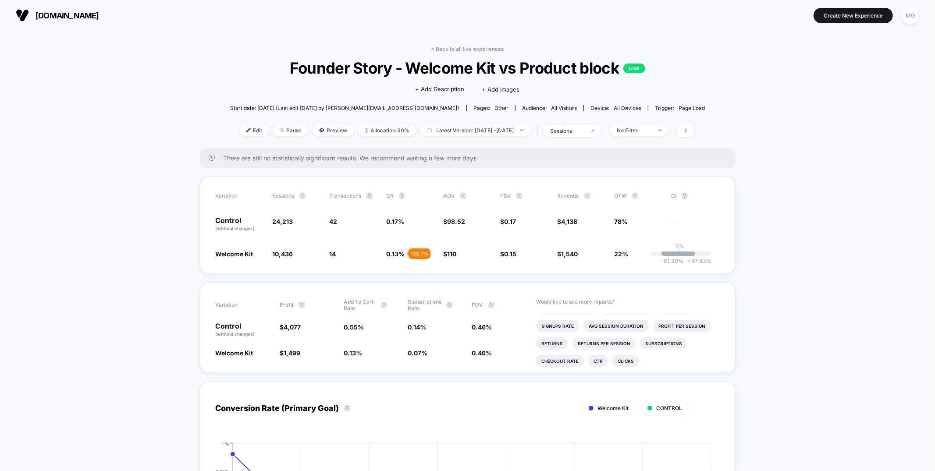
scroll to position [14, 0]
click at [667, 337] on li "Subscriptions" at bounding box center [663, 341] width 47 height 12
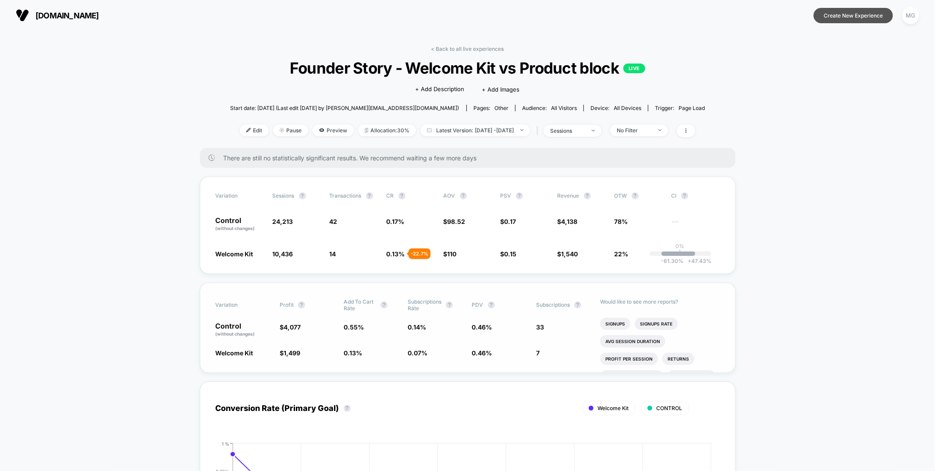
click at [840, 12] on button "Create New Experience" at bounding box center [853, 15] width 79 height 15
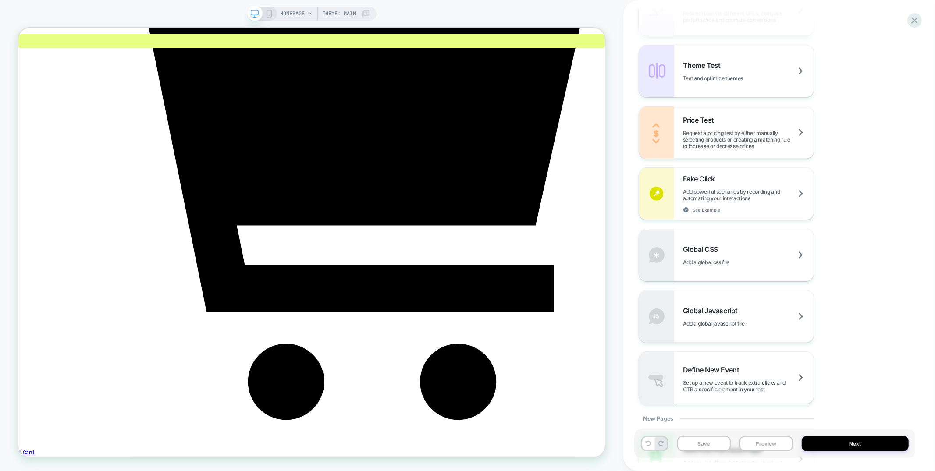
scroll to position [506, 0]
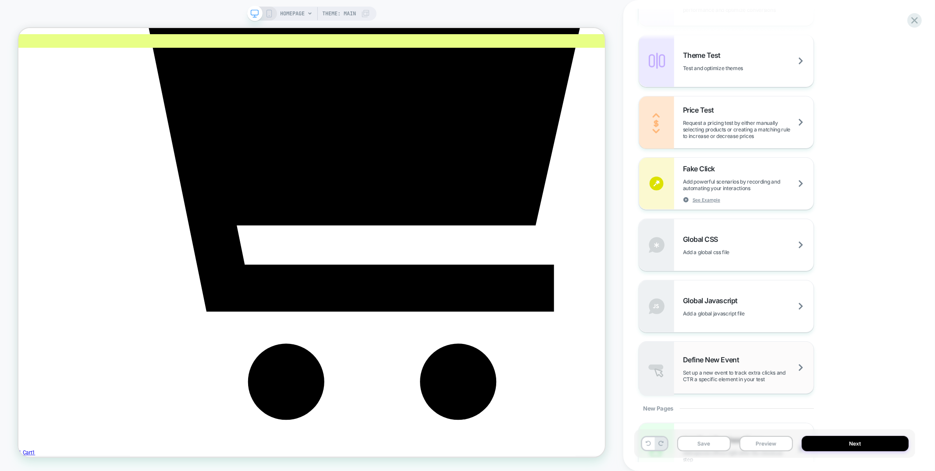
click at [719, 362] on span "Define New Event" at bounding box center [713, 360] width 61 height 9
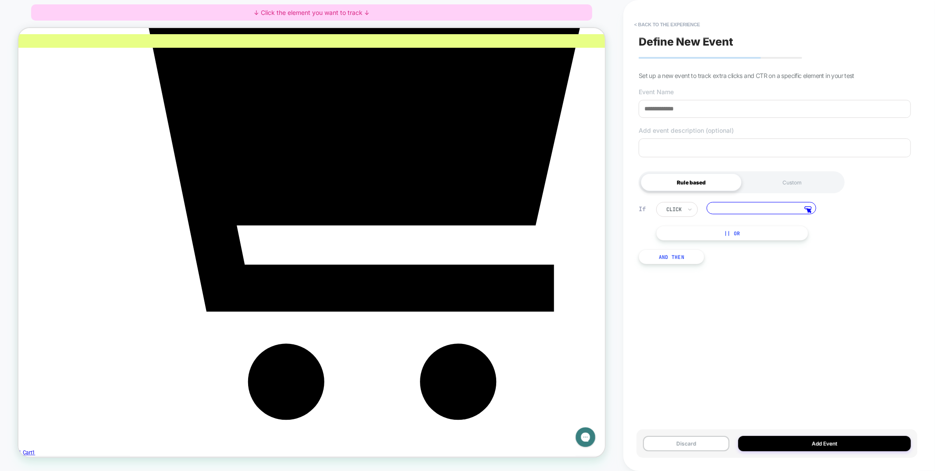
scroll to position [0, 0]
click at [811, 212] on polygon at bounding box center [809, 211] width 4 height 4
click at [165, 427] on div at bounding box center [186, 430] width 85 height 22
click at [196, 429] on span "Track Clicks" at bounding box center [199, 430] width 37 height 9
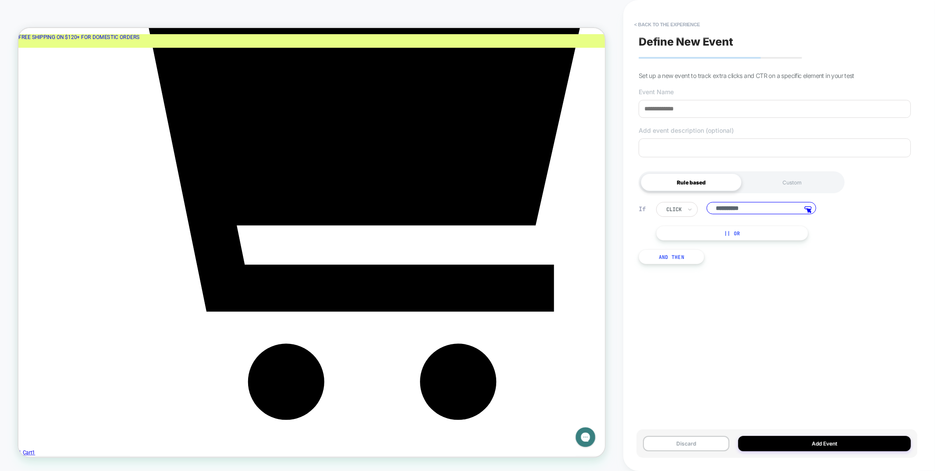
click at [692, 257] on button "And Then" at bounding box center [672, 256] width 66 height 15
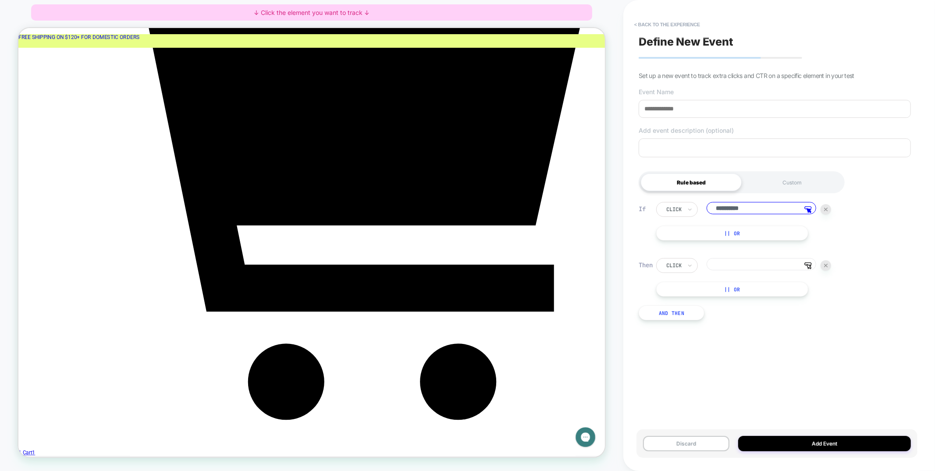
click at [683, 270] on div "click" at bounding box center [677, 265] width 42 height 15
click at [824, 264] on img at bounding box center [826, 266] width 4 height 4
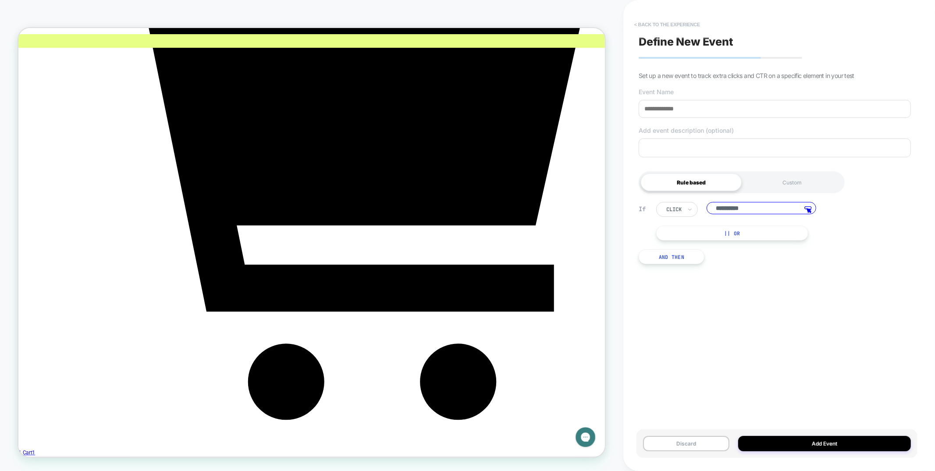
click at [667, 22] on button "< back to the experience" at bounding box center [667, 25] width 75 height 14
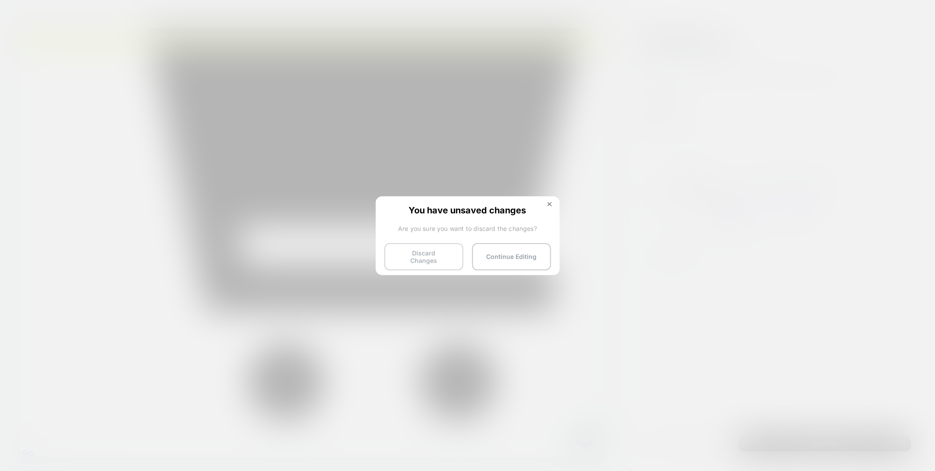
click at [435, 250] on button "Discard Changes" at bounding box center [423, 256] width 79 height 27
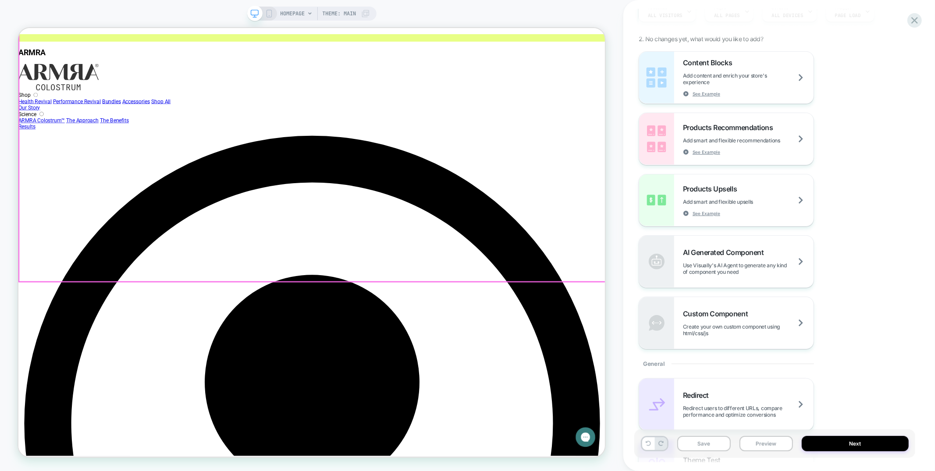
scroll to position [196, 0]
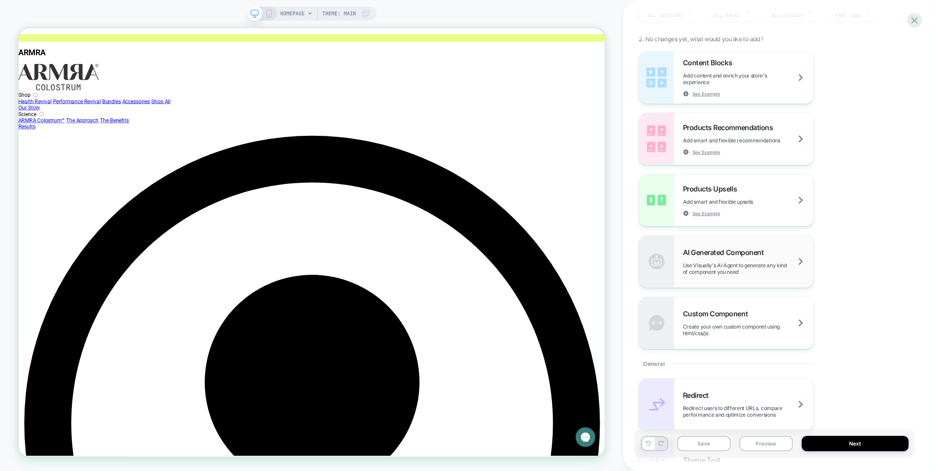
click at [726, 262] on span "Use Visually's AI Agent to generate any kind of component you need" at bounding box center [748, 268] width 131 height 13
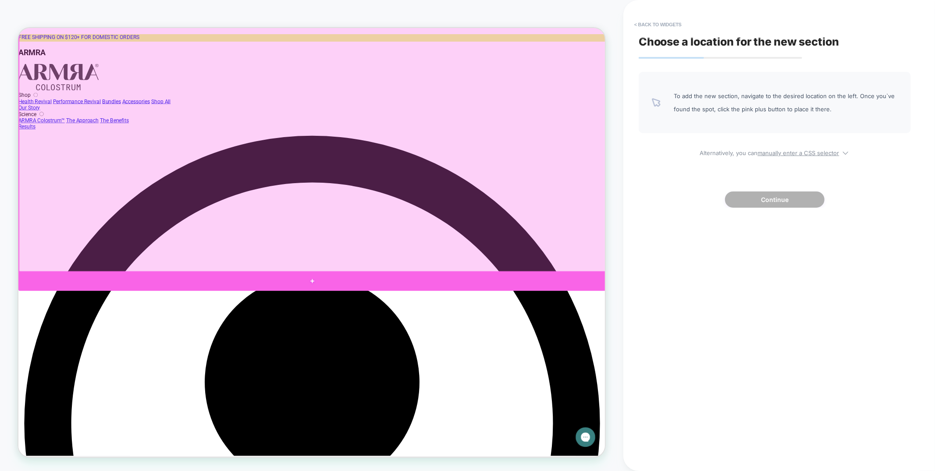
click at [560, 374] on div at bounding box center [410, 365] width 784 height 26
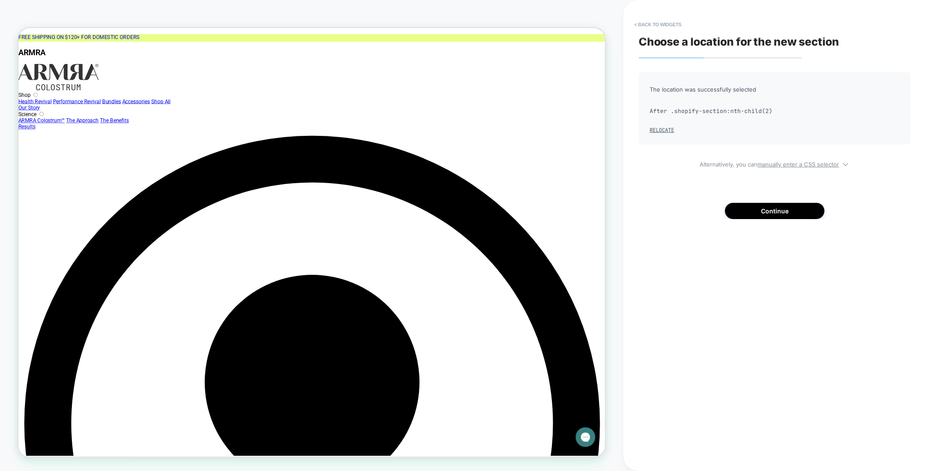
scroll to position [253, 0]
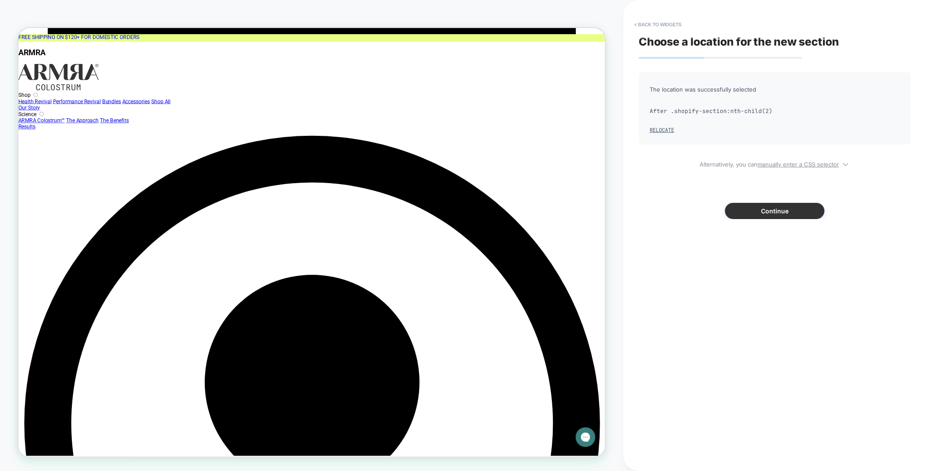
click at [783, 214] on button "Continue" at bounding box center [775, 211] width 100 height 16
type textarea "*"
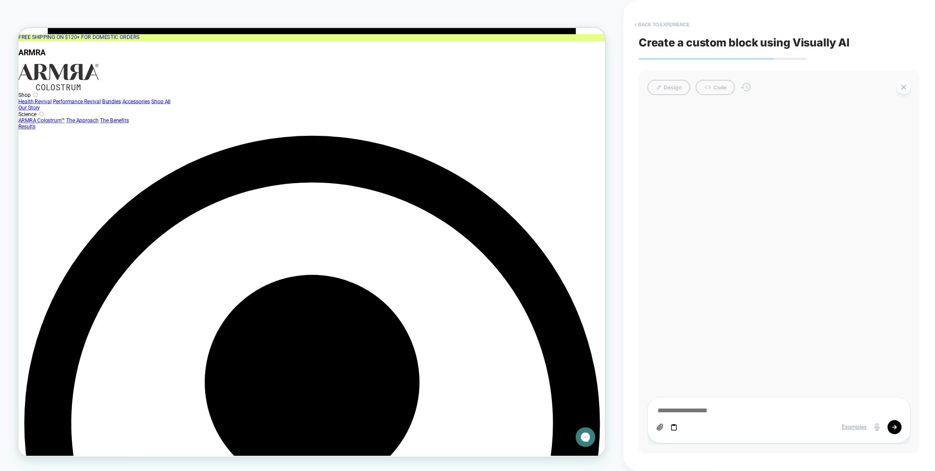
click at [656, 26] on button "< Back to experience" at bounding box center [662, 25] width 64 height 14
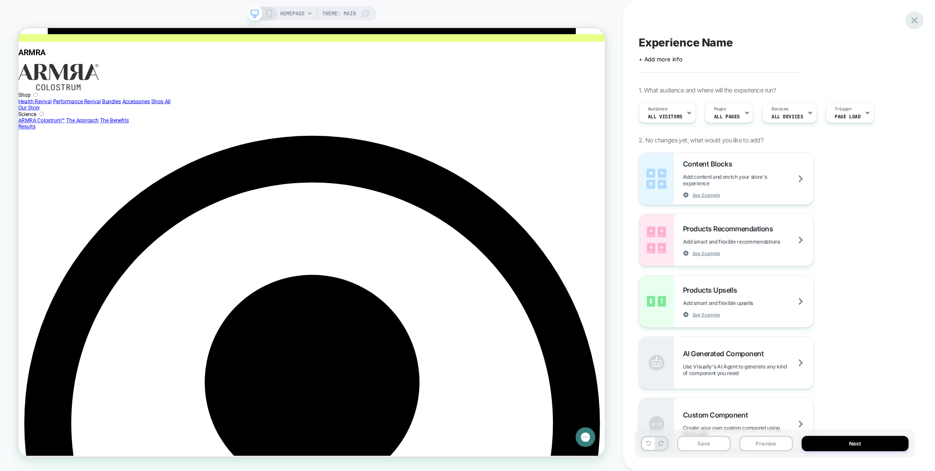
click at [914, 20] on icon at bounding box center [914, 20] width 7 height 7
